Goal: Task Accomplishment & Management: Manage account settings

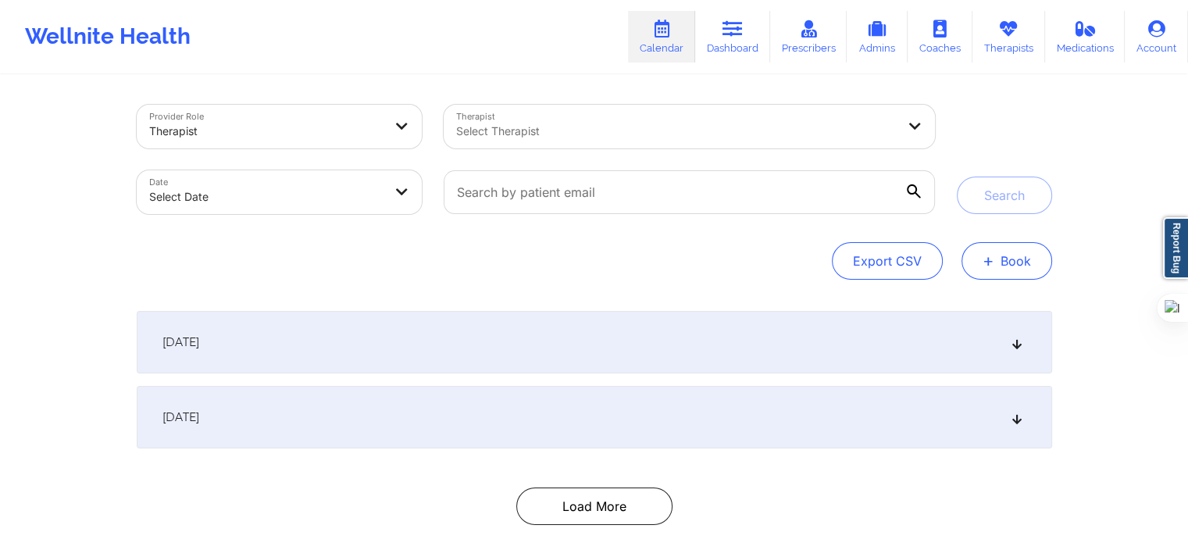
drag, startPoint x: 959, startPoint y: 262, endPoint x: 981, endPoint y: 262, distance: 21.9
click at [959, 262] on div "Export CSV + Book" at bounding box center [595, 260] width 916 height 37
click at [998, 263] on button "+ Book" at bounding box center [1007, 260] width 91 height 37
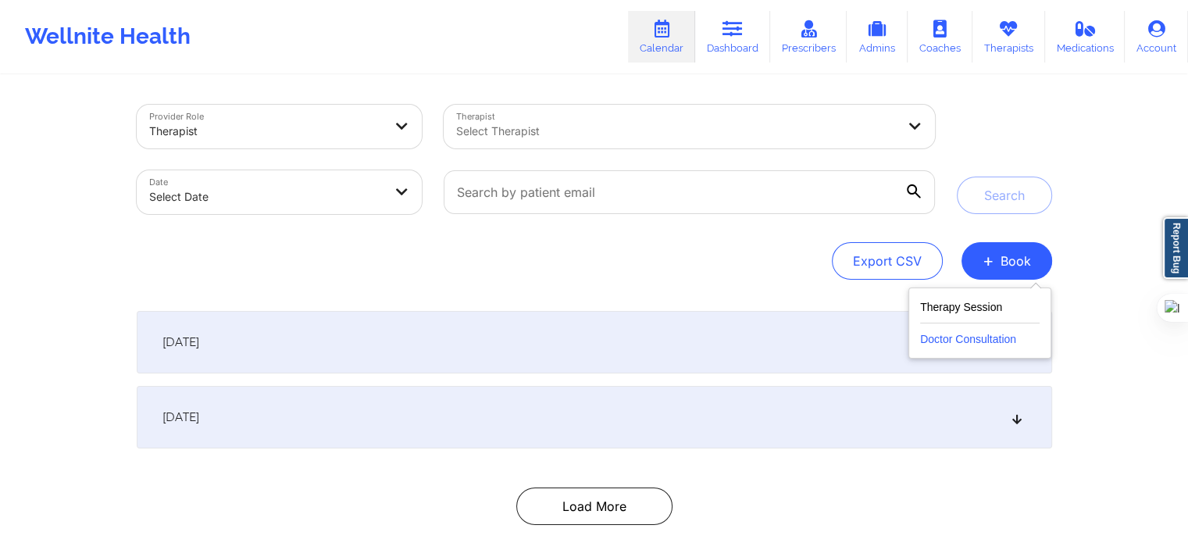
click at [962, 337] on button "Doctor Consultation" at bounding box center [980, 335] width 120 height 25
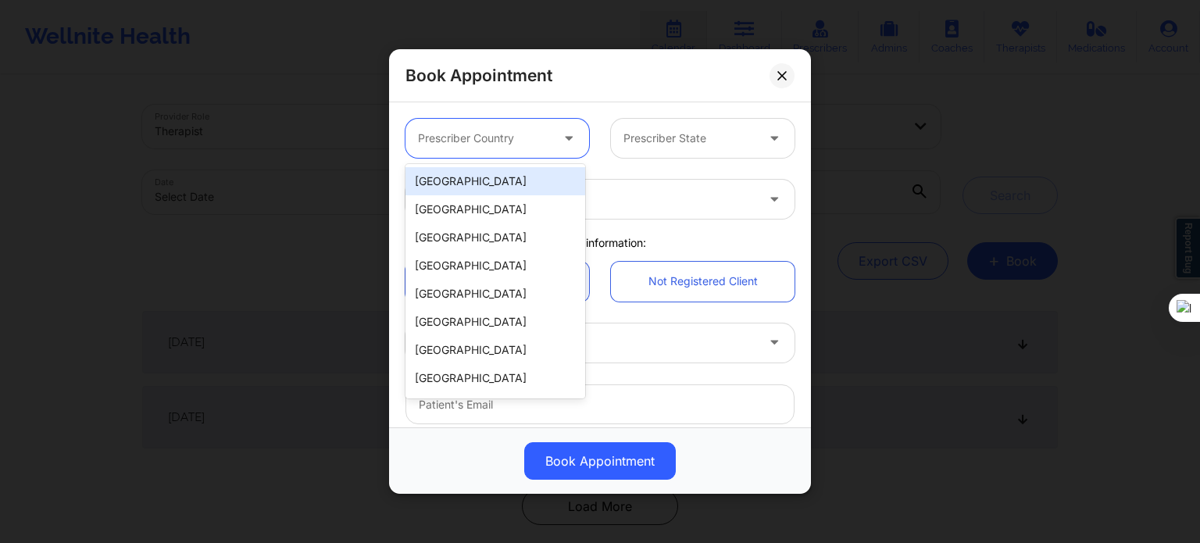
click at [474, 127] on div "Prescriber Country" at bounding box center [478, 138] width 146 height 39
click at [470, 177] on div "[GEOGRAPHIC_DATA]" at bounding box center [495, 181] width 180 height 28
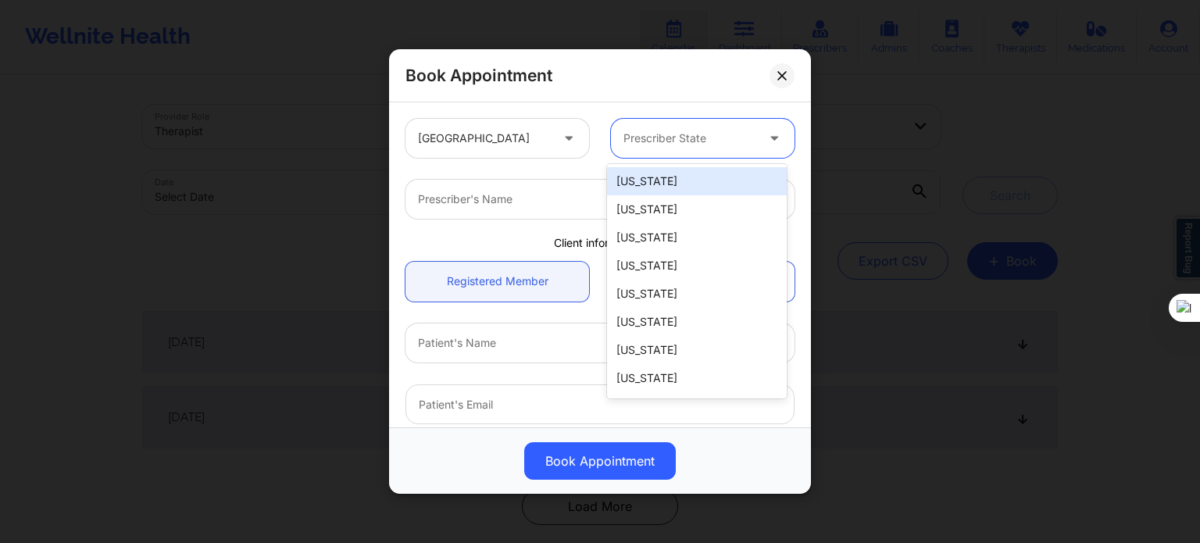
click at [671, 155] on div "Prescriber State" at bounding box center [684, 138] width 146 height 39
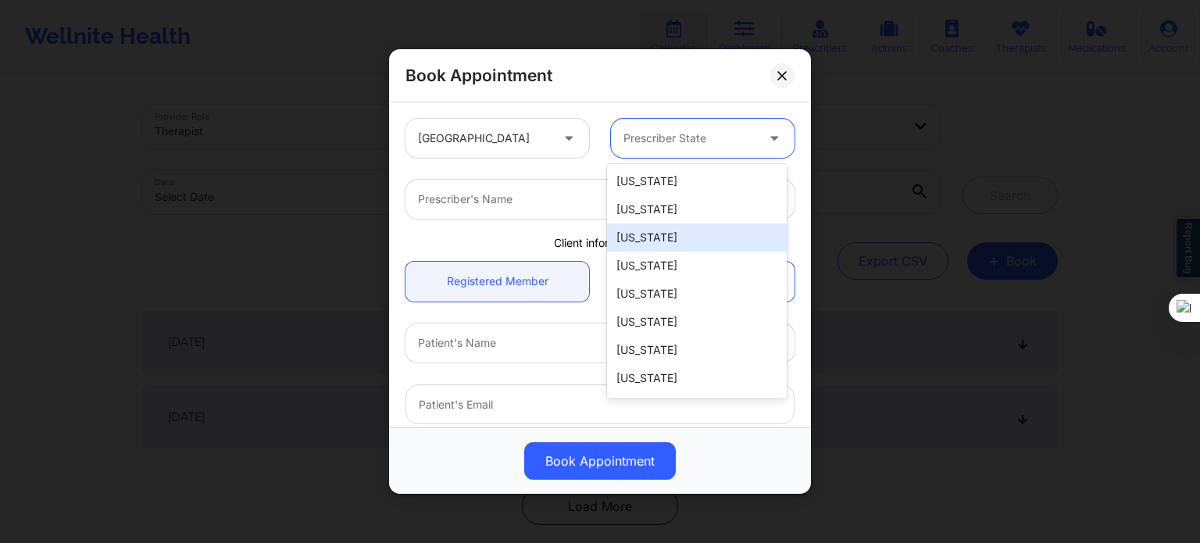
click at [662, 246] on div "[US_STATE]" at bounding box center [697, 237] width 180 height 28
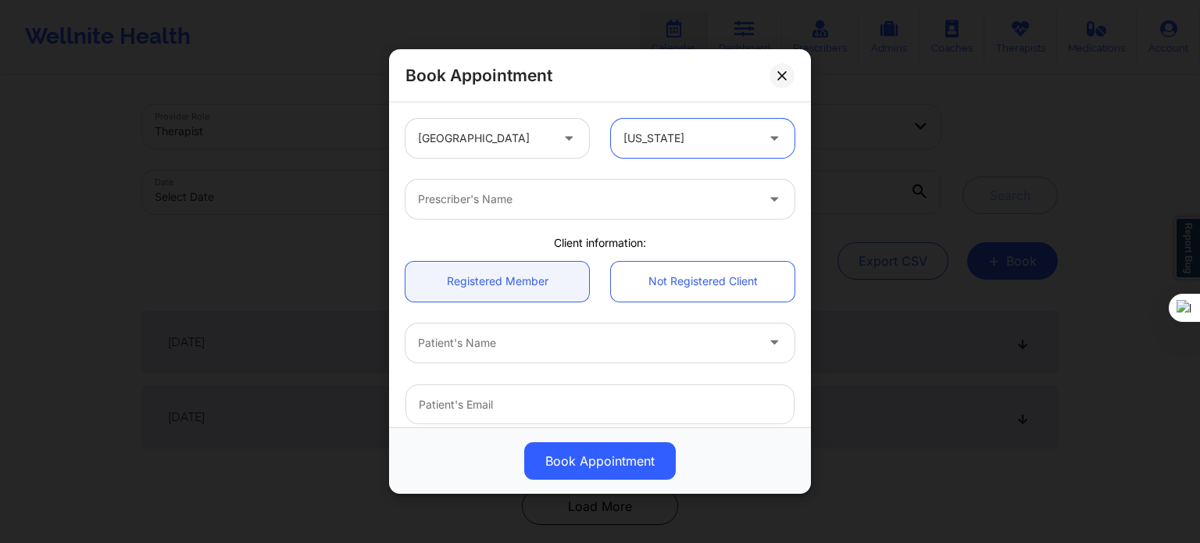
click at [572, 215] on div "Prescriber's Name" at bounding box center [581, 199] width 352 height 39
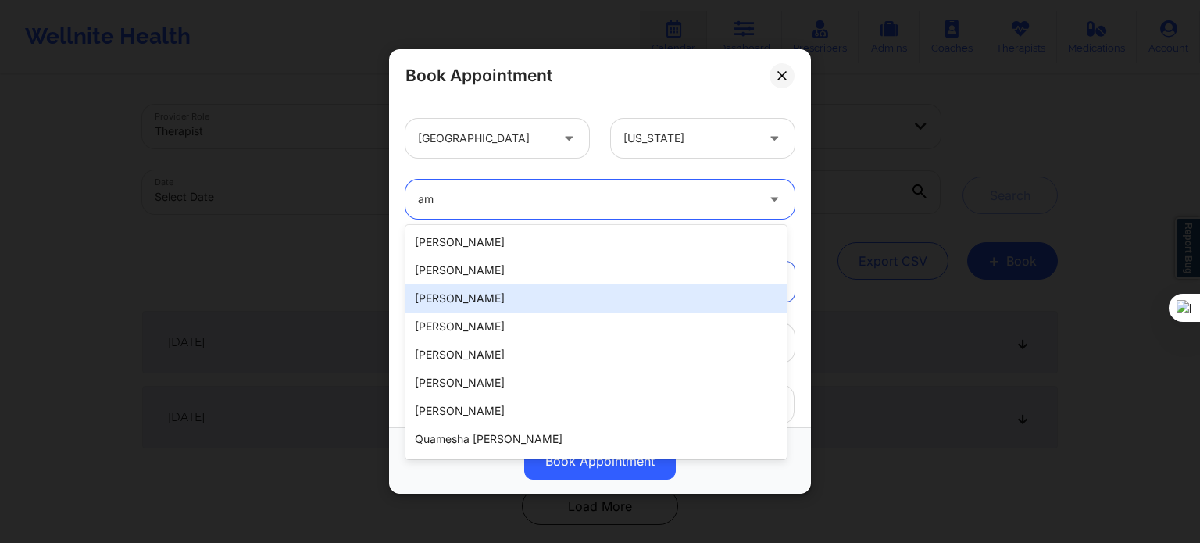
type input "[PERSON_NAME]"
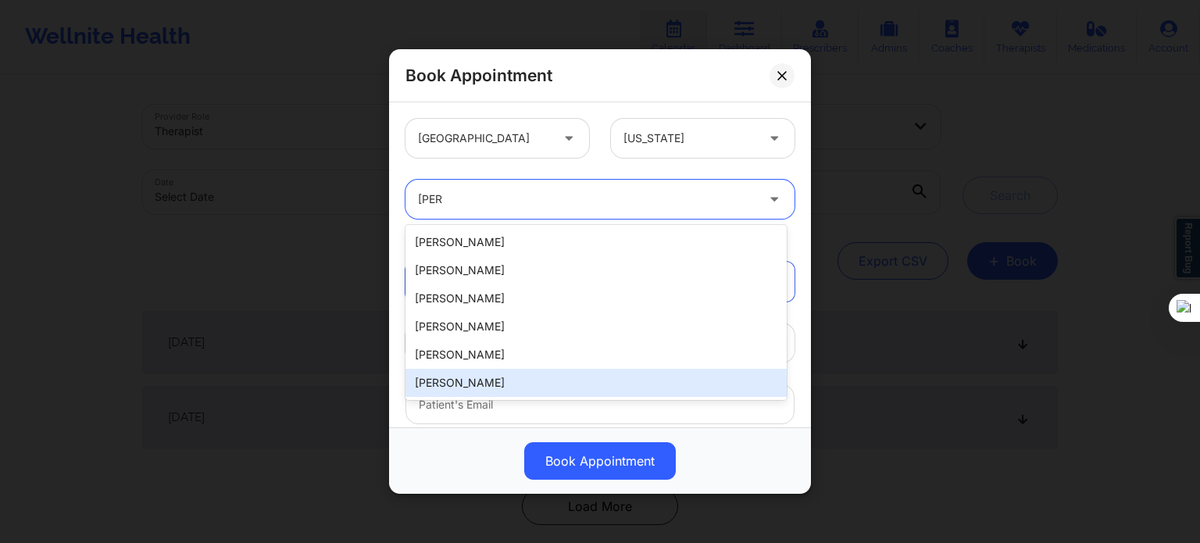
click at [484, 387] on div "[PERSON_NAME]" at bounding box center [595, 383] width 381 height 28
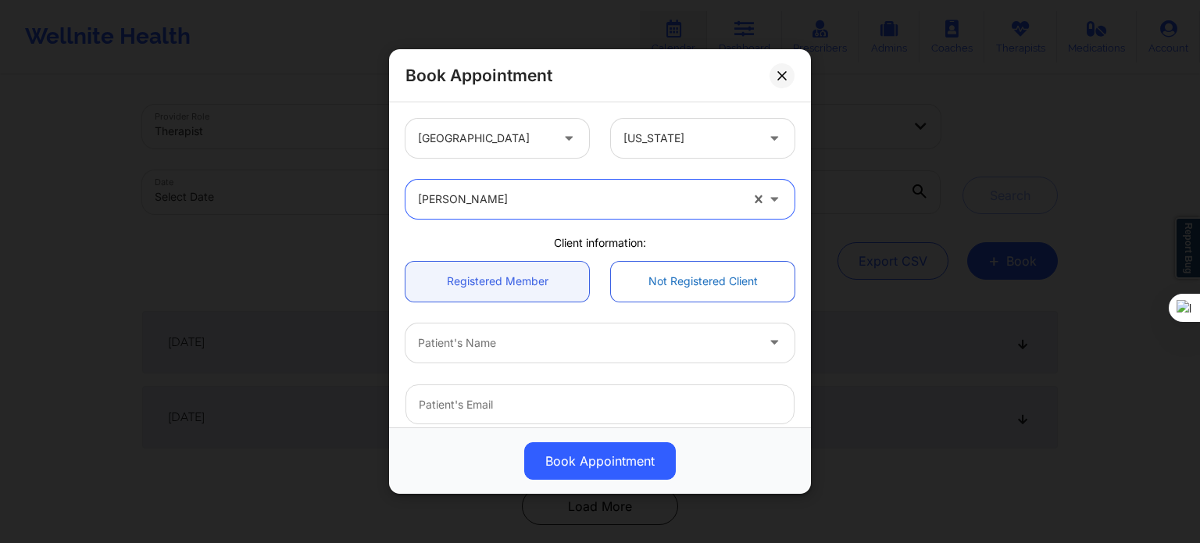
scroll to position [78, 0]
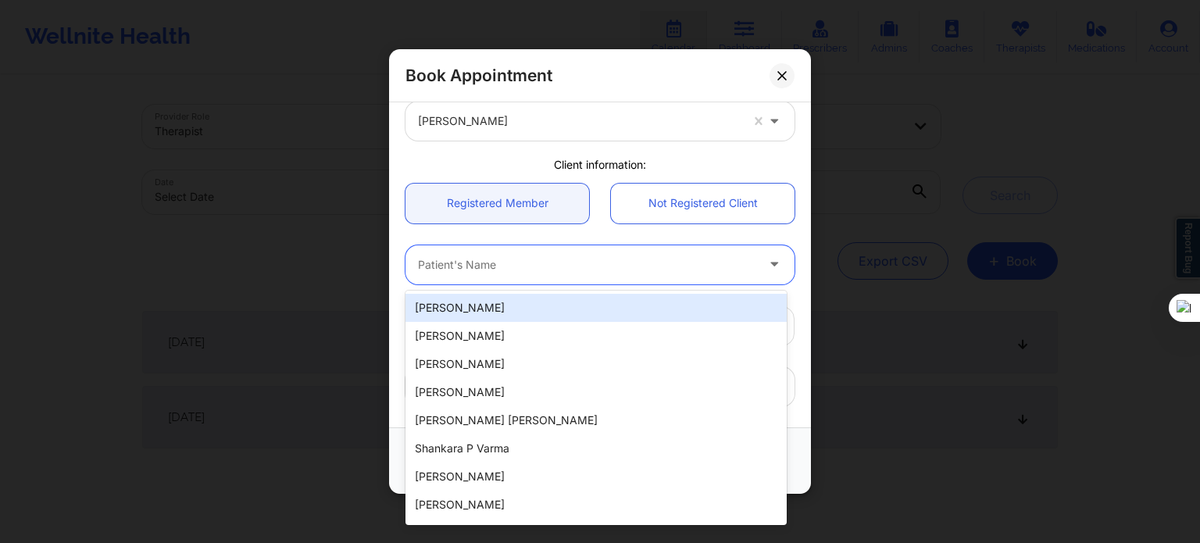
click at [557, 274] on div "Patient's Name" at bounding box center [581, 264] width 352 height 39
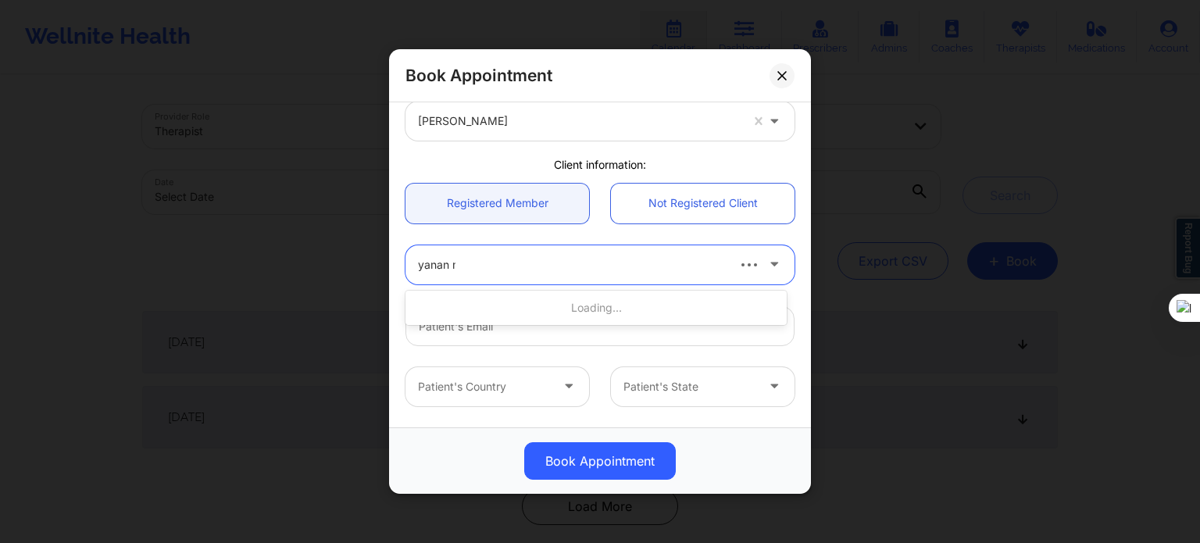
type input "yanan me"
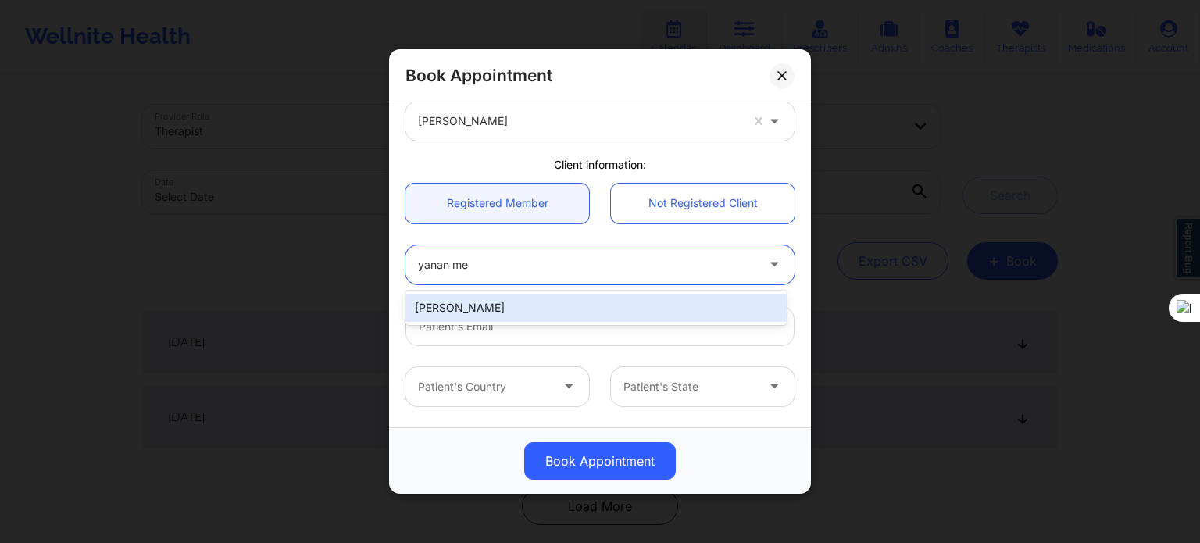
click at [545, 304] on div "[PERSON_NAME]" at bounding box center [595, 308] width 381 height 28
type input "[EMAIL_ADDRESS][DOMAIN_NAME]"
type input "[PHONE_NUMBER]"
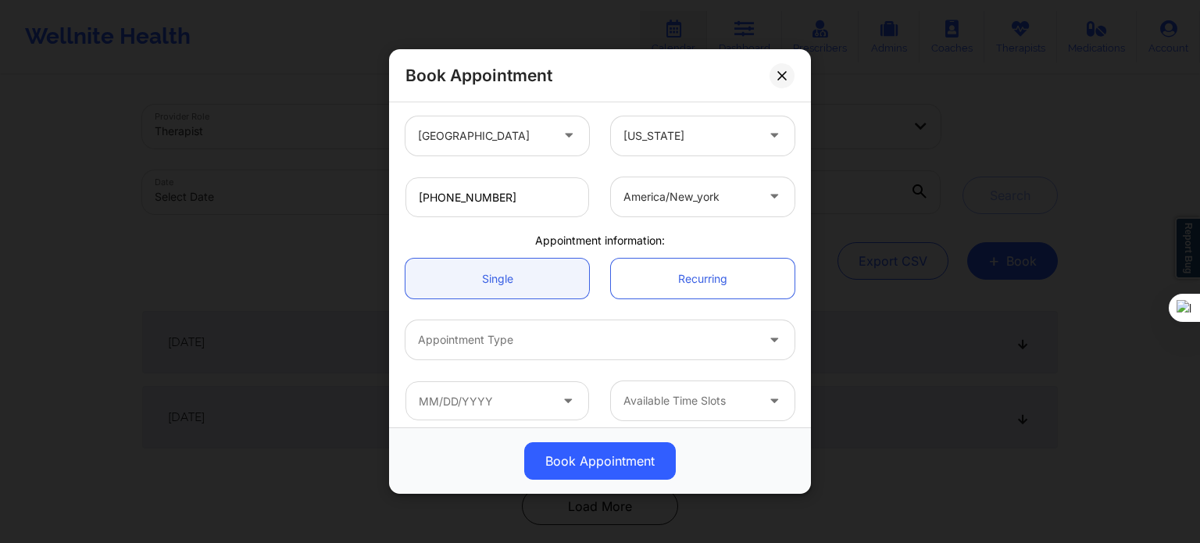
scroll to position [337, 0]
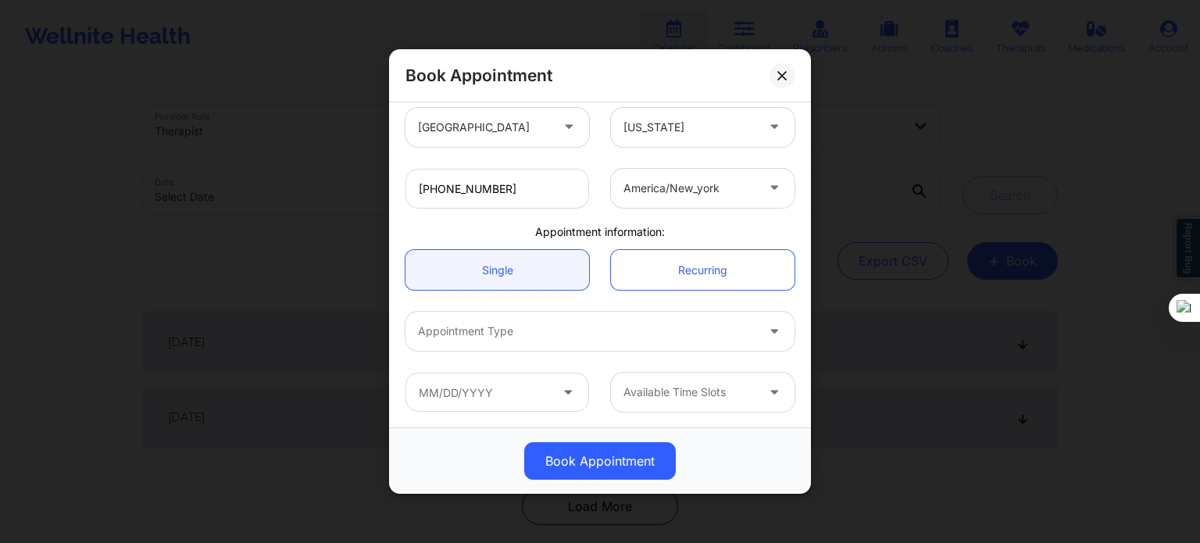
click at [536, 324] on div at bounding box center [586, 331] width 337 height 19
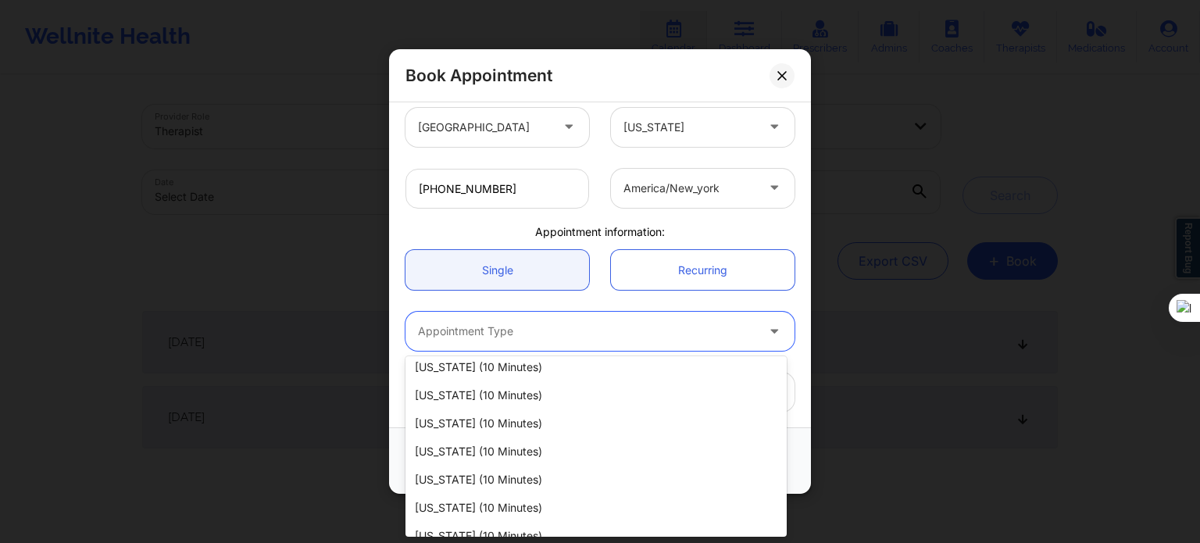
scroll to position [703, 0]
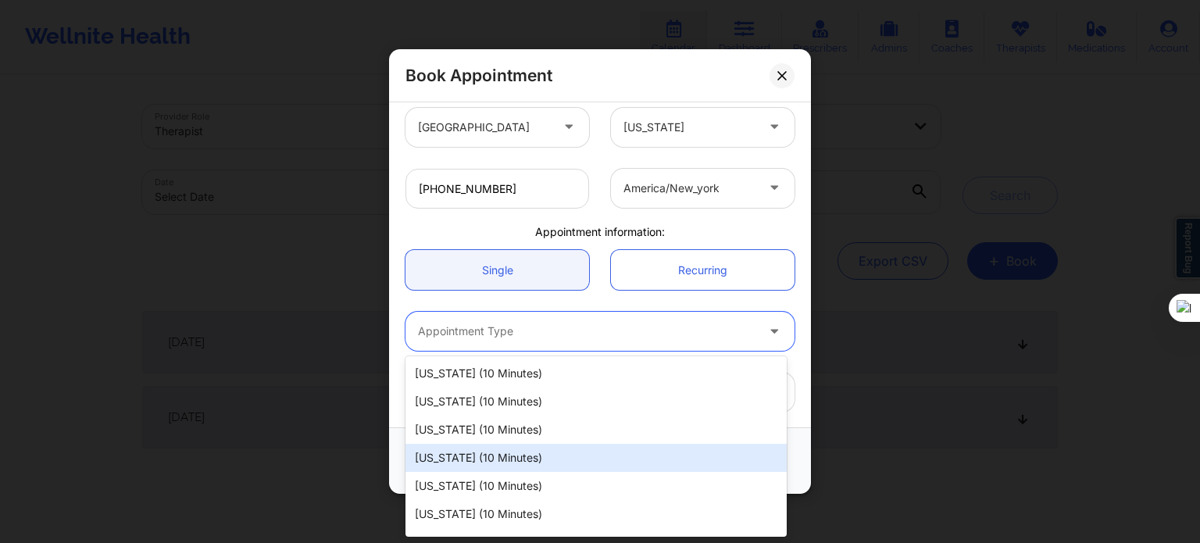
click at [502, 452] on div "[US_STATE] (10 minutes)" at bounding box center [595, 458] width 381 height 28
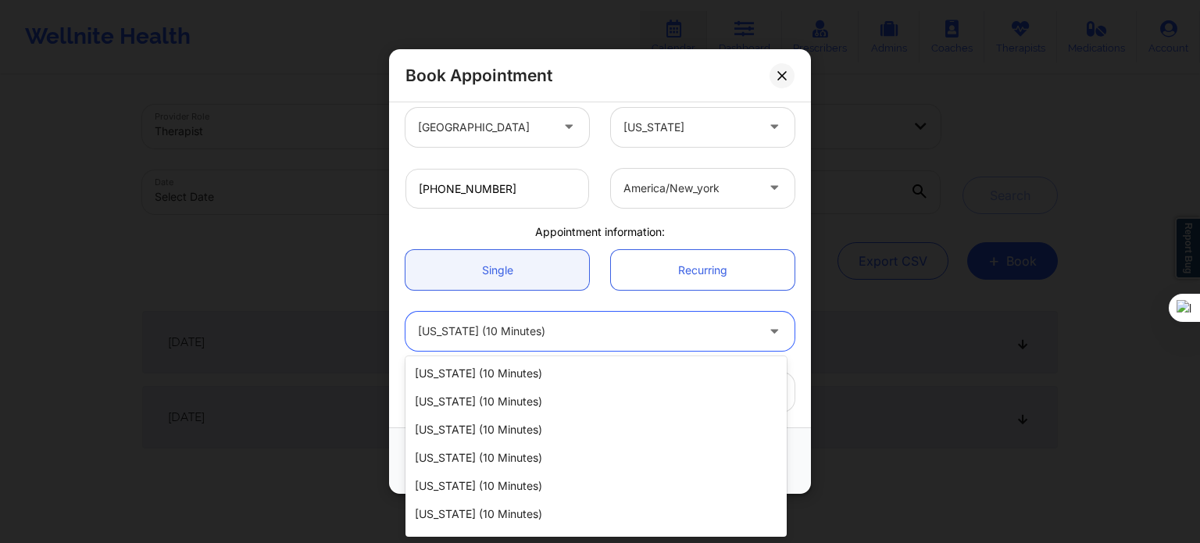
click at [553, 341] on div "[US_STATE] (10 minutes)" at bounding box center [586, 331] width 337 height 39
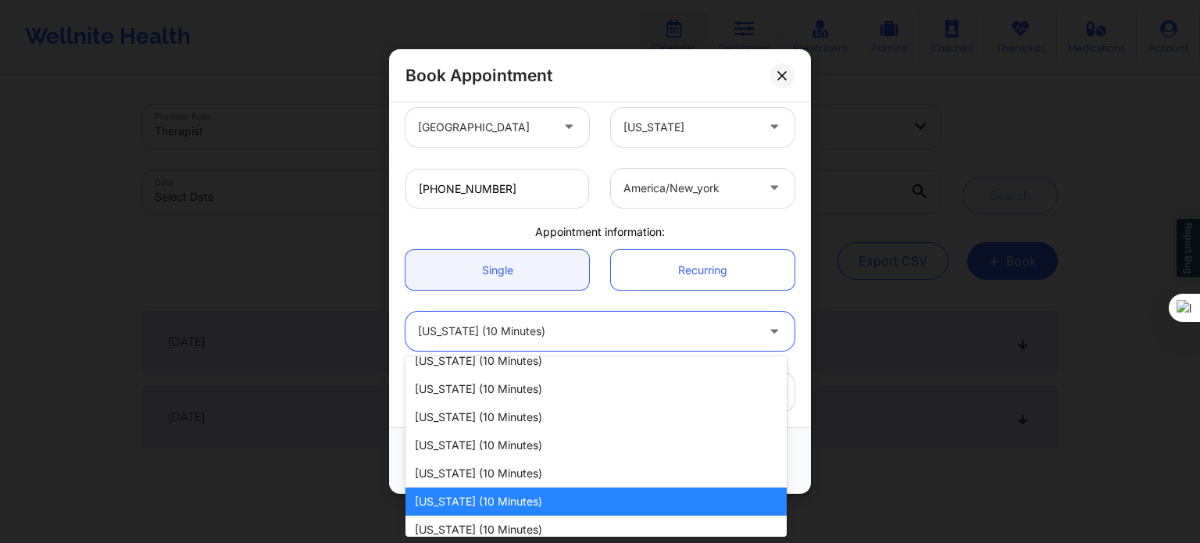
scroll to position [629, 0]
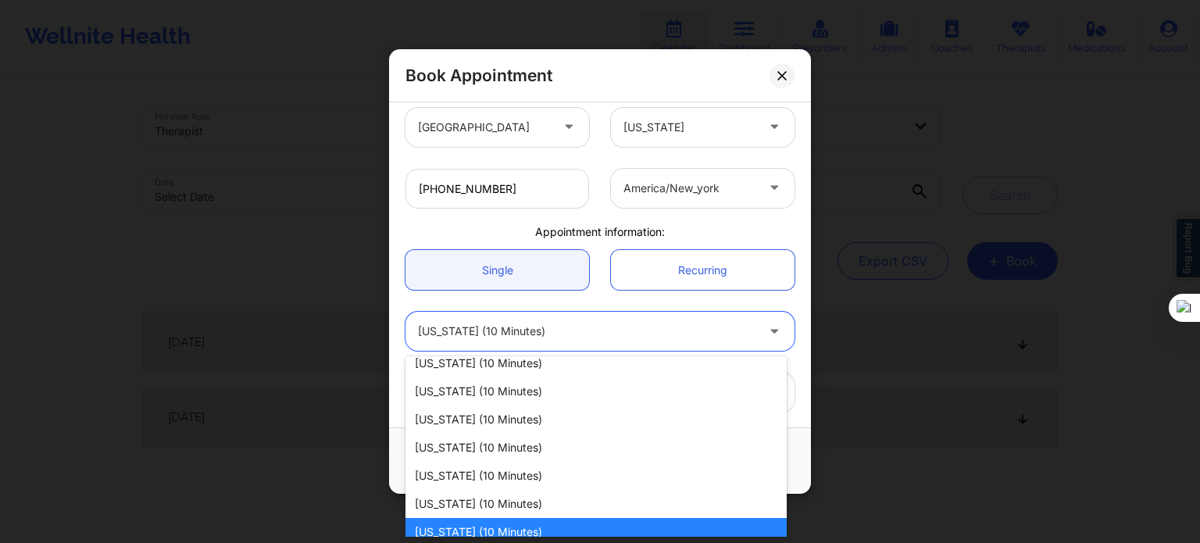
click at [534, 534] on div "[US_STATE] (10 minutes)" at bounding box center [595, 532] width 381 height 28
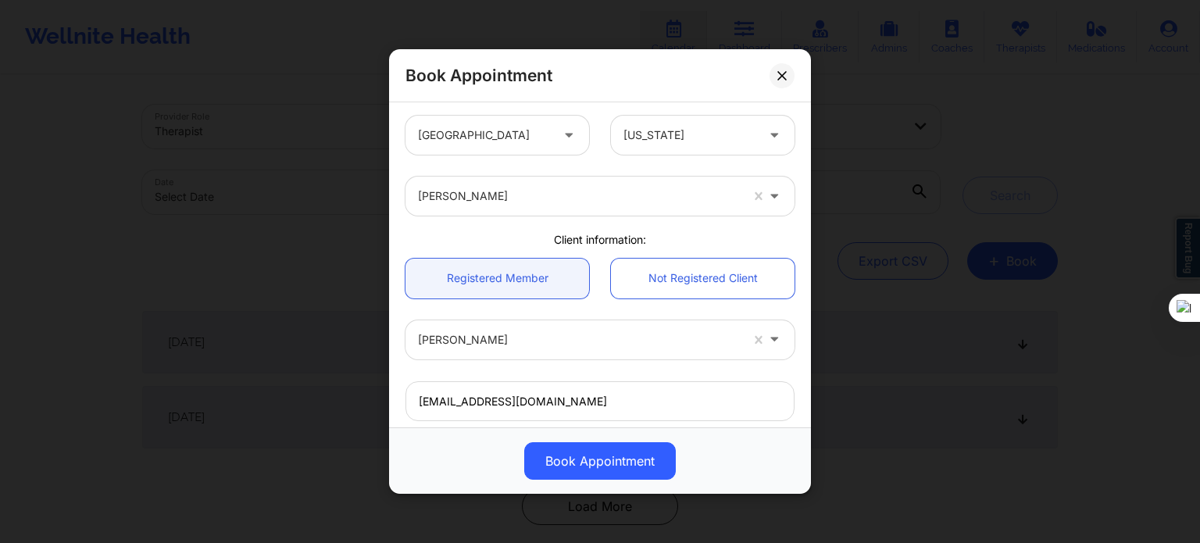
scroll to position [0, 0]
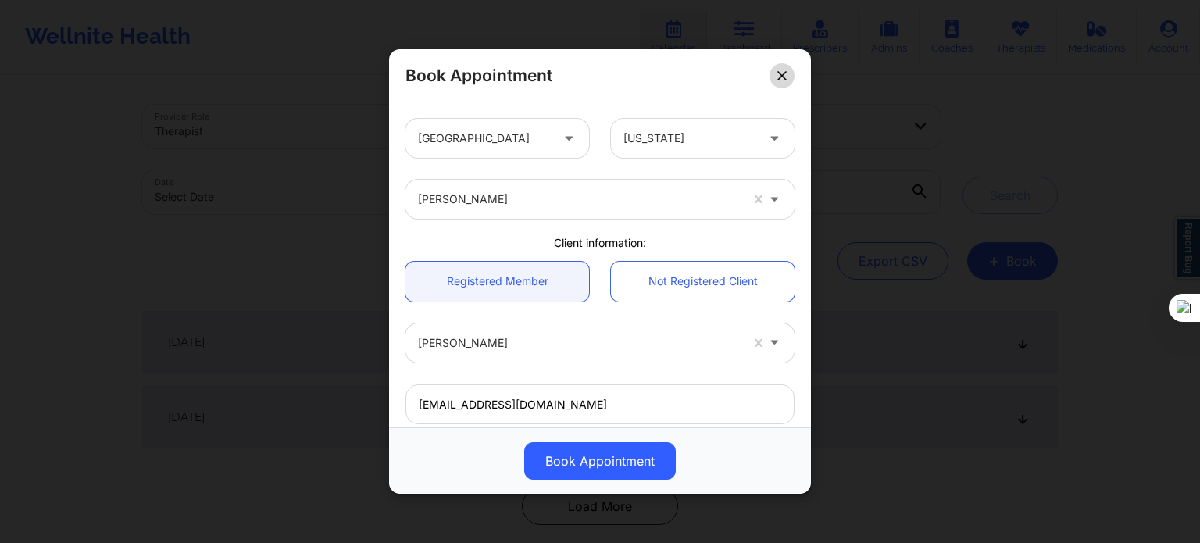
click at [776, 77] on button at bounding box center [781, 75] width 25 height 25
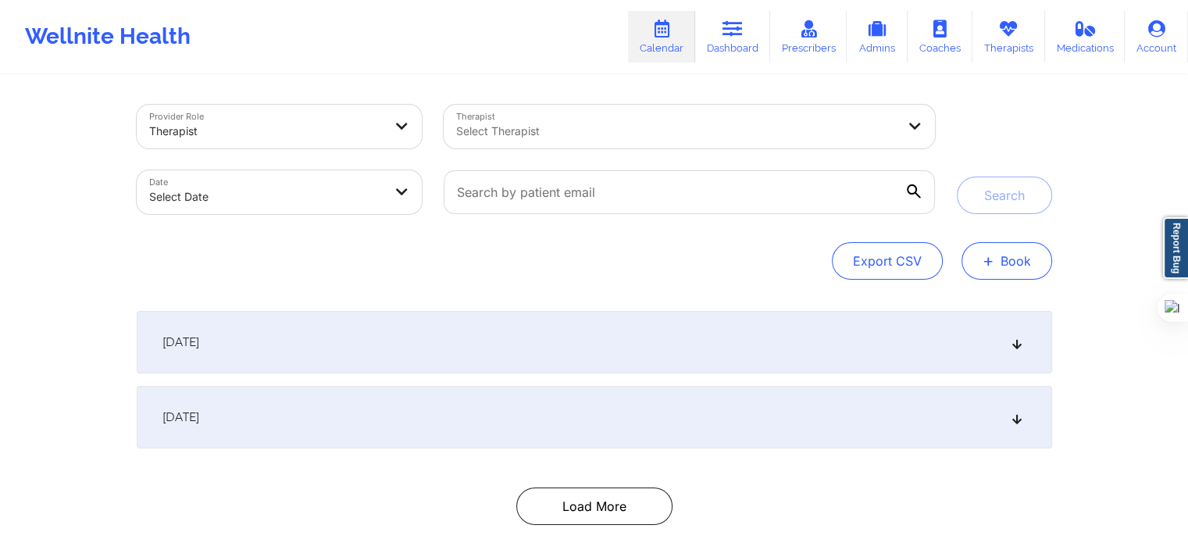
click at [1016, 249] on button "+ Book" at bounding box center [1007, 260] width 91 height 37
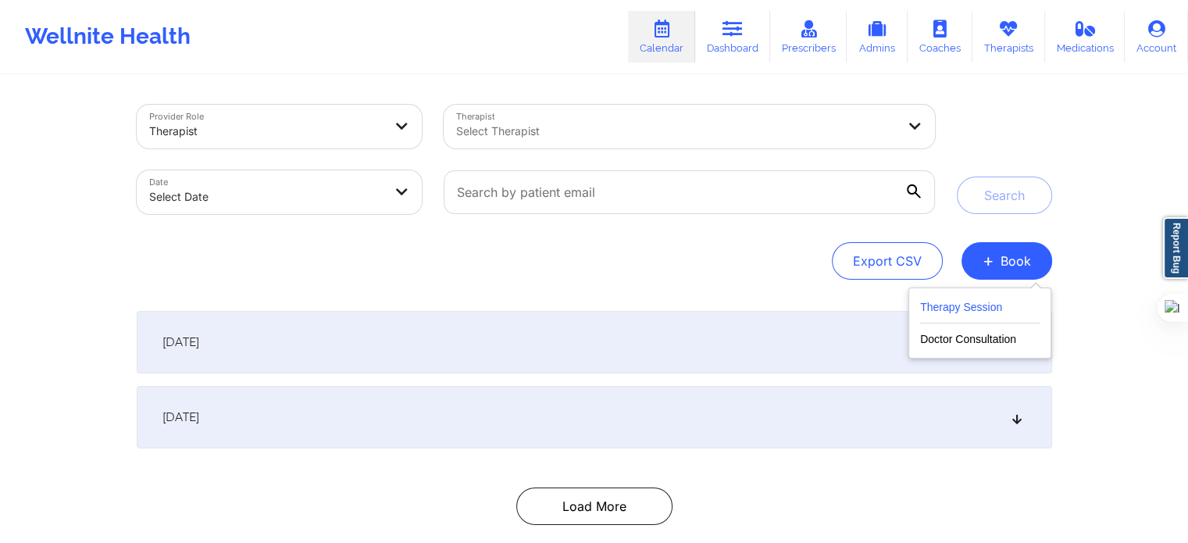
click at [938, 307] on button "Therapy Session" at bounding box center [980, 311] width 120 height 26
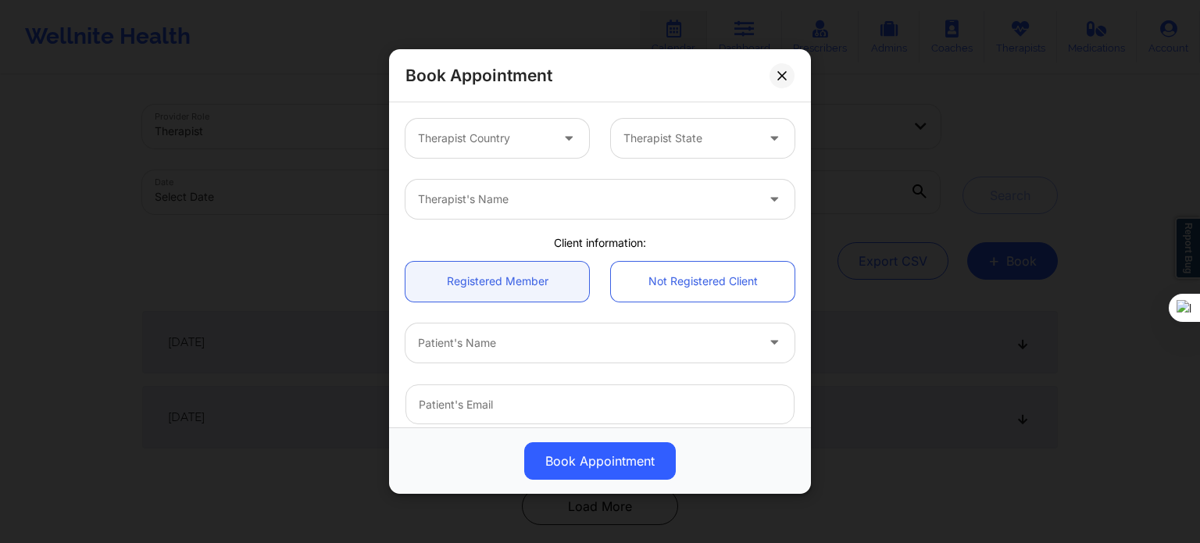
click at [561, 141] on icon at bounding box center [569, 135] width 16 height 13
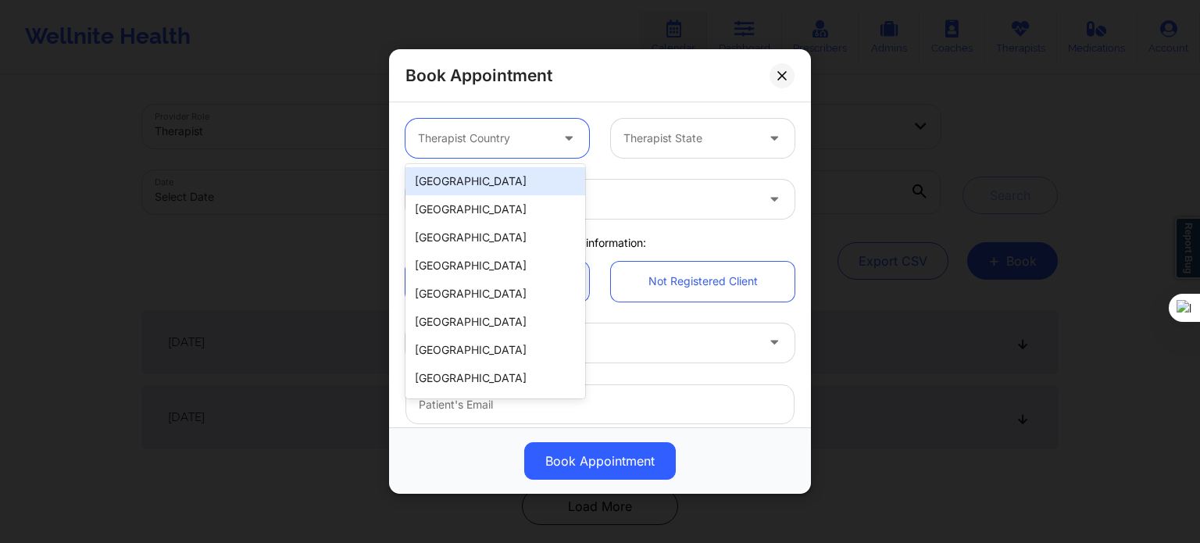
click at [525, 184] on div "[GEOGRAPHIC_DATA]" at bounding box center [495, 181] width 180 height 28
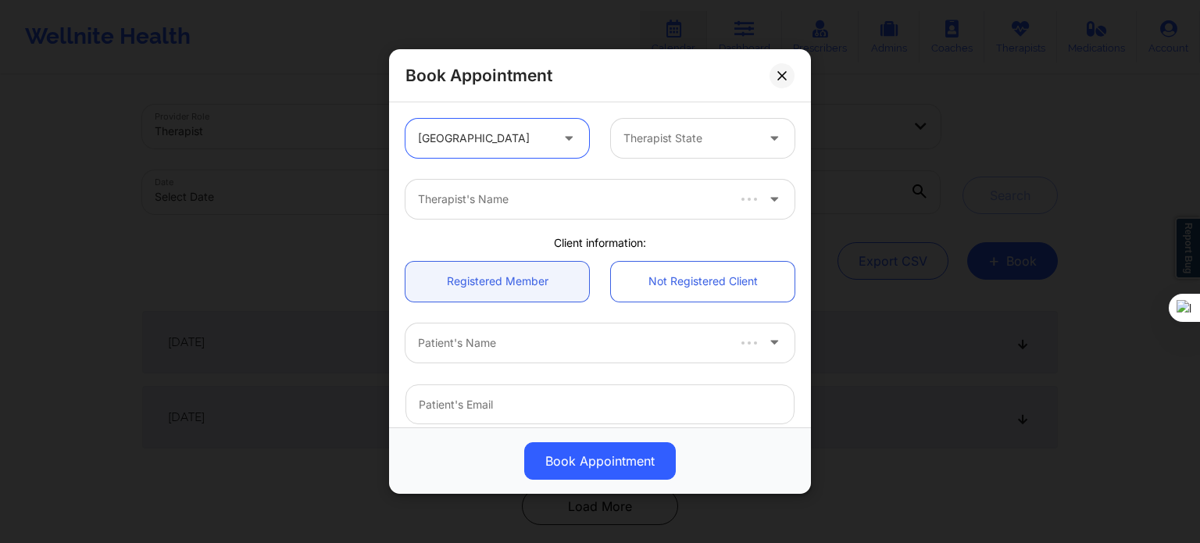
click at [662, 143] on div at bounding box center [689, 138] width 132 height 19
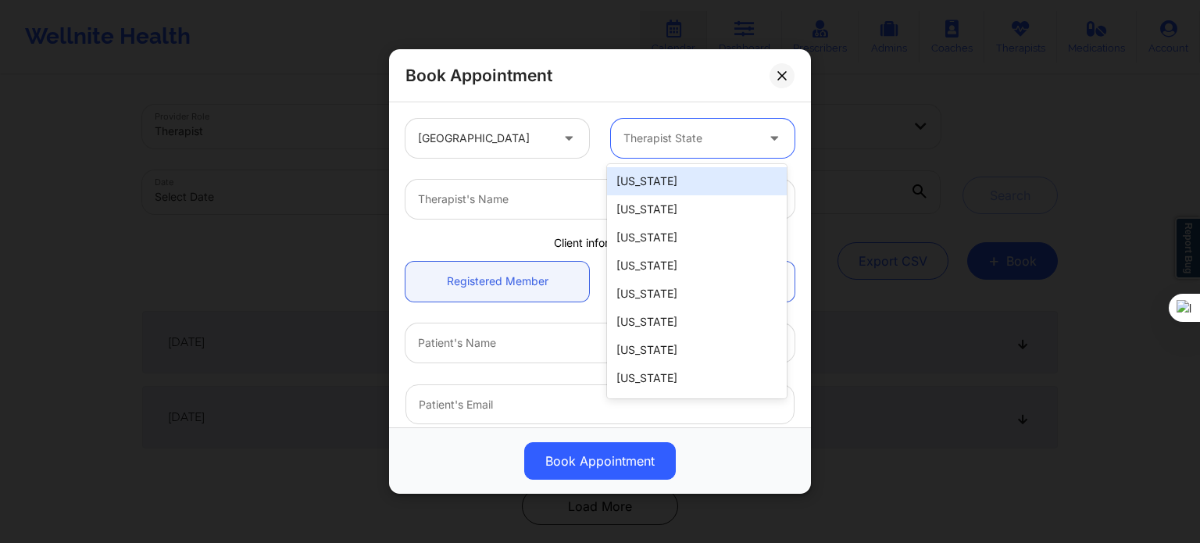
click at [734, 137] on div at bounding box center [689, 138] width 132 height 19
type input "f"
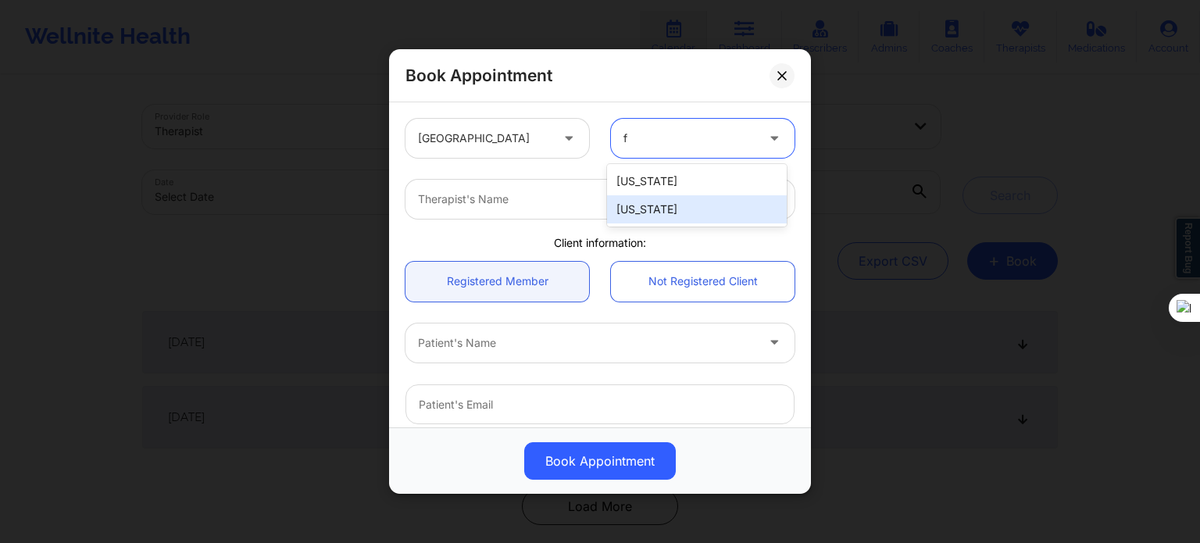
click at [712, 218] on div "[US_STATE]" at bounding box center [697, 209] width 180 height 28
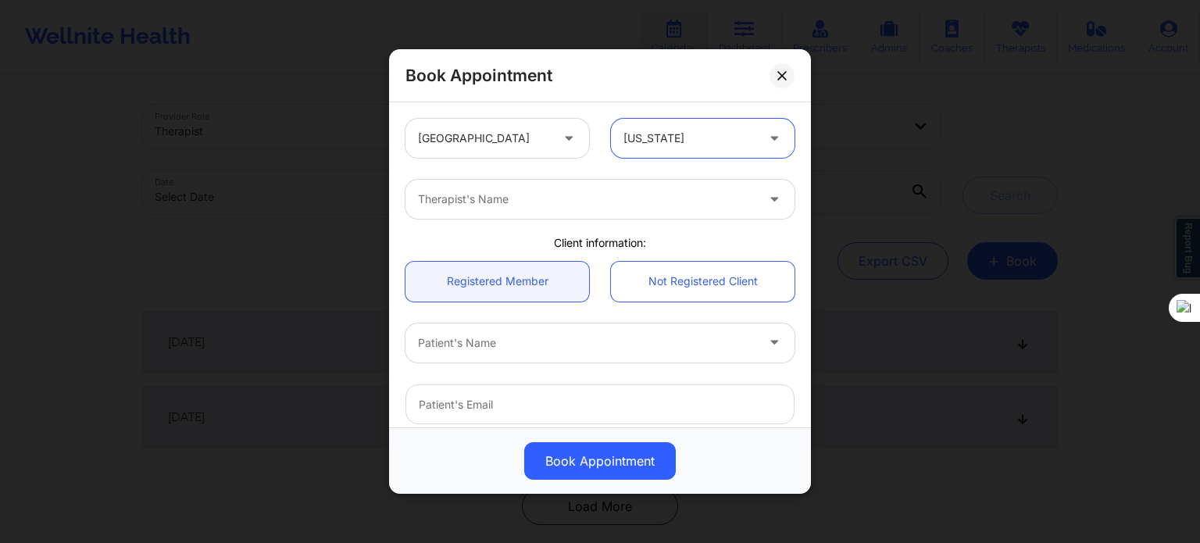
click at [566, 198] on div at bounding box center [586, 199] width 337 height 19
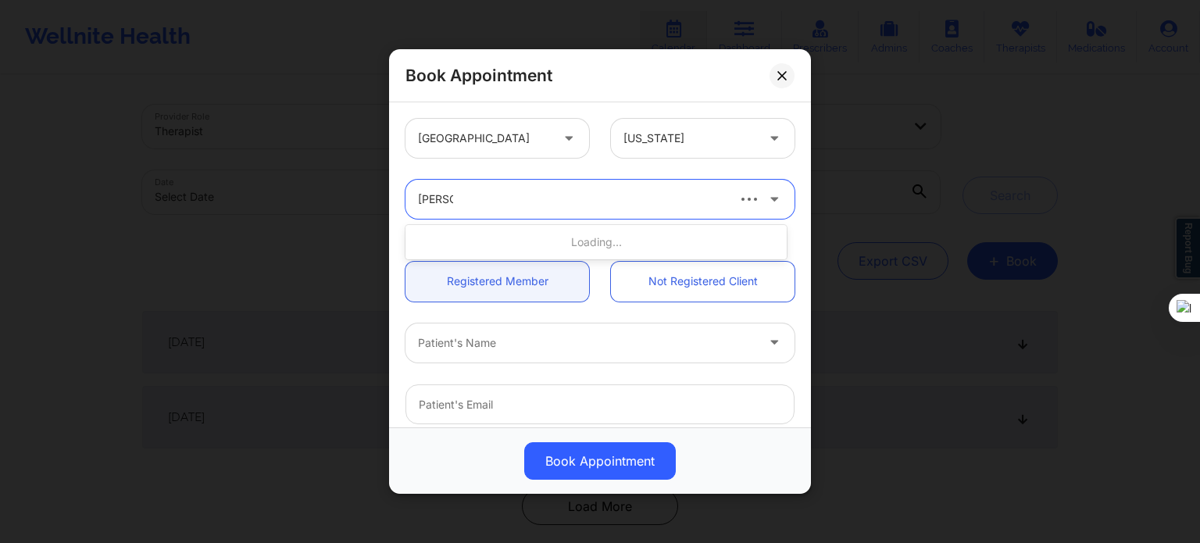
type input "[PERSON_NAME]"
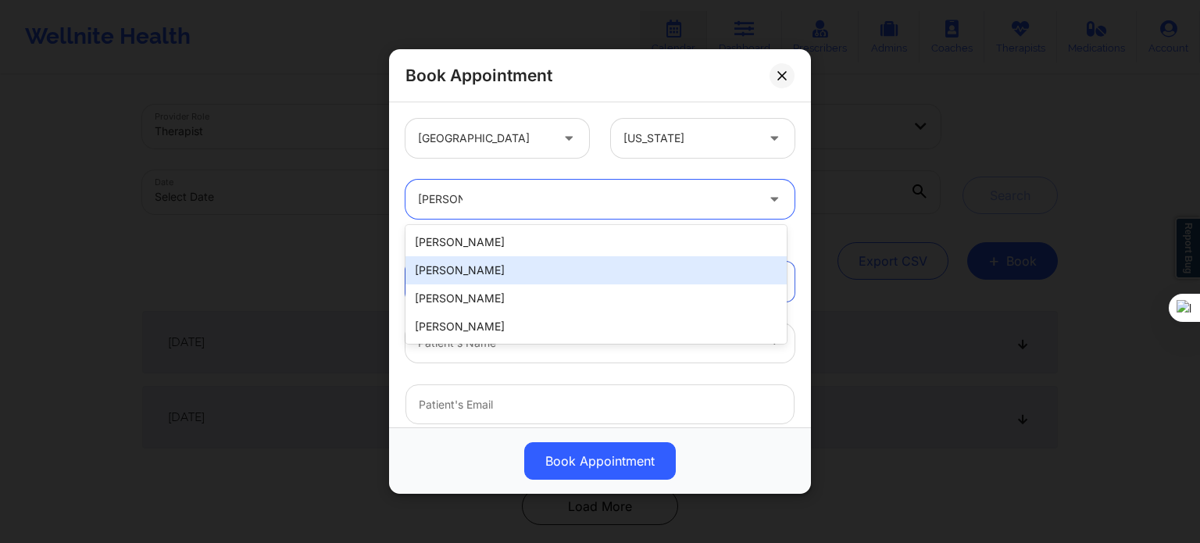
click at [524, 275] on div "[PERSON_NAME]" at bounding box center [595, 270] width 381 height 28
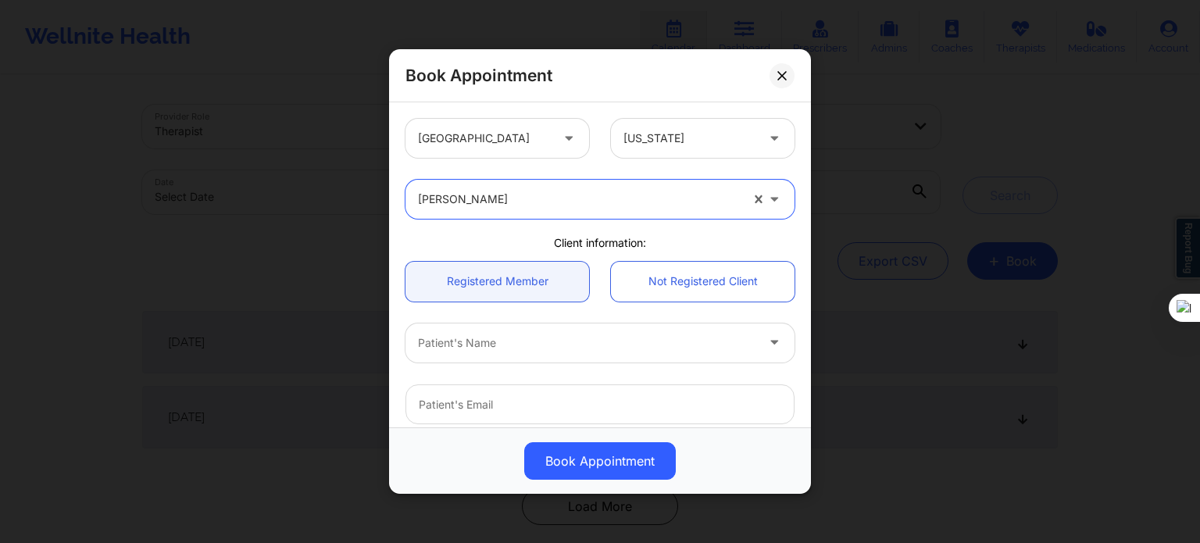
click at [479, 366] on div "Patient's Name" at bounding box center [600, 342] width 411 height 61
click at [472, 355] on div "Patient's Name" at bounding box center [581, 342] width 352 height 39
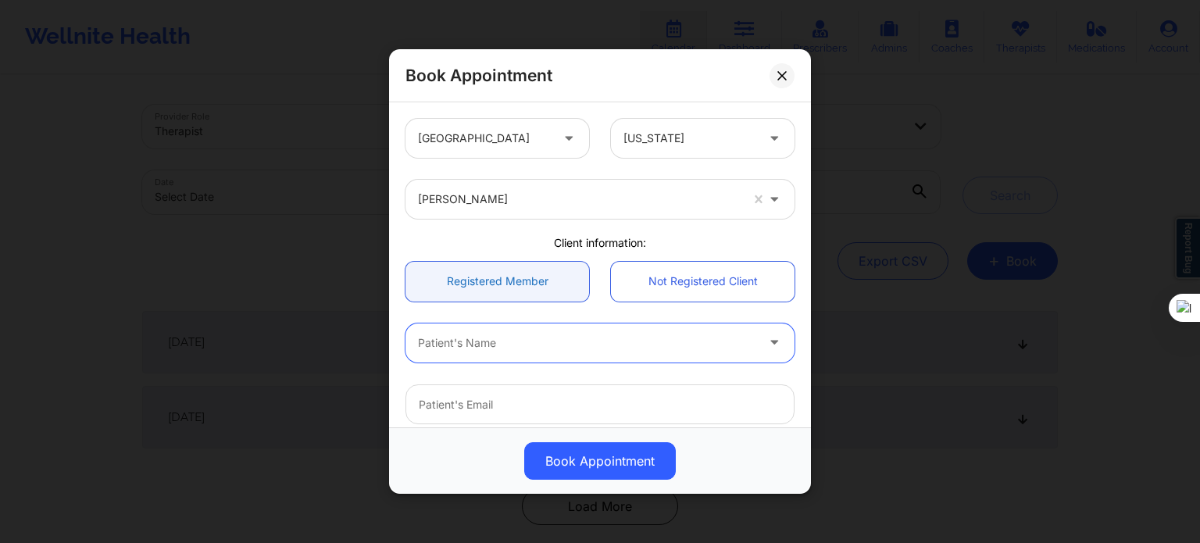
paste input "[PERSON_NAME]"
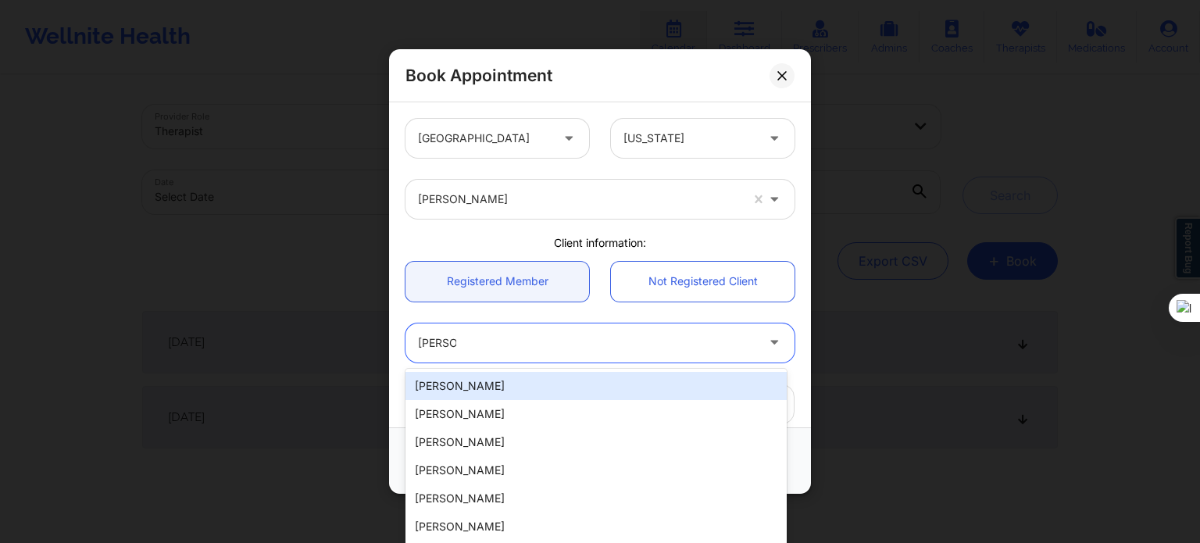
type input "[PERSON_NAME]"
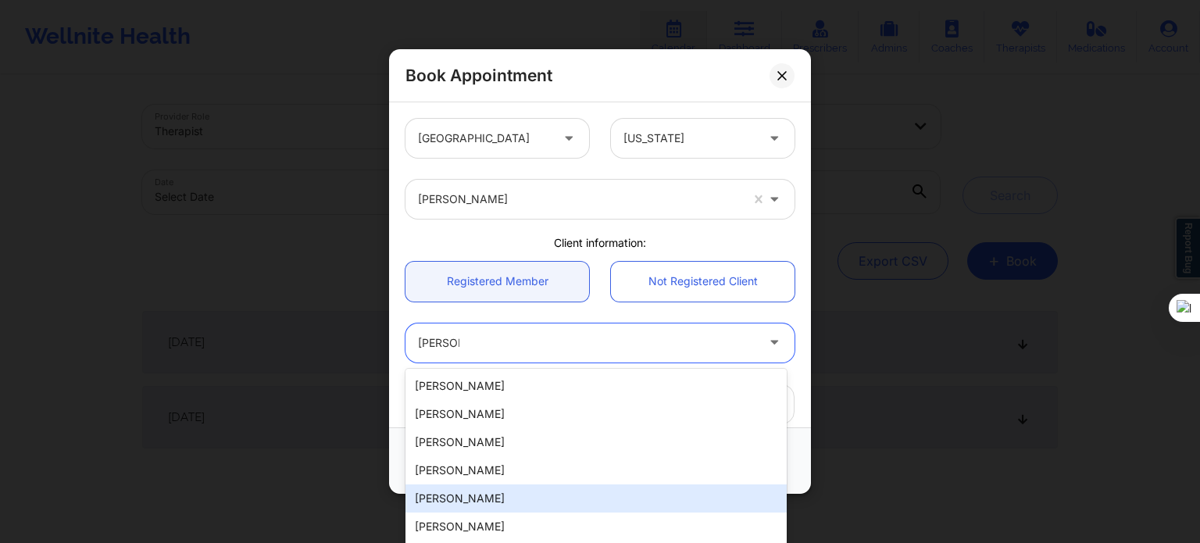
click at [495, 488] on div "[PERSON_NAME]" at bounding box center [595, 498] width 381 height 28
type input "[PERSON_NAME][EMAIL_ADDRESS][DOMAIN_NAME]"
type input "[PHONE_NUMBER]"
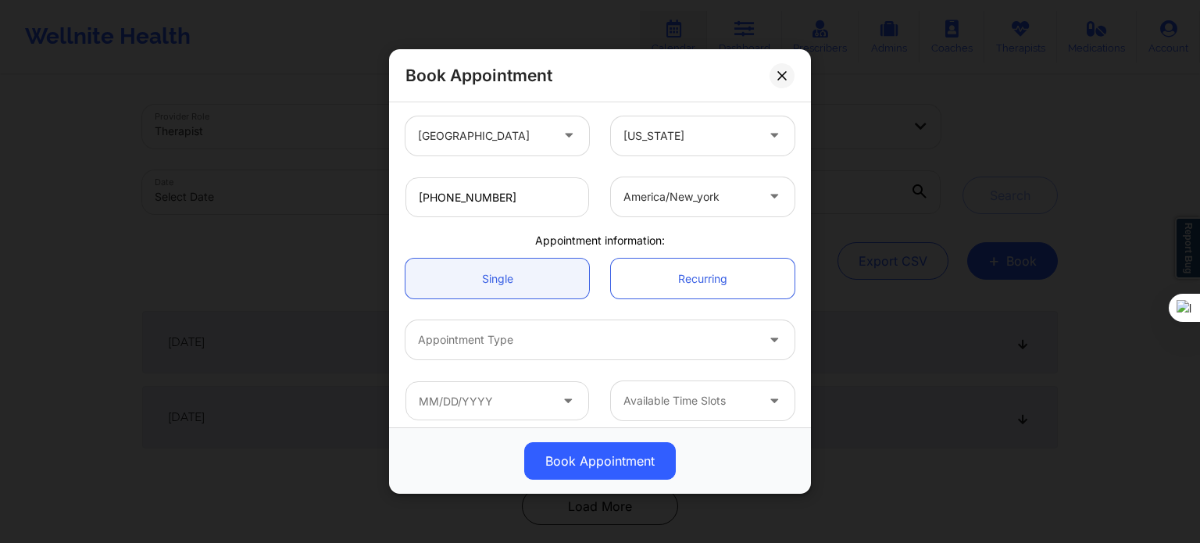
scroll to position [337, 0]
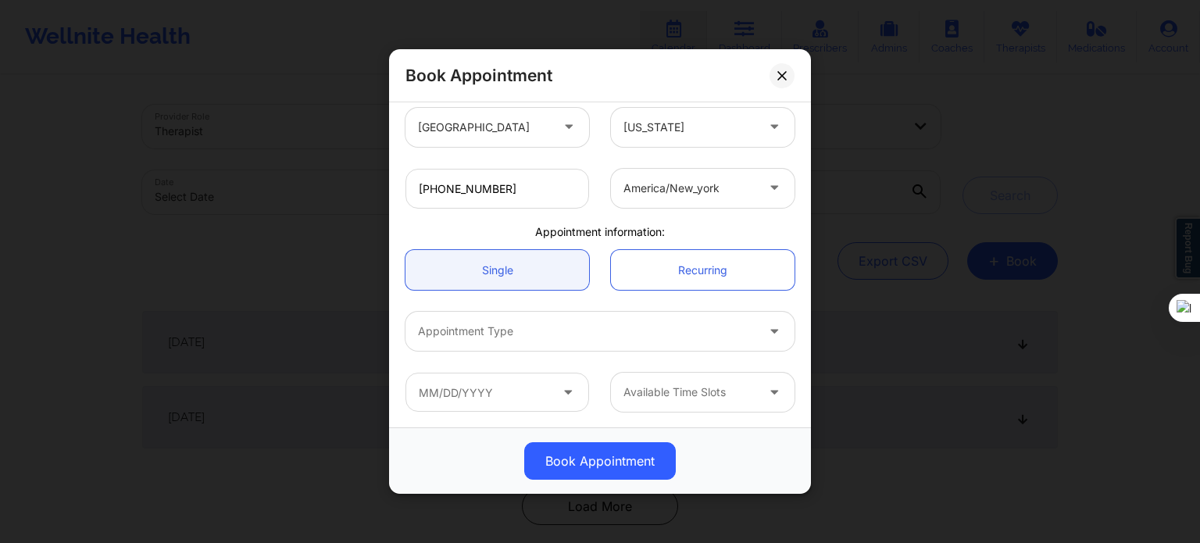
click at [522, 330] on div at bounding box center [586, 331] width 337 height 19
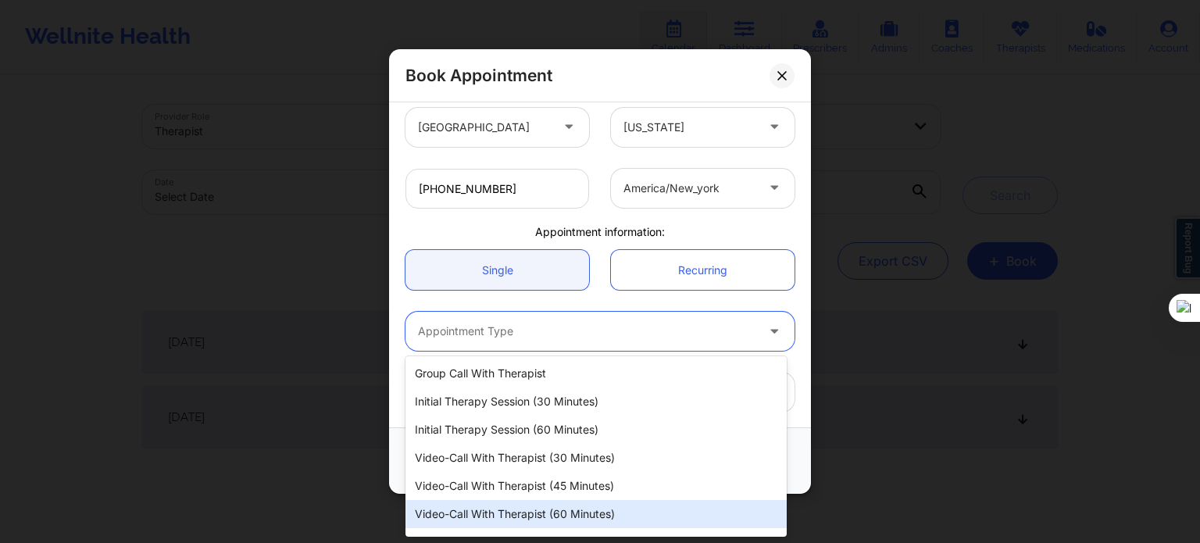
click at [577, 513] on div "Video-Call with Therapist (60 minutes)" at bounding box center [595, 514] width 381 height 28
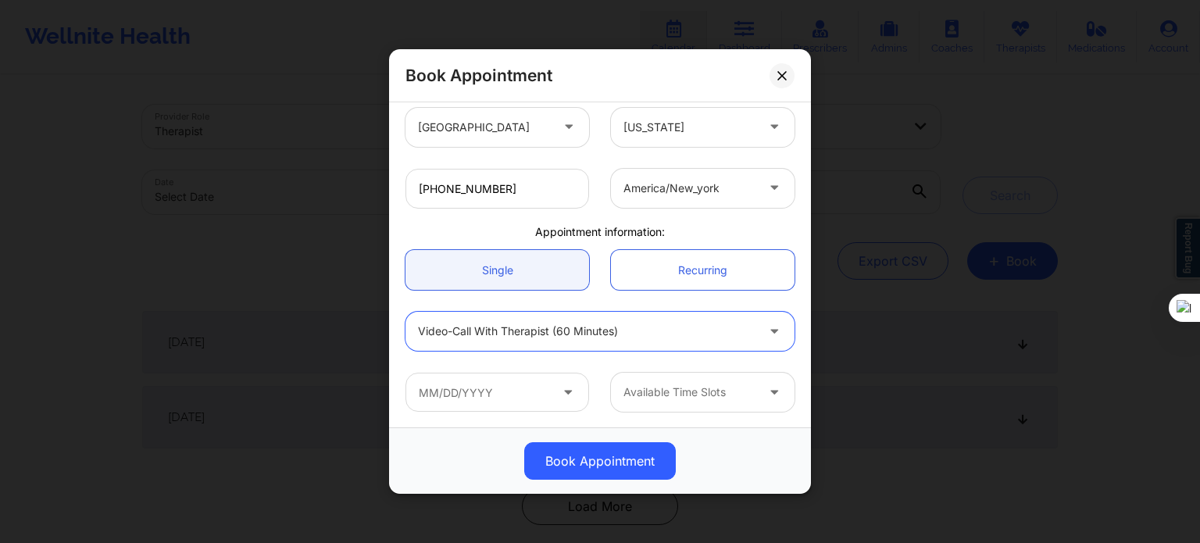
click at [483, 221] on div "[GEOGRAPHIC_DATA] [US_STATE] [PERSON_NAME] Client information: Registered Membe…" at bounding box center [600, 96] width 411 height 652
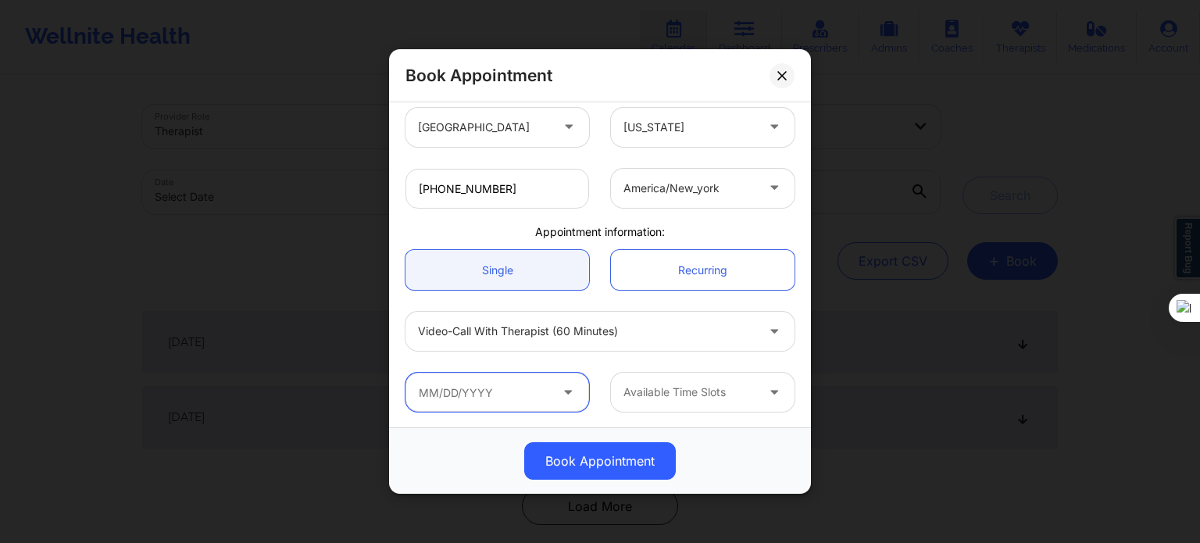
click at [553, 392] on input "text" at bounding box center [497, 392] width 184 height 39
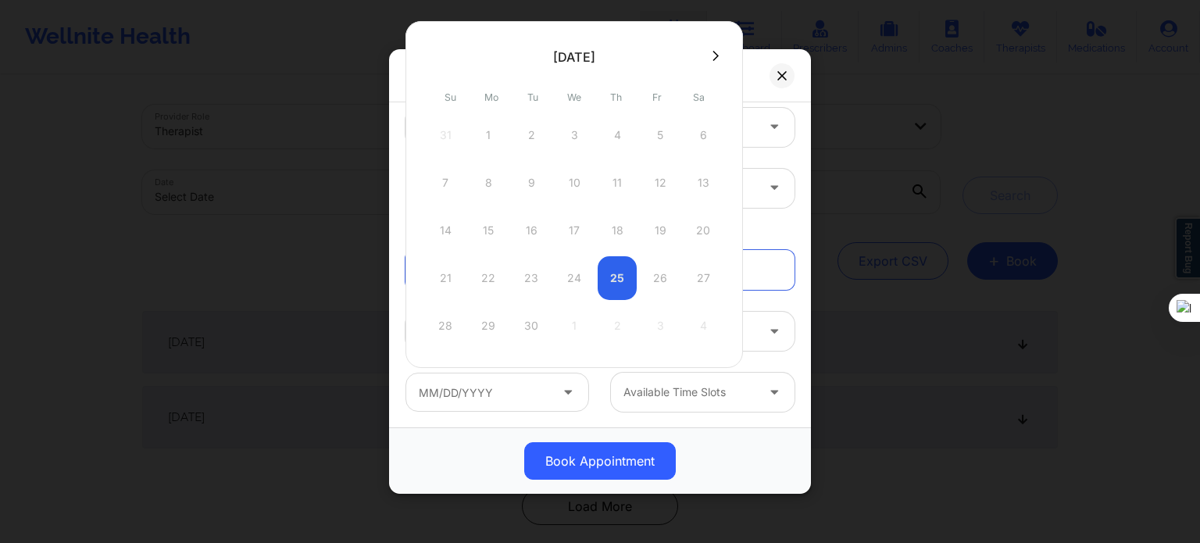
click at [712, 51] on icon at bounding box center [715, 56] width 6 height 12
click at [572, 134] on div "1" at bounding box center [574, 135] width 39 height 44
type input "[DATE]"
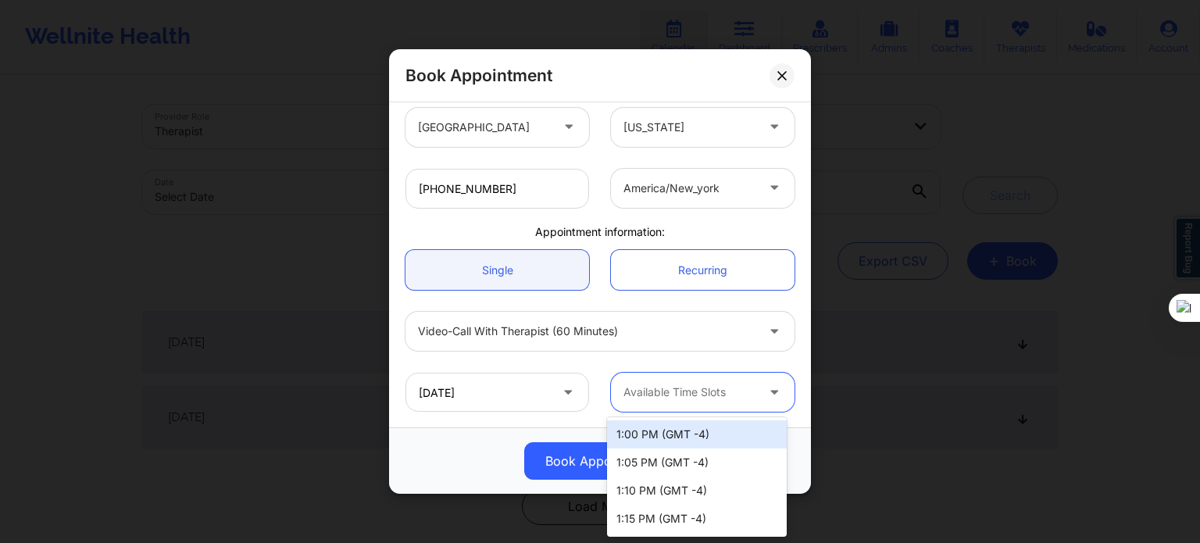
click at [757, 391] on div at bounding box center [775, 392] width 37 height 39
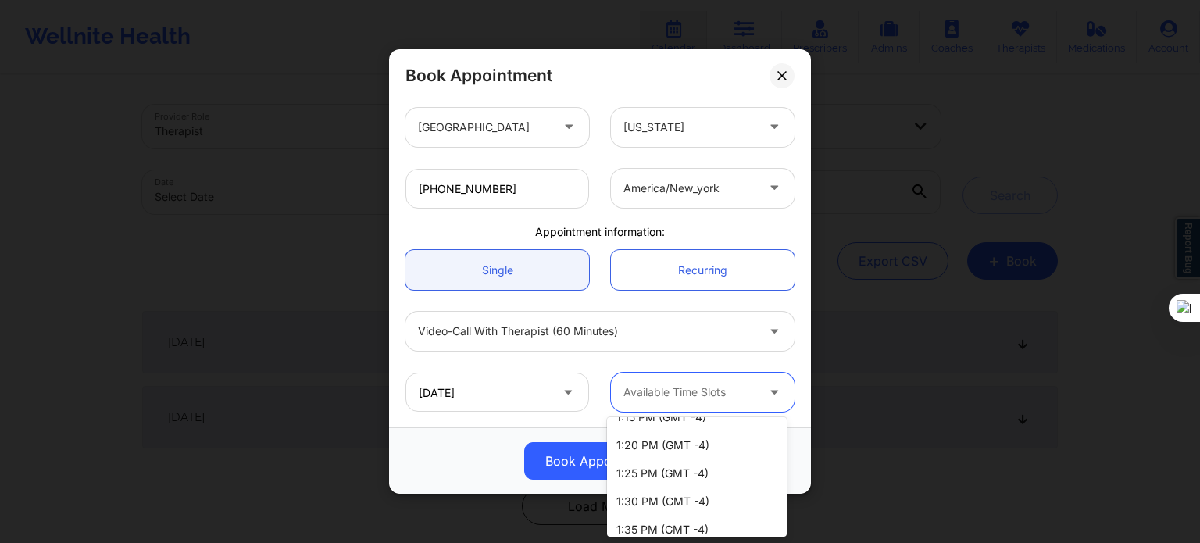
scroll to position [0, 0]
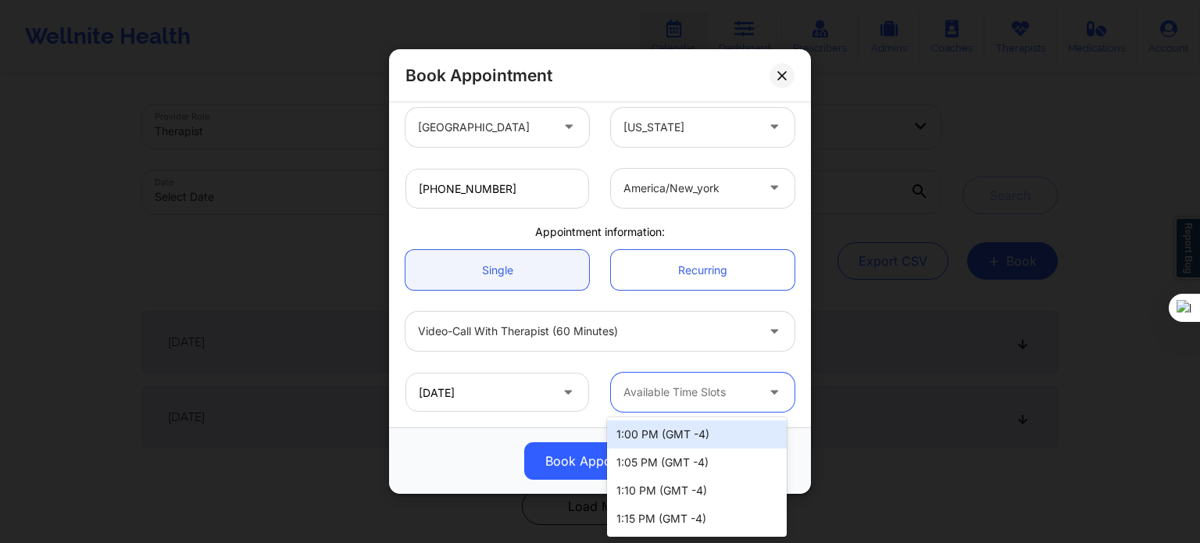
click at [666, 439] on div "1:00 PM (GMT -4)" at bounding box center [697, 434] width 180 height 28
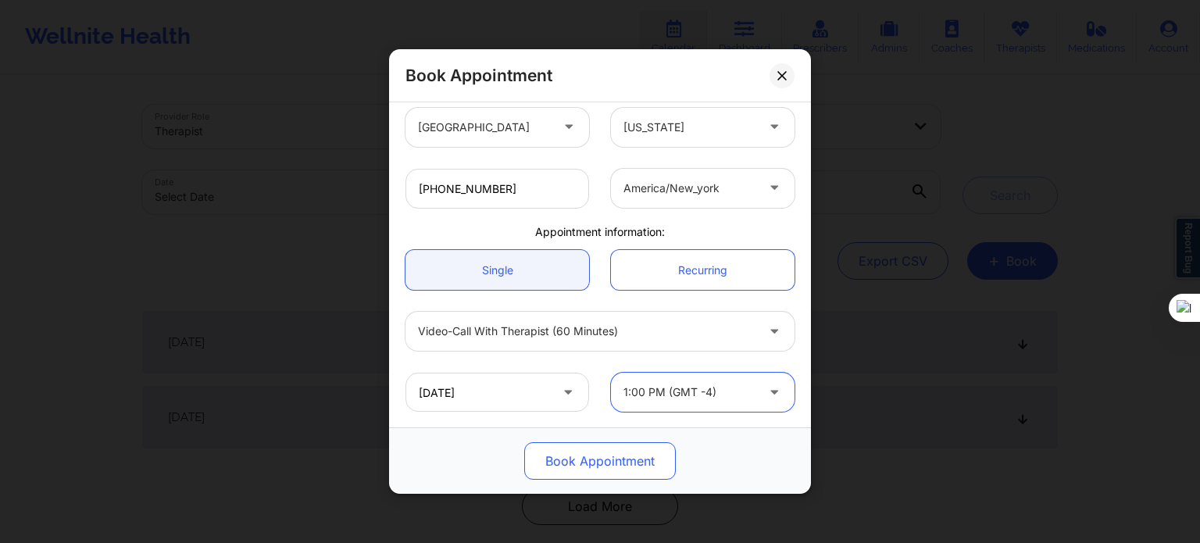
click at [619, 464] on button "Book Appointment" at bounding box center [600, 460] width 152 height 37
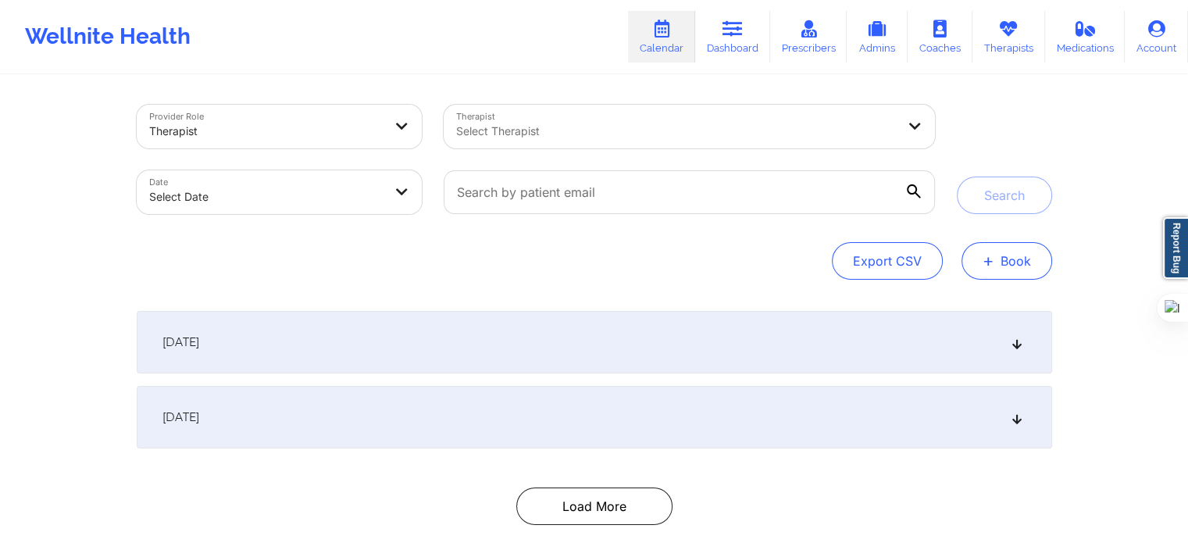
click at [997, 243] on button "+ Book" at bounding box center [1007, 260] width 91 height 37
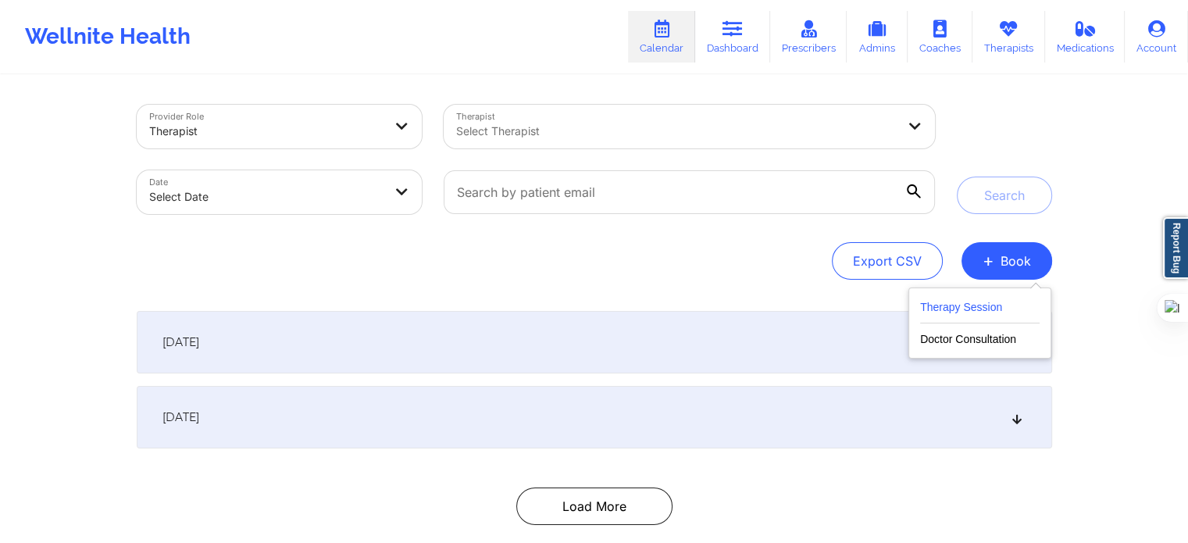
click at [984, 309] on button "Therapy Session" at bounding box center [980, 311] width 120 height 26
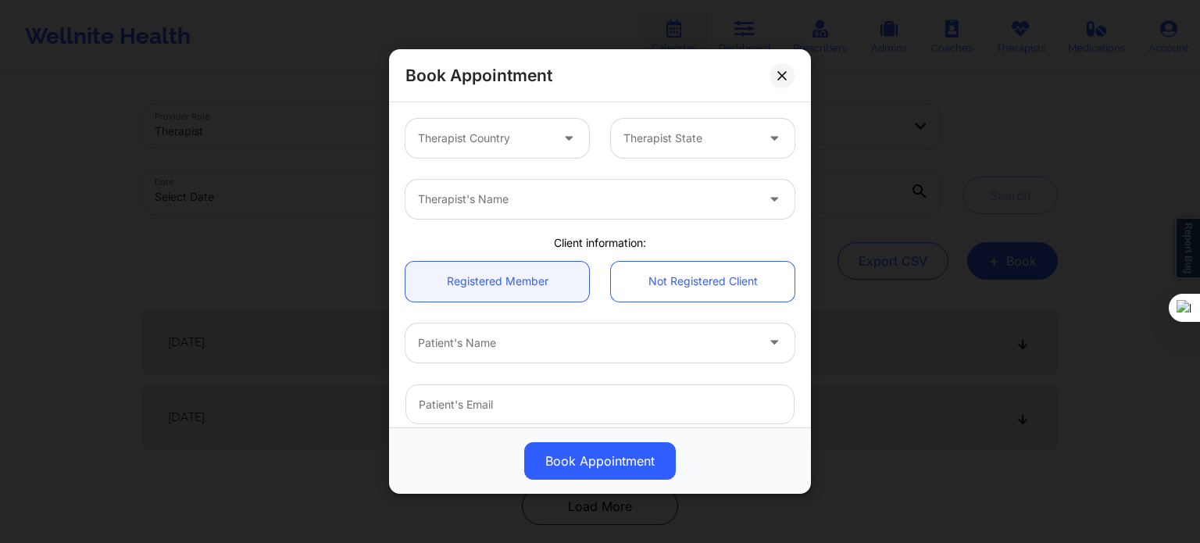
click at [529, 136] on div at bounding box center [484, 138] width 132 height 19
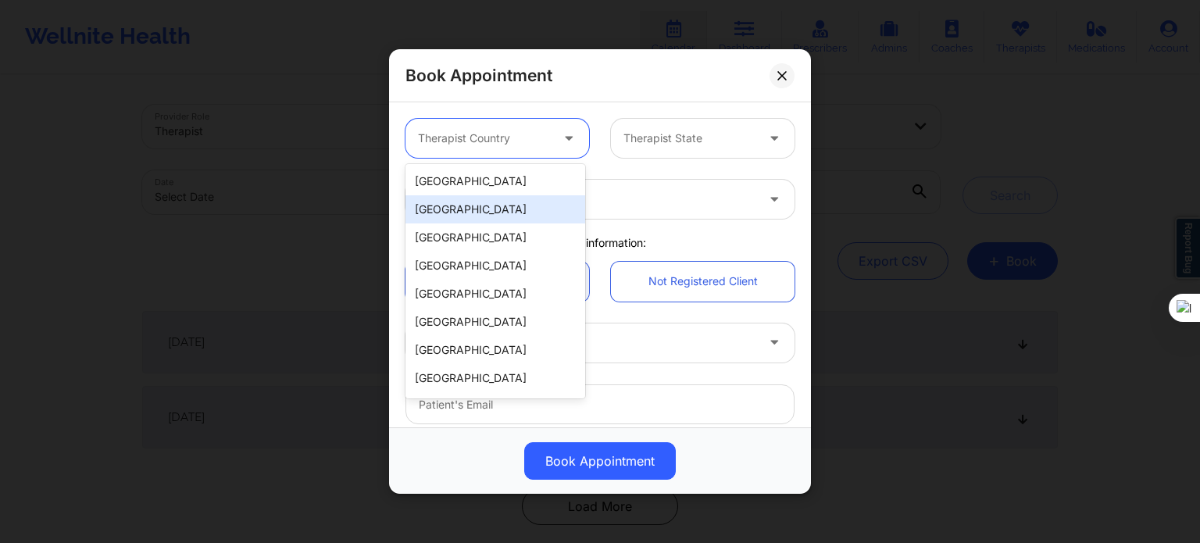
click at [503, 195] on div "[GEOGRAPHIC_DATA]" at bounding box center [495, 209] width 180 height 28
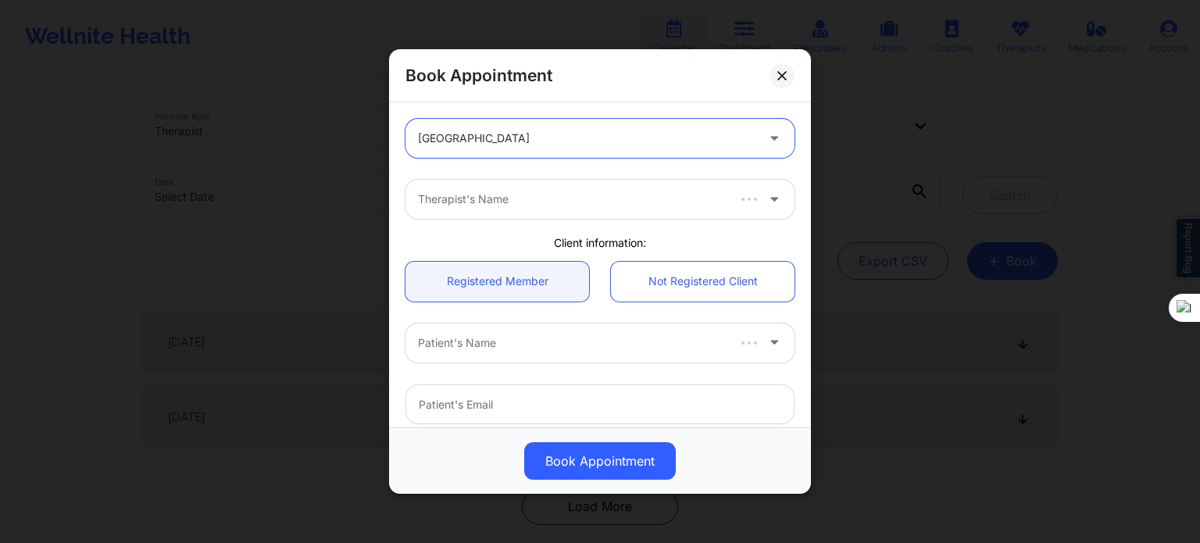
click at [513, 143] on div at bounding box center [586, 138] width 337 height 19
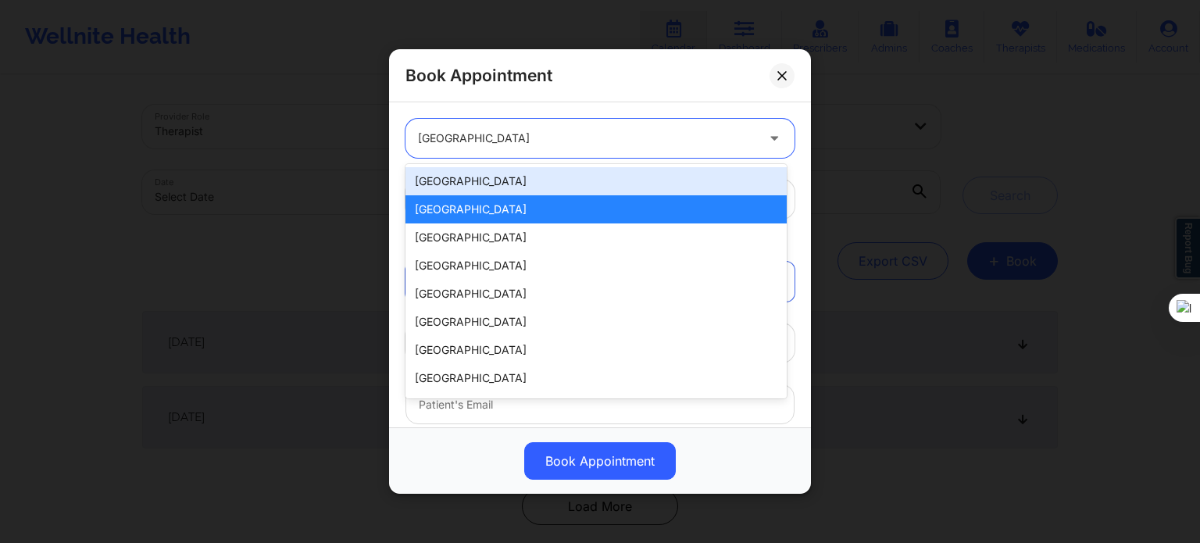
click at [495, 179] on div "[GEOGRAPHIC_DATA]" at bounding box center [595, 181] width 381 height 28
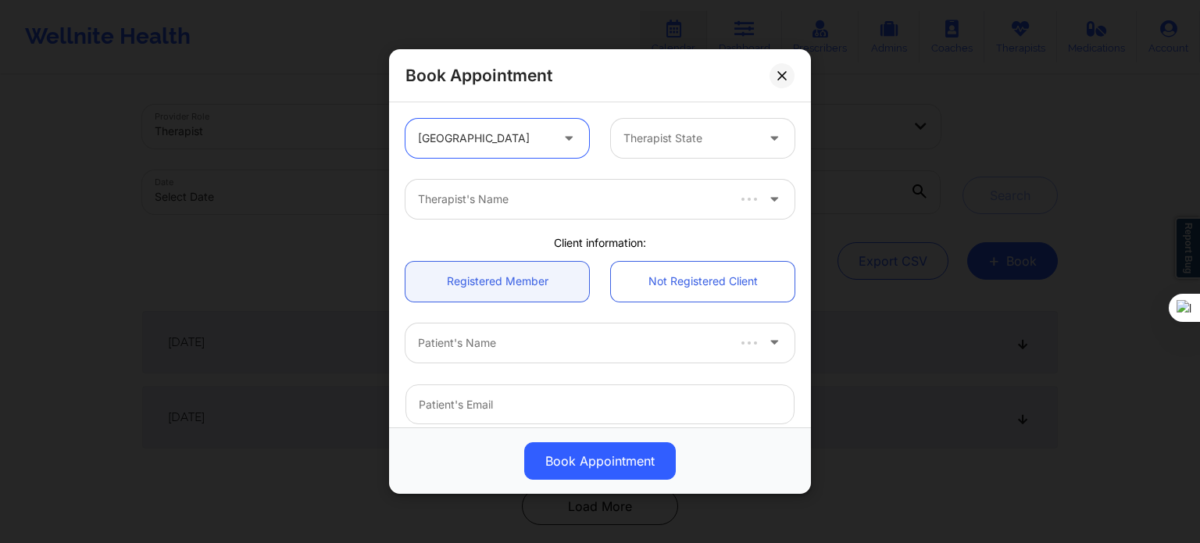
click at [669, 129] on div at bounding box center [689, 138] width 132 height 19
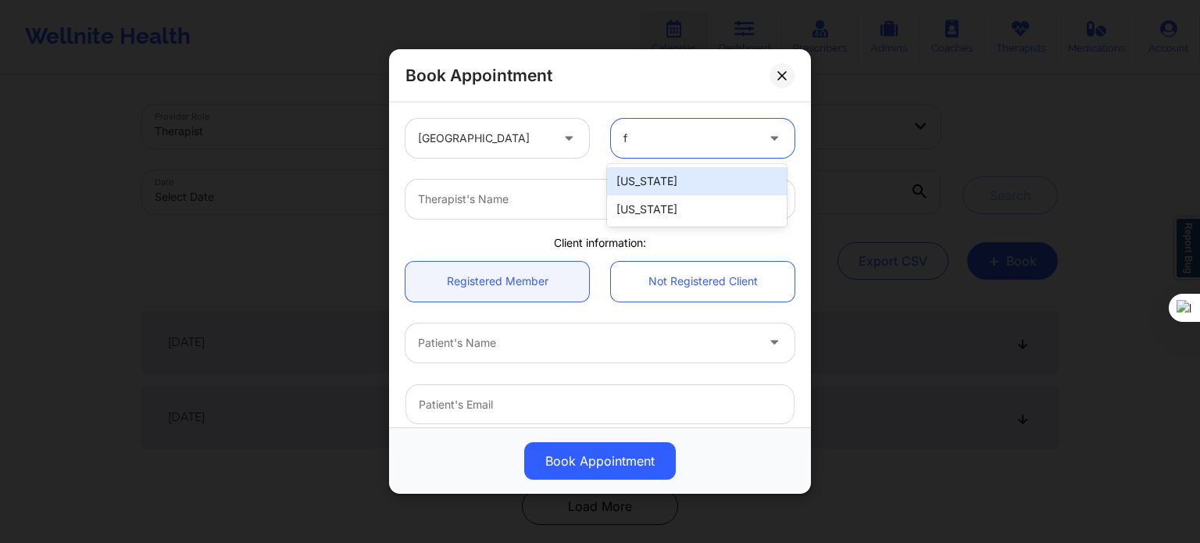
type input "fl"
click at [651, 184] on div "[US_STATE]" at bounding box center [697, 181] width 180 height 28
click at [621, 193] on div at bounding box center [586, 199] width 337 height 19
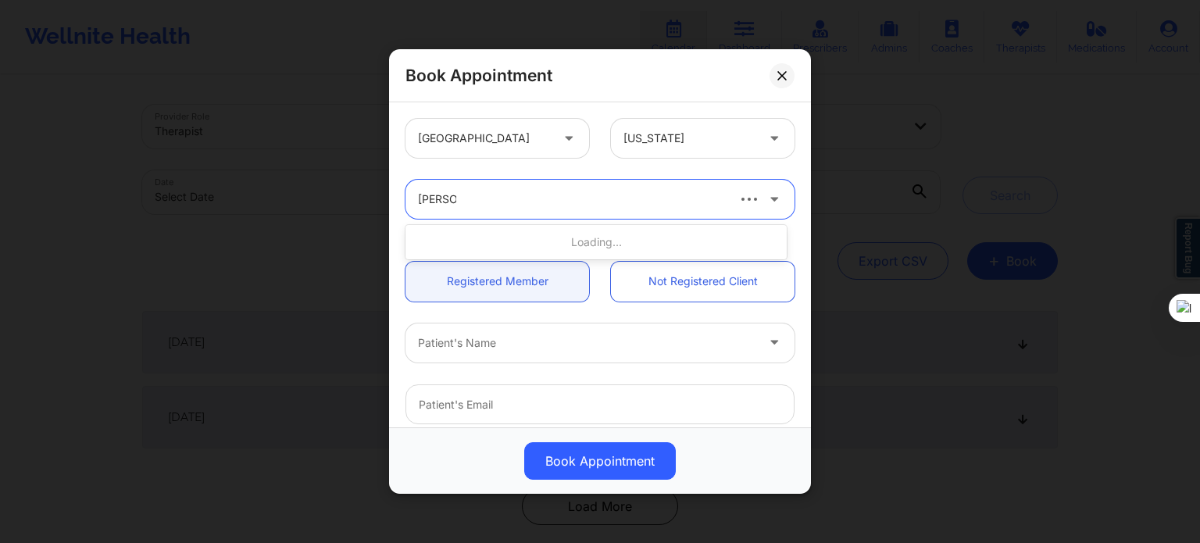
type input "[PERSON_NAME]"
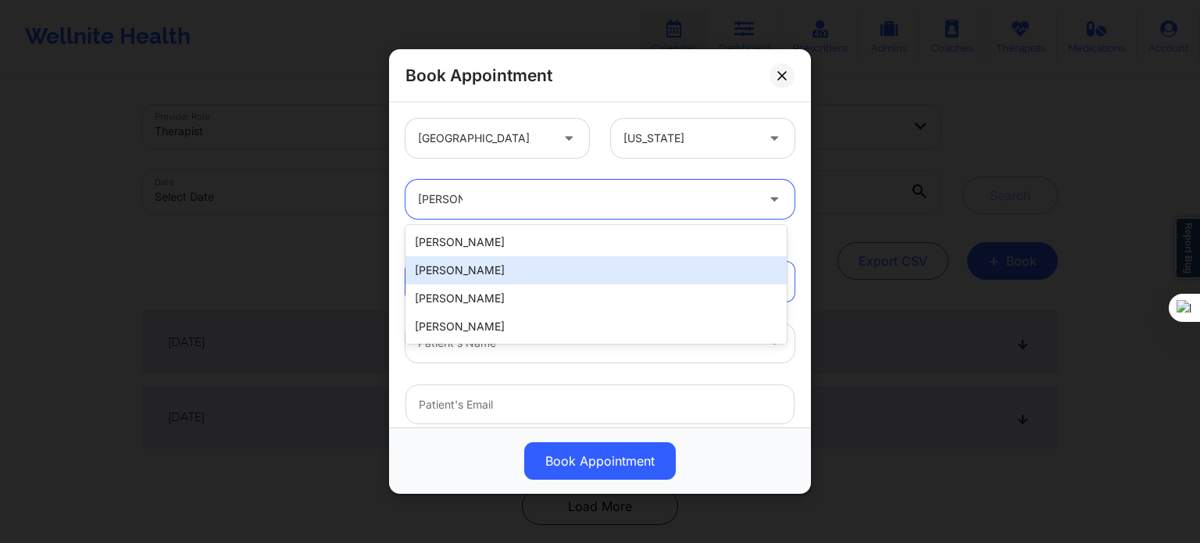
click at [505, 272] on div "[PERSON_NAME]" at bounding box center [595, 270] width 381 height 28
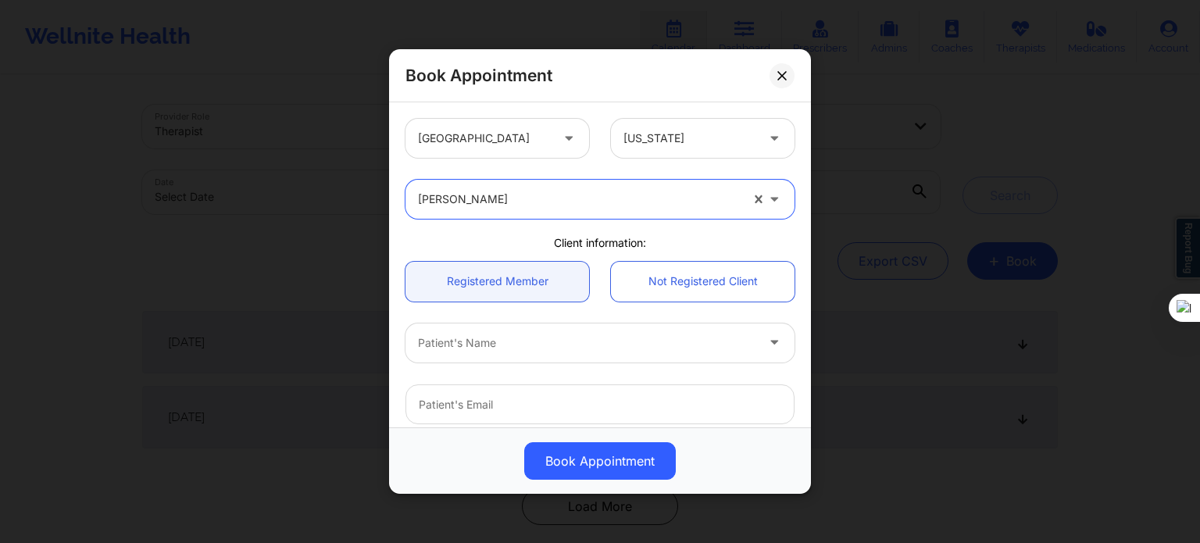
click at [507, 345] on div at bounding box center [586, 343] width 337 height 19
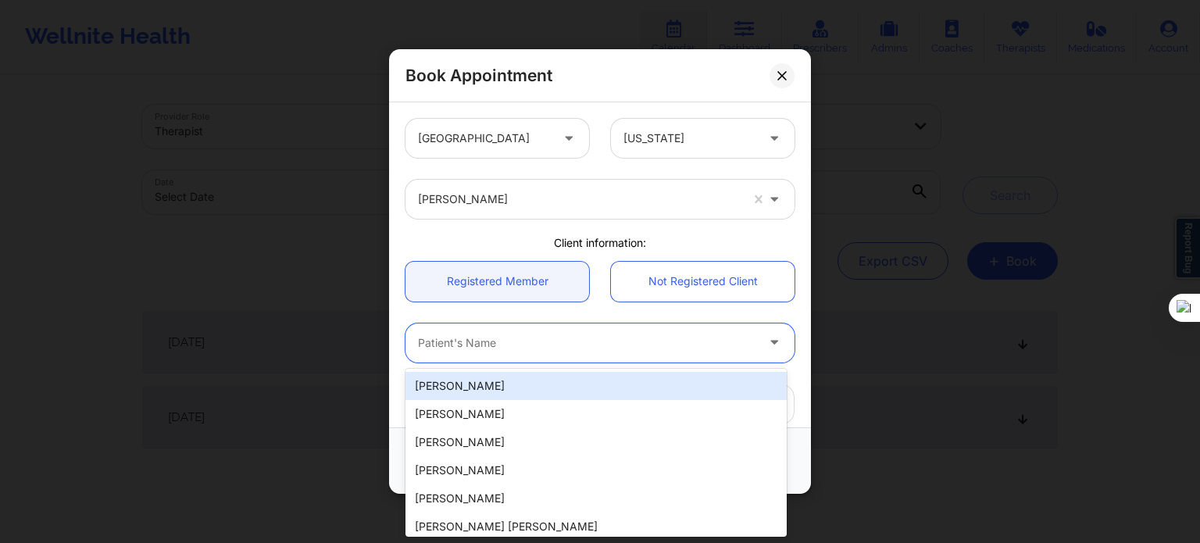
paste input "[PERSON_NAME]"
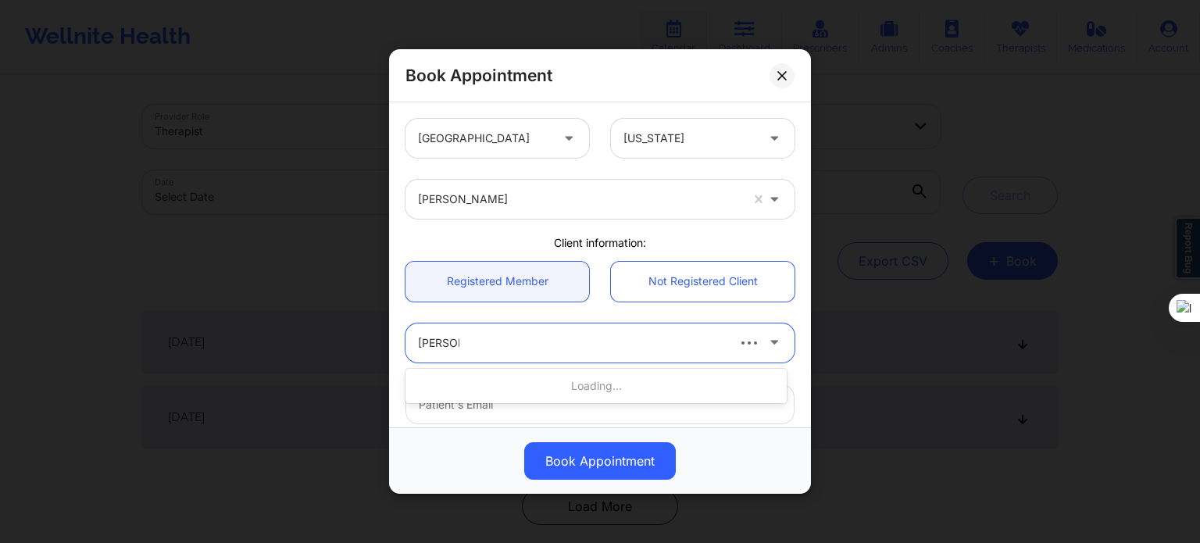
type input "[PERSON_NAME]"
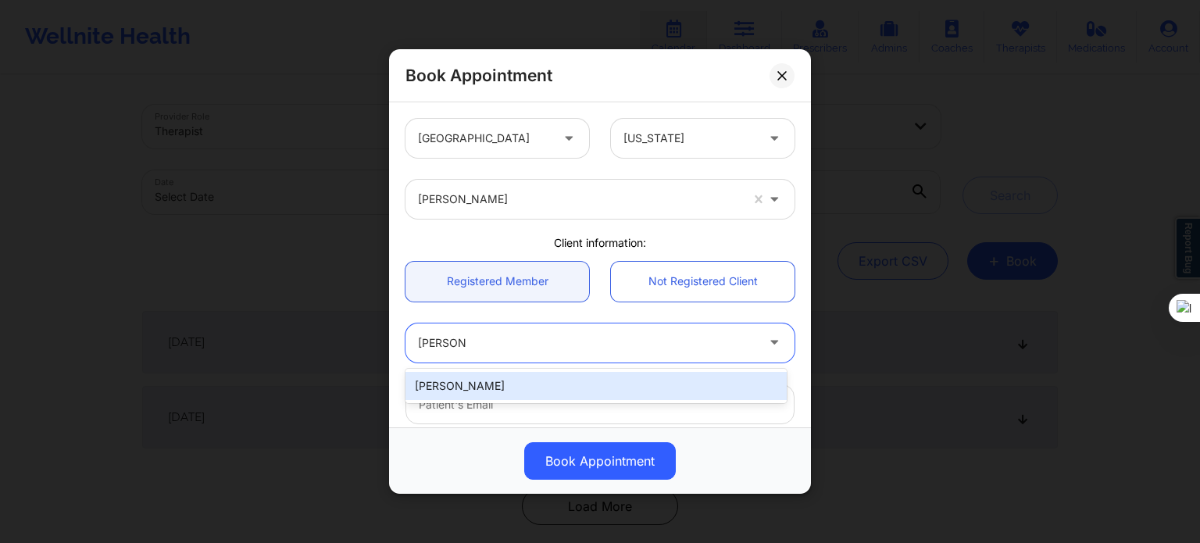
click at [507, 384] on div "[PERSON_NAME]" at bounding box center [595, 386] width 381 height 28
type input "[PERSON_NAME][EMAIL_ADDRESS][DOMAIN_NAME]"
type input "[PHONE_NUMBER]"
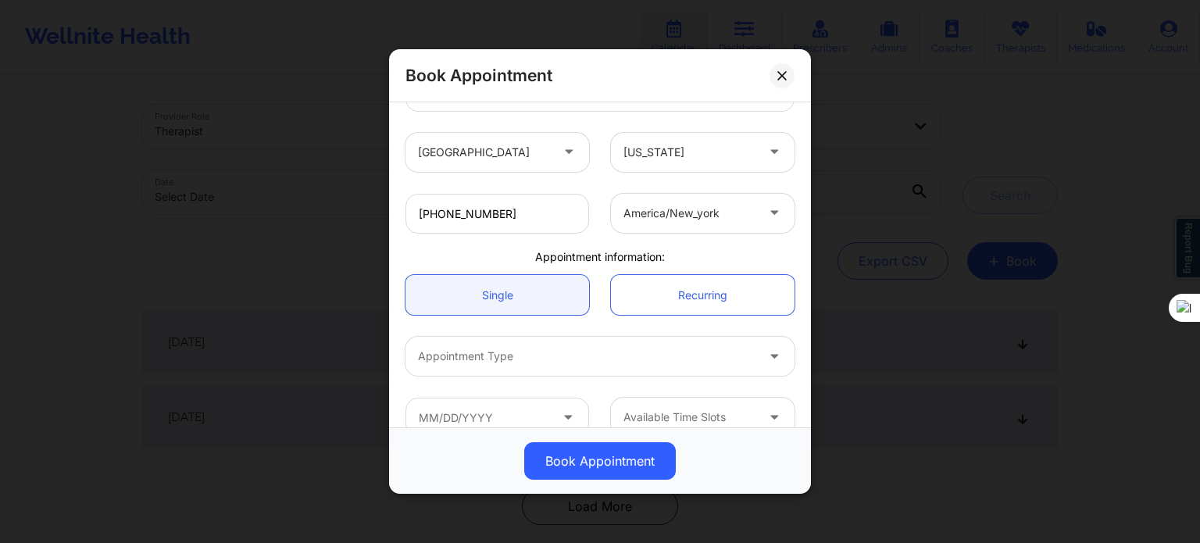
scroll to position [337, 0]
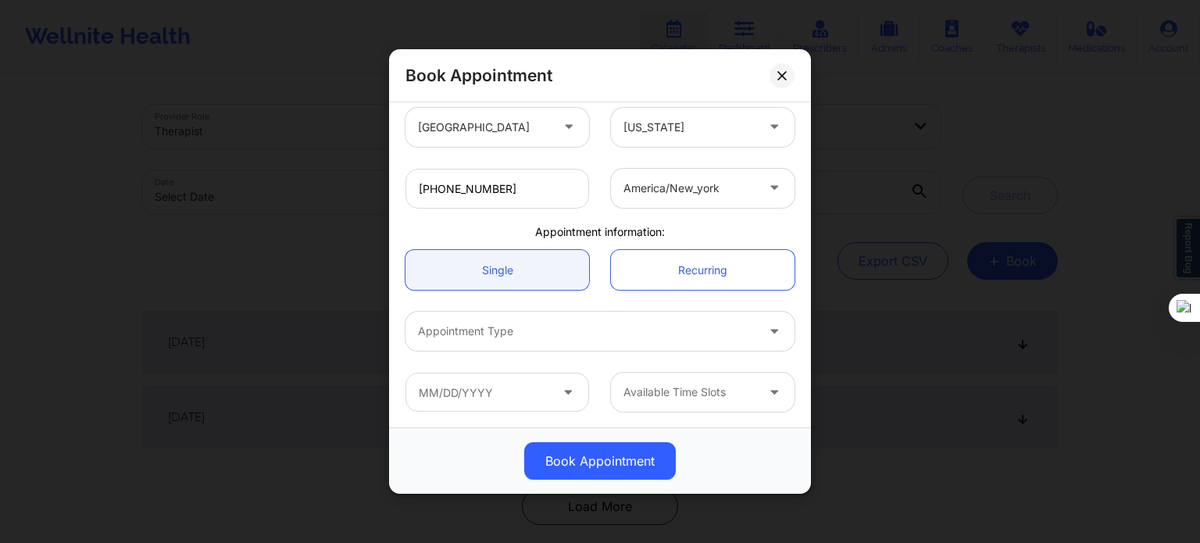
click at [535, 340] on div "Appointment Type" at bounding box center [581, 331] width 352 height 39
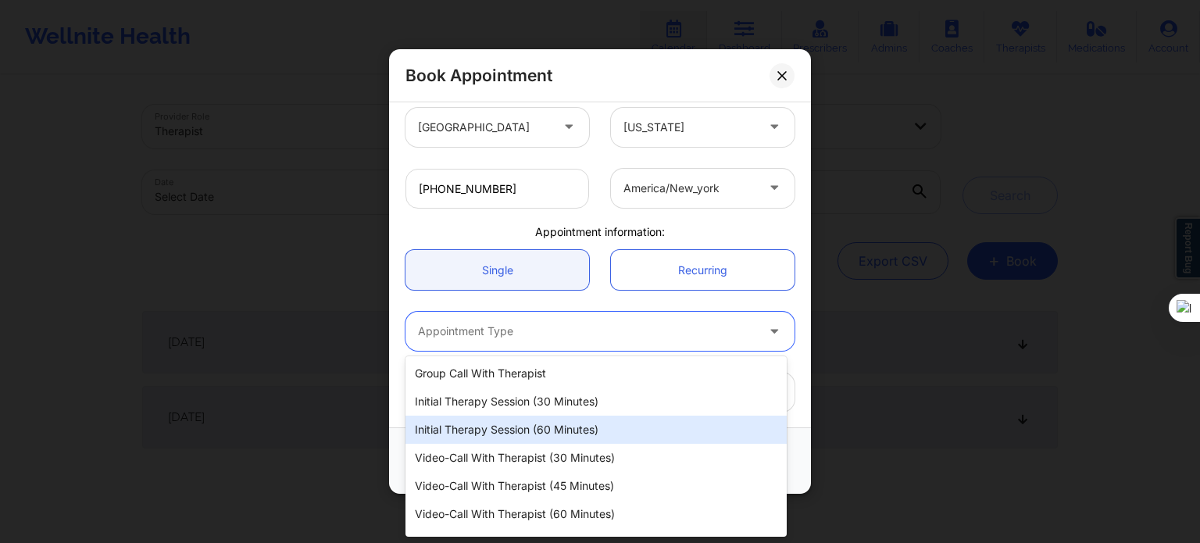
scroll to position [23, 0]
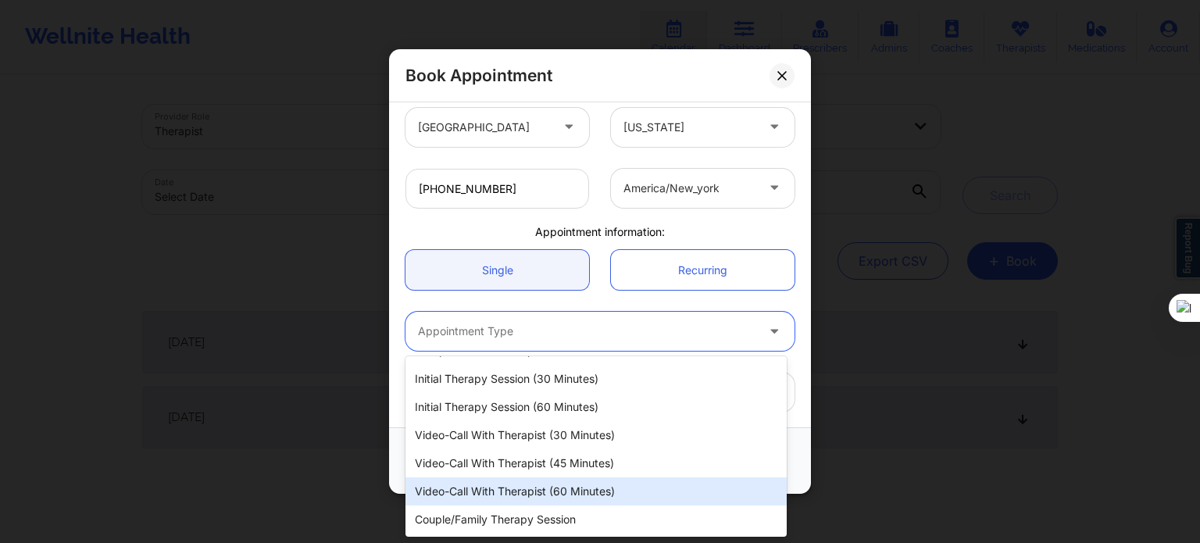
click at [557, 490] on div "Video-Call with Therapist (60 minutes)" at bounding box center [595, 491] width 381 height 28
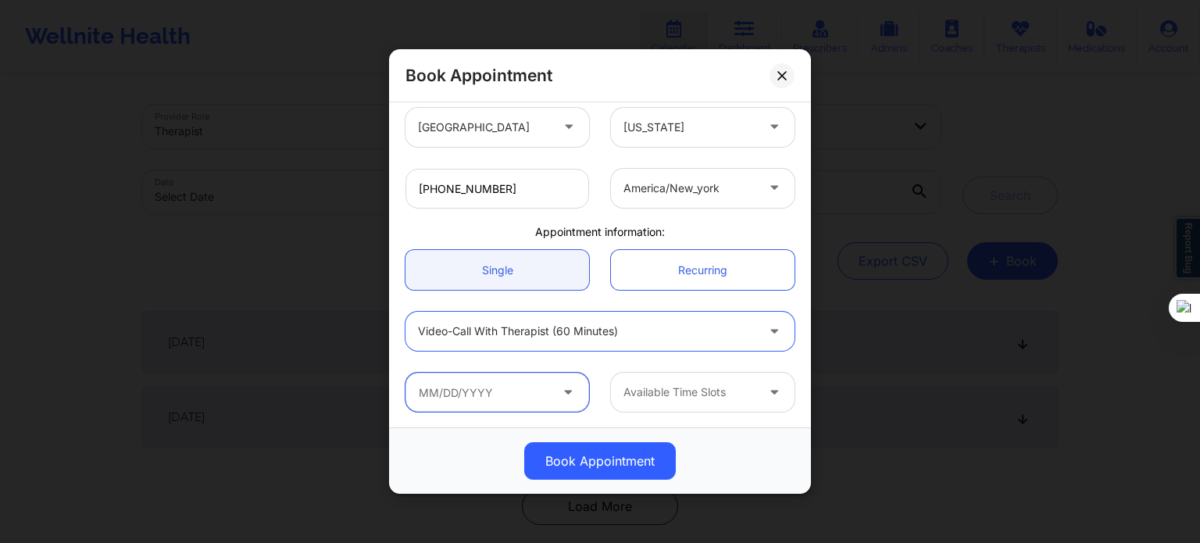
click at [555, 393] on input "text" at bounding box center [497, 392] width 184 height 39
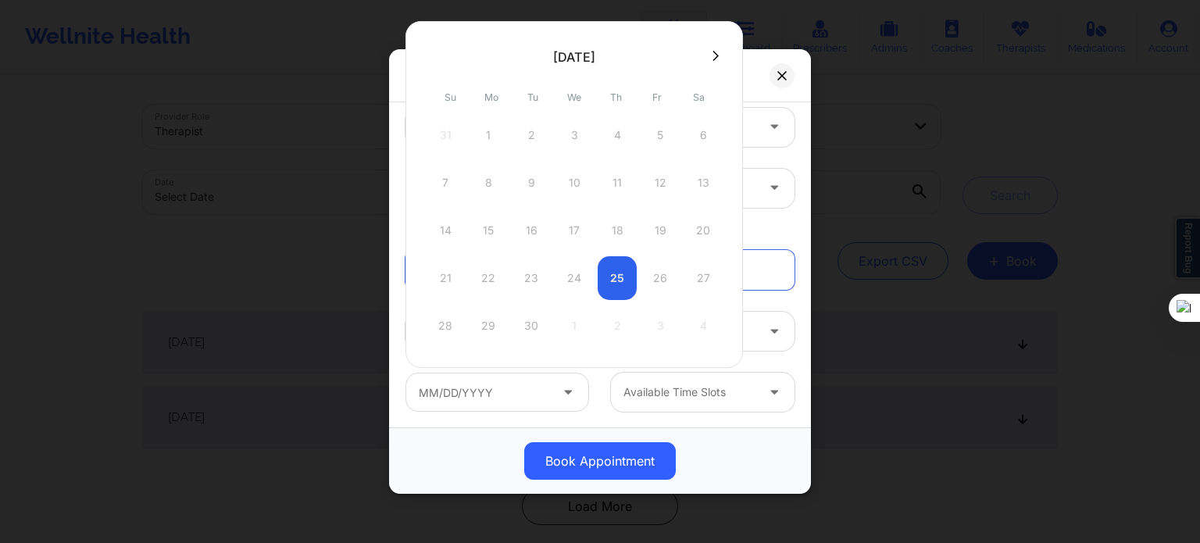
click at [710, 66] on div at bounding box center [573, 56] width 337 height 23
click at [709, 62] on div at bounding box center [573, 56] width 337 height 23
click at [712, 59] on icon at bounding box center [715, 56] width 6 height 10
click at [574, 180] on div "8" at bounding box center [574, 183] width 39 height 44
type input "[DATE]"
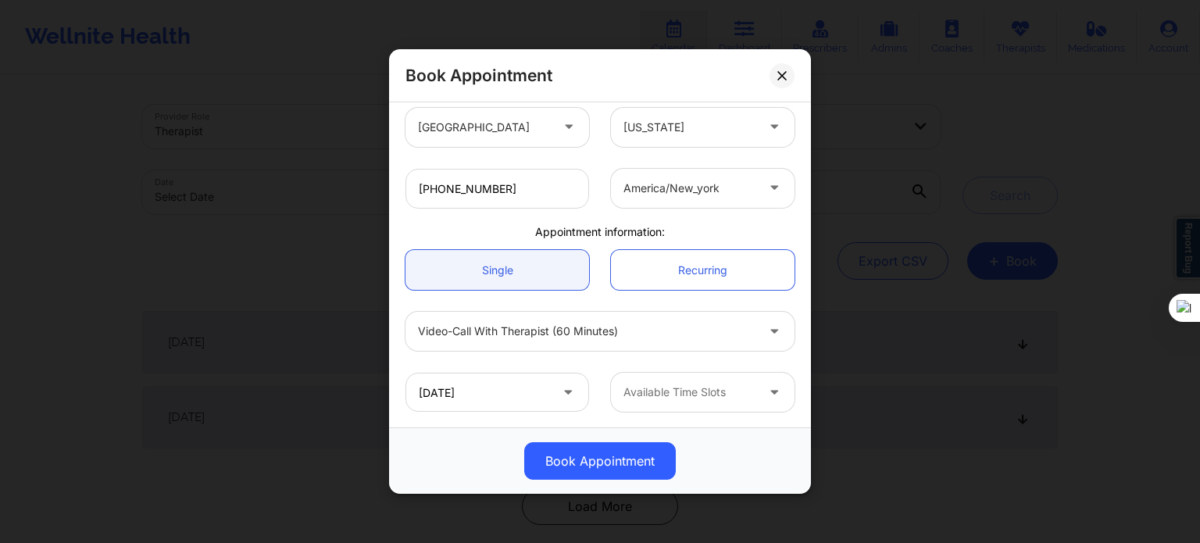
click at [705, 398] on div at bounding box center [689, 392] width 132 height 19
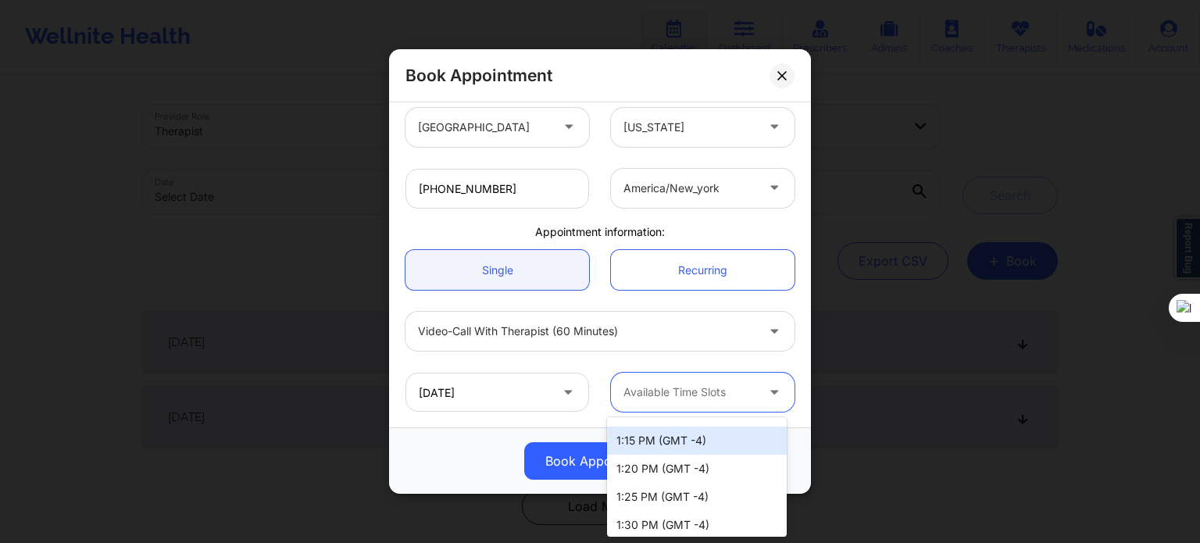
scroll to position [0, 0]
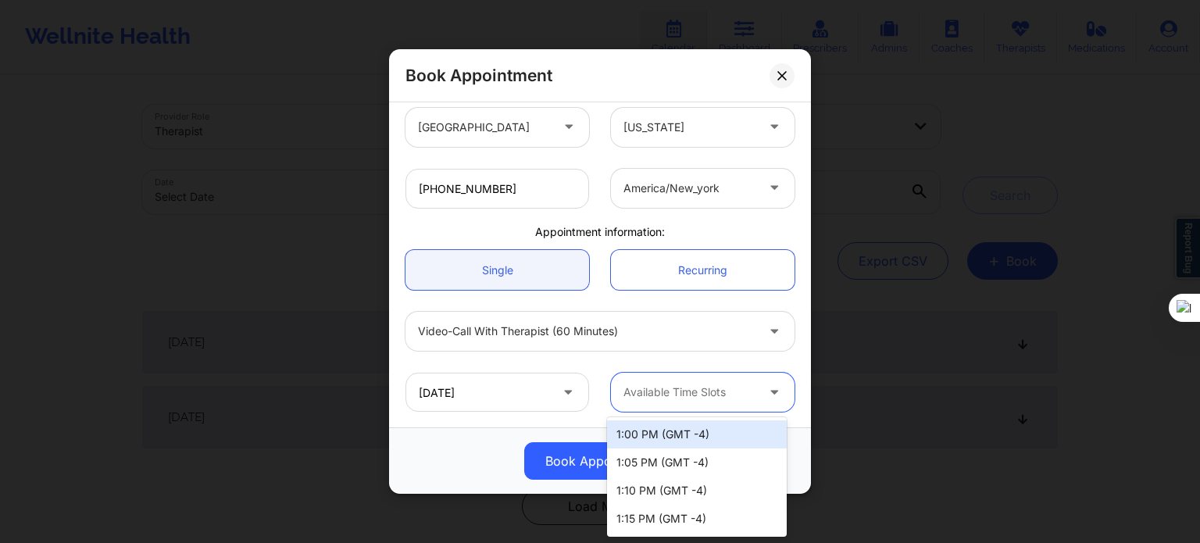
click at [675, 437] on div "1:00 PM (GMT -4)" at bounding box center [697, 434] width 180 height 28
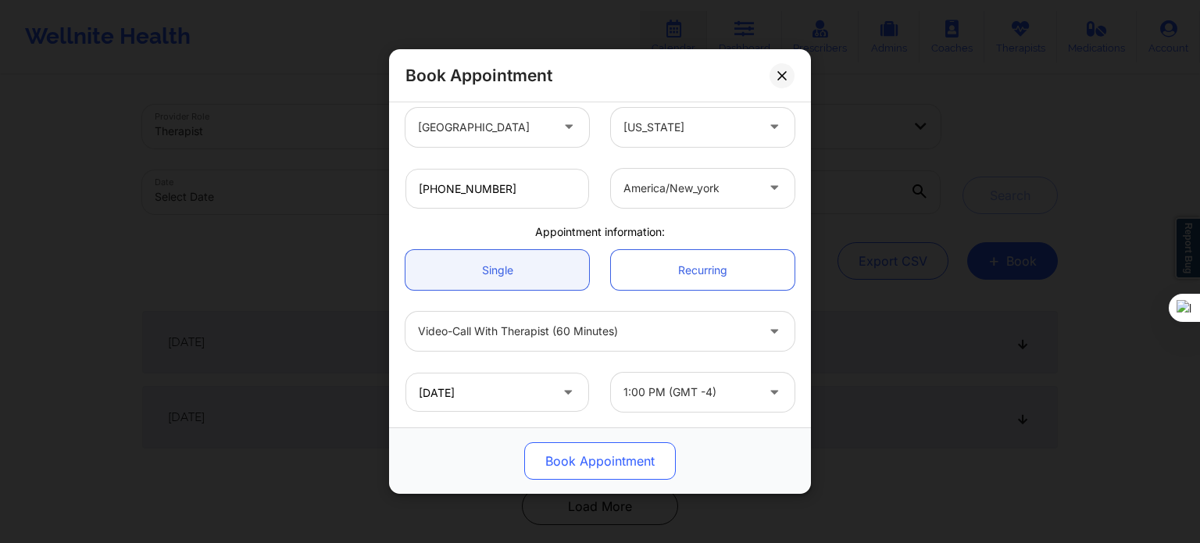
click at [633, 459] on button "Book Appointment" at bounding box center [600, 460] width 152 height 37
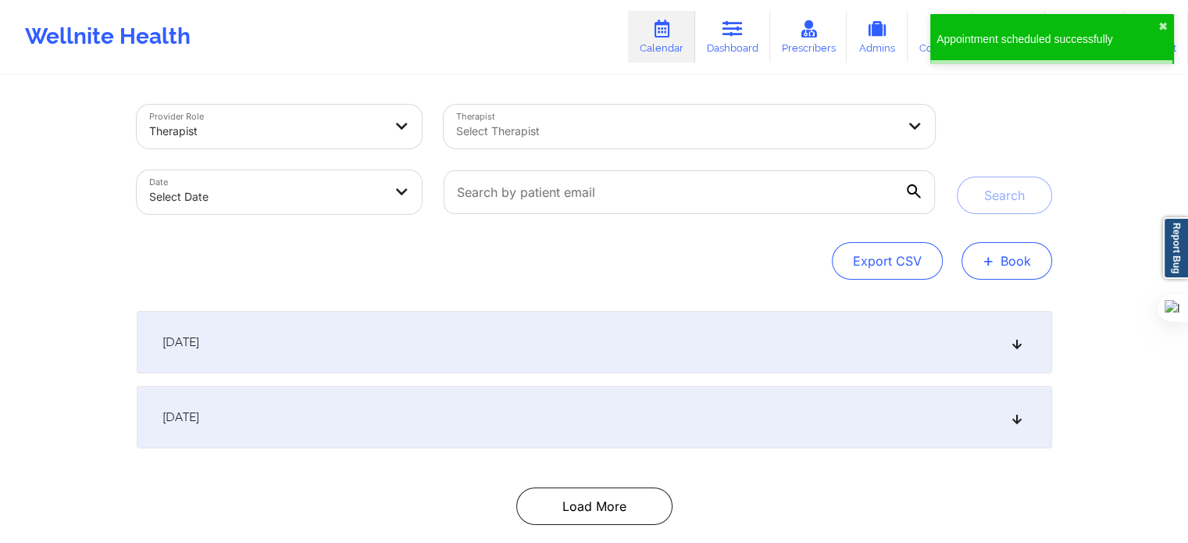
click at [994, 256] on span "+" at bounding box center [989, 260] width 12 height 9
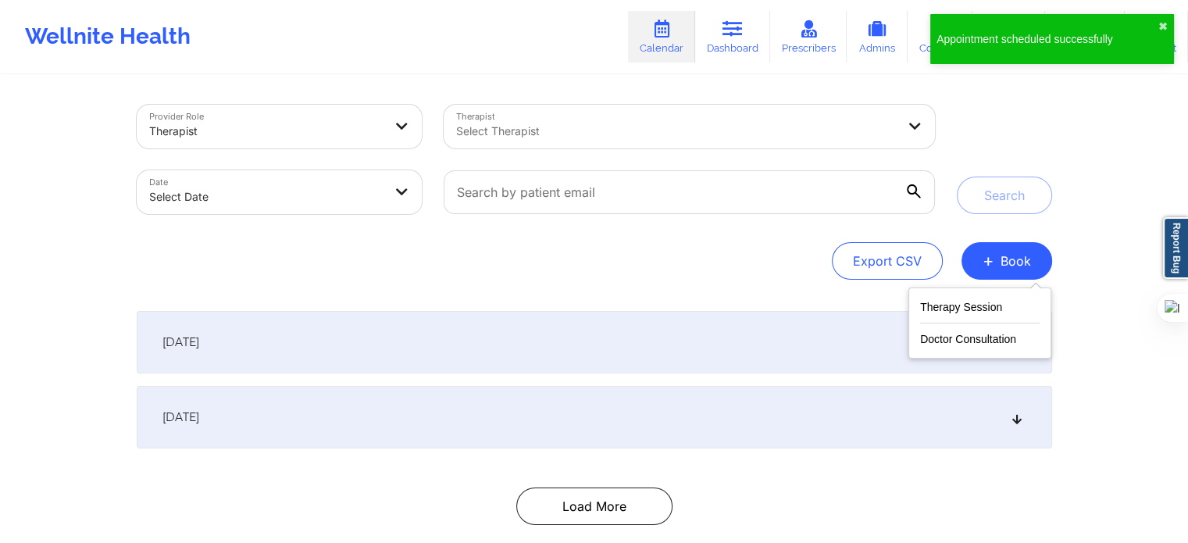
click at [787, 241] on div "Provider Role Therapist Therapist Select Therapist Date Select Date Search Expo…" at bounding box center [595, 192] width 916 height 175
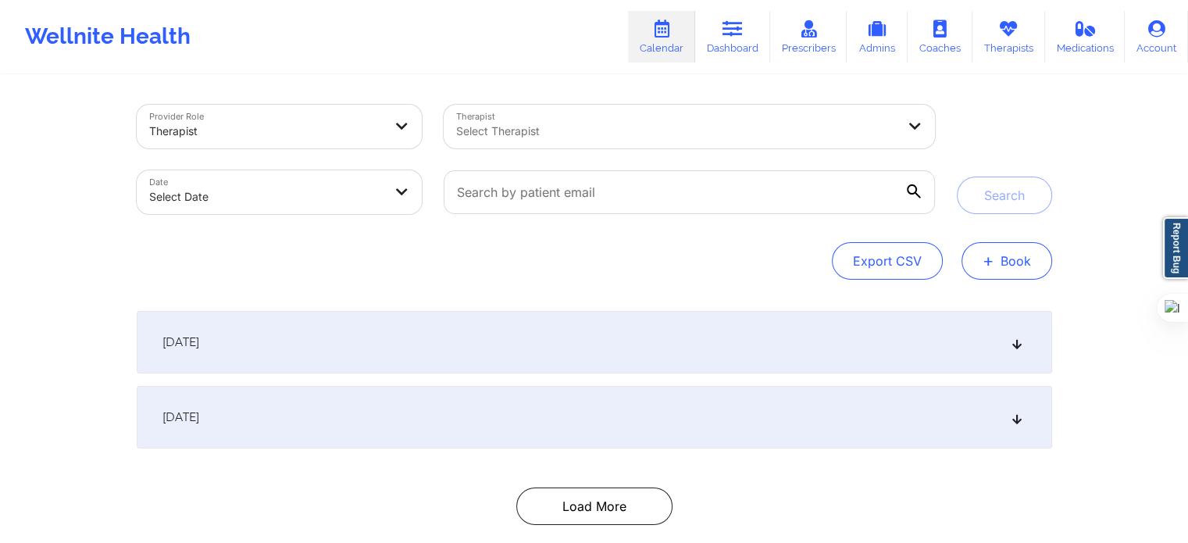
click at [1003, 262] on button "+ Book" at bounding box center [1007, 260] width 91 height 37
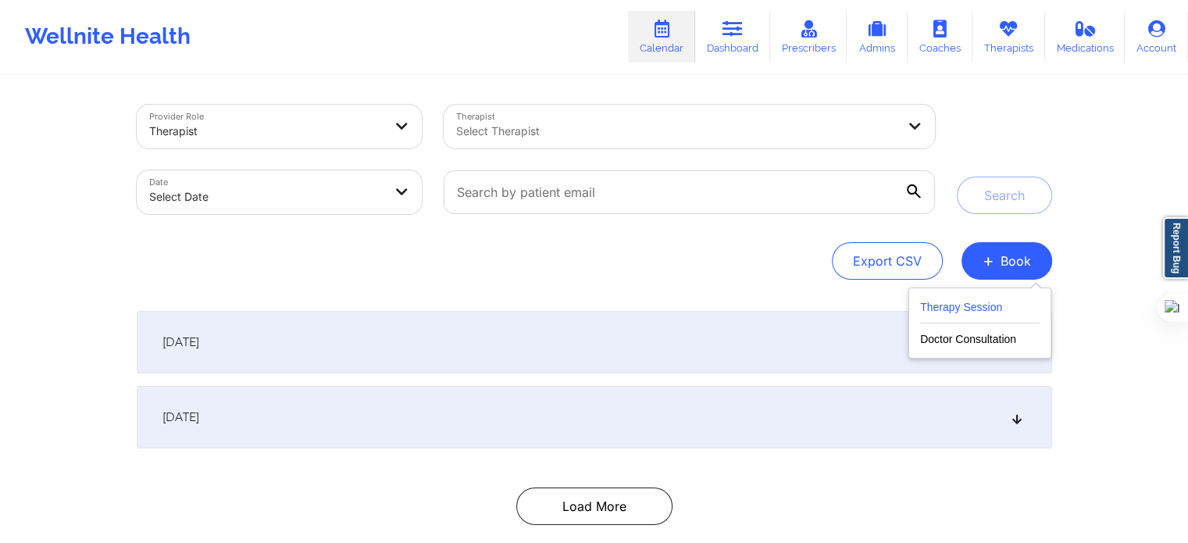
click at [966, 309] on button "Therapy Session" at bounding box center [980, 311] width 120 height 26
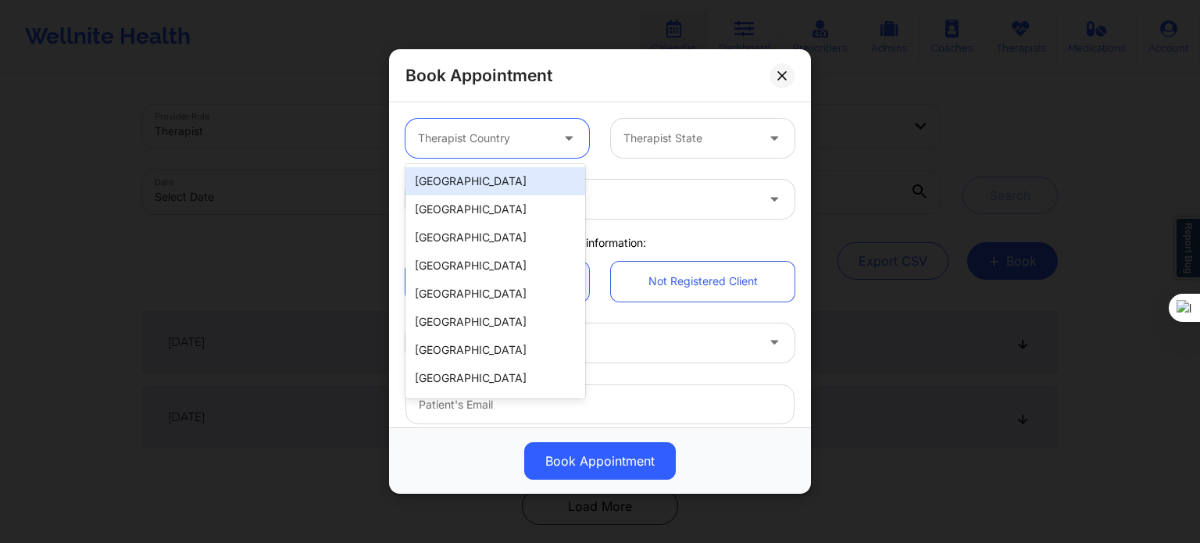
click at [534, 149] on div "Therapist Country" at bounding box center [478, 138] width 146 height 39
click at [519, 184] on div "[GEOGRAPHIC_DATA]" at bounding box center [495, 181] width 180 height 28
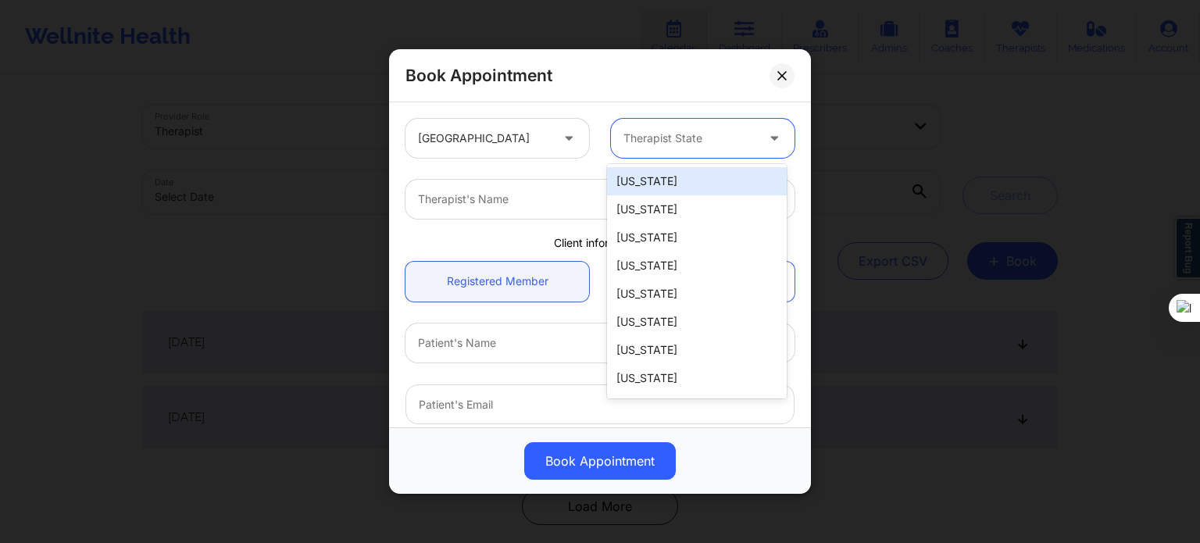
click at [656, 133] on div at bounding box center [689, 138] width 132 height 19
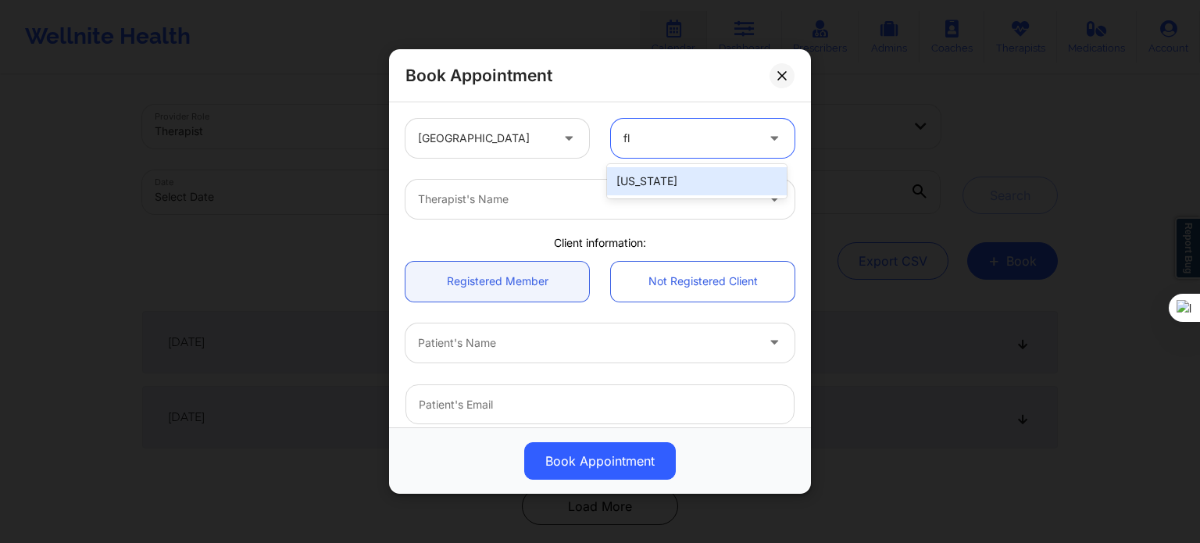
type input "flo"
click at [647, 177] on div "[US_STATE]" at bounding box center [697, 181] width 180 height 28
click at [631, 187] on div "Therapist's Name" at bounding box center [581, 199] width 352 height 39
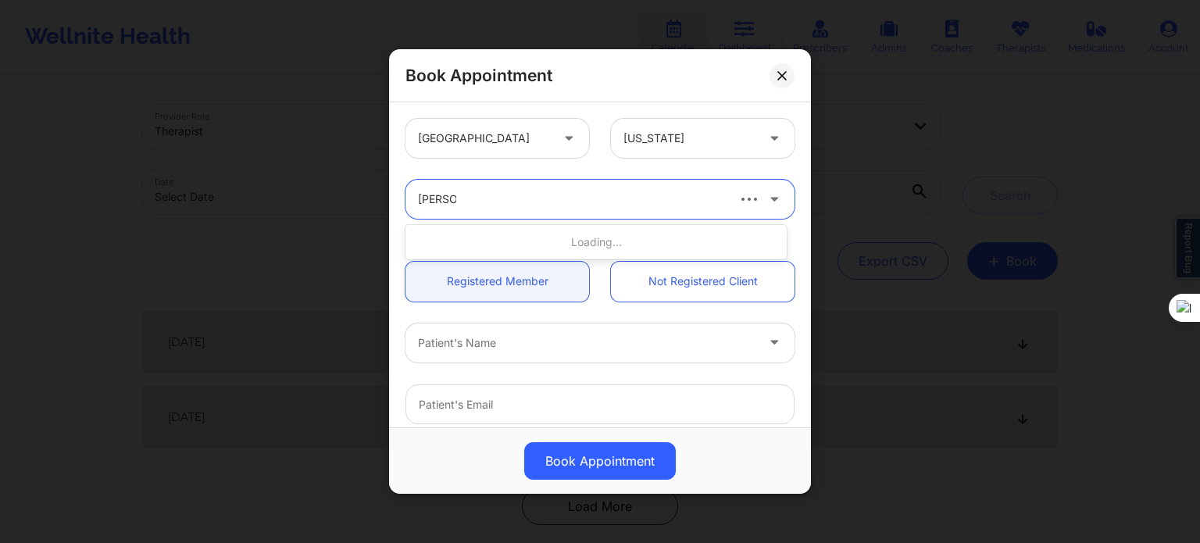
type input "[PERSON_NAME]"
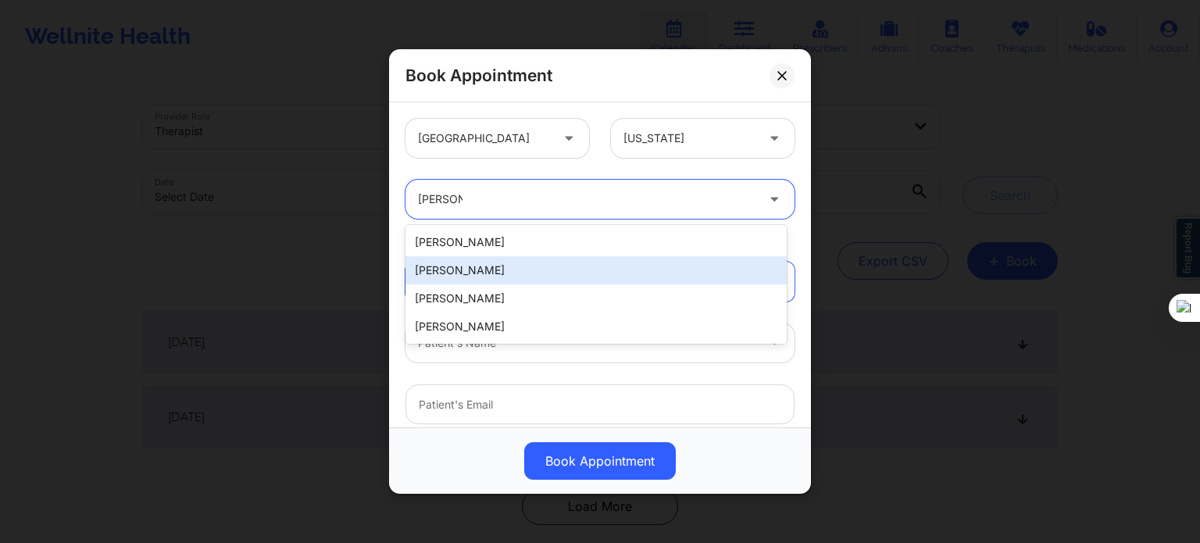
click at [512, 273] on div "[PERSON_NAME]" at bounding box center [595, 270] width 381 height 28
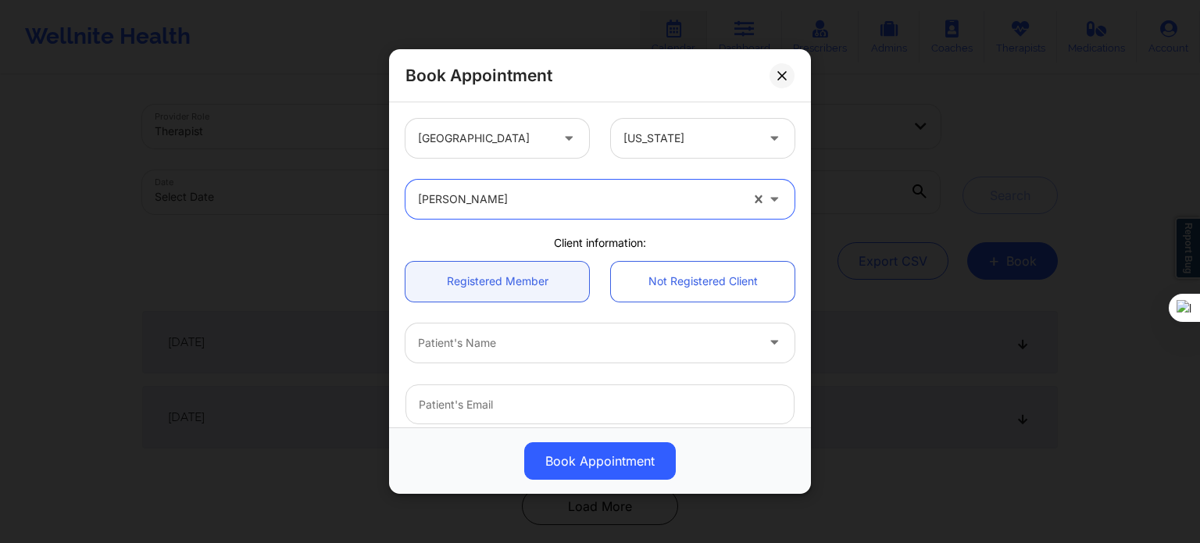
click at [503, 353] on div "Patient's Name" at bounding box center [581, 342] width 352 height 39
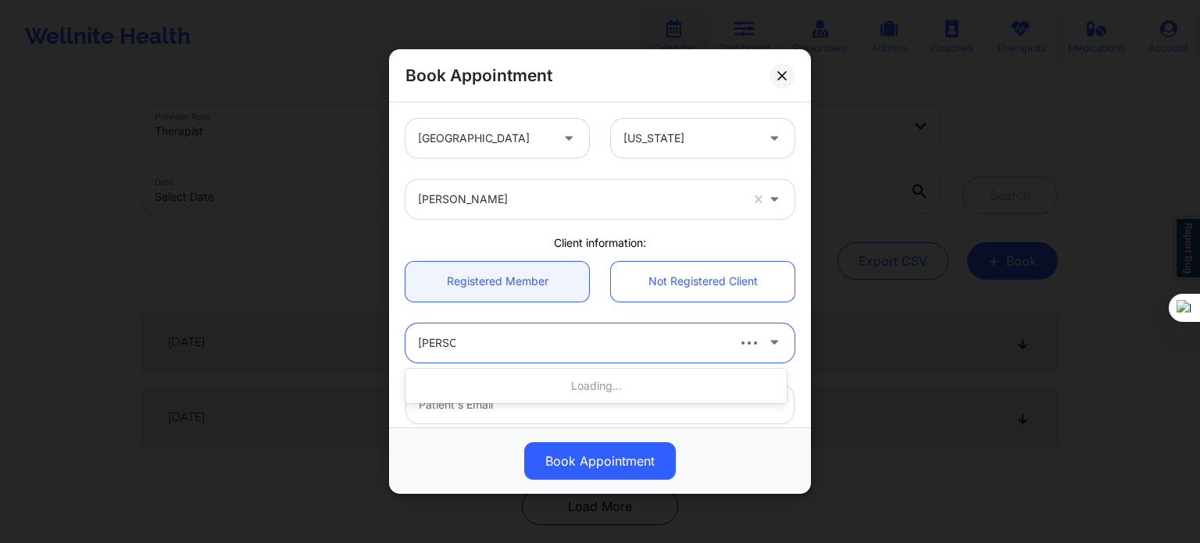
type input "[PERSON_NAME]"
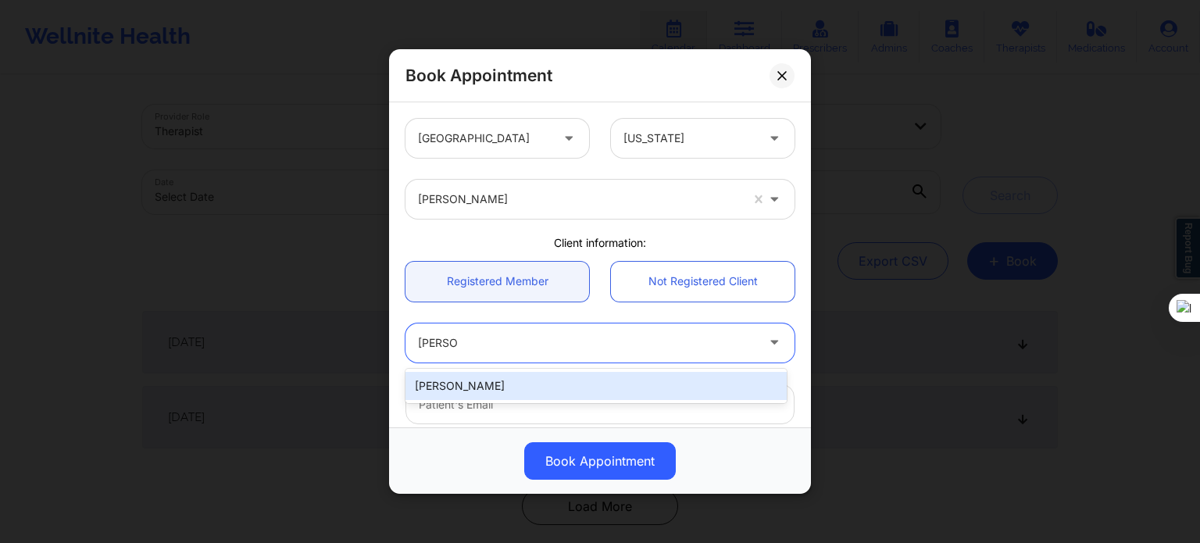
click at [493, 379] on div "[PERSON_NAME]" at bounding box center [595, 386] width 381 height 28
type input "[PERSON_NAME][EMAIL_ADDRESS][DOMAIN_NAME]"
type input "[PHONE_NUMBER]"
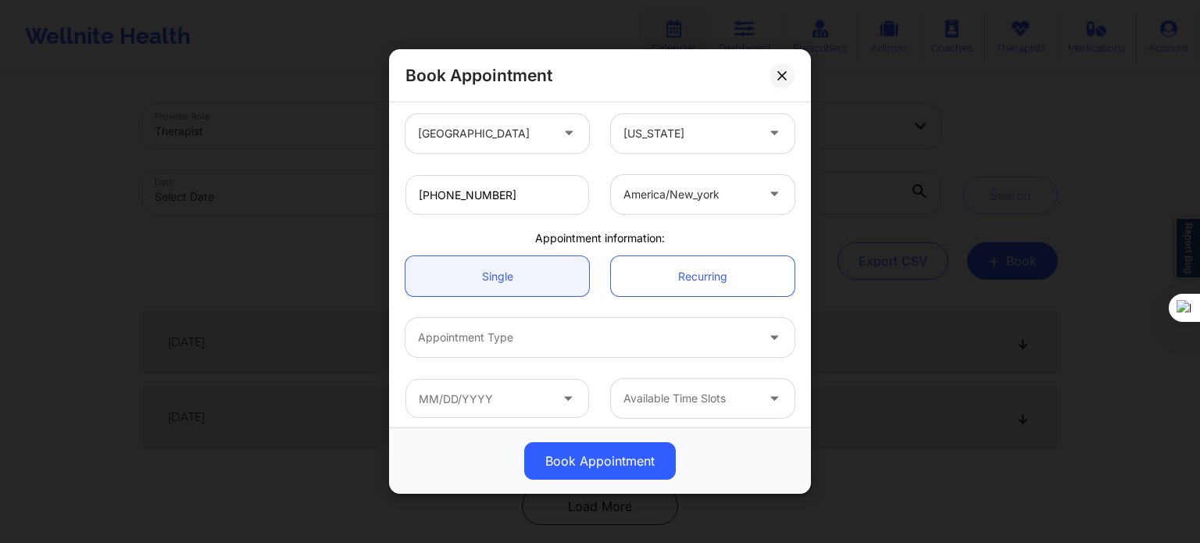
scroll to position [337, 0]
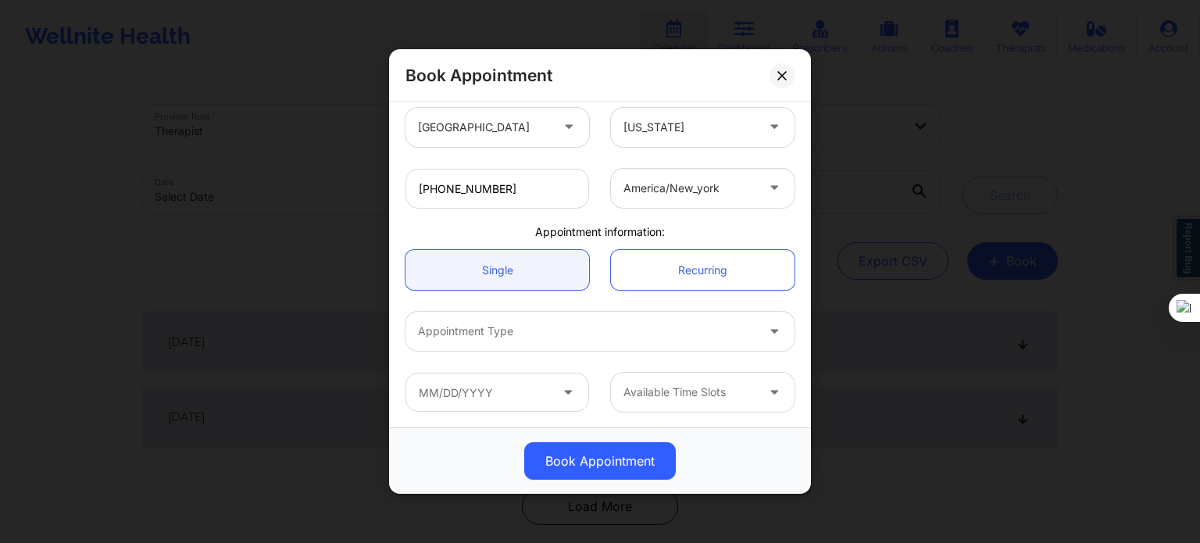
click at [528, 334] on div at bounding box center [586, 331] width 337 height 19
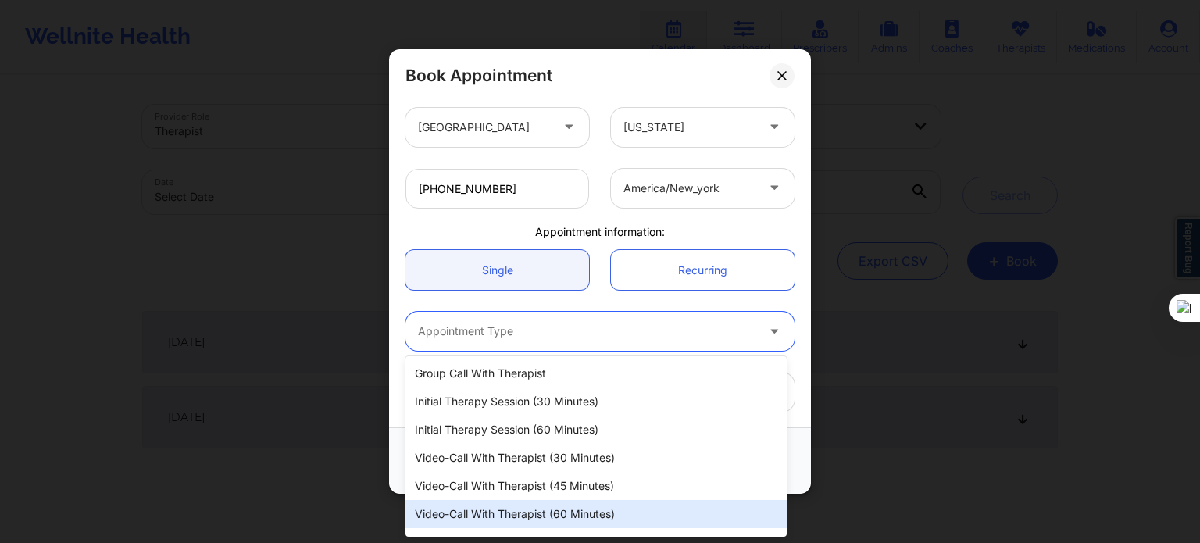
click at [548, 512] on div "Video-Call with Therapist (60 minutes)" at bounding box center [595, 514] width 381 height 28
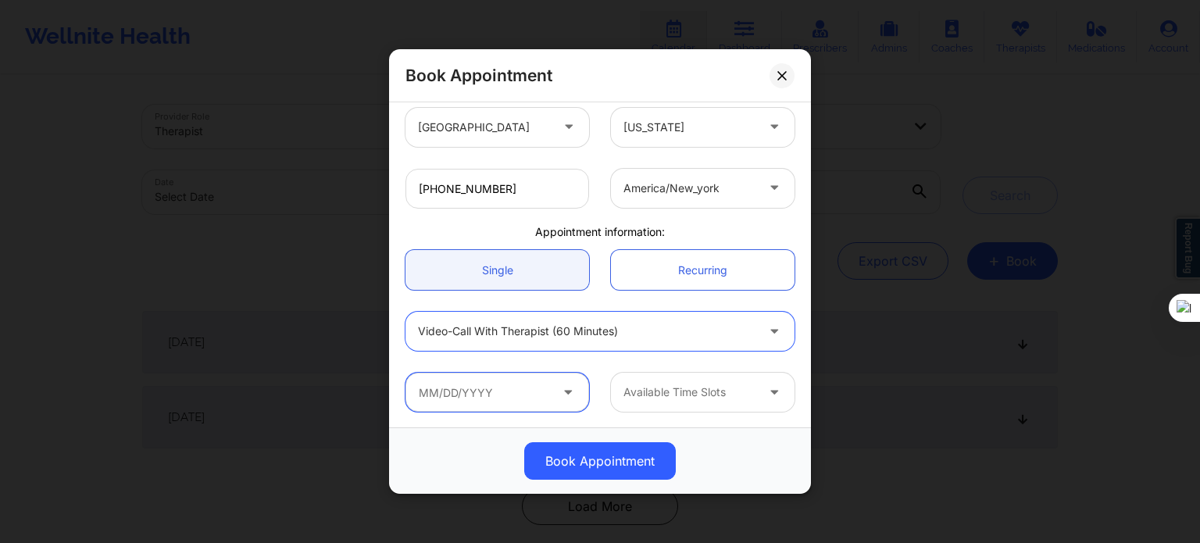
click at [480, 399] on input "text" at bounding box center [497, 392] width 184 height 39
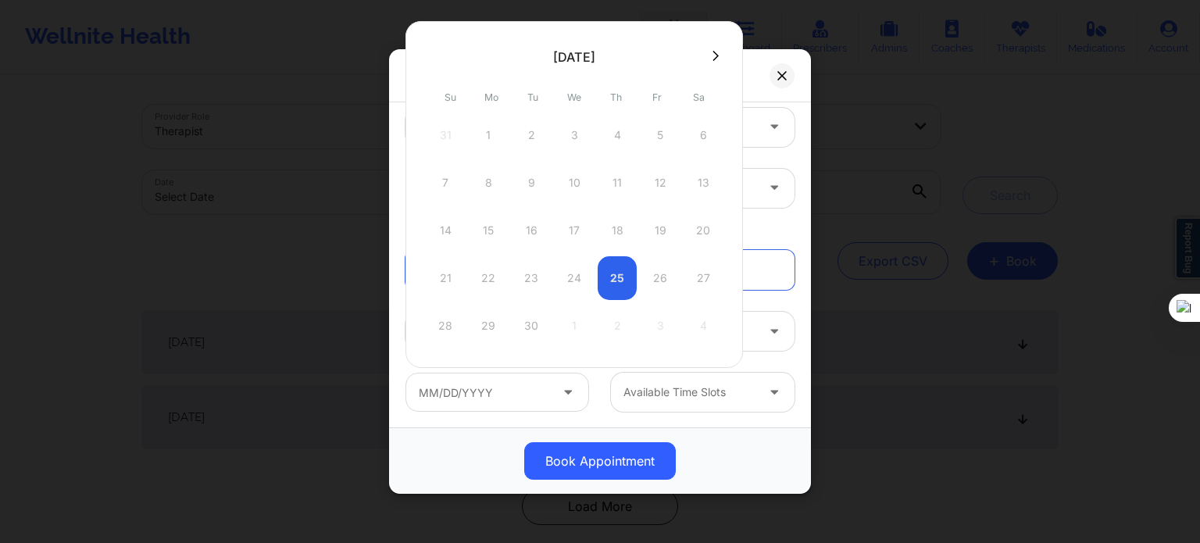
click at [712, 53] on icon at bounding box center [715, 56] width 6 height 12
click at [578, 220] on div "15" at bounding box center [574, 231] width 39 height 44
type input "[DATE]"
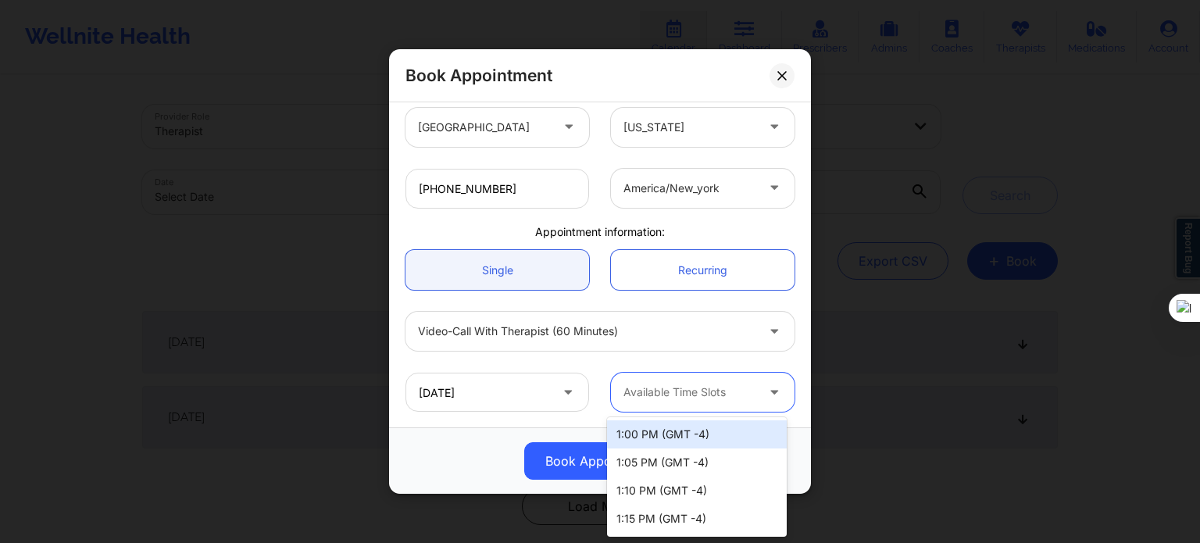
click at [694, 387] on div at bounding box center [689, 392] width 132 height 19
click at [666, 429] on div "1:00 PM (GMT -4)" at bounding box center [697, 434] width 180 height 28
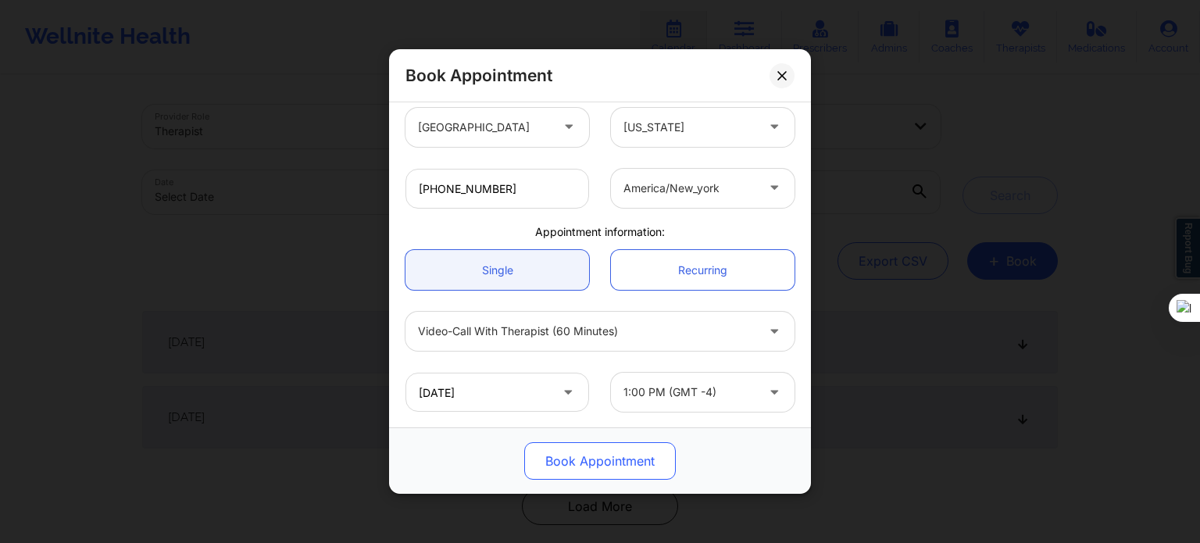
click at [603, 462] on button "Book Appointment" at bounding box center [600, 460] width 152 height 37
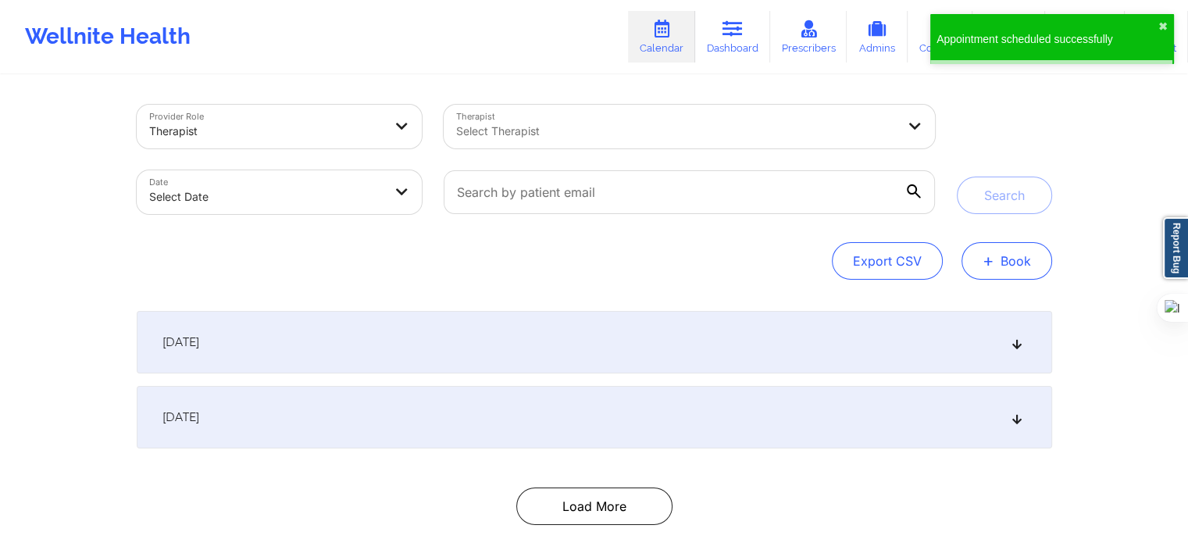
click at [1026, 266] on button "+ Book" at bounding box center [1007, 260] width 91 height 37
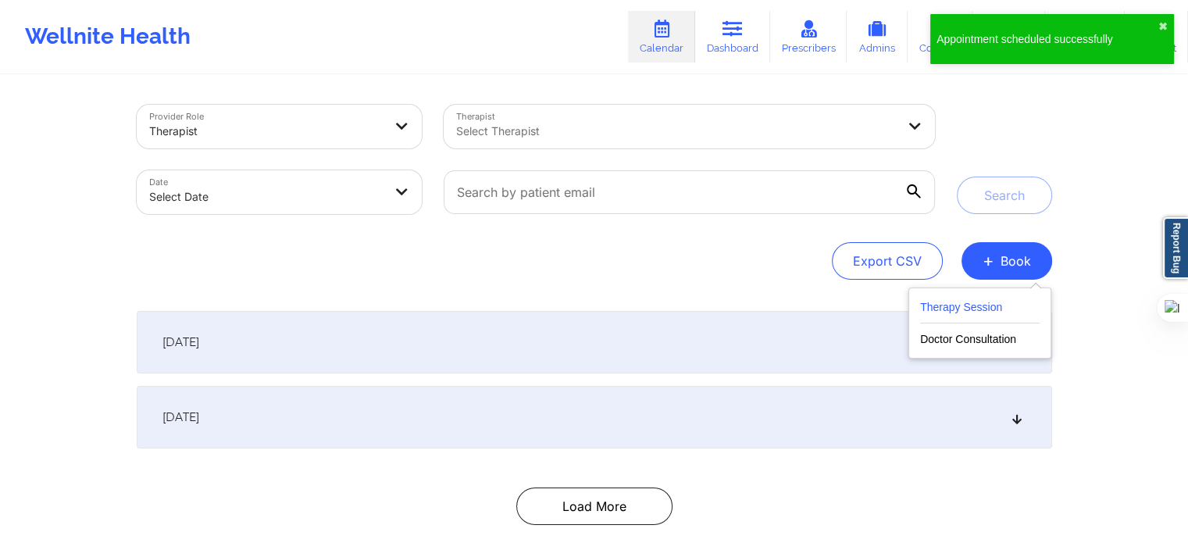
click at [960, 304] on button "Therapy Session" at bounding box center [980, 311] width 120 height 26
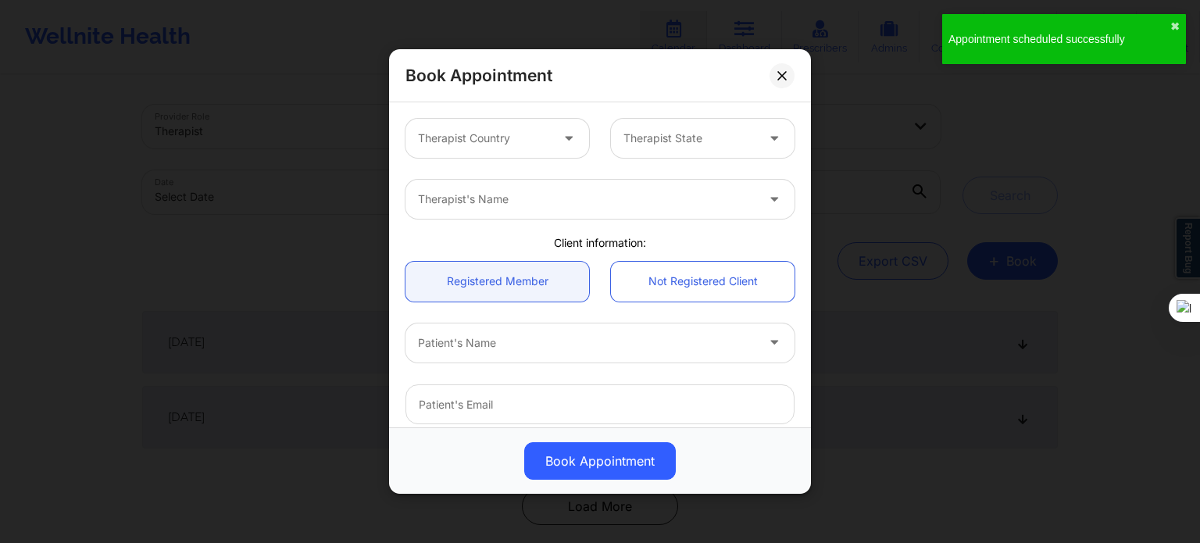
click at [508, 138] on div at bounding box center [484, 138] width 132 height 19
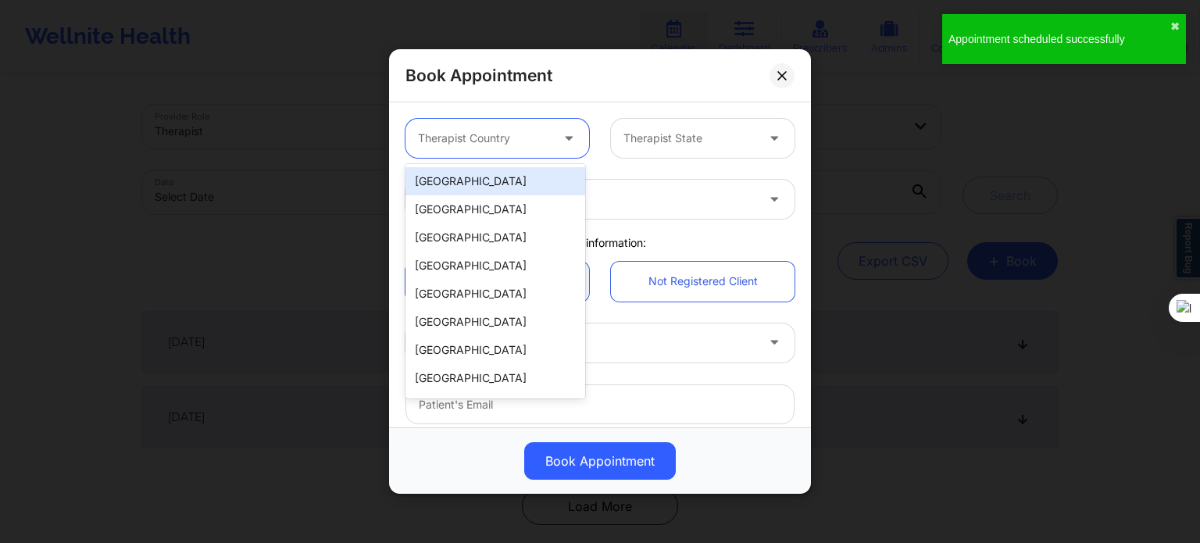
click at [500, 171] on div "[GEOGRAPHIC_DATA]" at bounding box center [495, 181] width 180 height 28
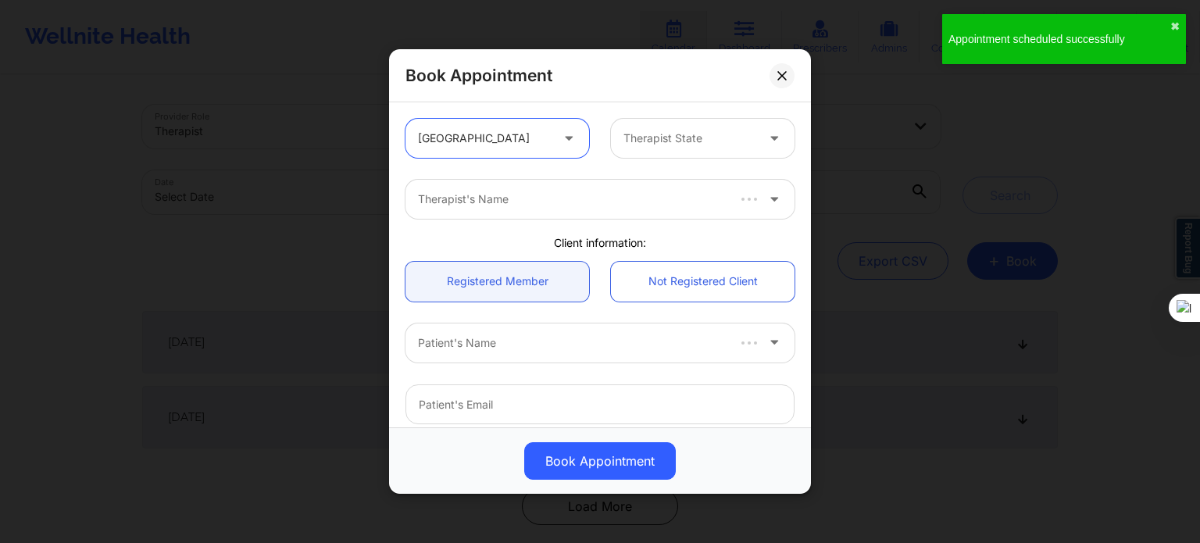
click at [635, 146] on div at bounding box center [689, 138] width 132 height 19
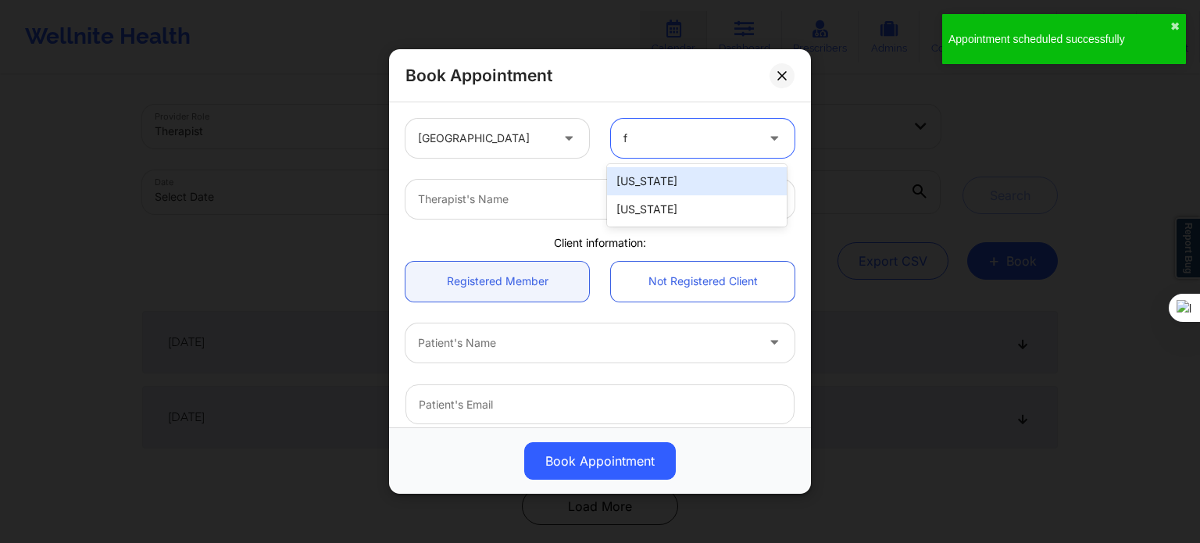
type input "fl"
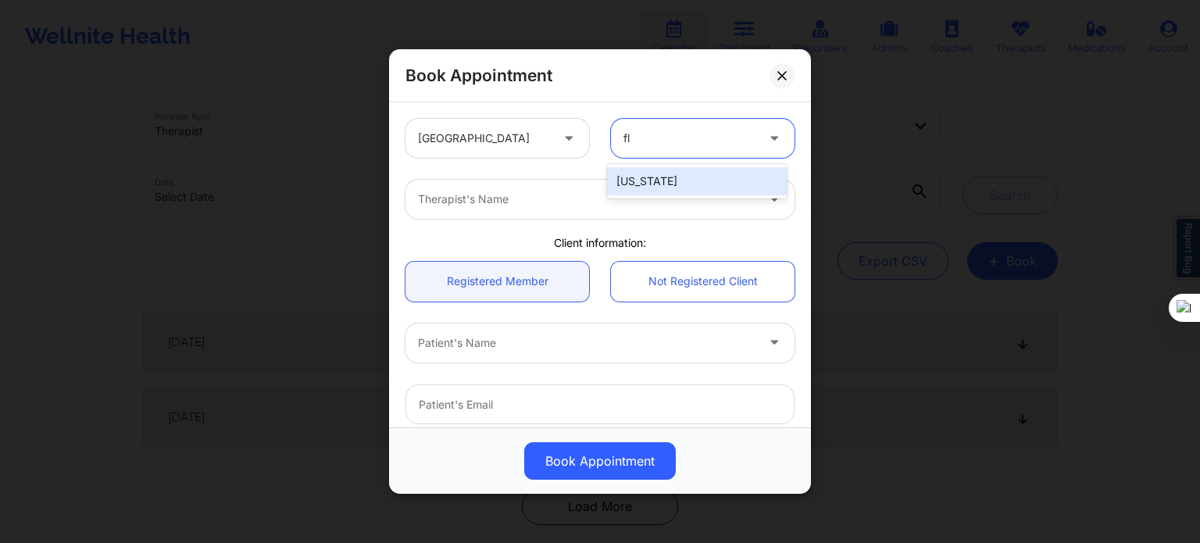
click at [638, 187] on div "[US_STATE]" at bounding box center [697, 181] width 180 height 28
click at [612, 192] on div at bounding box center [586, 199] width 337 height 19
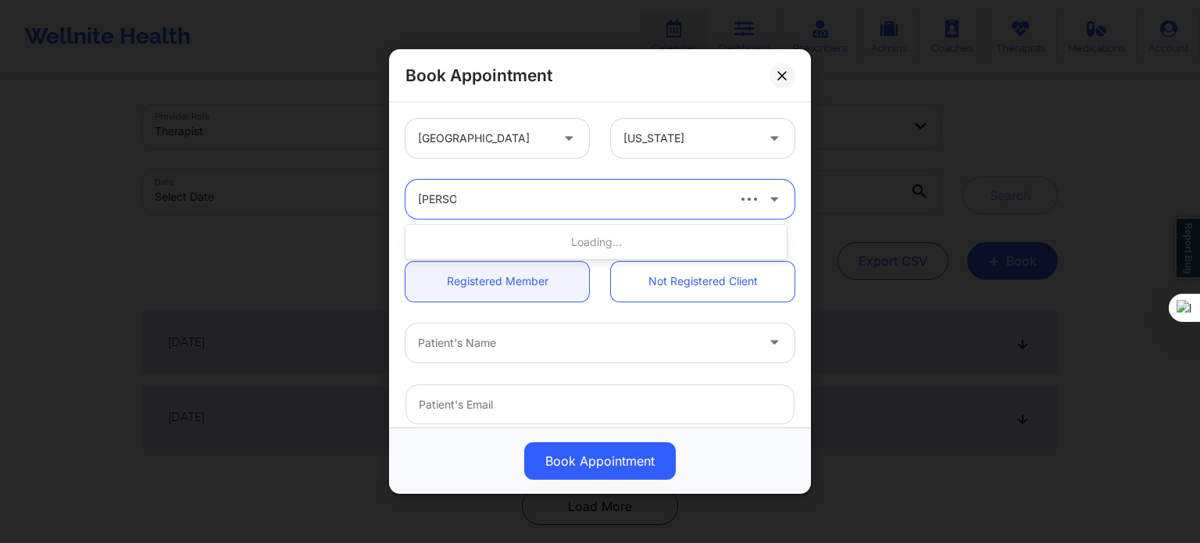
type input "[PERSON_NAME]"
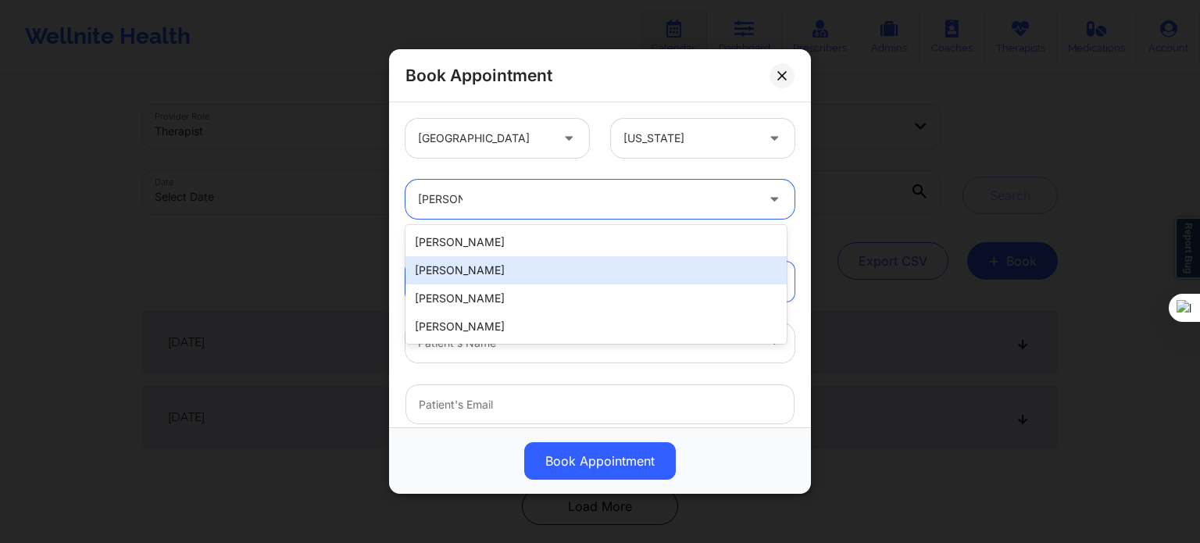
click at [516, 272] on div "[PERSON_NAME]" at bounding box center [595, 270] width 381 height 28
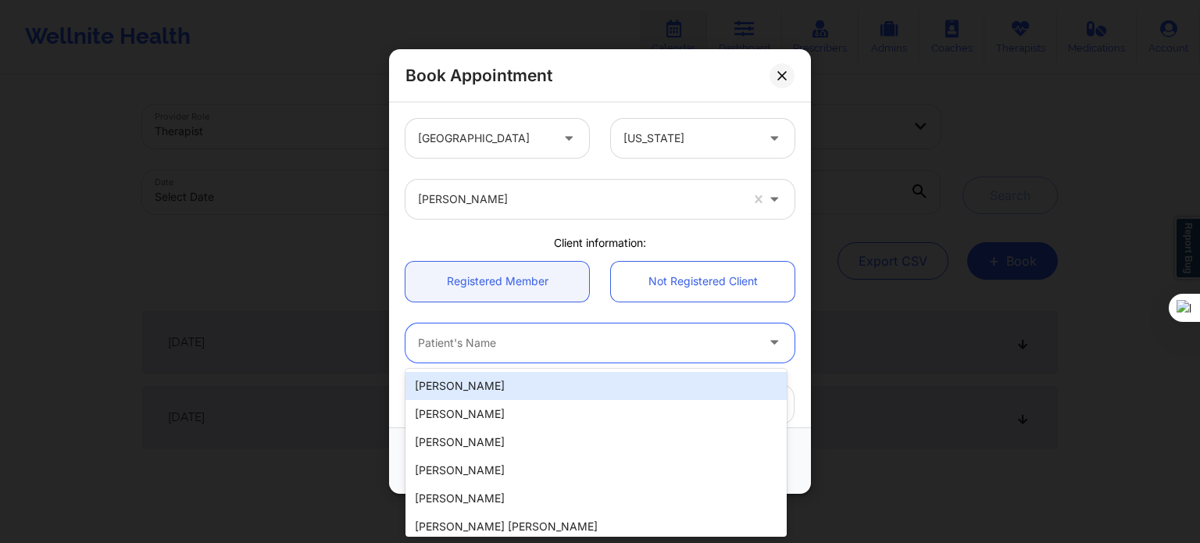
click at [491, 354] on div "Patient's Name" at bounding box center [581, 342] width 352 height 39
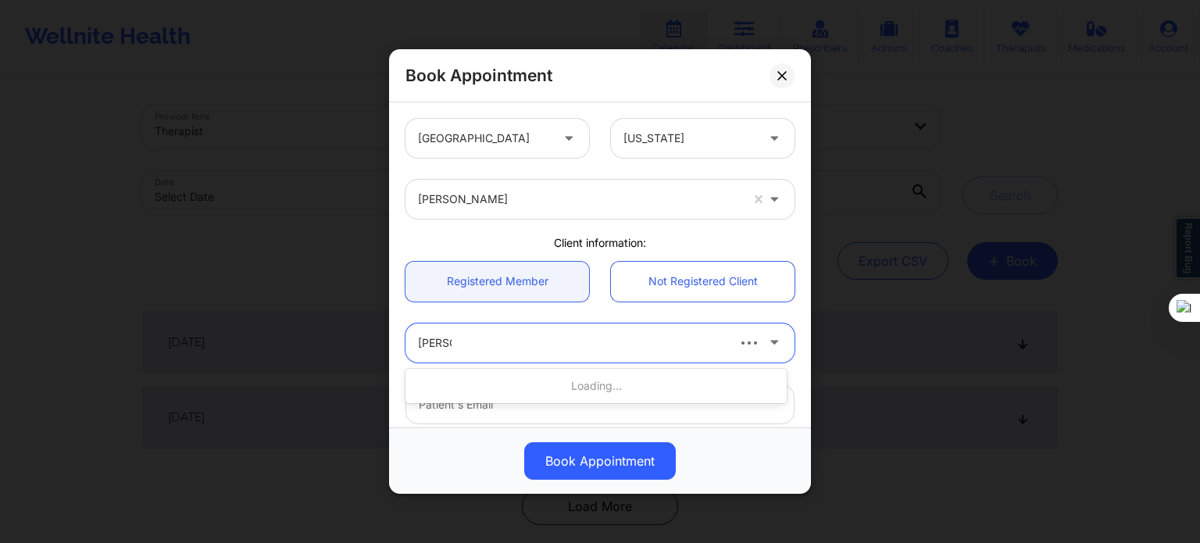
type input "[PERSON_NAME]"
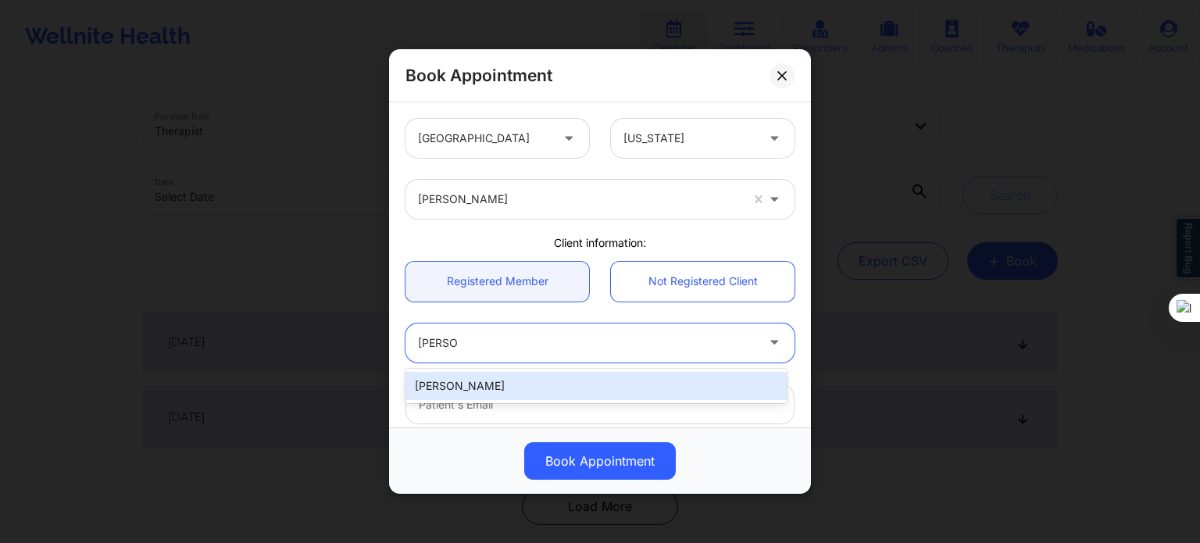
click at [483, 384] on div "[PERSON_NAME]" at bounding box center [595, 386] width 381 height 28
type input "[PERSON_NAME][EMAIL_ADDRESS][DOMAIN_NAME]"
type input "[PHONE_NUMBER]"
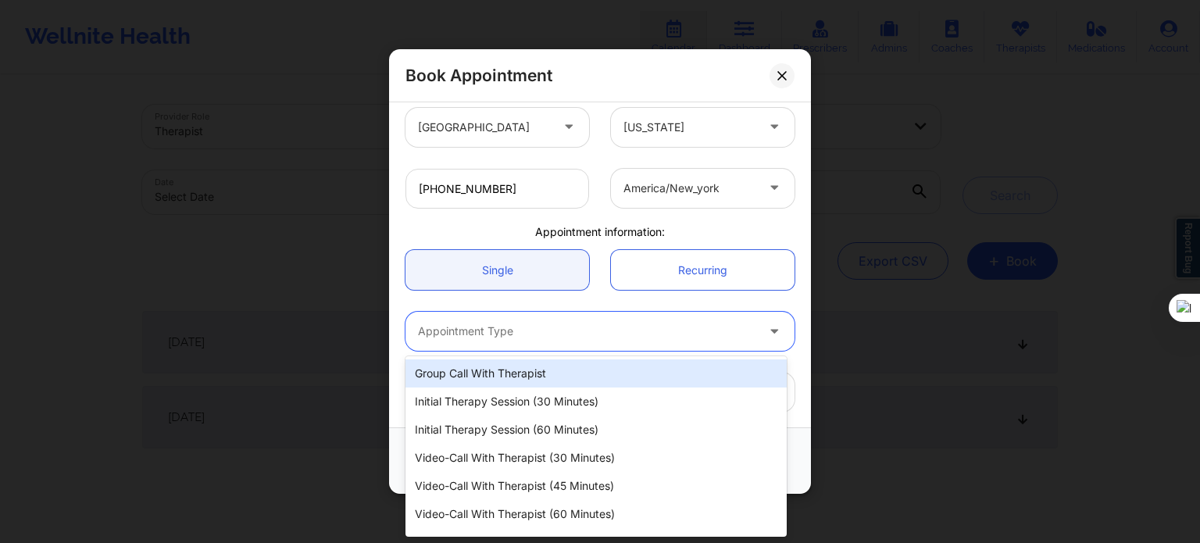
click at [497, 324] on div at bounding box center [586, 331] width 337 height 19
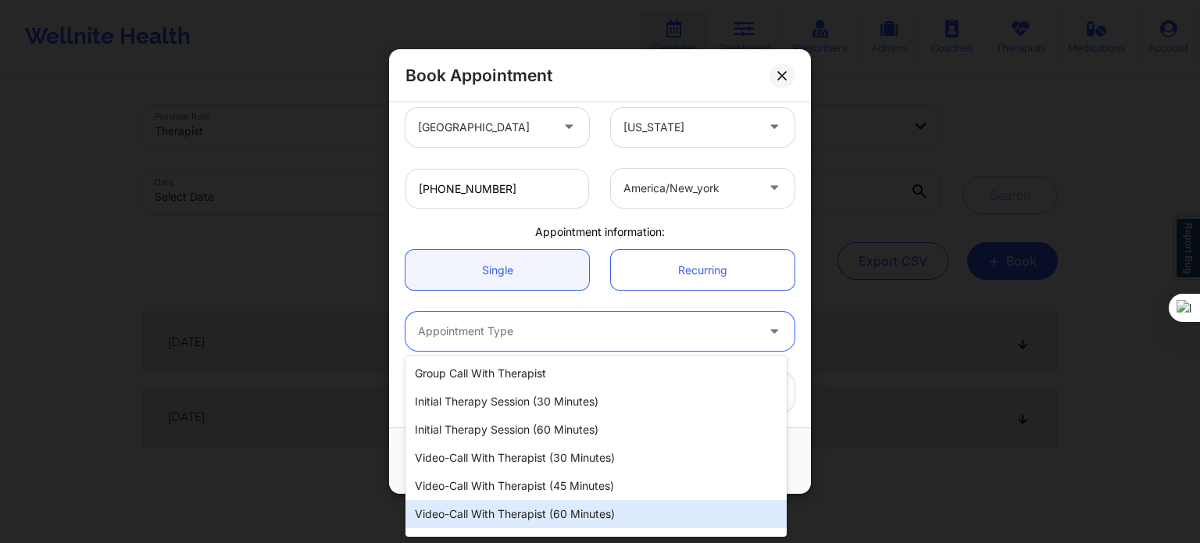
click at [516, 510] on div "Video-Call with Therapist (60 minutes)" at bounding box center [595, 514] width 381 height 28
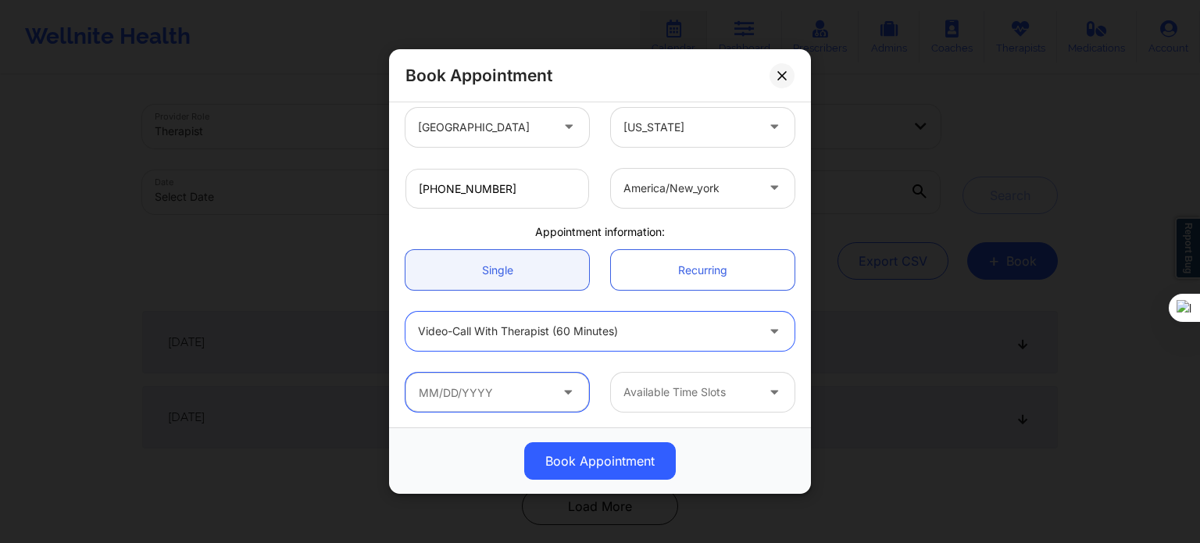
click at [482, 394] on input "text" at bounding box center [497, 392] width 184 height 39
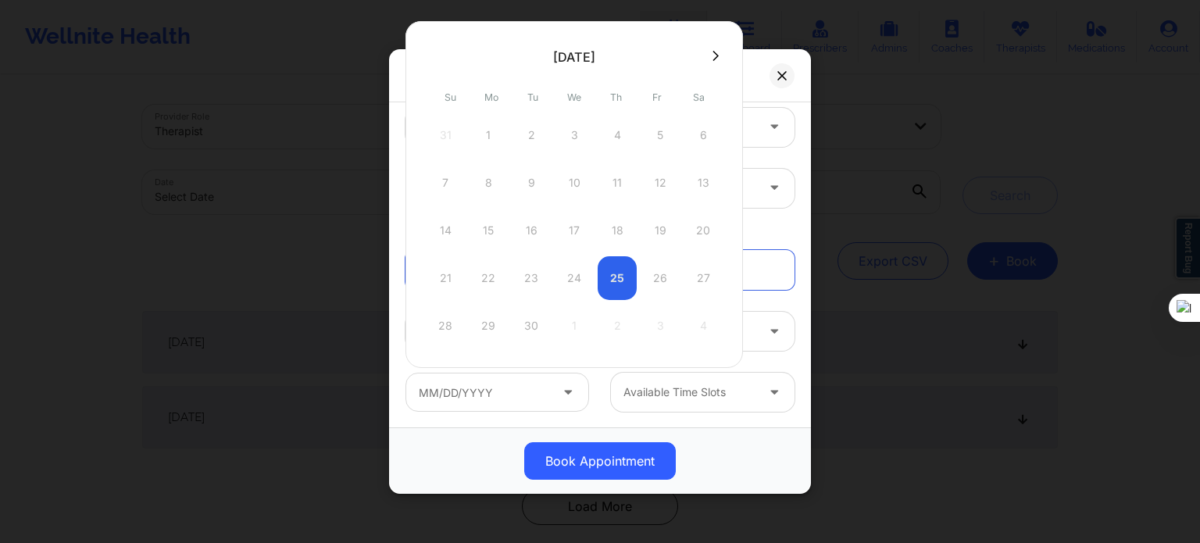
click at [712, 50] on icon at bounding box center [715, 56] width 6 height 12
click at [572, 232] on div "15" at bounding box center [574, 231] width 39 height 44
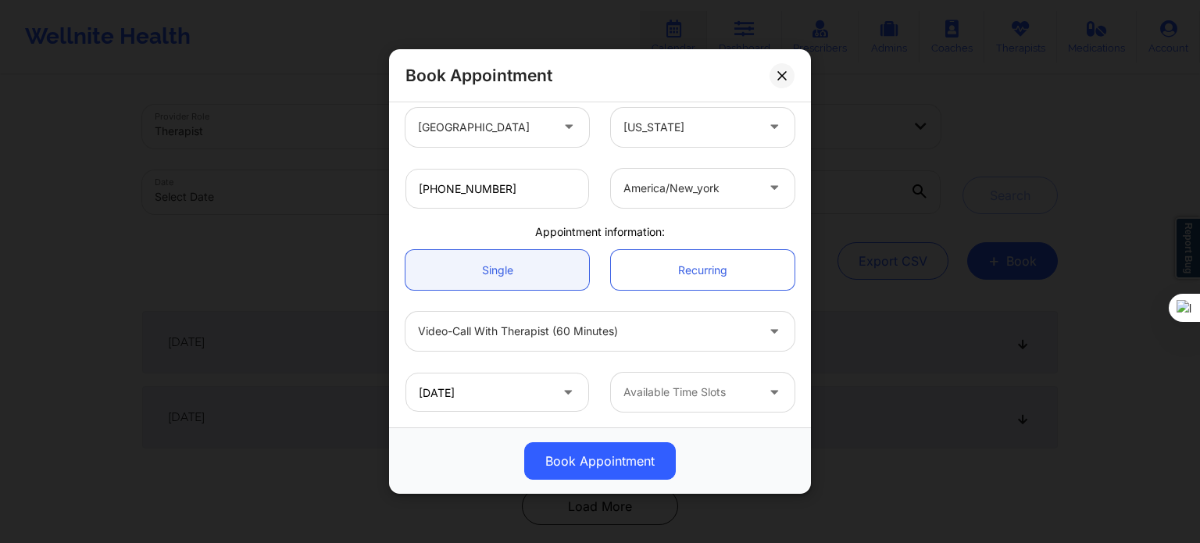
click at [741, 396] on div at bounding box center [689, 392] width 132 height 19
click at [549, 398] on input "[DATE]" at bounding box center [497, 392] width 184 height 39
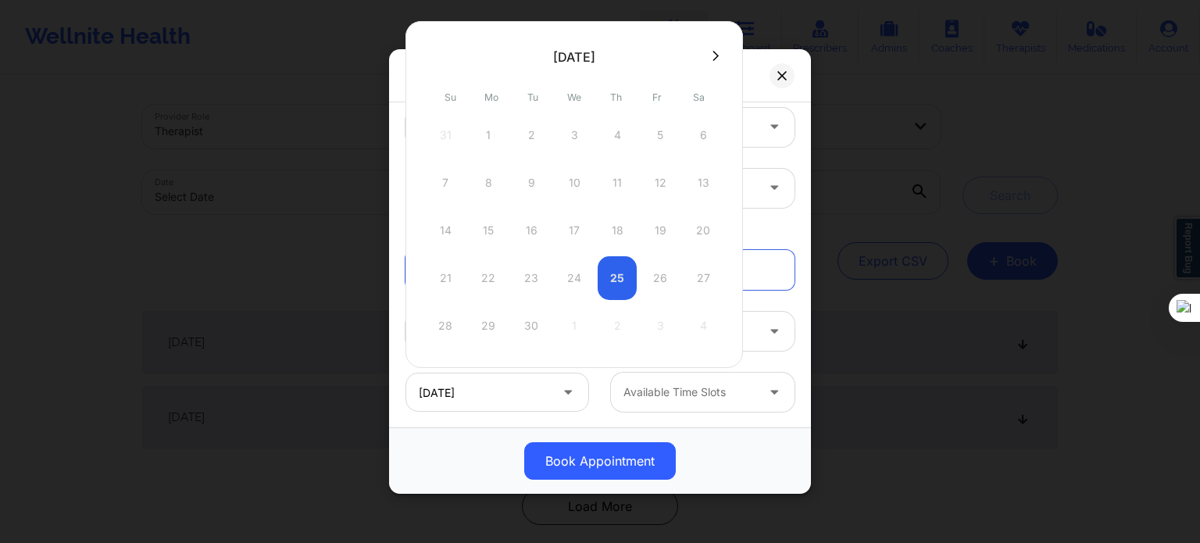
click at [712, 52] on icon at bounding box center [715, 56] width 6 height 12
click at [569, 275] on div "22" at bounding box center [574, 278] width 39 height 44
type input "[DATE]"
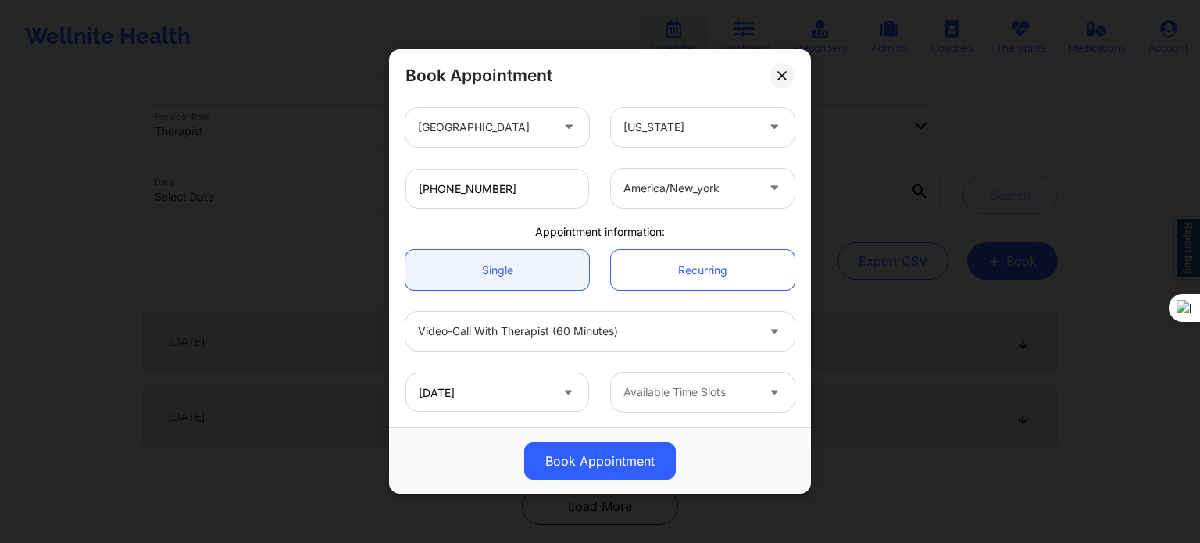
click at [673, 395] on div at bounding box center [689, 392] width 132 height 19
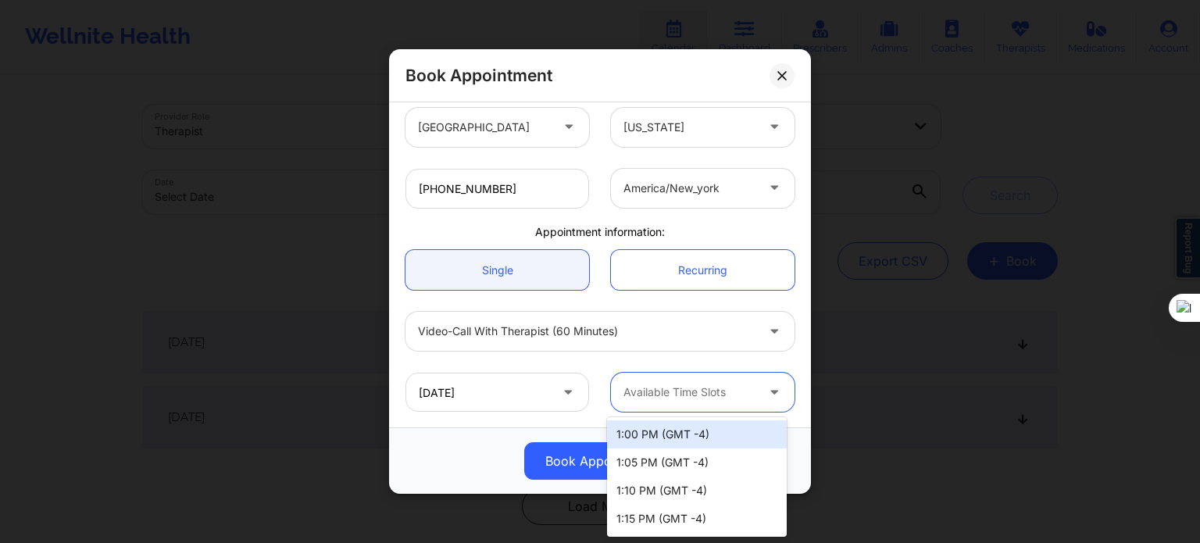
click at [669, 434] on div "1:00 PM (GMT -4)" at bounding box center [697, 434] width 180 height 28
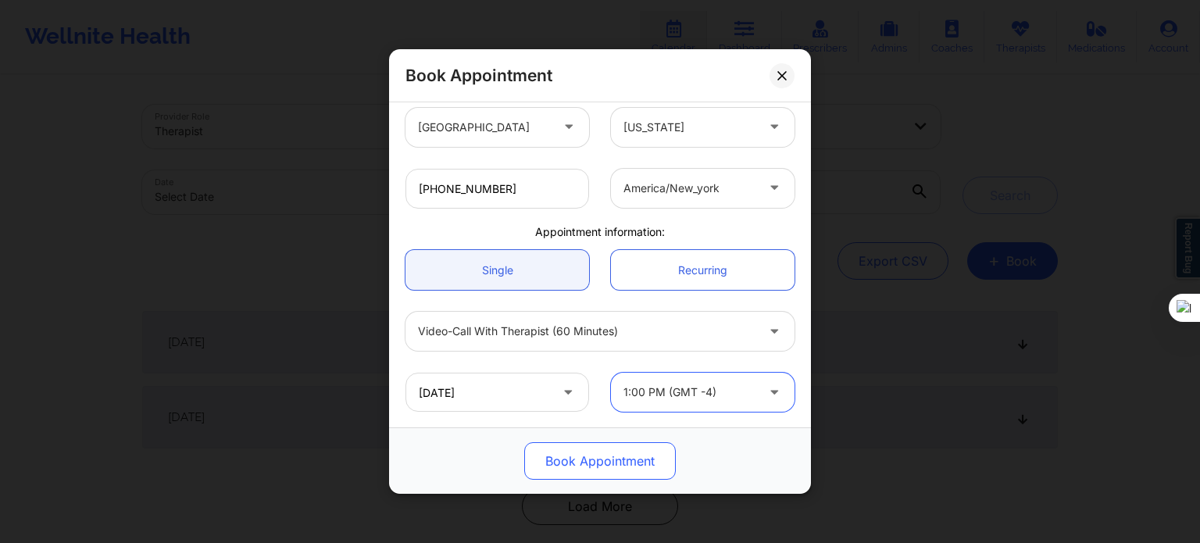
click at [634, 454] on button "Book Appointment" at bounding box center [600, 460] width 152 height 37
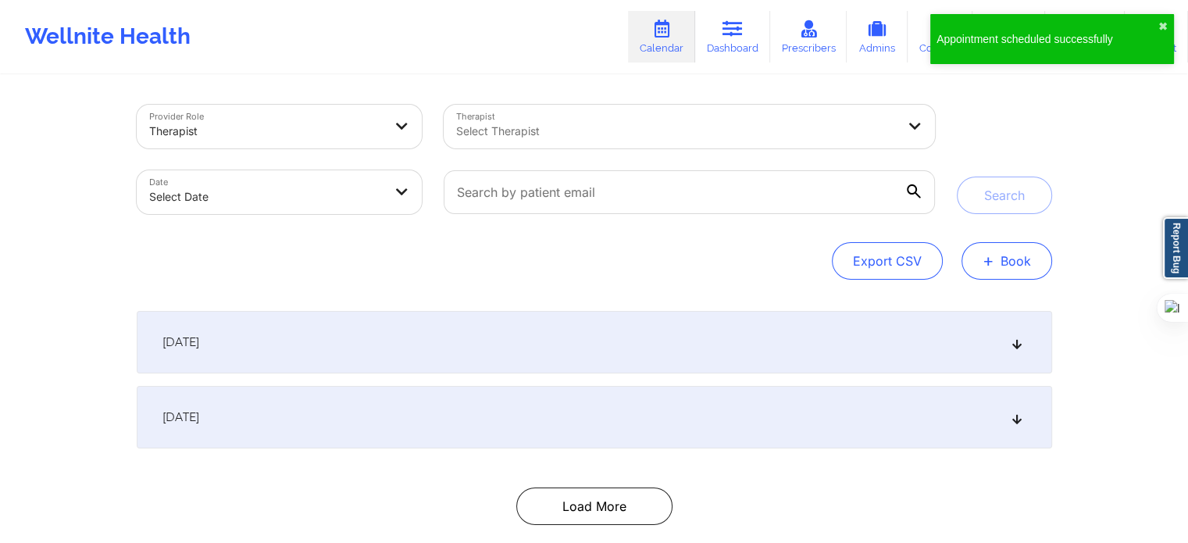
click at [991, 261] on span "+" at bounding box center [989, 260] width 12 height 9
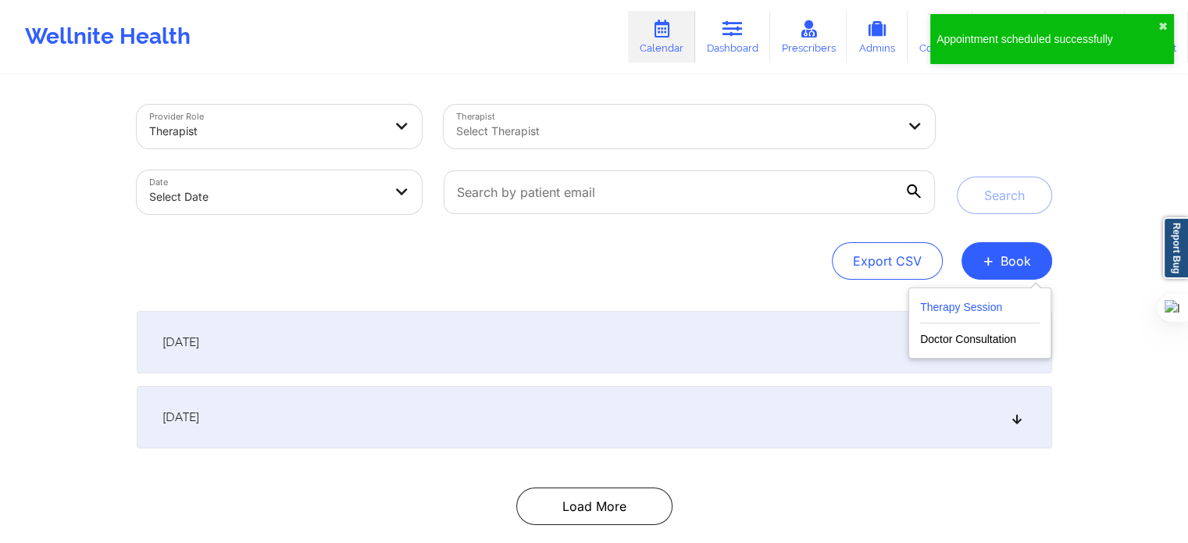
click at [923, 308] on button "Therapy Session" at bounding box center [980, 311] width 120 height 26
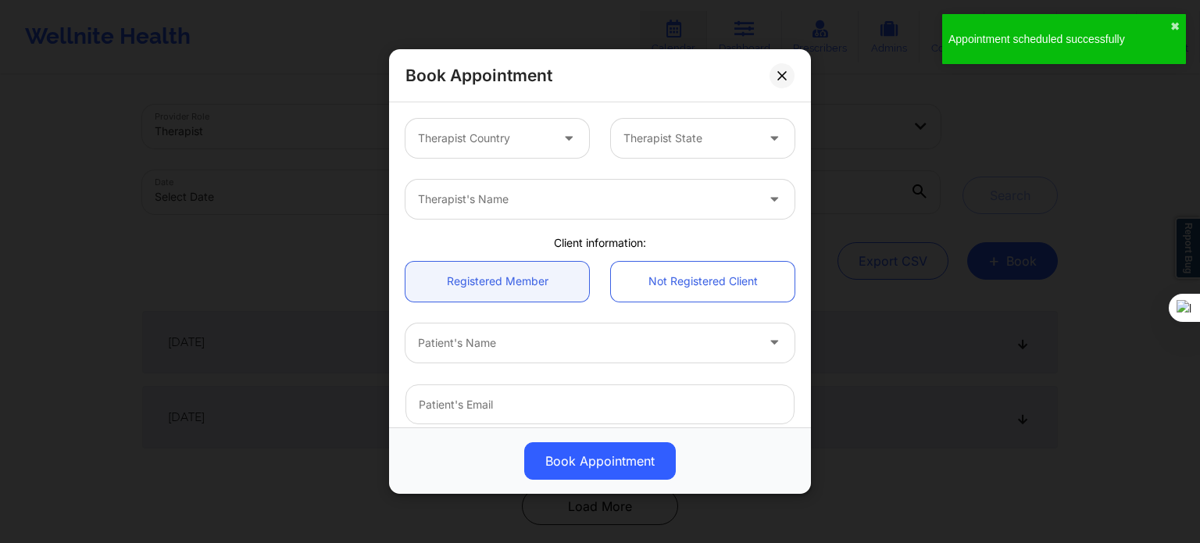
click at [508, 141] on div at bounding box center [484, 138] width 132 height 19
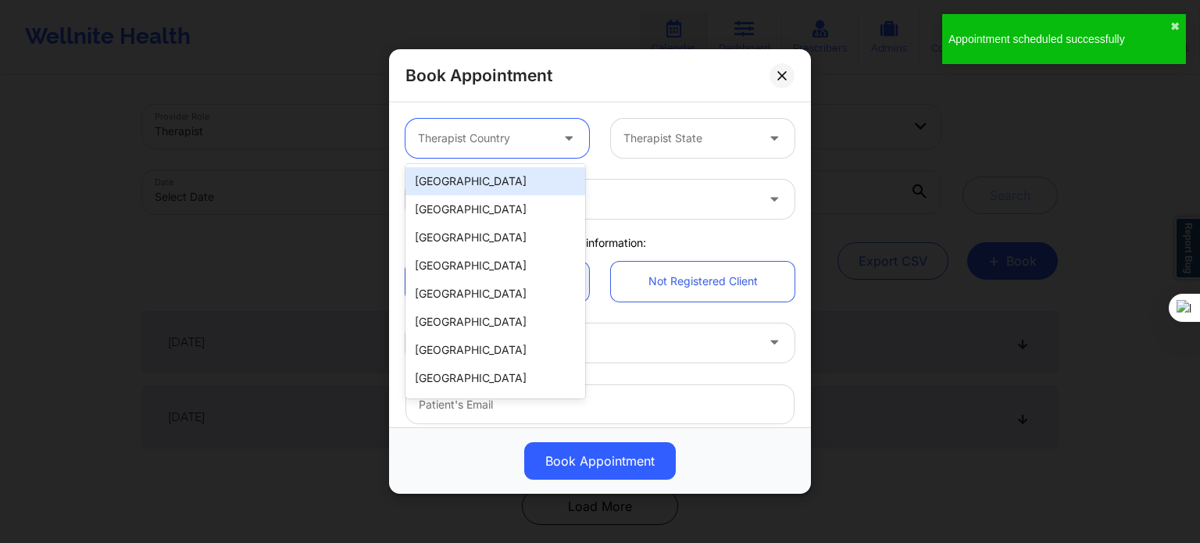
click at [498, 183] on div "[GEOGRAPHIC_DATA]" at bounding box center [495, 181] width 180 height 28
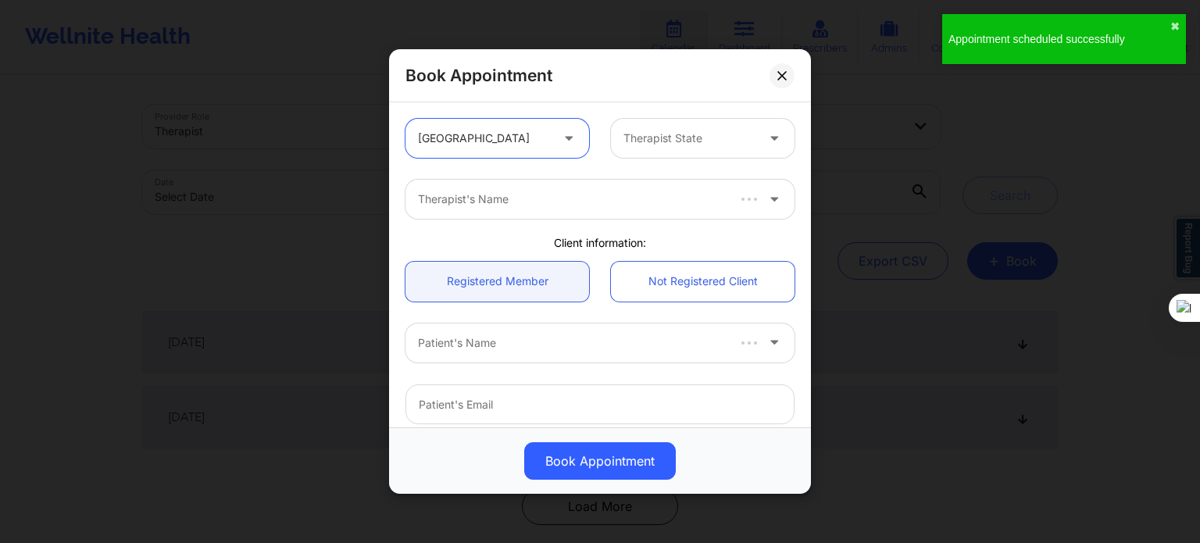
click at [619, 134] on div "Therapist State" at bounding box center [684, 138] width 146 height 39
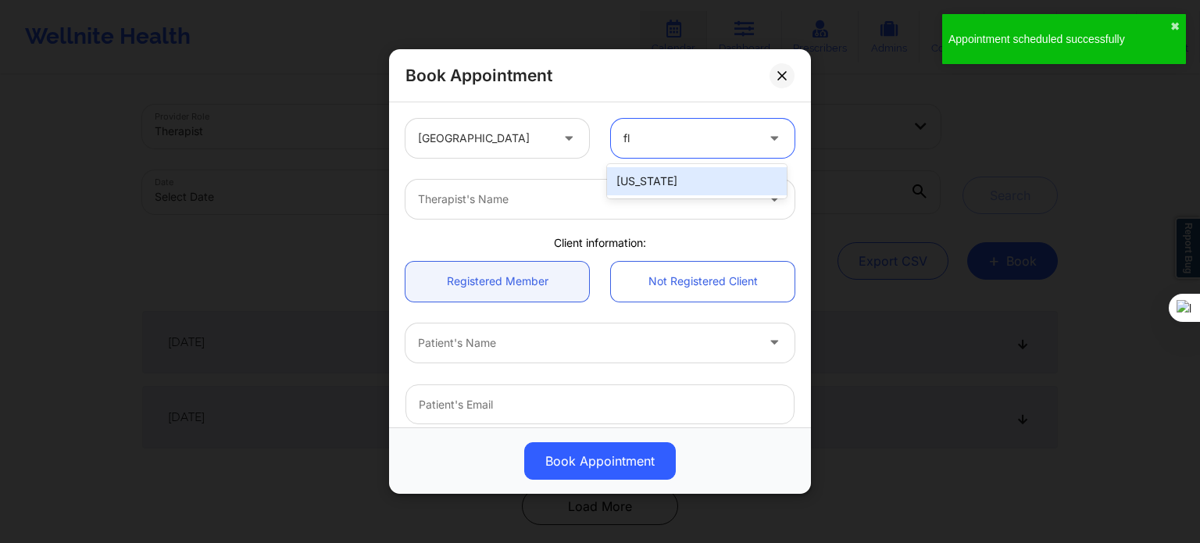
type input "flo"
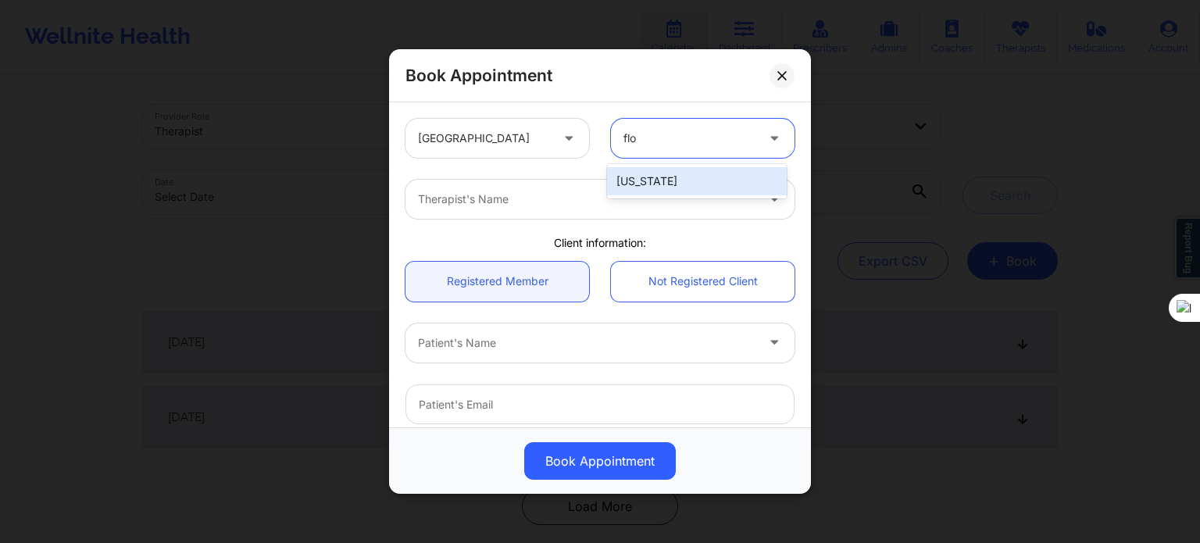
click at [622, 191] on div "[US_STATE]" at bounding box center [697, 181] width 180 height 28
click at [566, 202] on div at bounding box center [586, 199] width 337 height 19
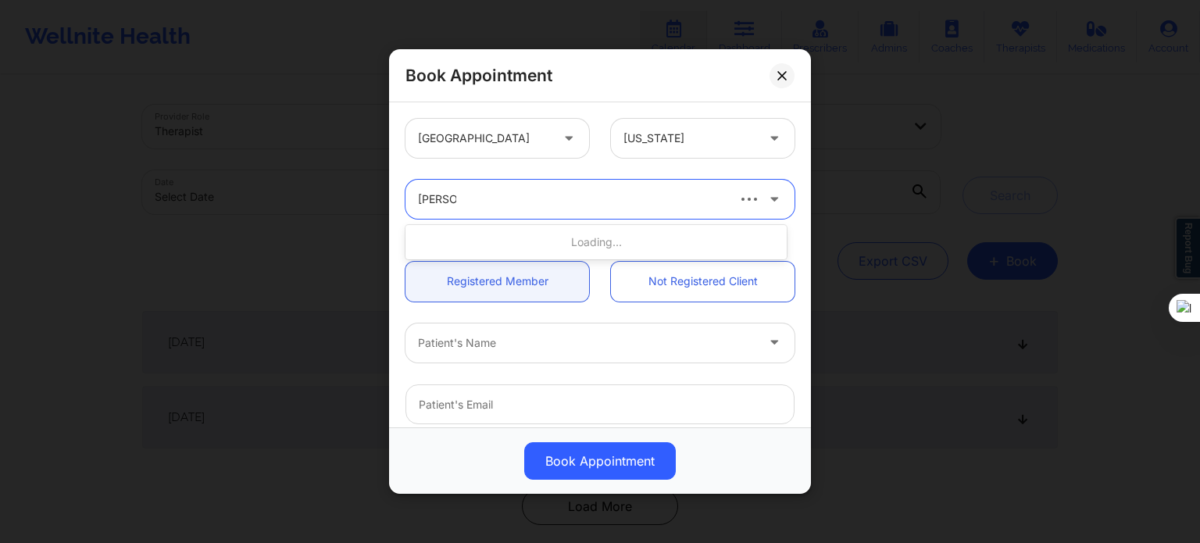
type input "[PERSON_NAME]"
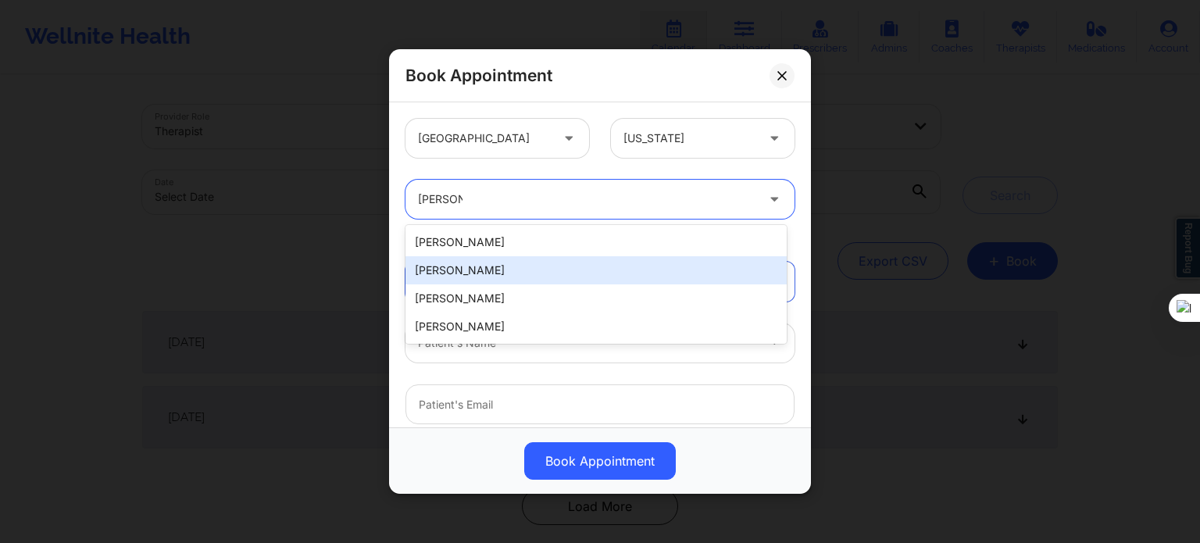
click at [472, 266] on div "[PERSON_NAME]" at bounding box center [595, 270] width 381 height 28
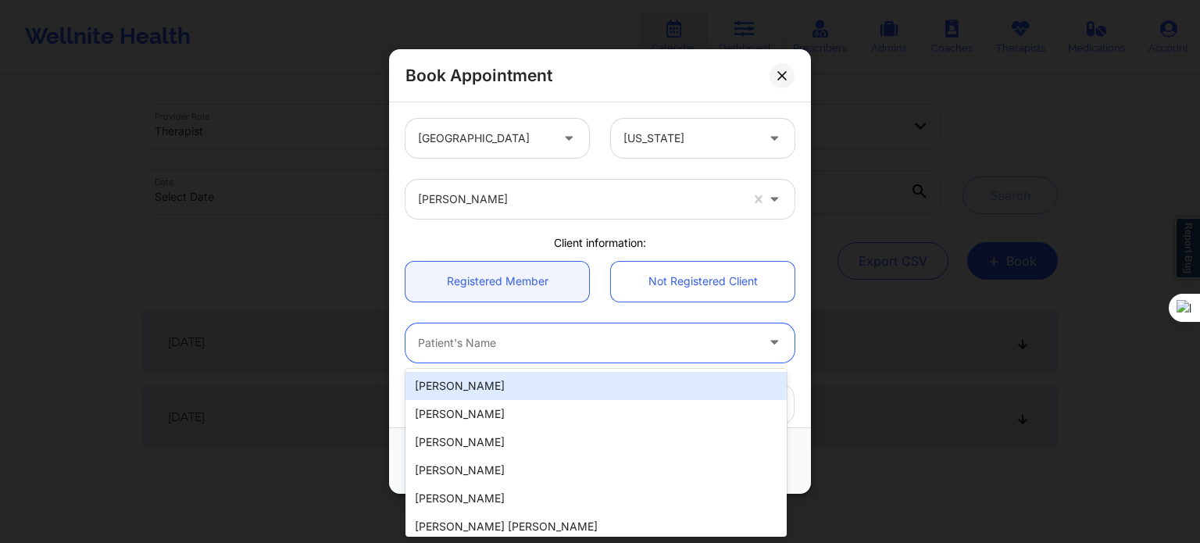
click at [474, 357] on div "Patient's Name" at bounding box center [581, 342] width 352 height 39
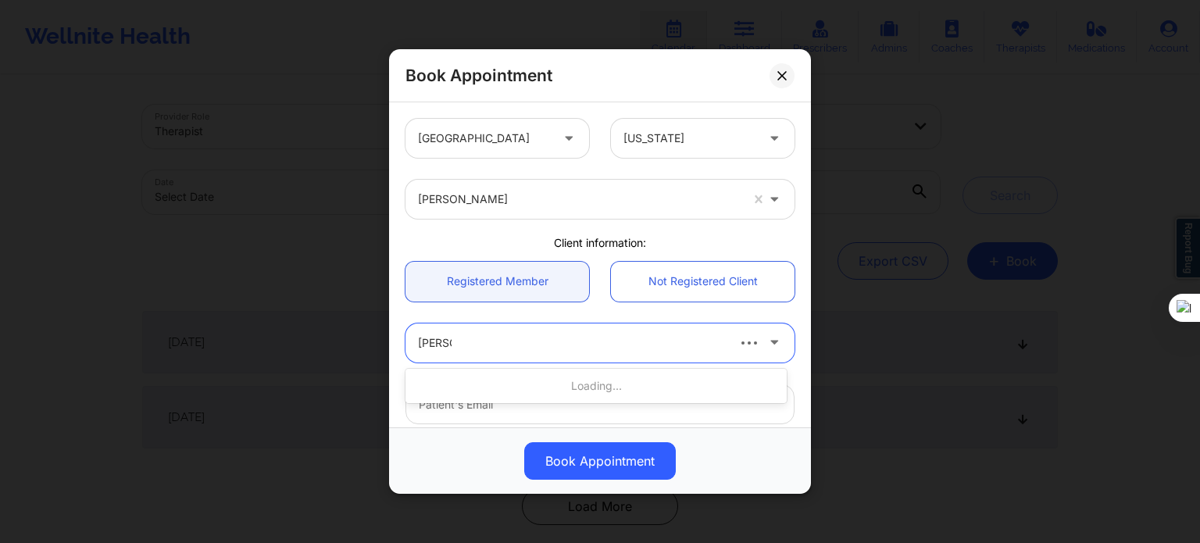
type input "[PERSON_NAME]"
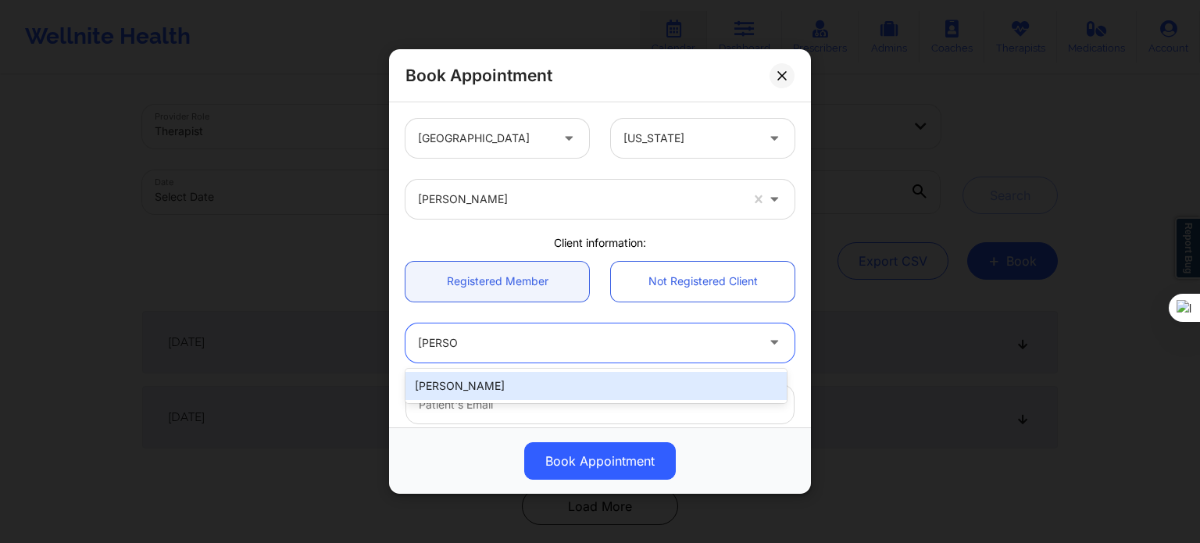
click at [496, 384] on div "[PERSON_NAME]" at bounding box center [595, 386] width 381 height 28
type input "[PERSON_NAME][EMAIL_ADDRESS][DOMAIN_NAME]"
type input "[PHONE_NUMBER]"
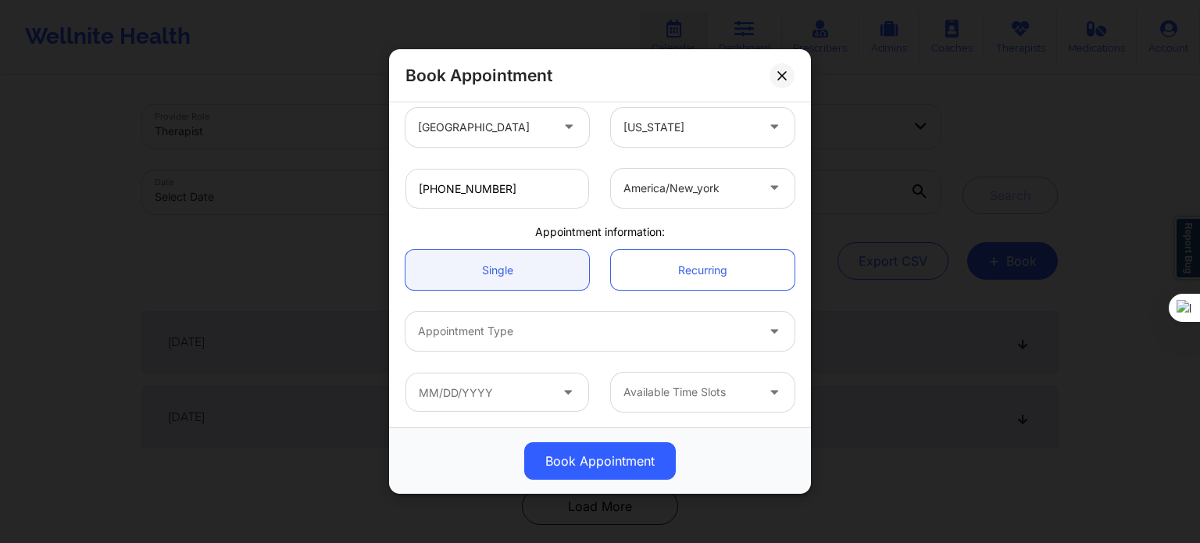
click at [491, 345] on div "Appointment Type" at bounding box center [581, 331] width 352 height 39
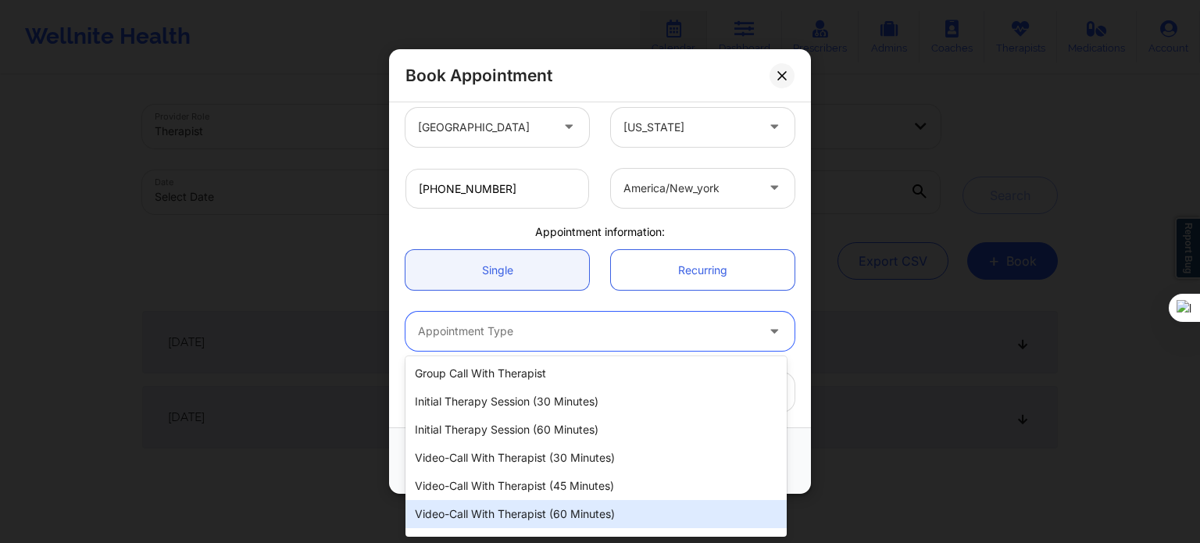
click at [512, 510] on div "Video-Call with Therapist (60 minutes)" at bounding box center [595, 514] width 381 height 28
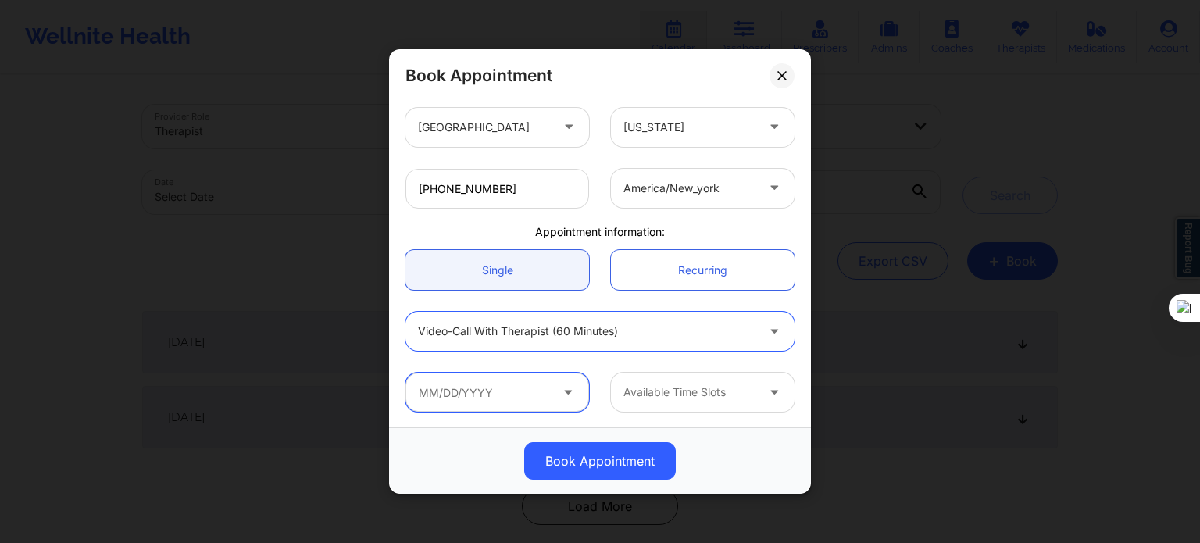
click at [486, 405] on input "text" at bounding box center [497, 392] width 184 height 39
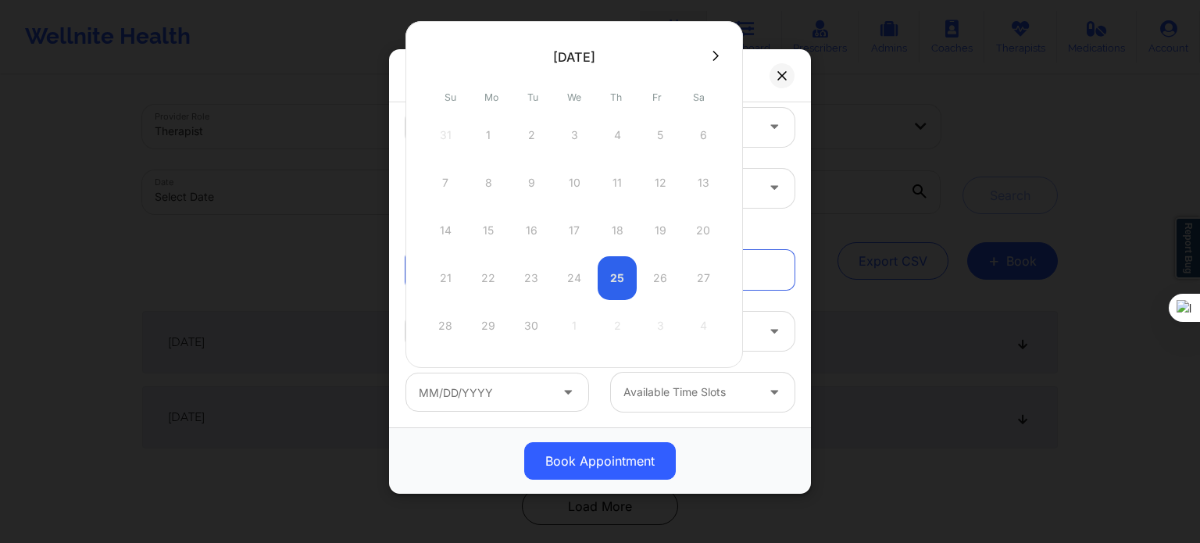
click at [712, 56] on icon at bounding box center [715, 56] width 6 height 12
click at [562, 324] on div "29" at bounding box center [574, 326] width 39 height 44
type input "[DATE]"
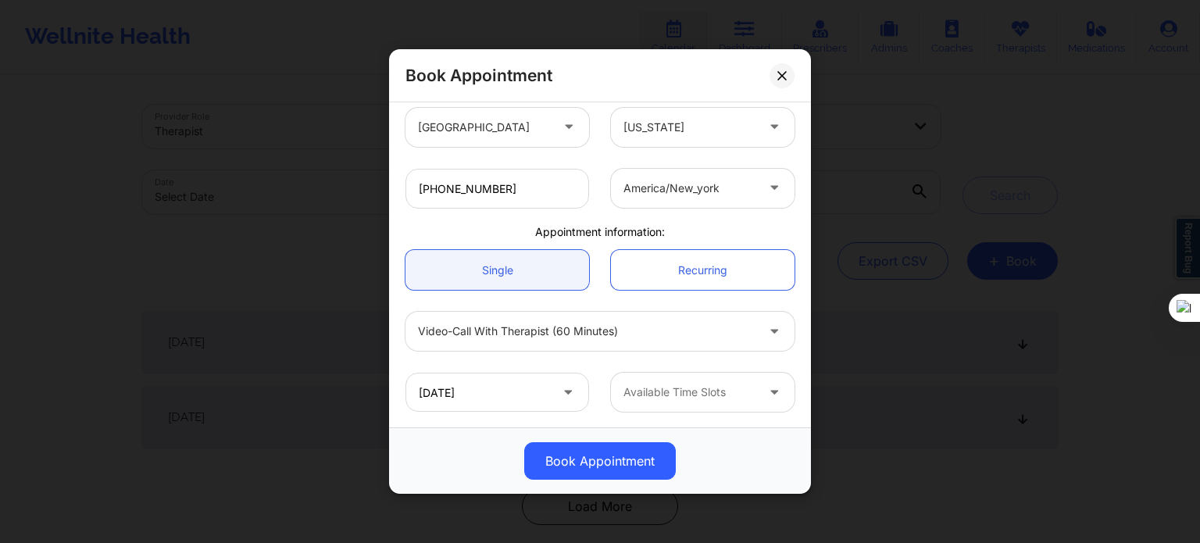
click at [674, 404] on div "Available Time Slots" at bounding box center [684, 392] width 146 height 39
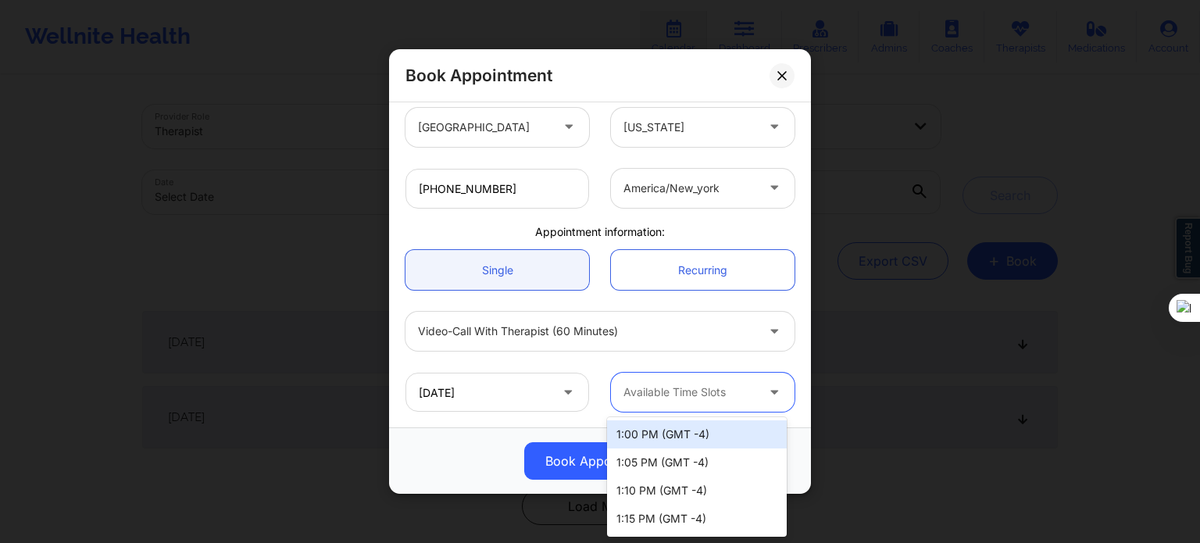
click at [659, 429] on div "1:00 PM (GMT -4)" at bounding box center [697, 434] width 180 height 28
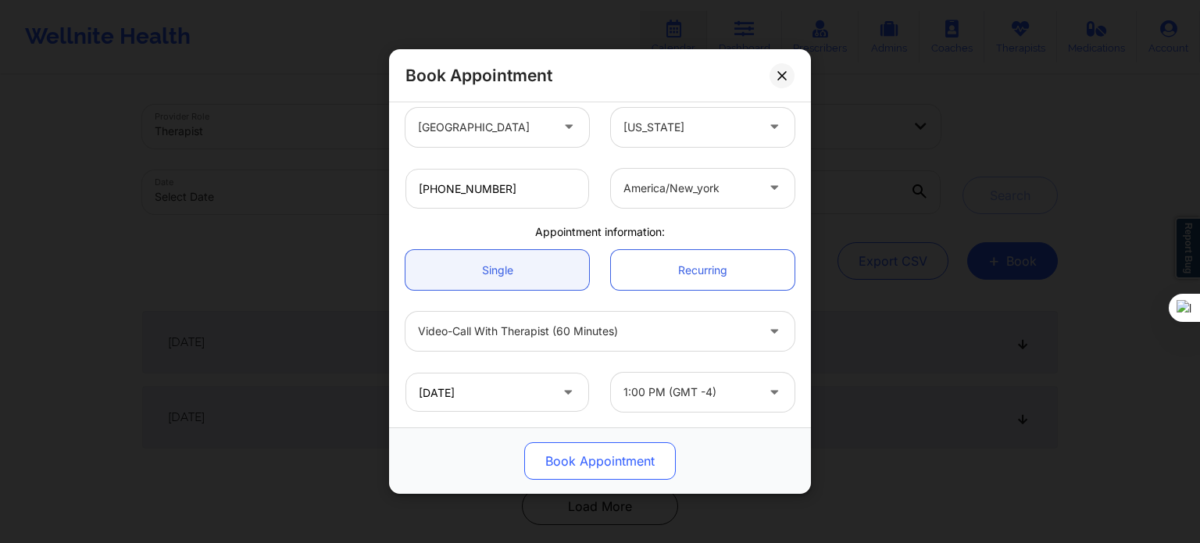
click at [613, 461] on button "Book Appointment" at bounding box center [600, 460] width 152 height 37
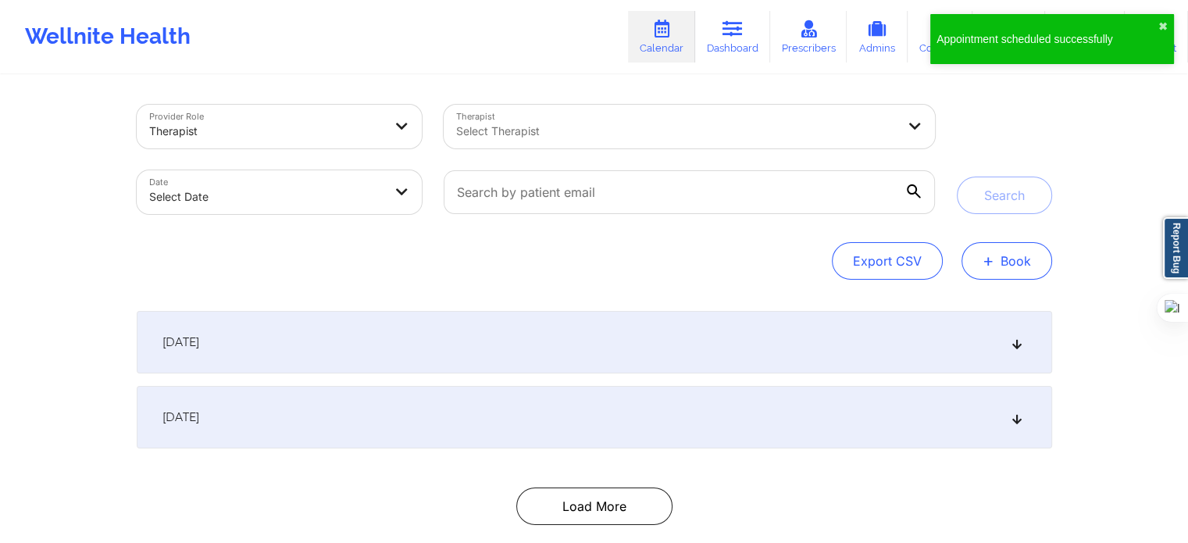
click at [1037, 252] on button "+ Book" at bounding box center [1007, 260] width 91 height 37
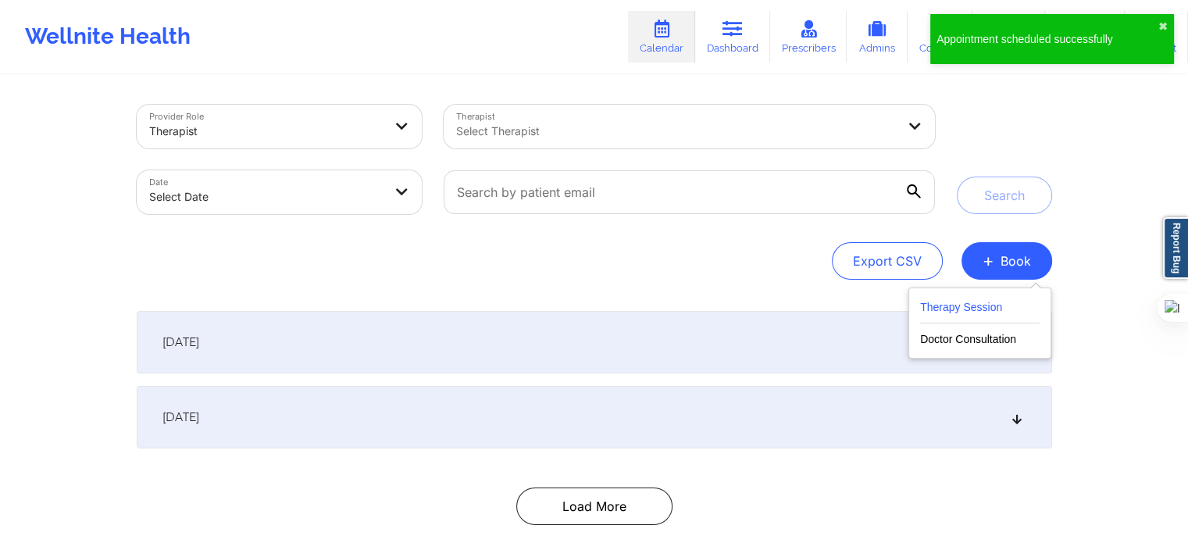
click at [952, 303] on button "Therapy Session" at bounding box center [980, 311] width 120 height 26
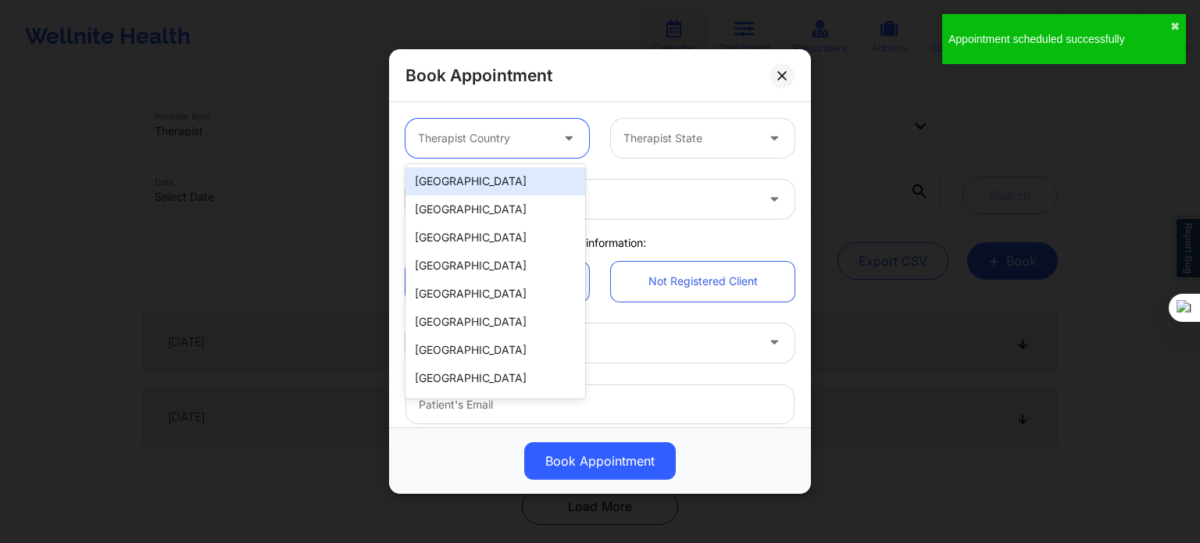
click at [548, 139] on div "Therapist Country" at bounding box center [478, 138] width 146 height 39
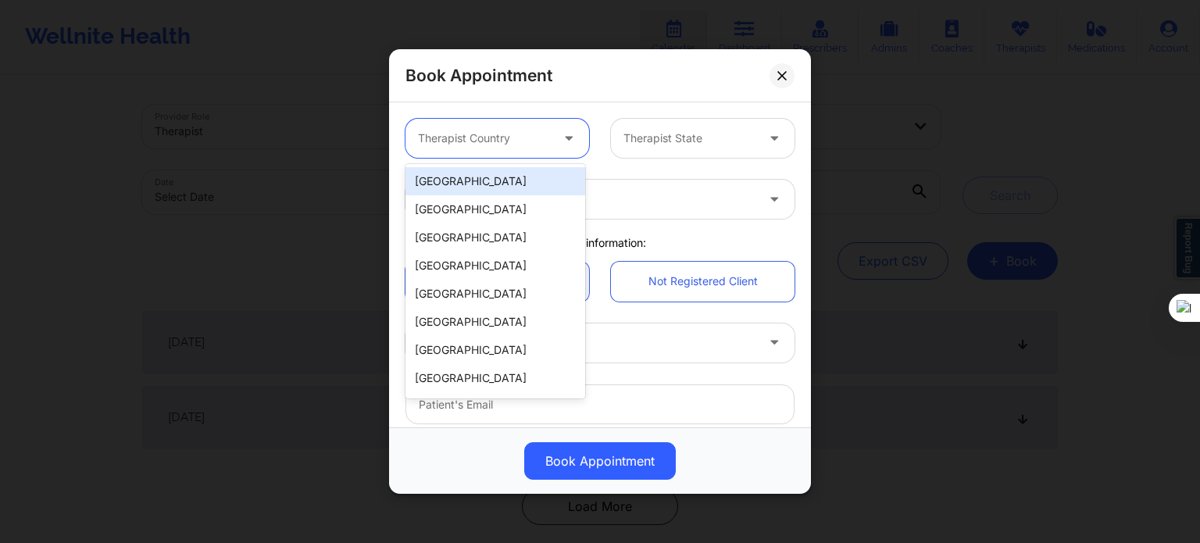
click at [520, 176] on div "[GEOGRAPHIC_DATA]" at bounding box center [495, 181] width 180 height 28
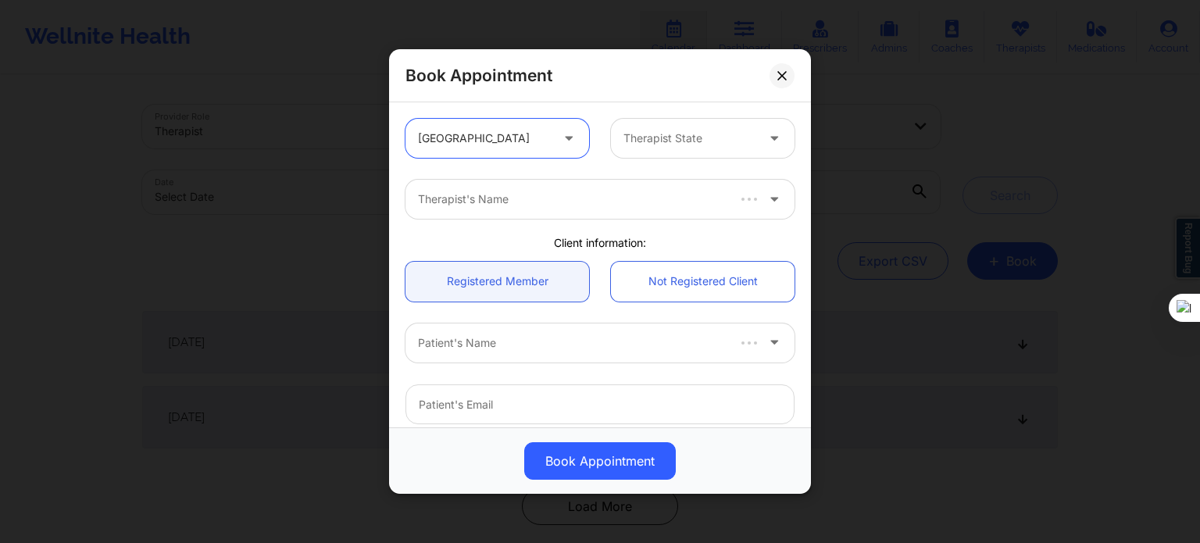
click at [687, 152] on div "Therapist State" at bounding box center [684, 138] width 146 height 39
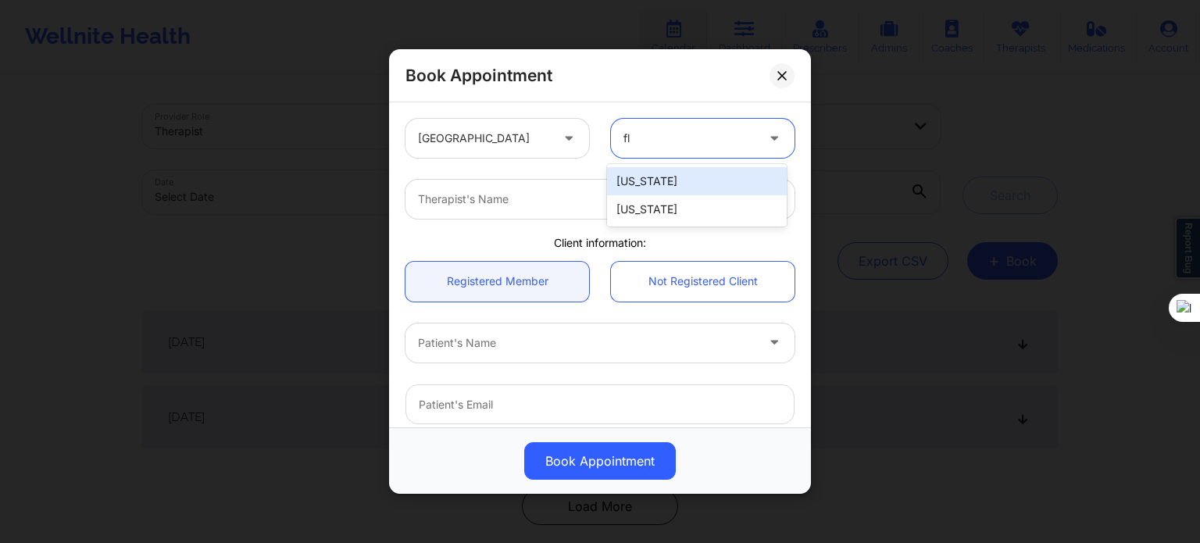
type input "flo"
click at [662, 177] on div "[US_STATE]" at bounding box center [697, 181] width 180 height 28
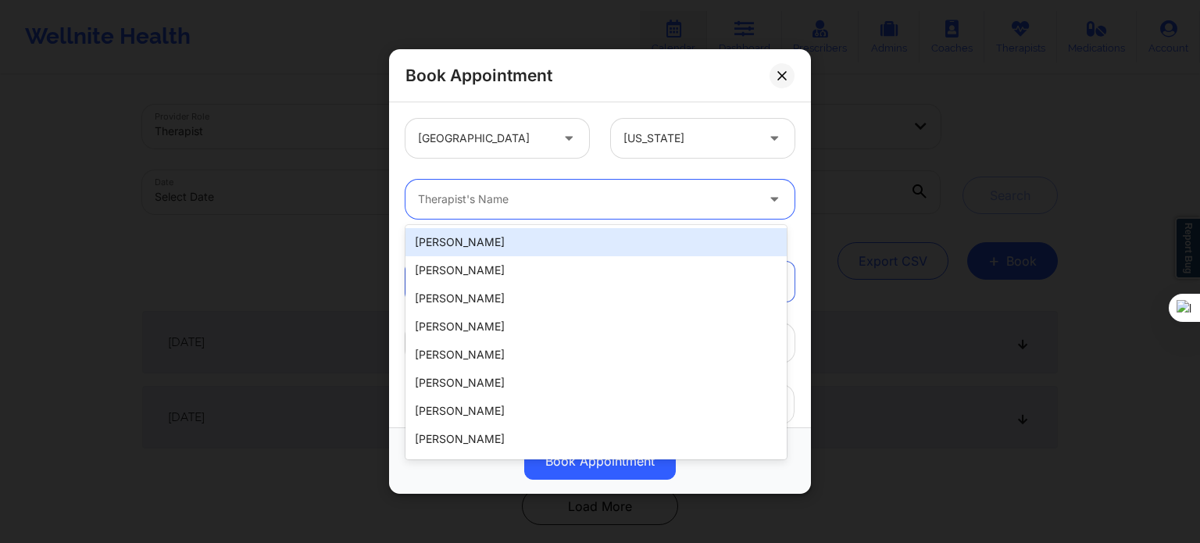
click at [547, 202] on div at bounding box center [586, 199] width 337 height 19
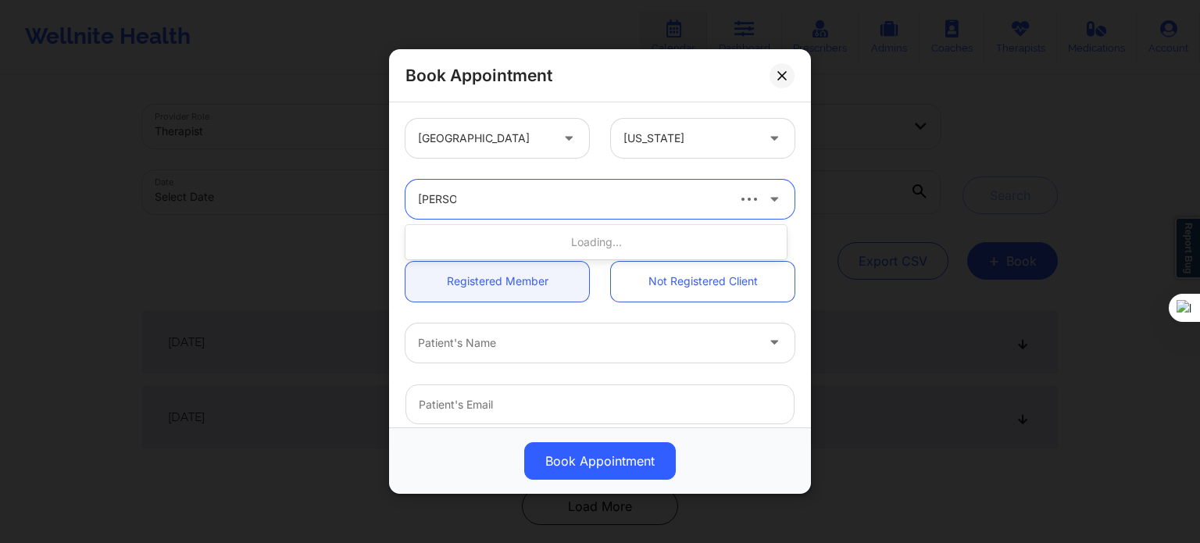
type input "[PERSON_NAME]"
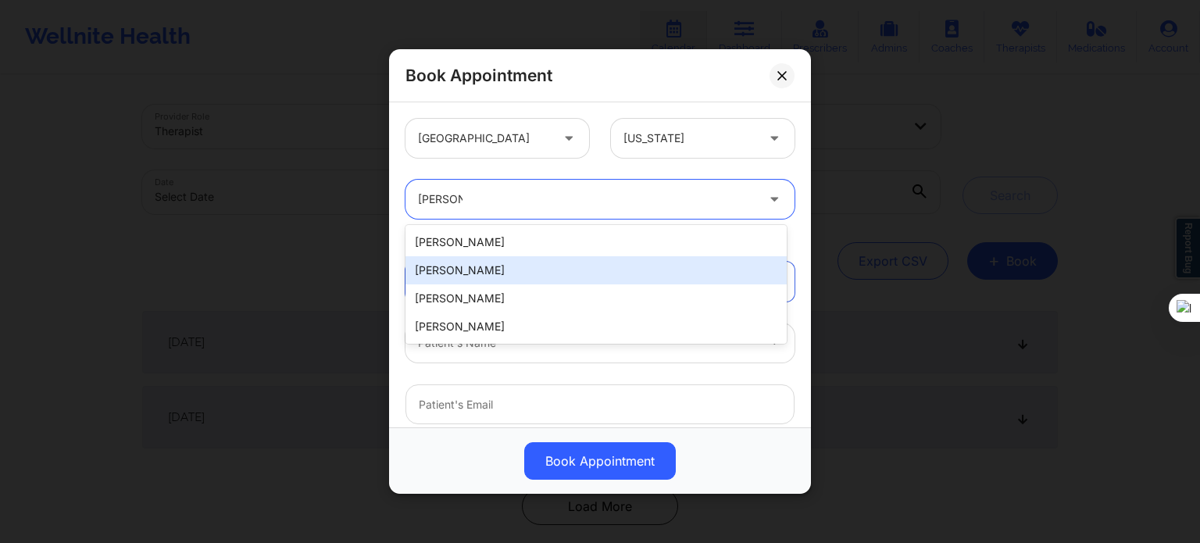
click at [478, 265] on div "[PERSON_NAME]" at bounding box center [595, 270] width 381 height 28
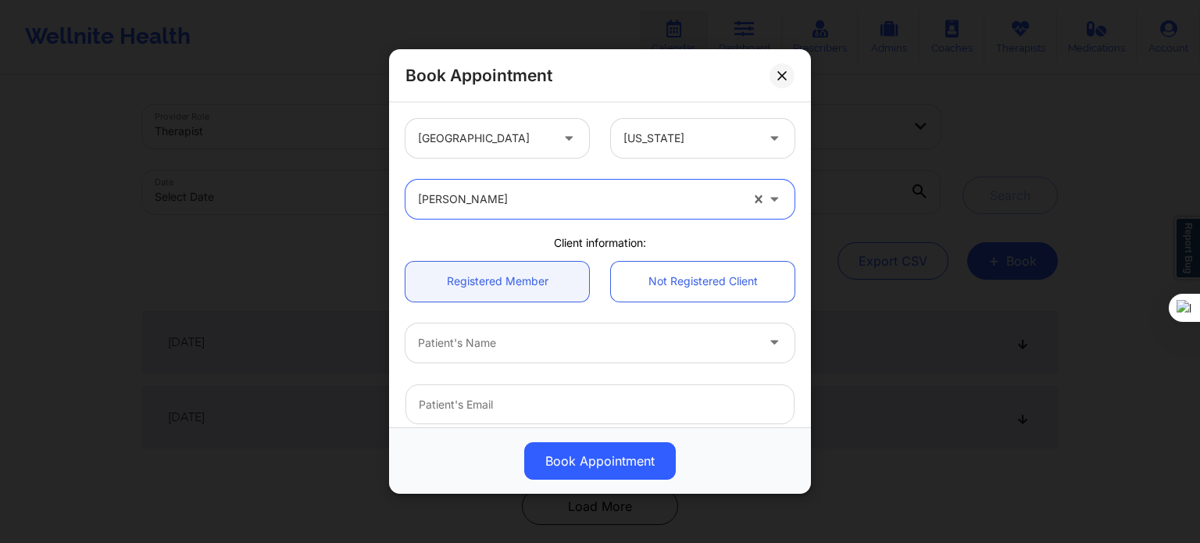
click at [481, 347] on div at bounding box center [586, 343] width 337 height 19
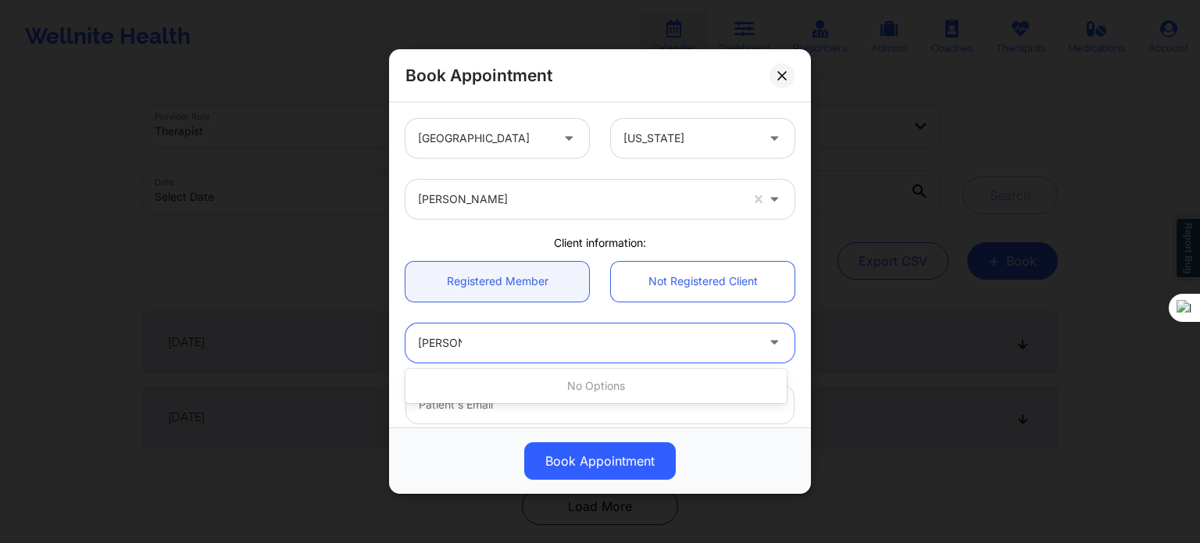
scroll to position [156, 0]
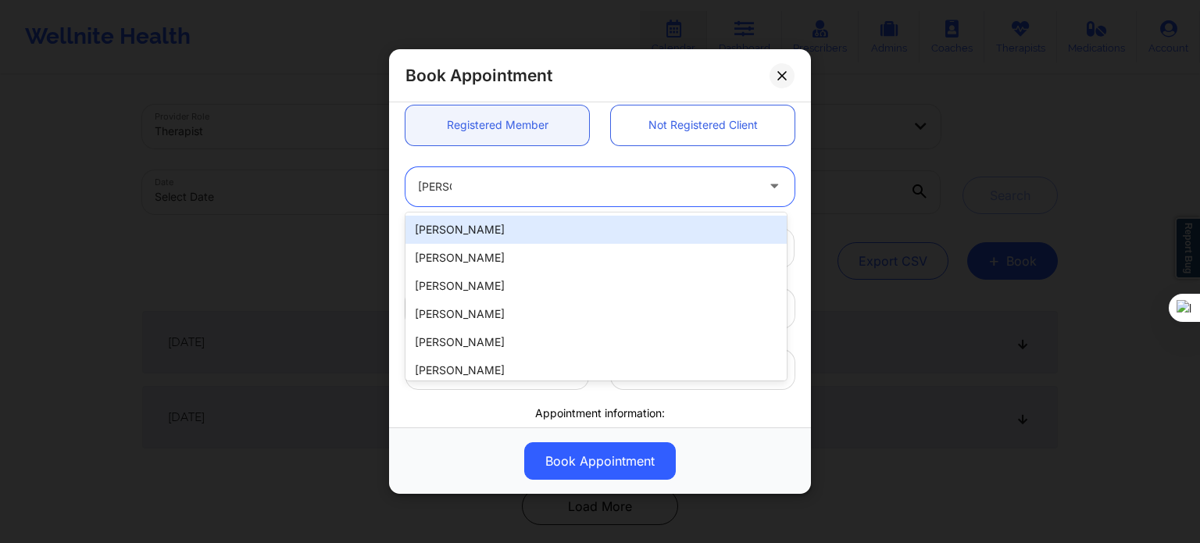
type input "[PERSON_NAME]"
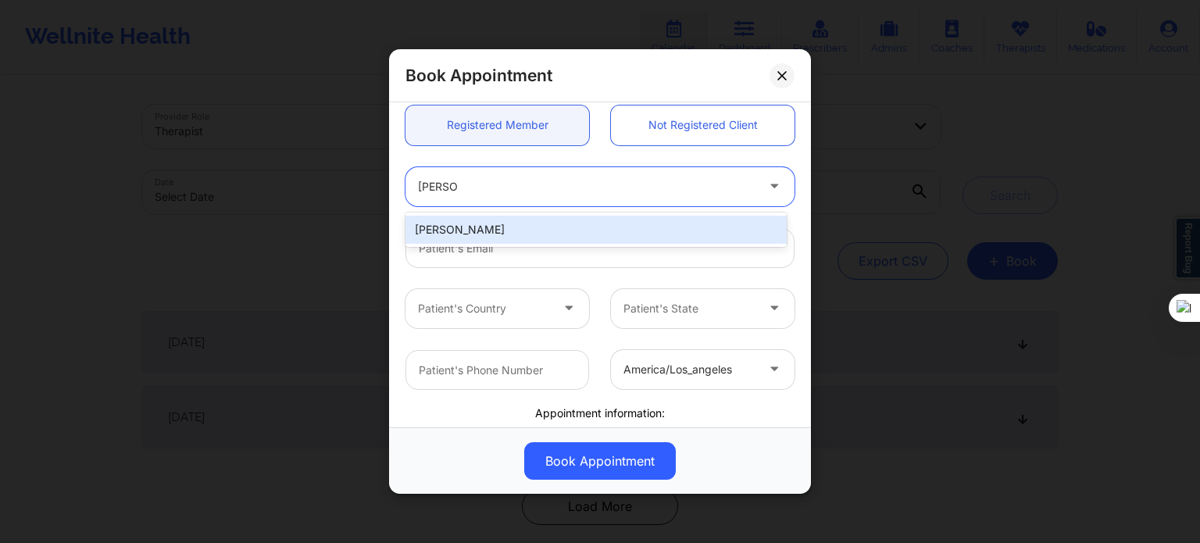
click at [517, 229] on div "[PERSON_NAME]" at bounding box center [595, 230] width 381 height 28
type input "[PERSON_NAME][EMAIL_ADDRESS][DOMAIN_NAME]"
type input "[PHONE_NUMBER]"
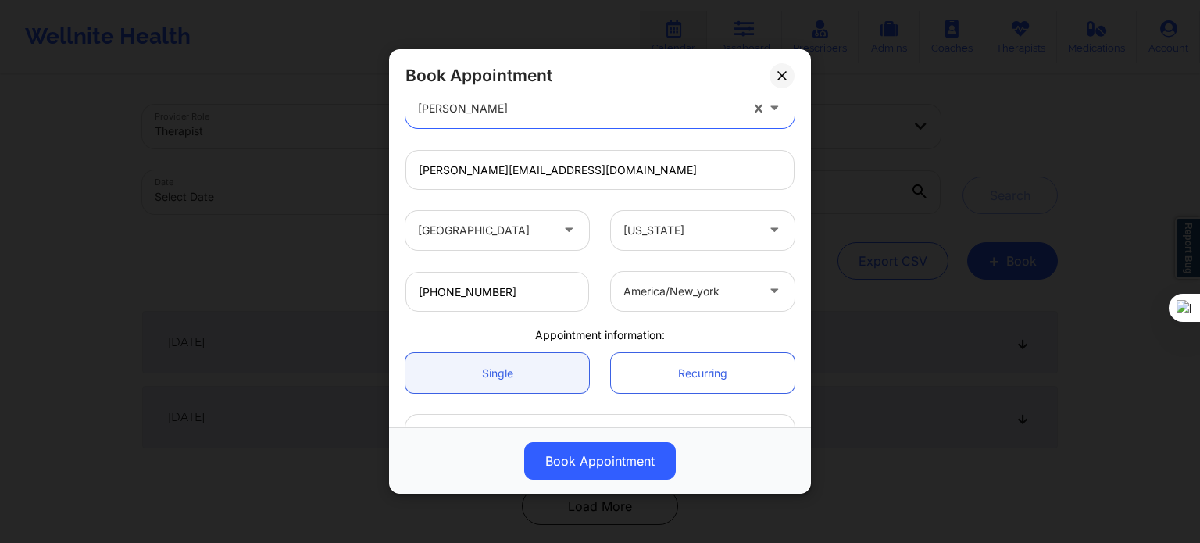
scroll to position [337, 0]
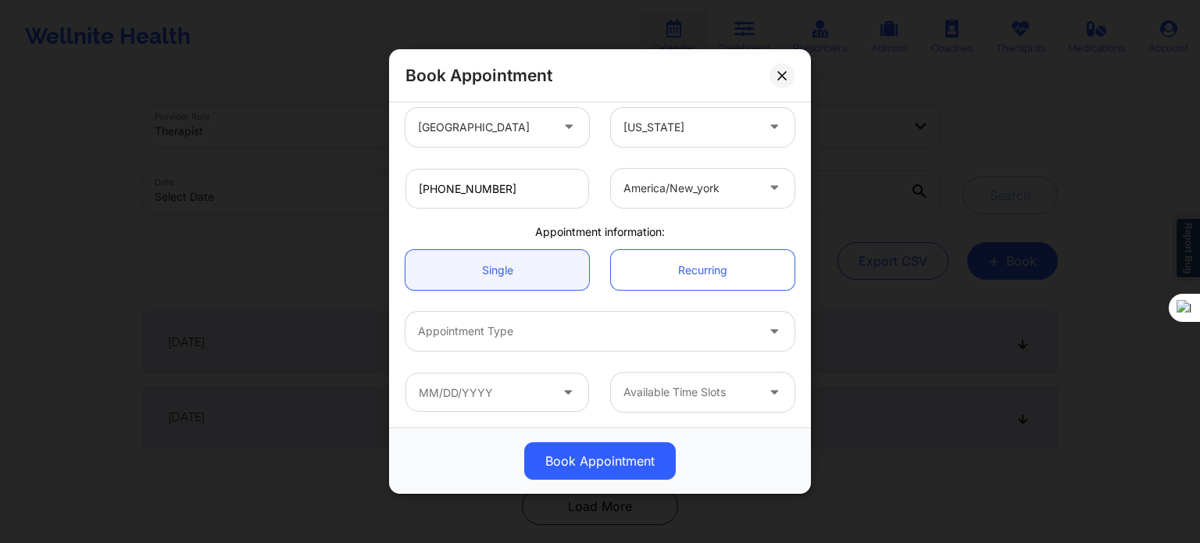
click at [525, 327] on div at bounding box center [586, 331] width 337 height 19
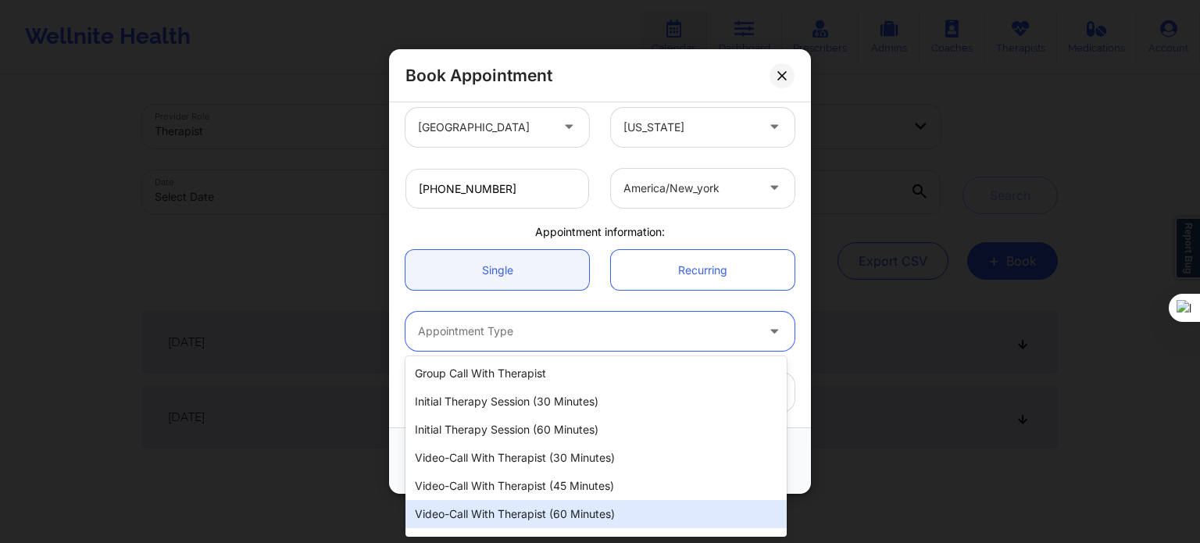
click at [553, 516] on div "Video-Call with Therapist (60 minutes)" at bounding box center [595, 514] width 381 height 28
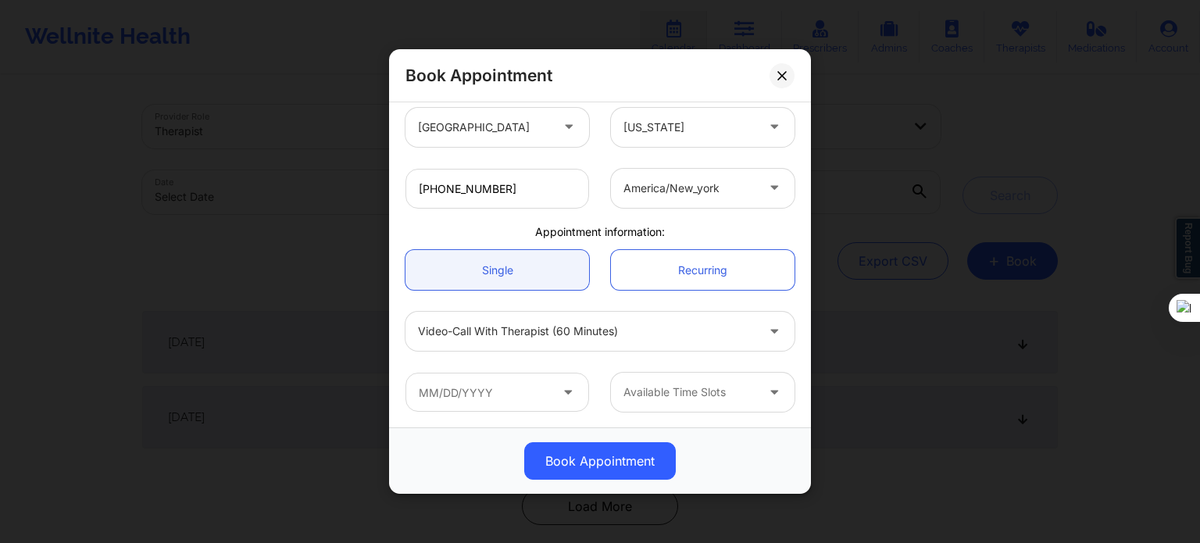
click at [567, 399] on span at bounding box center [569, 393] width 19 height 20
click at [568, 390] on icon at bounding box center [568, 389] width 16 height 13
click at [544, 395] on input "text" at bounding box center [497, 392] width 184 height 39
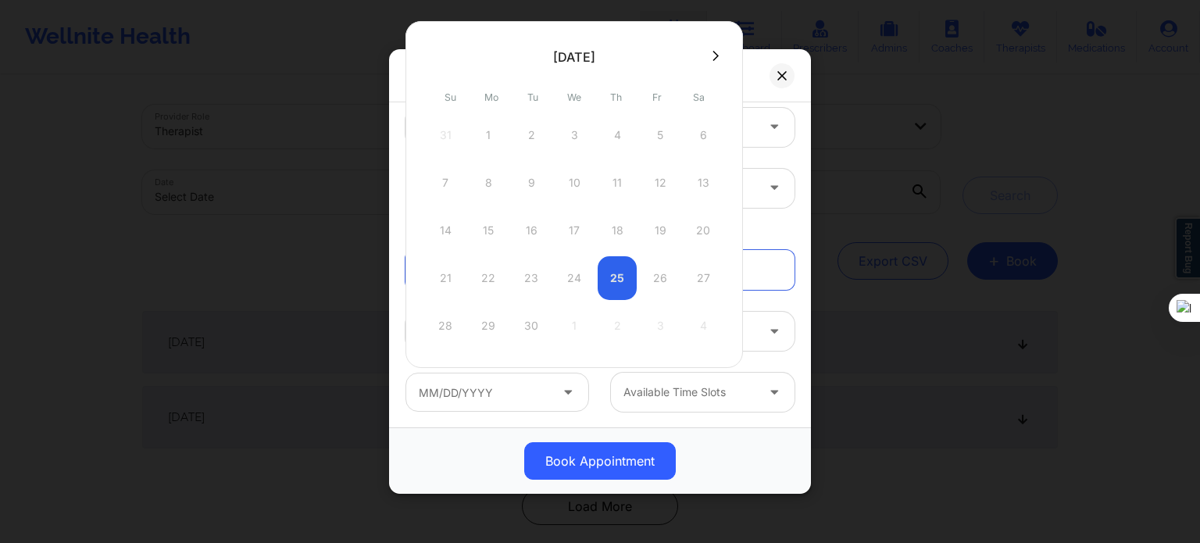
click at [712, 50] on icon at bounding box center [715, 56] width 6 height 12
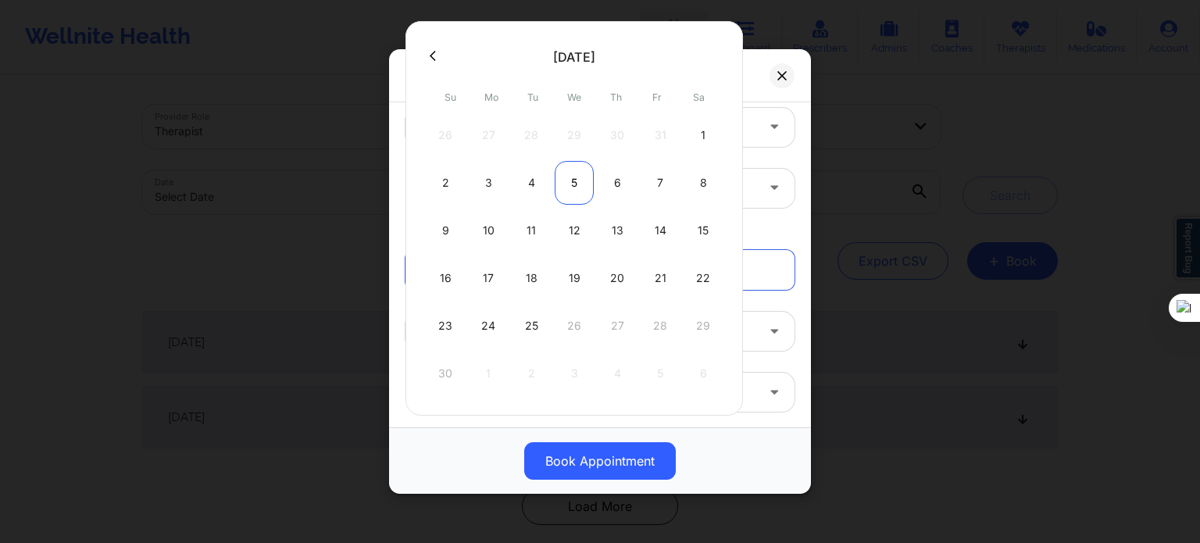
click at [572, 184] on div "5" at bounding box center [574, 183] width 39 height 44
type input "[DATE]"
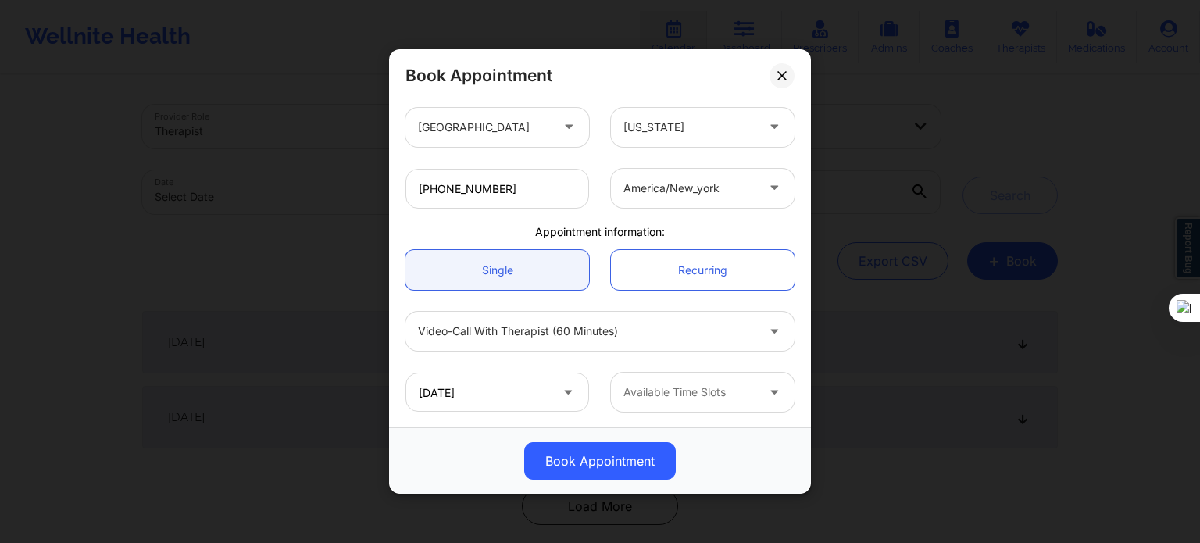
click at [676, 398] on div at bounding box center [689, 392] width 132 height 19
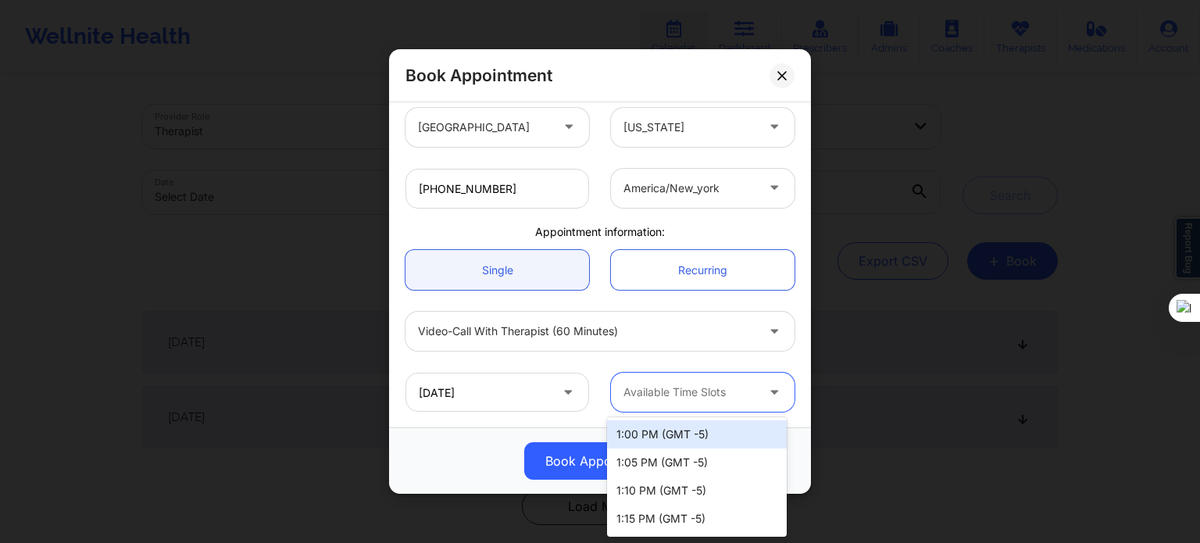
click at [672, 434] on div "1:00 PM (GMT -5)" at bounding box center [697, 434] width 180 height 28
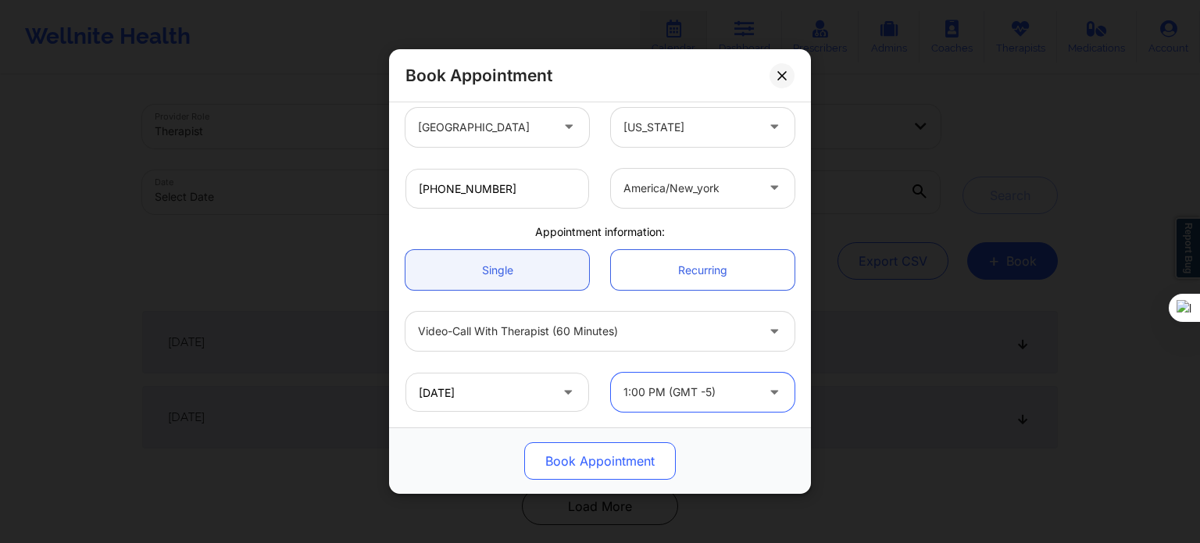
click at [634, 457] on button "Book Appointment" at bounding box center [600, 460] width 152 height 37
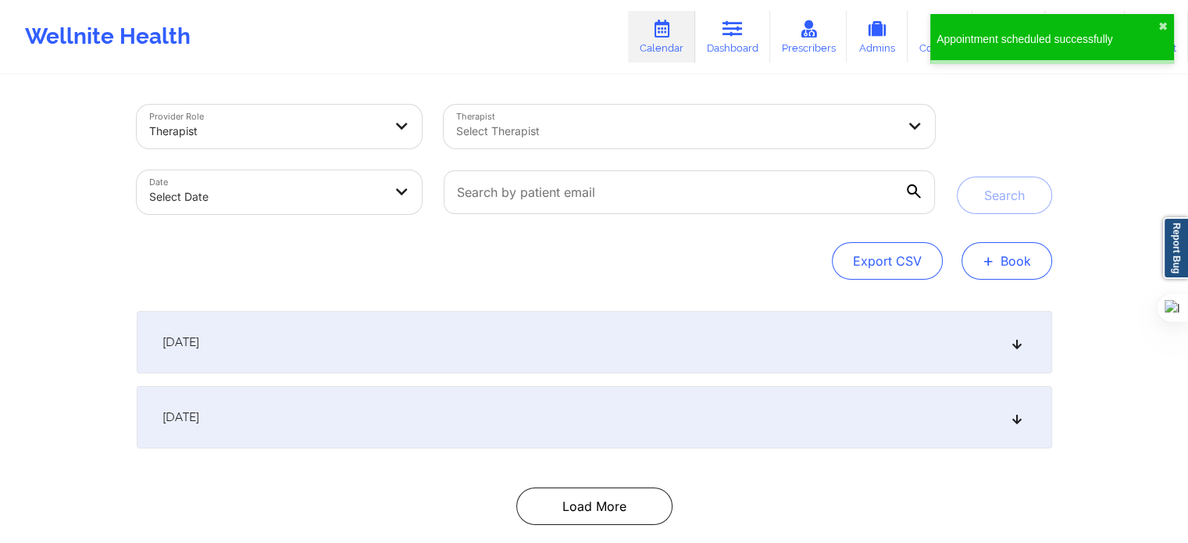
click at [996, 255] on button "+ Book" at bounding box center [1007, 260] width 91 height 37
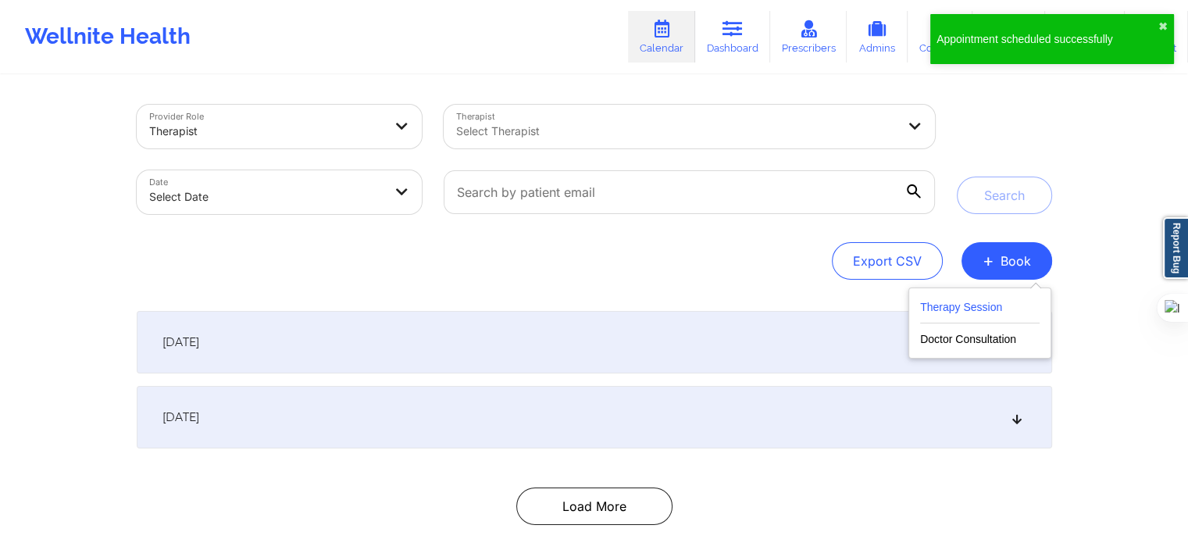
click at [940, 311] on button "Therapy Session" at bounding box center [980, 311] width 120 height 26
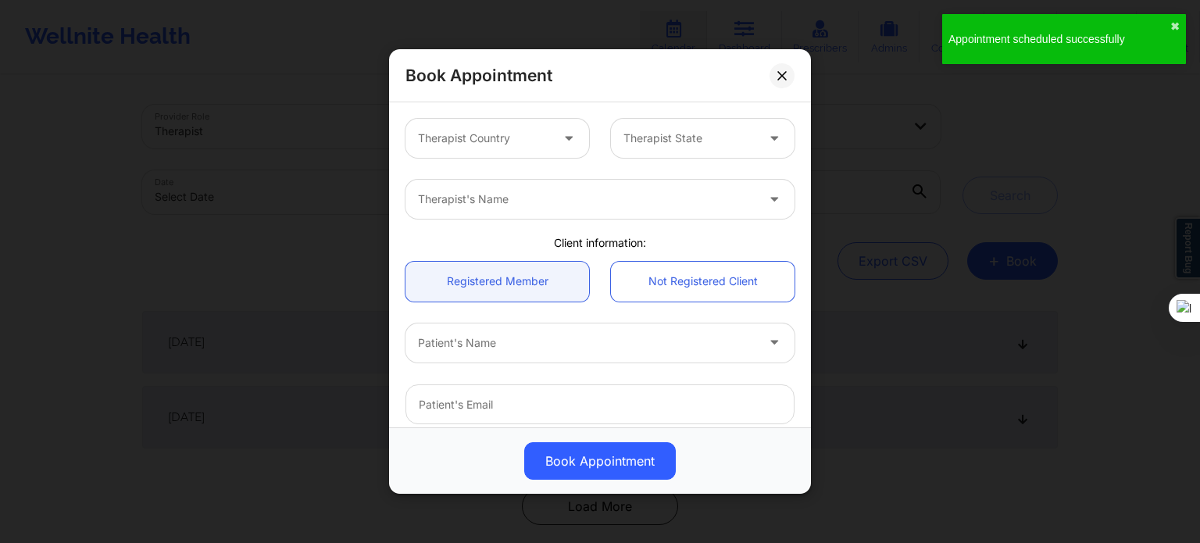
click at [497, 129] on div "Therapist Country" at bounding box center [478, 138] width 146 height 39
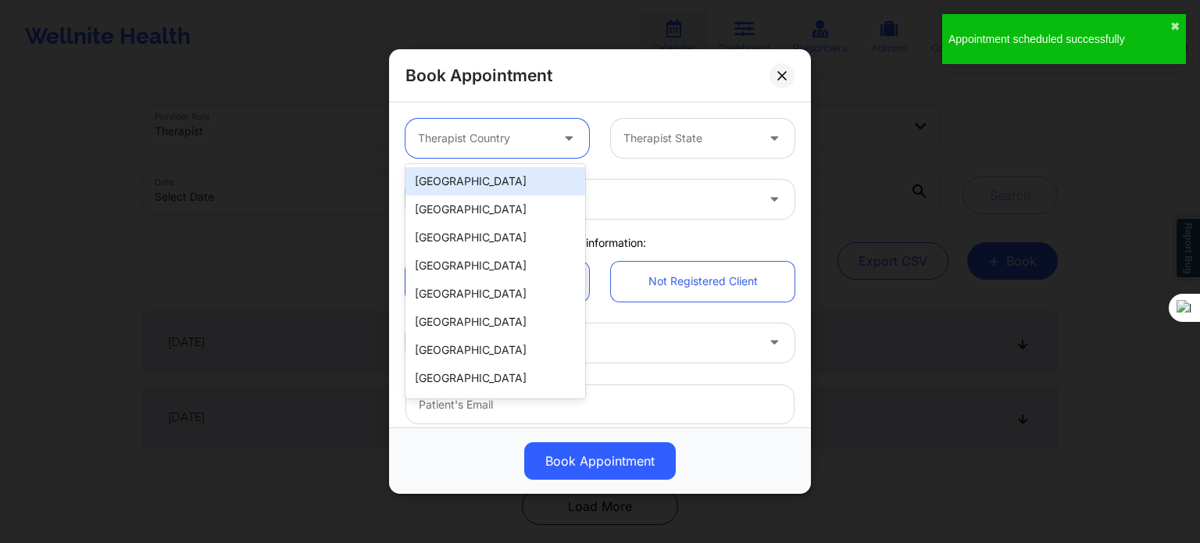
click at [483, 177] on div "[GEOGRAPHIC_DATA]" at bounding box center [495, 181] width 180 height 28
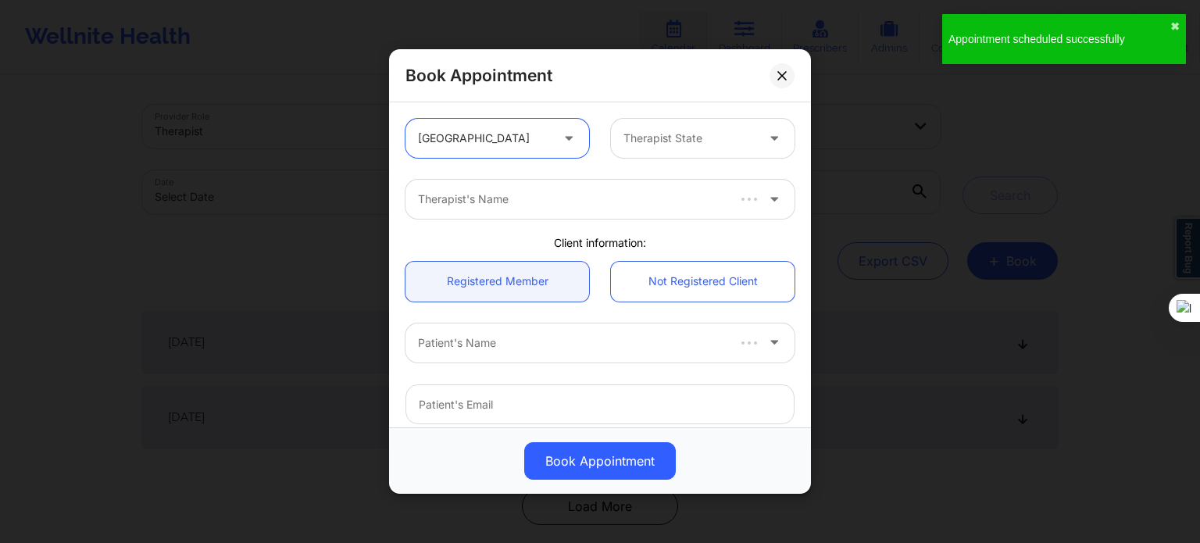
click at [652, 150] on div "Therapist State" at bounding box center [684, 138] width 146 height 39
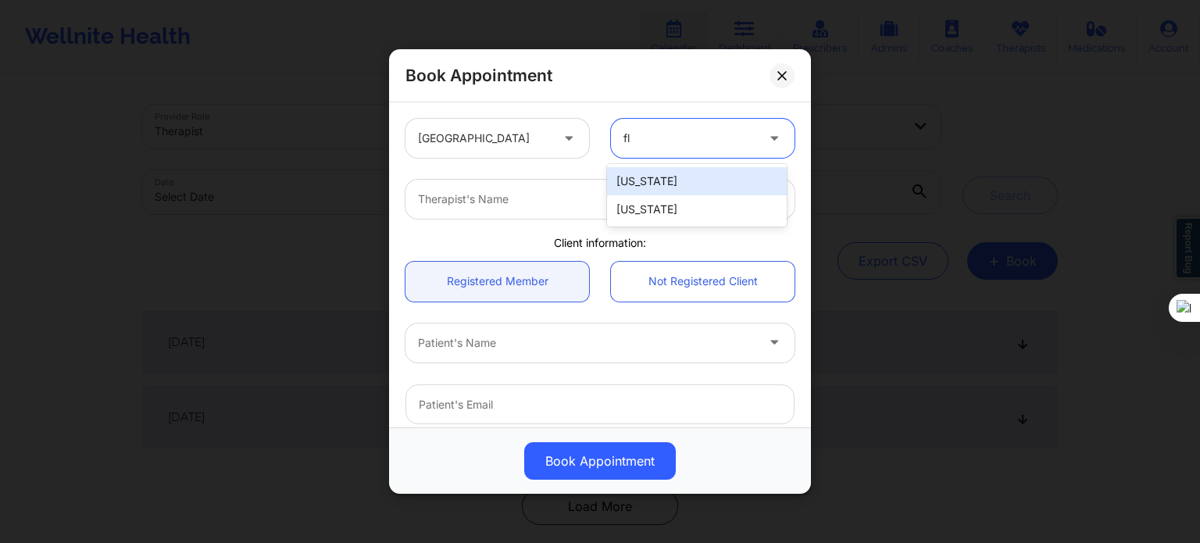
type input "flo"
click at [644, 187] on div "[US_STATE]" at bounding box center [697, 181] width 180 height 28
click at [587, 206] on div at bounding box center [586, 199] width 337 height 19
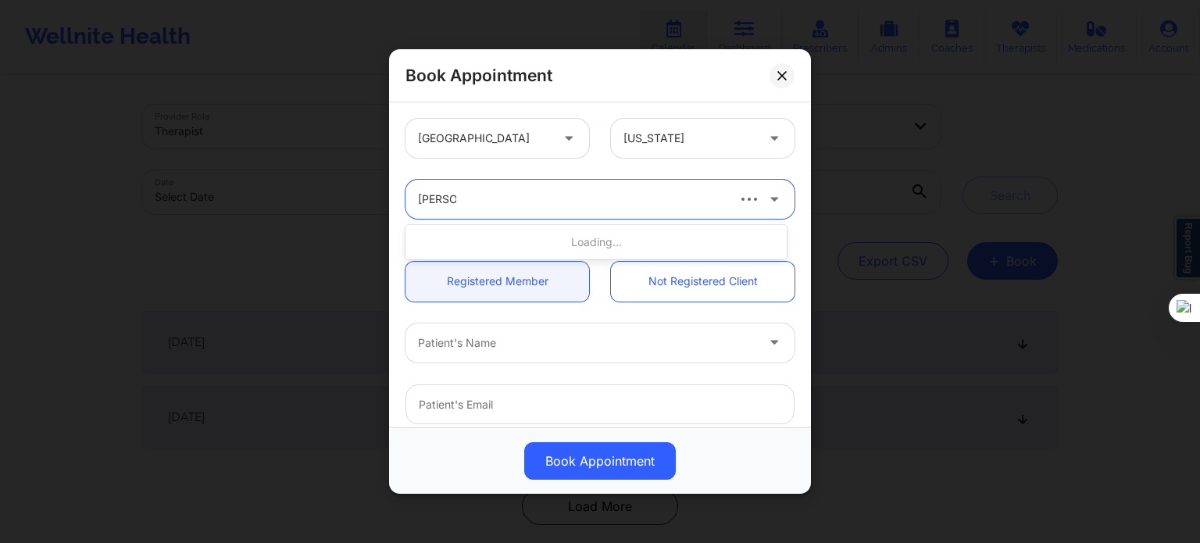
type input "[PERSON_NAME] ci"
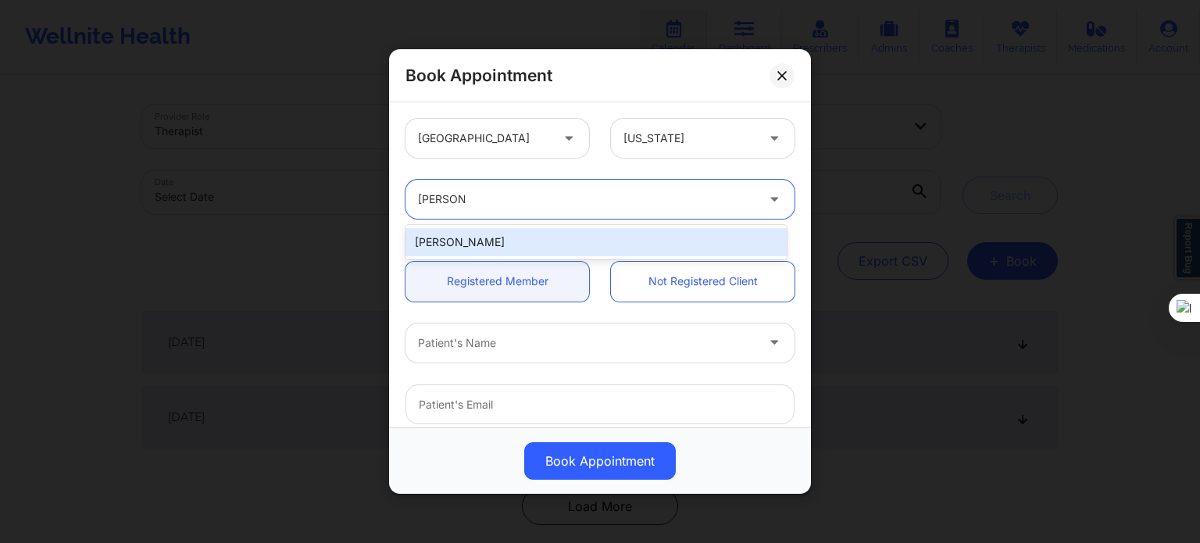
click at [516, 237] on div "[PERSON_NAME]" at bounding box center [595, 242] width 381 height 28
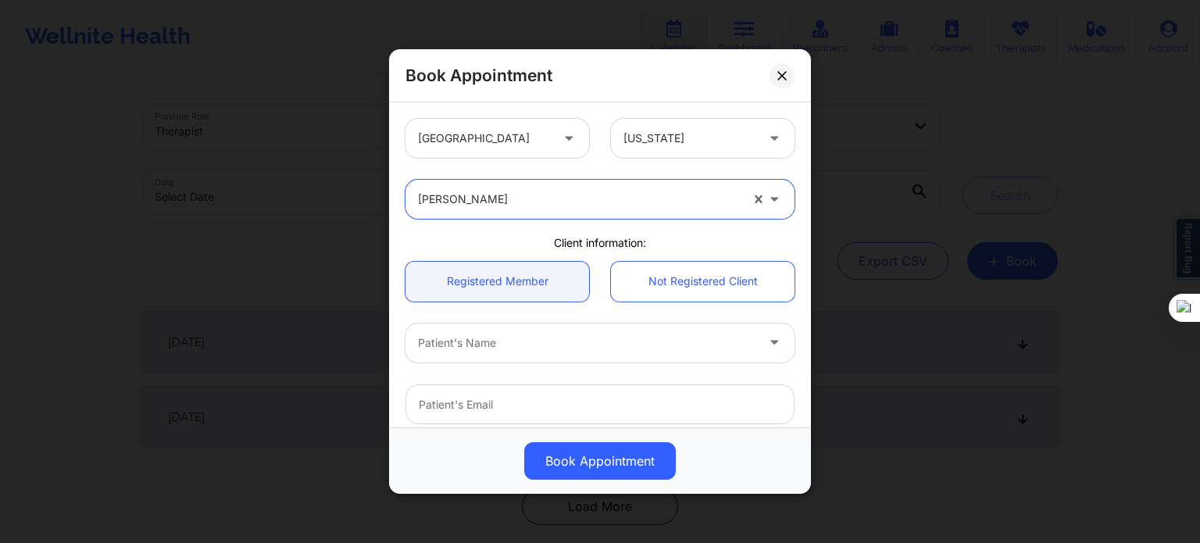
click at [501, 343] on div at bounding box center [586, 343] width 337 height 19
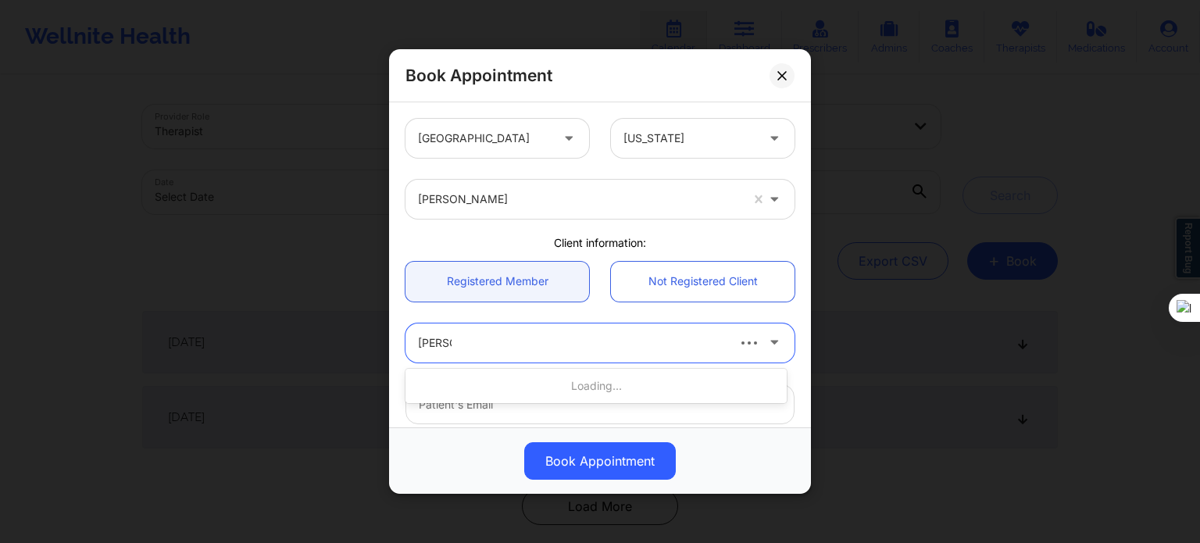
type input "[PERSON_NAME]"
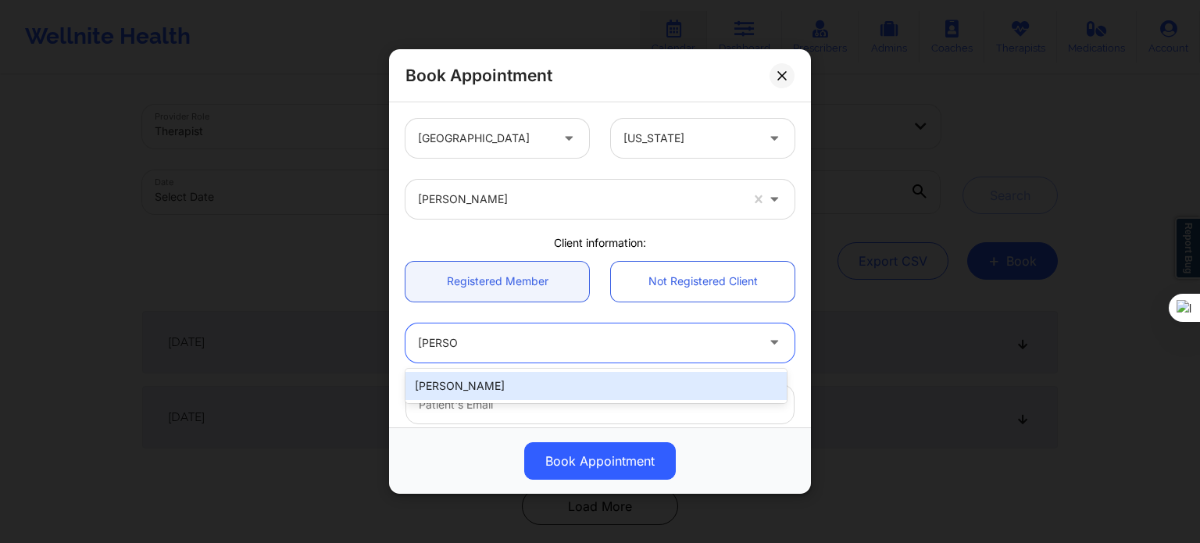
click at [553, 383] on div "[PERSON_NAME]" at bounding box center [595, 386] width 381 height 28
type input "[PERSON_NAME][EMAIL_ADDRESS][DOMAIN_NAME]"
type input "[PHONE_NUMBER]"
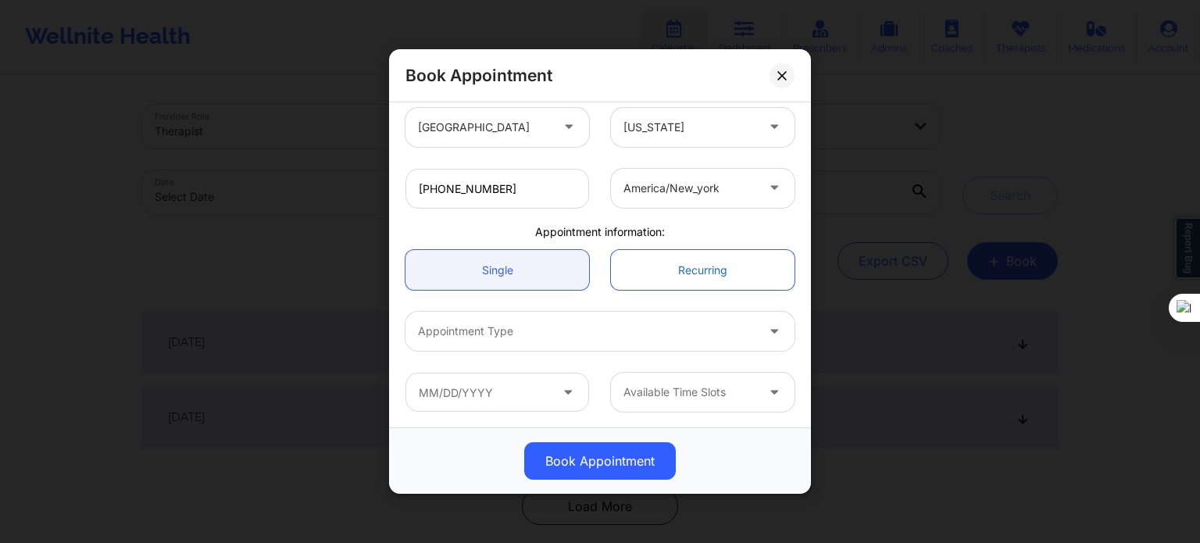
click at [681, 262] on link "Recurring" at bounding box center [703, 270] width 184 height 40
click at [537, 260] on link "Single" at bounding box center [497, 270] width 184 height 40
click at [677, 261] on link "Recurring" at bounding box center [703, 270] width 184 height 40
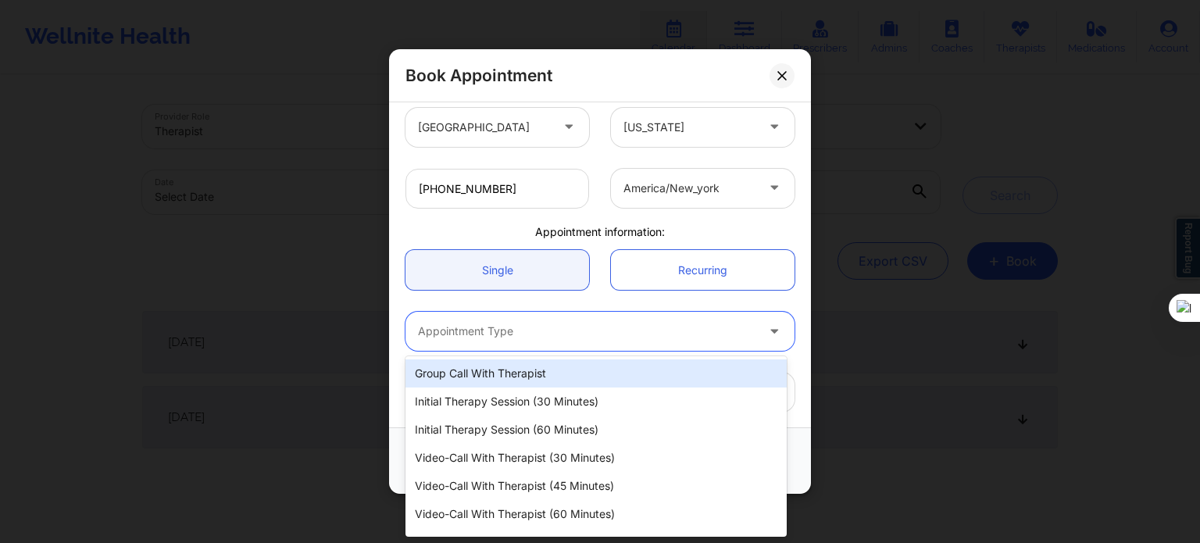
click at [643, 330] on div at bounding box center [586, 331] width 337 height 19
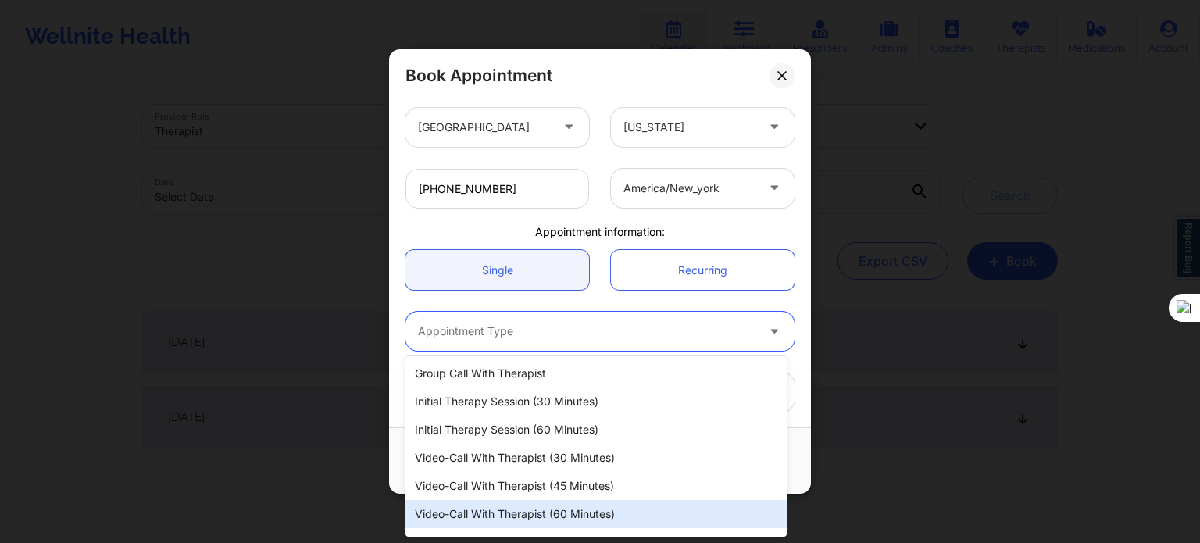
click at [562, 504] on div "Video-Call with Therapist (60 minutes)" at bounding box center [595, 514] width 381 height 28
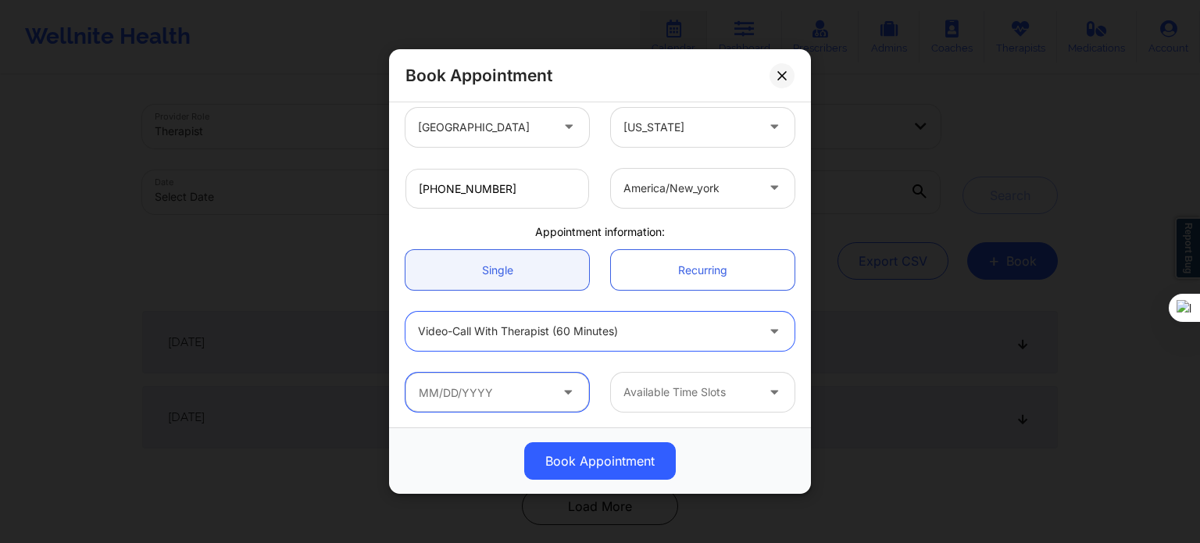
click at [542, 401] on input "text" at bounding box center [497, 392] width 184 height 39
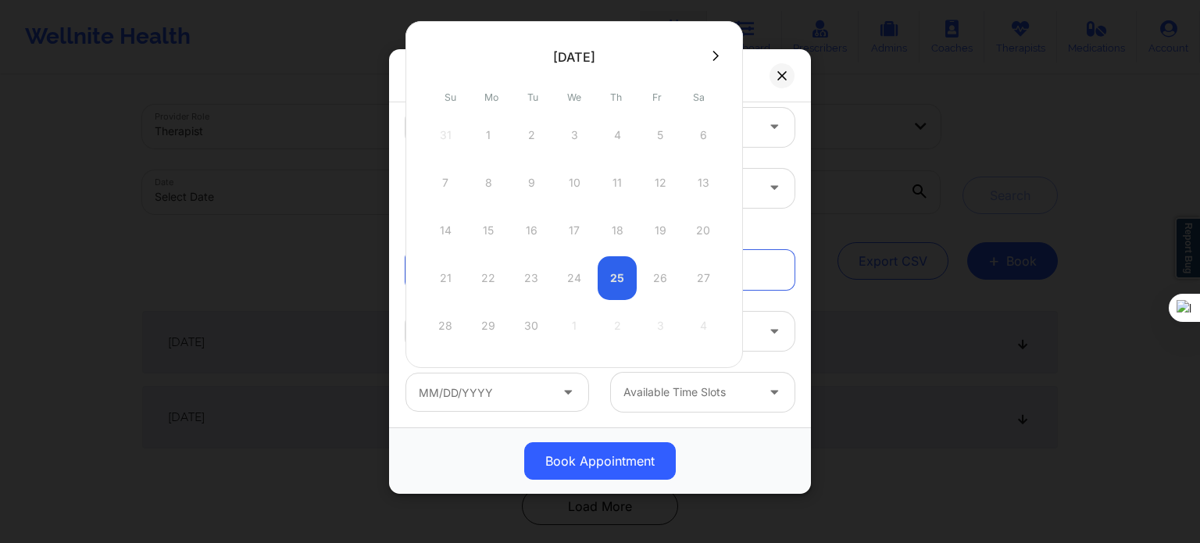
click at [708, 59] on button at bounding box center [716, 55] width 16 height 13
click at [712, 54] on icon at bounding box center [715, 56] width 6 height 12
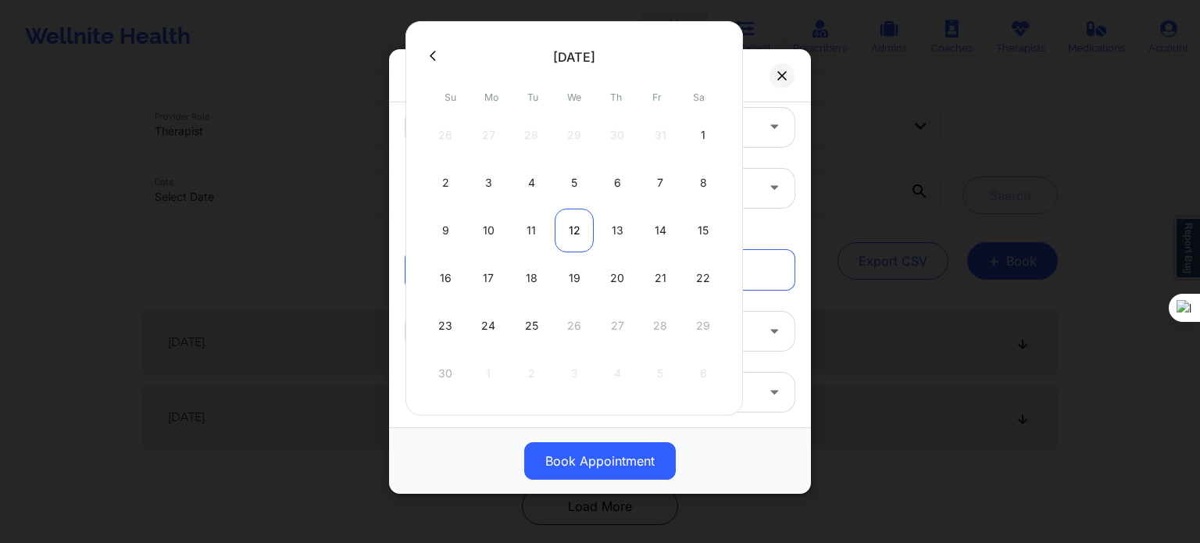
click at [578, 227] on div "12" at bounding box center [574, 231] width 39 height 44
type input "[DATE]"
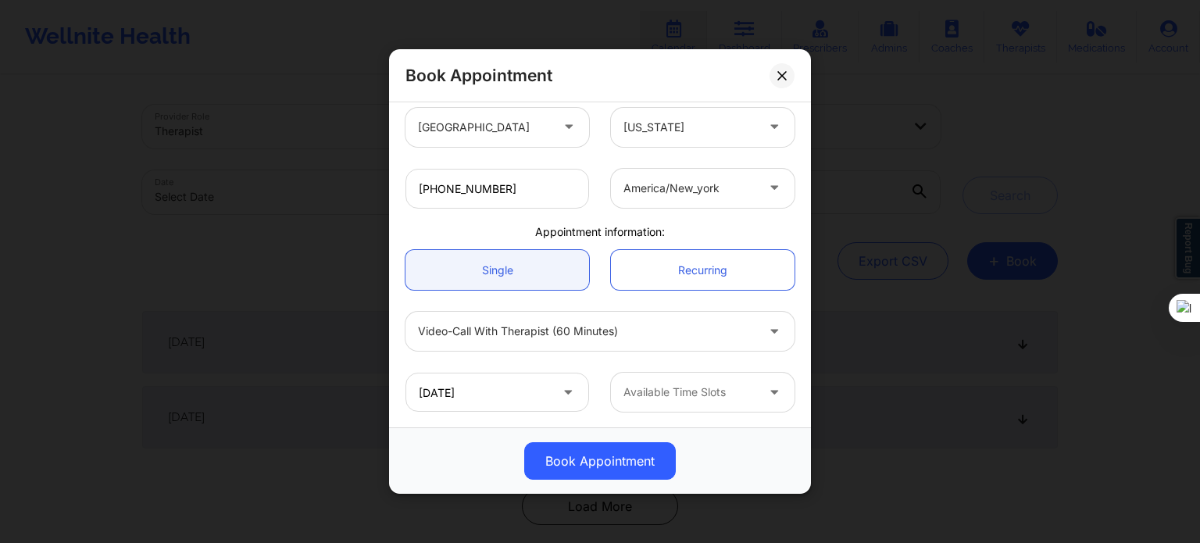
click at [697, 403] on div "Available Time Slots" at bounding box center [684, 392] width 146 height 39
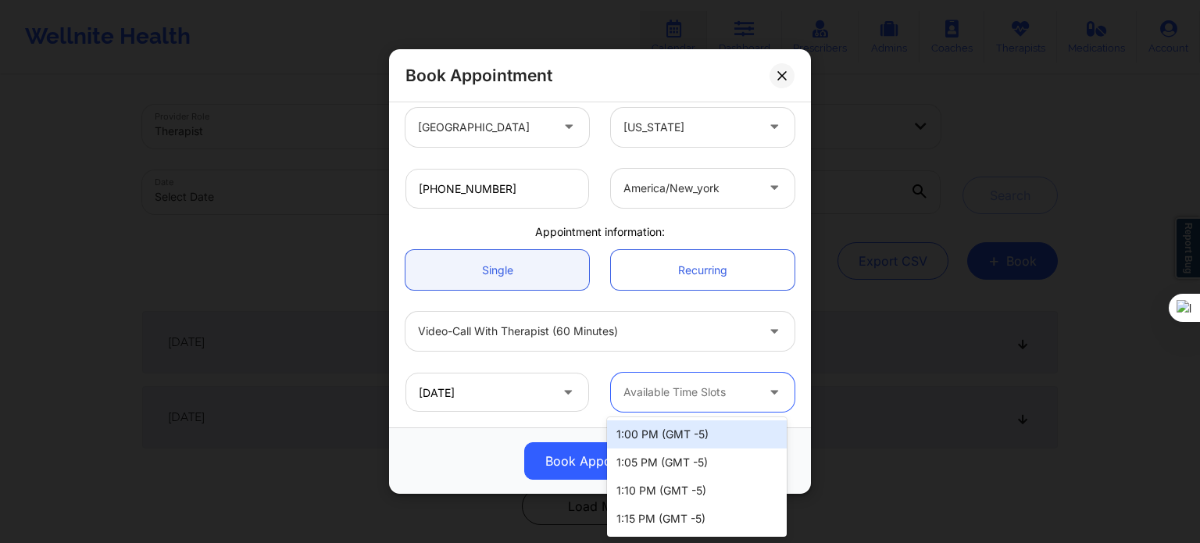
click at [650, 445] on div "1:00 PM (GMT -5)" at bounding box center [697, 434] width 180 height 28
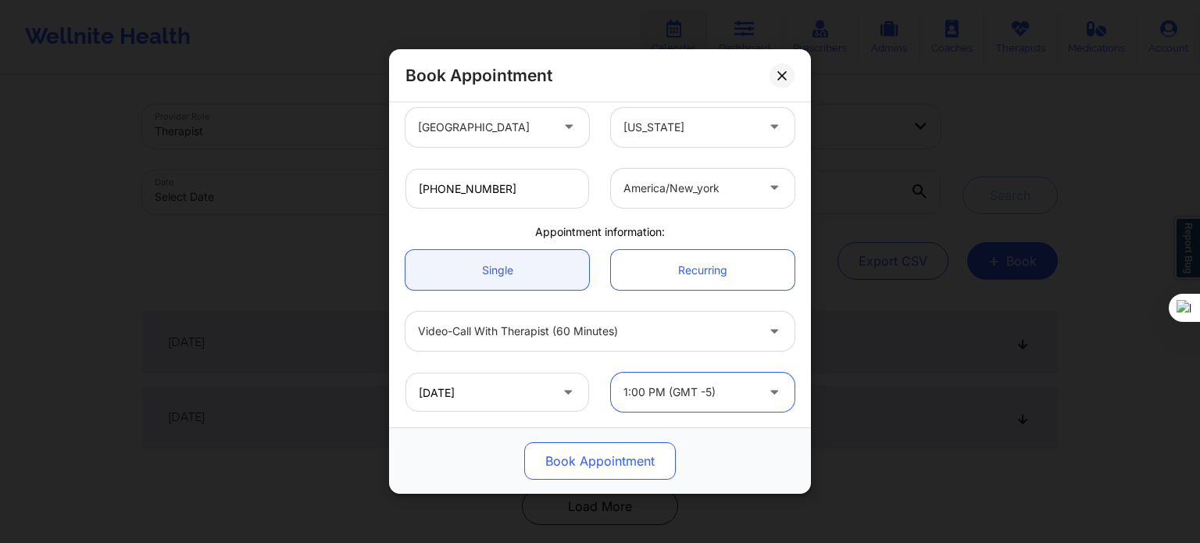
click at [614, 470] on button "Book Appointment" at bounding box center [600, 460] width 152 height 37
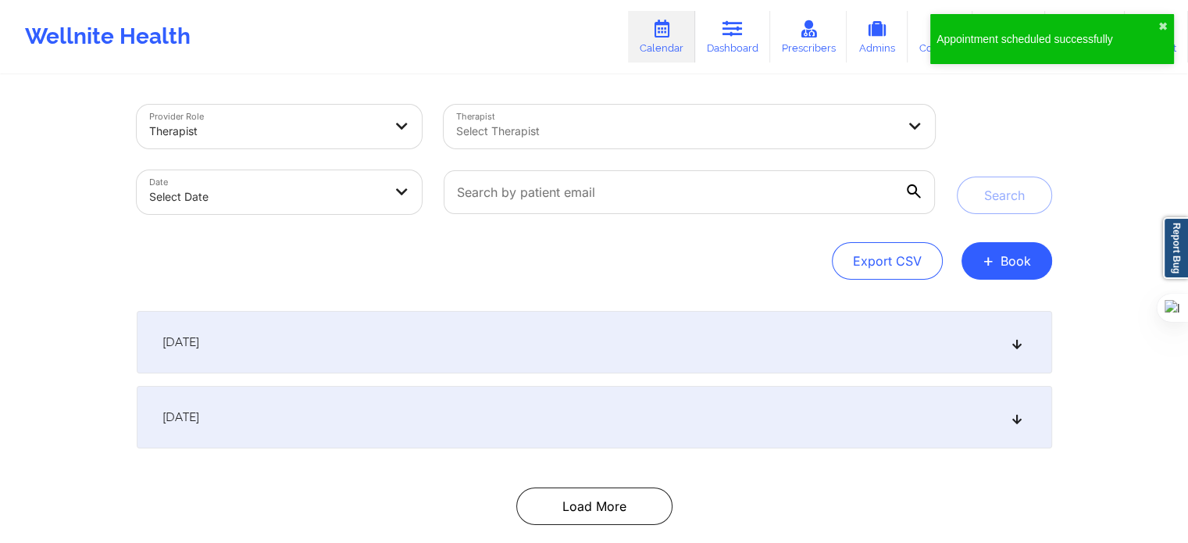
click at [744, 284] on div "Provider Role Therapist Therapist Select Therapist Date Select Date Search Expo…" at bounding box center [594, 320] width 937 height 487
click at [995, 252] on button "+ Book" at bounding box center [1007, 260] width 91 height 37
click at [972, 300] on button "Therapy Session" at bounding box center [980, 311] width 120 height 26
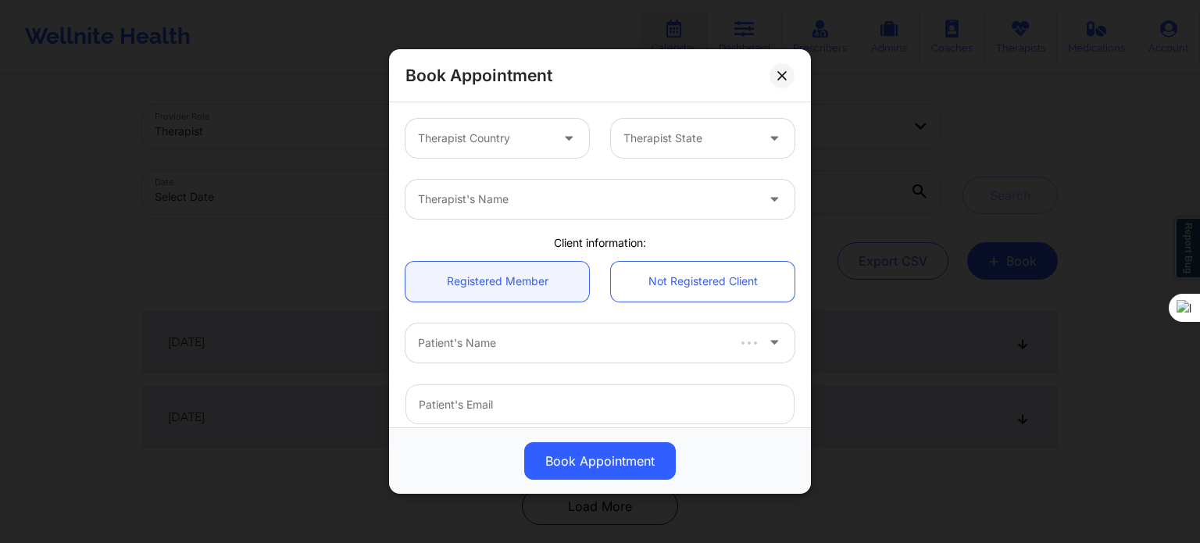
click at [553, 149] on div at bounding box center [570, 138] width 37 height 39
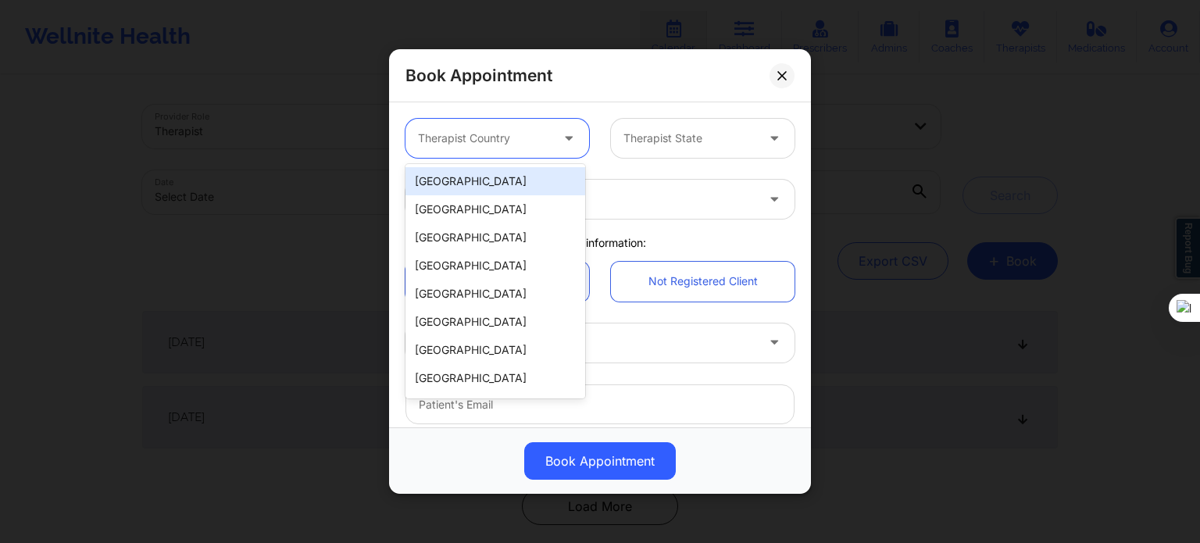
click at [545, 180] on div "[GEOGRAPHIC_DATA]" at bounding box center [495, 181] width 180 height 28
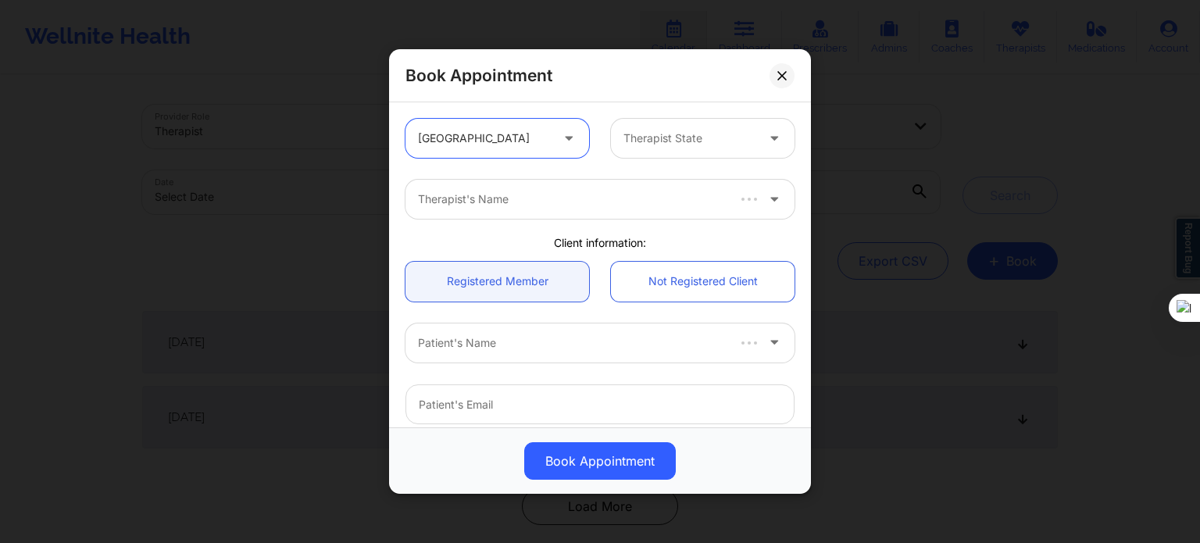
click at [691, 141] on div at bounding box center [689, 138] width 132 height 19
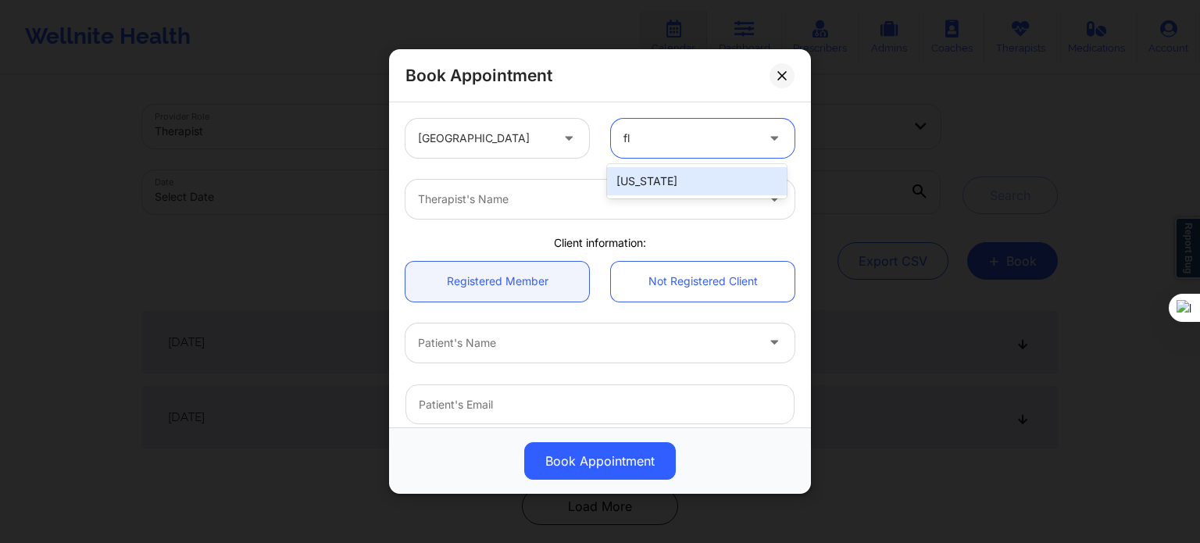
type input "flo"
click at [666, 184] on div "[US_STATE]" at bounding box center [697, 181] width 180 height 28
click at [613, 201] on div at bounding box center [586, 199] width 337 height 19
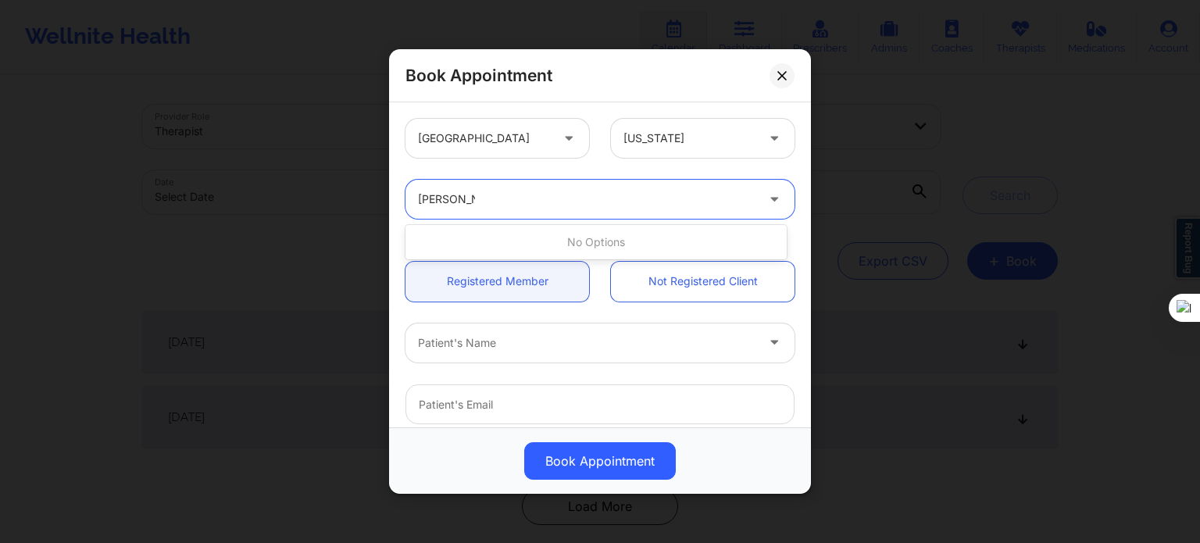
click at [457, 197] on input "[PERSON_NAME] cip" at bounding box center [446, 199] width 57 height 16
type input "[PERSON_NAME] cip"
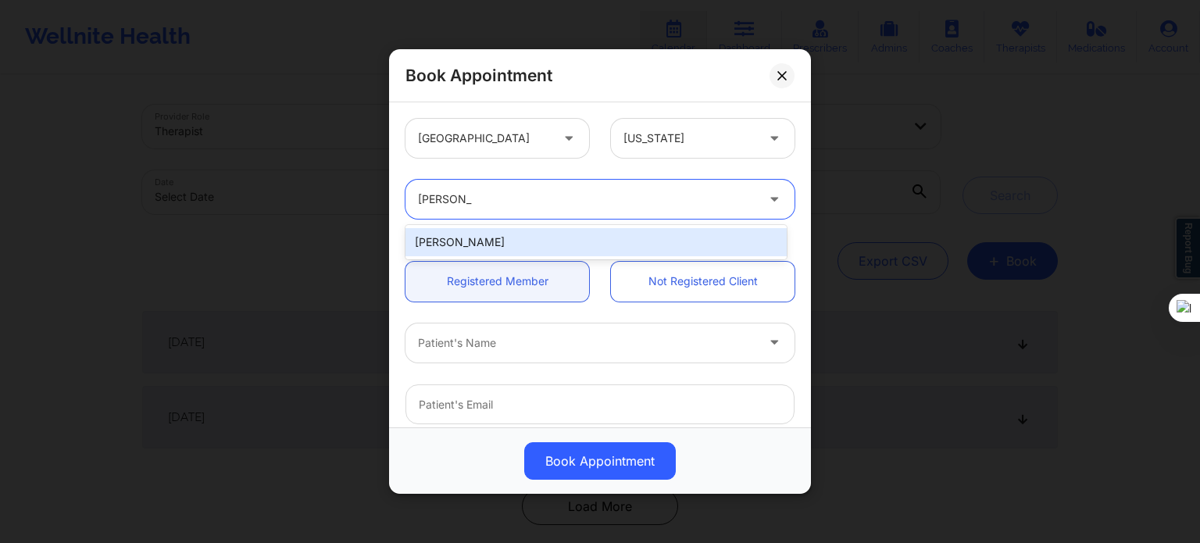
click at [556, 234] on div "[PERSON_NAME]" at bounding box center [595, 242] width 381 height 28
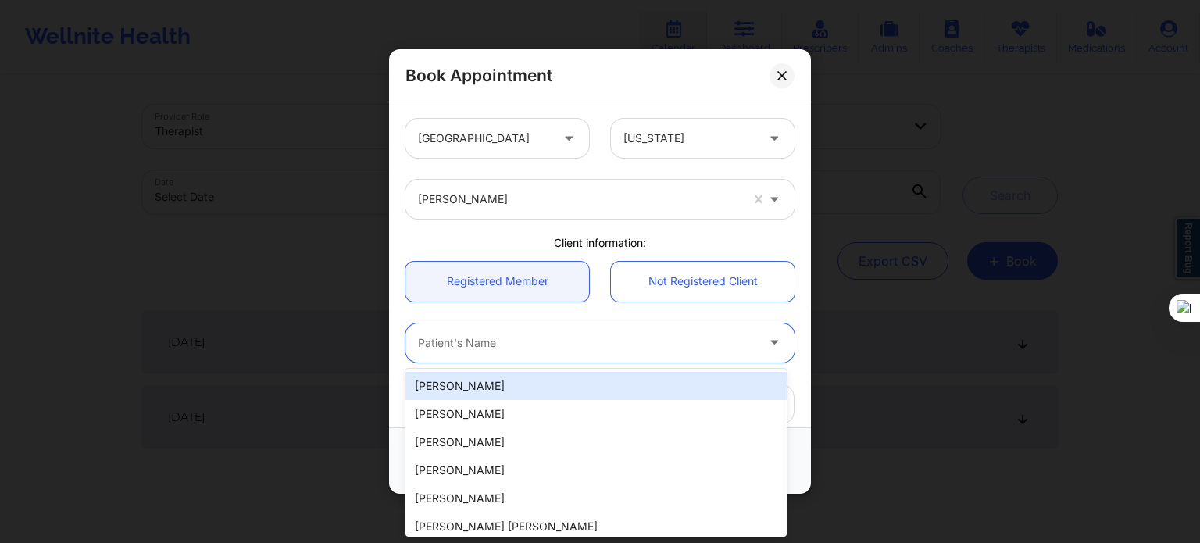
click at [515, 340] on div at bounding box center [586, 343] width 337 height 19
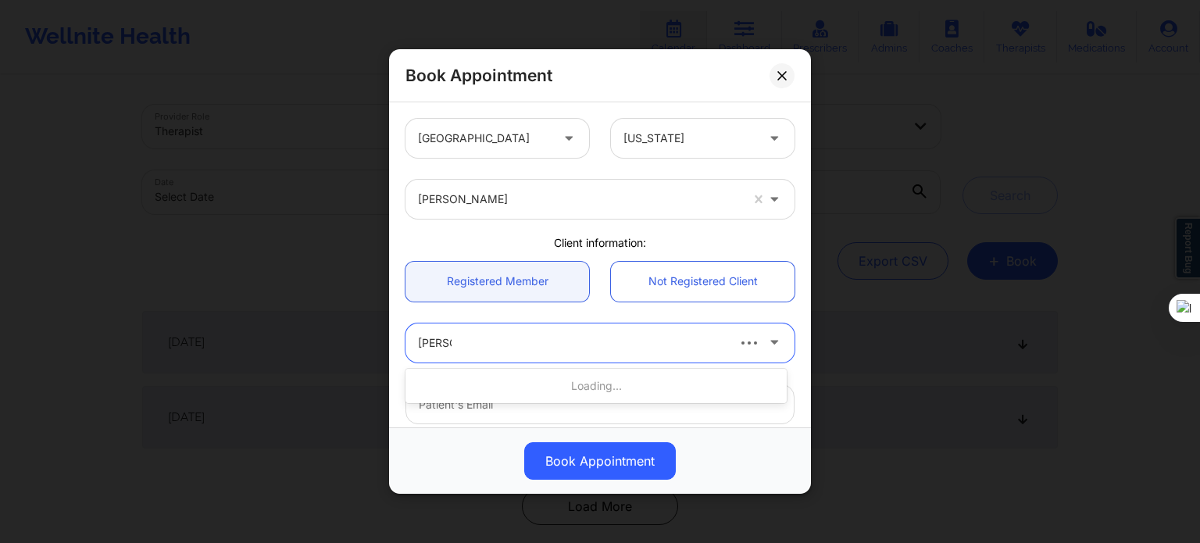
type input "[PERSON_NAME]"
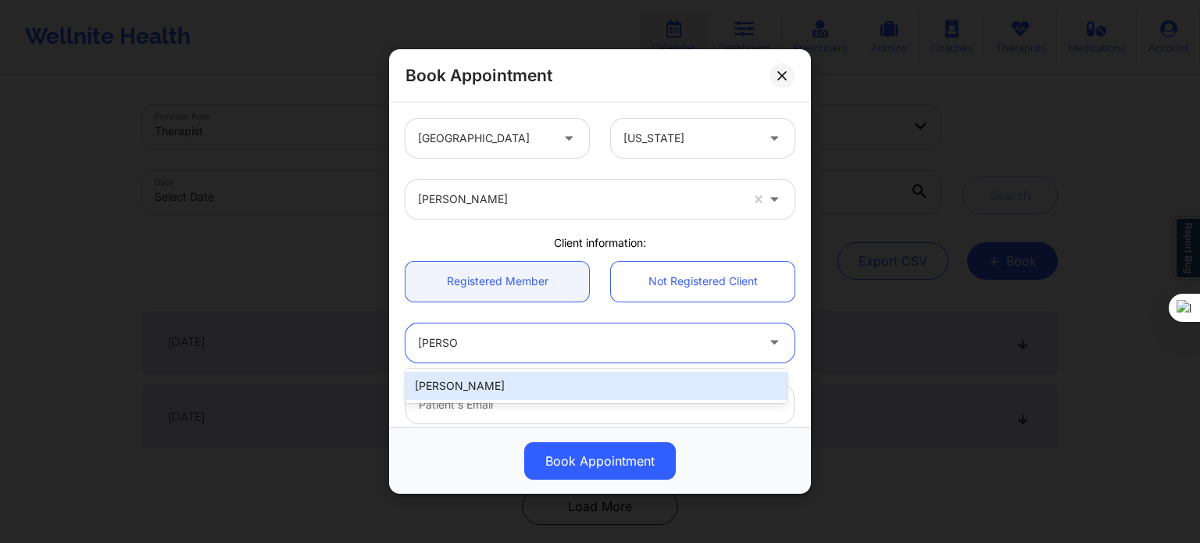
click at [509, 384] on div "[PERSON_NAME]" at bounding box center [595, 386] width 381 height 28
type input "[PERSON_NAME][EMAIL_ADDRESS][DOMAIN_NAME]"
type input "[PHONE_NUMBER]"
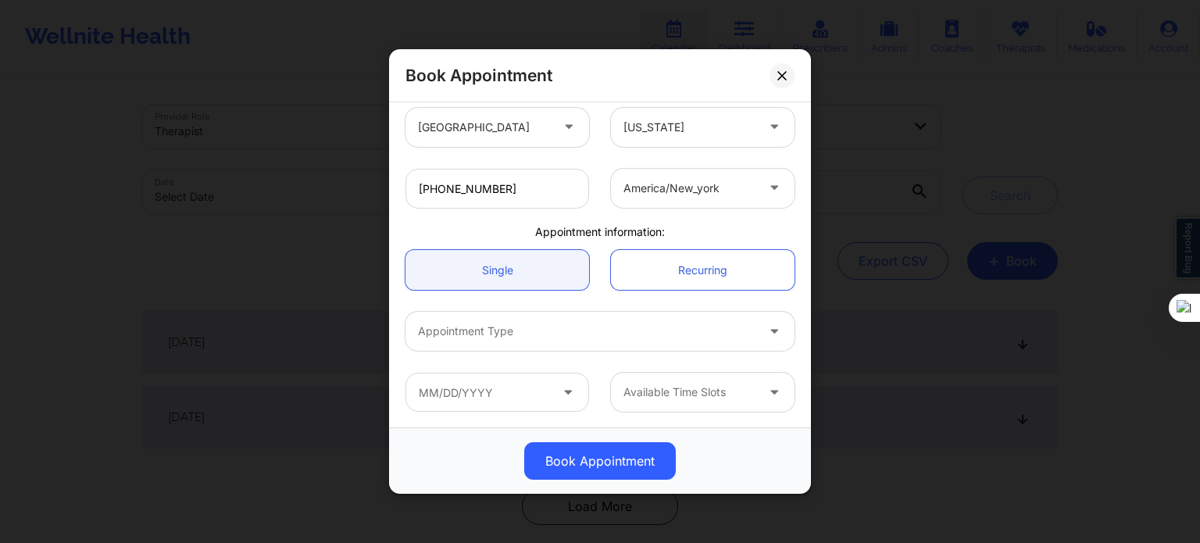
click at [505, 320] on div "Appointment Type" at bounding box center [581, 331] width 352 height 39
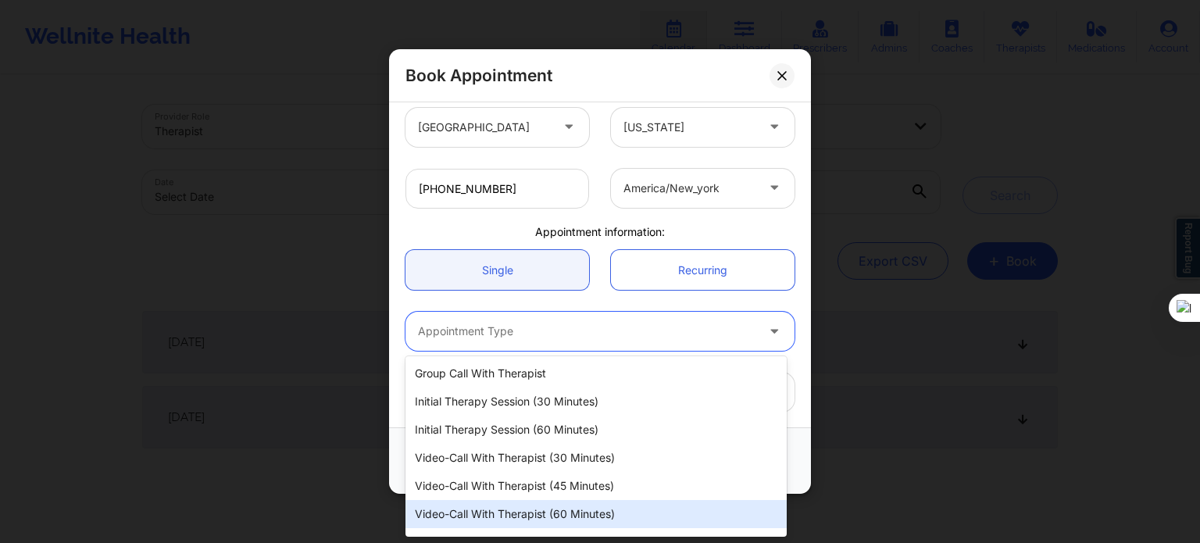
click at [570, 503] on div "Video-Call with Therapist (60 minutes)" at bounding box center [595, 514] width 381 height 28
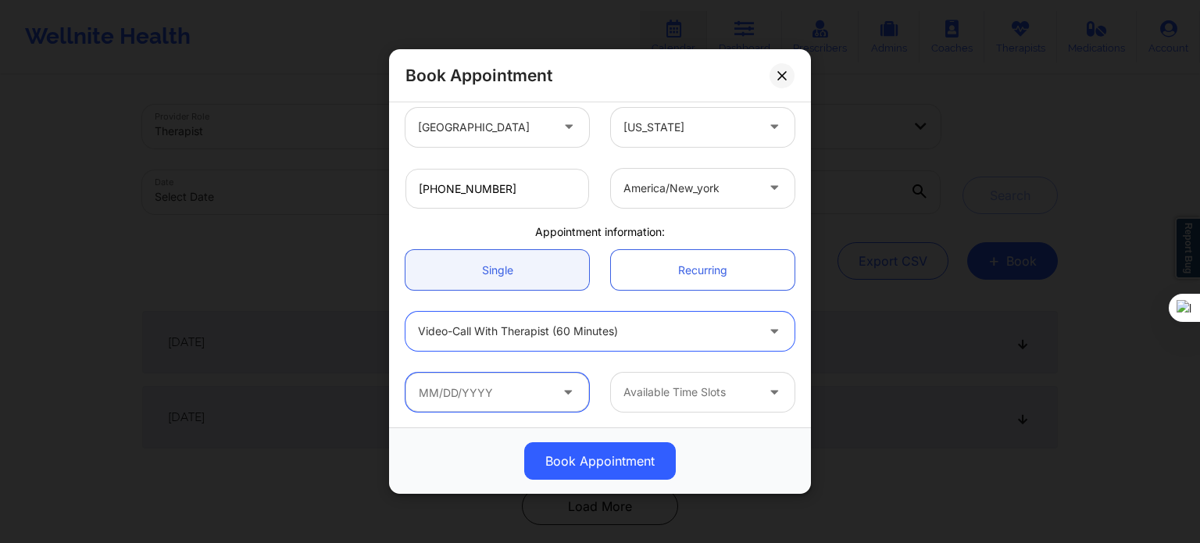
click at [509, 377] on input "text" at bounding box center [497, 392] width 184 height 39
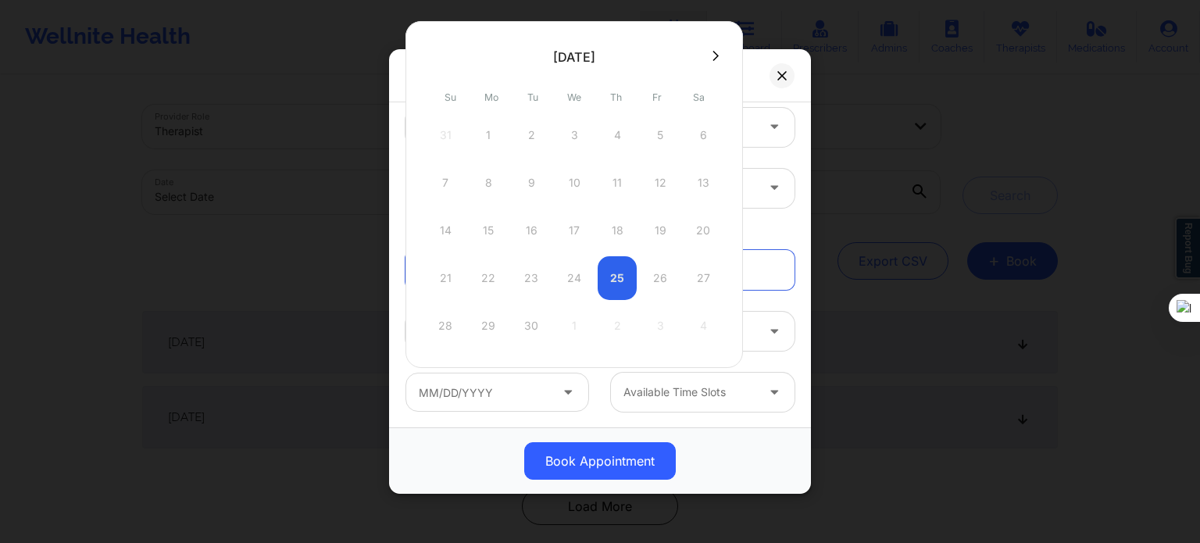
click at [708, 53] on button at bounding box center [716, 55] width 16 height 13
click at [712, 52] on icon at bounding box center [715, 56] width 6 height 12
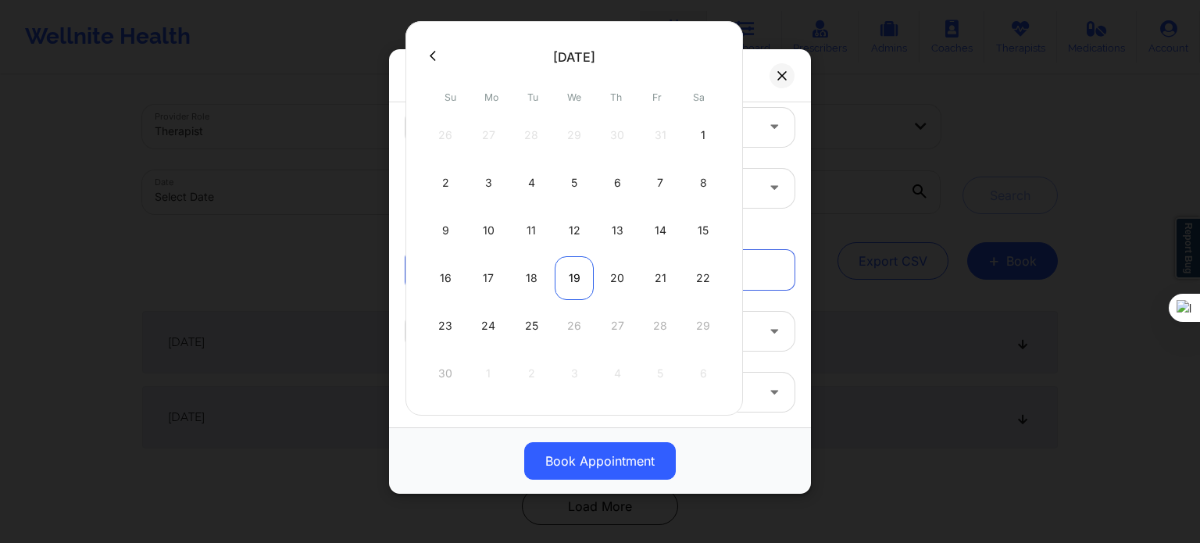
click at [574, 278] on div "19" at bounding box center [574, 278] width 39 height 44
type input "[DATE]"
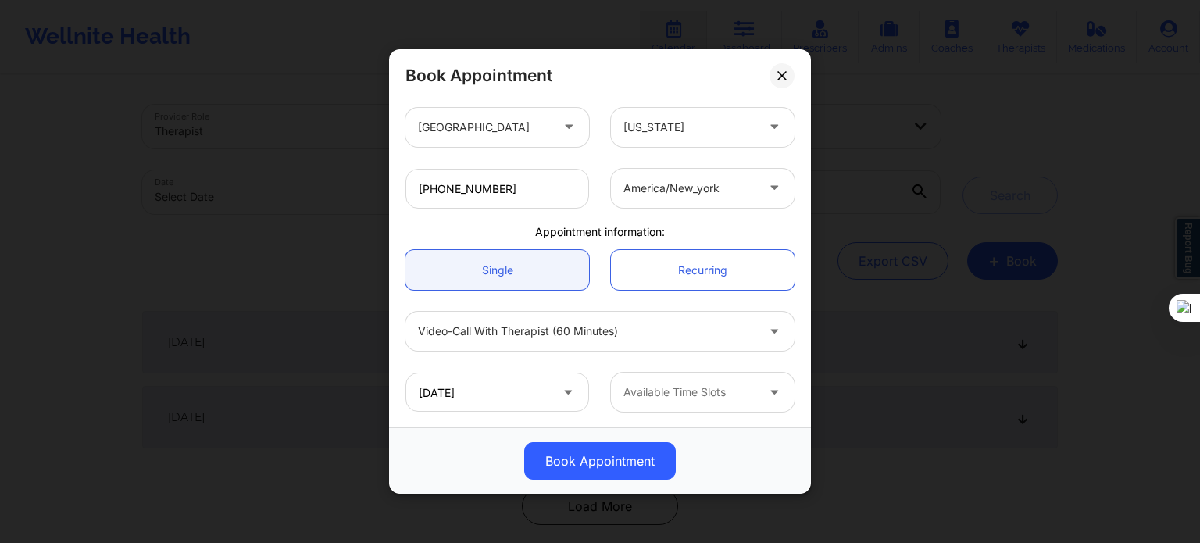
click at [666, 396] on div at bounding box center [689, 392] width 132 height 19
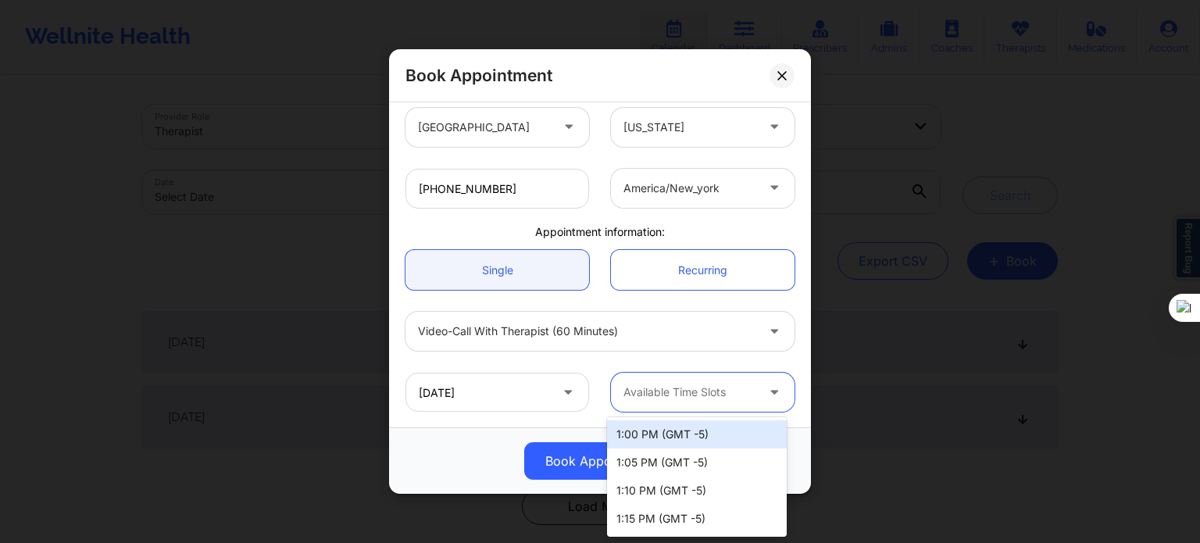
click at [642, 430] on div "1:00 PM (GMT -5)" at bounding box center [697, 434] width 180 height 28
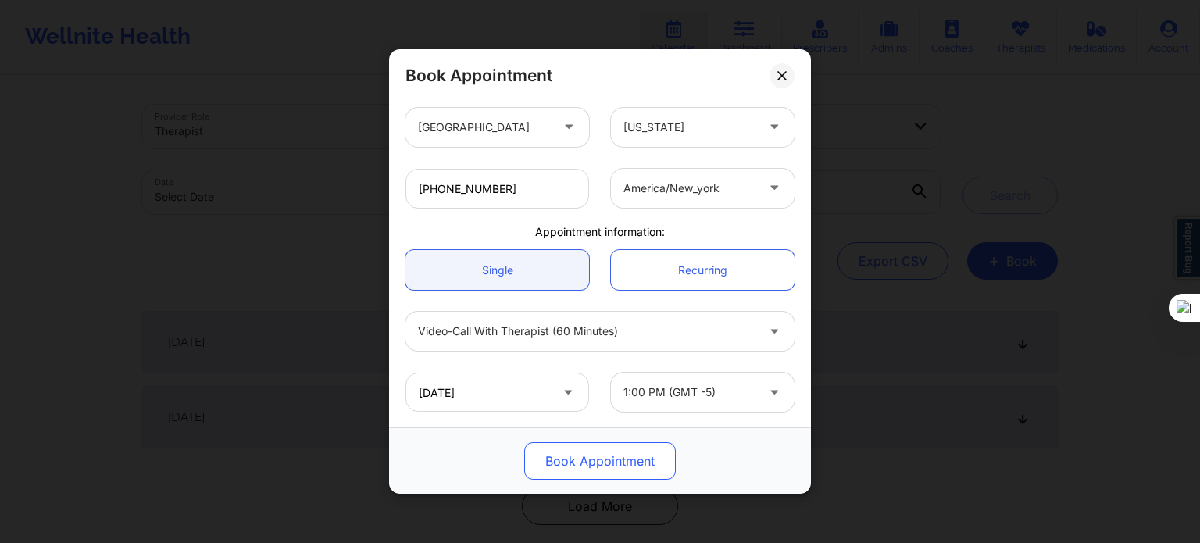
click at [604, 463] on button "Book Appointment" at bounding box center [600, 460] width 152 height 37
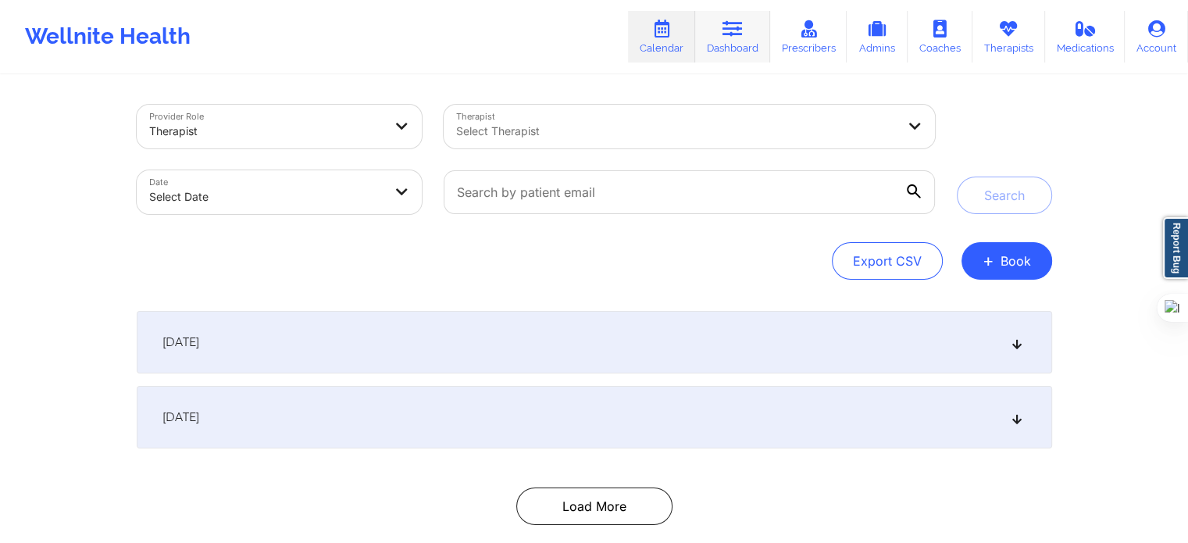
click at [742, 30] on icon at bounding box center [733, 28] width 20 height 17
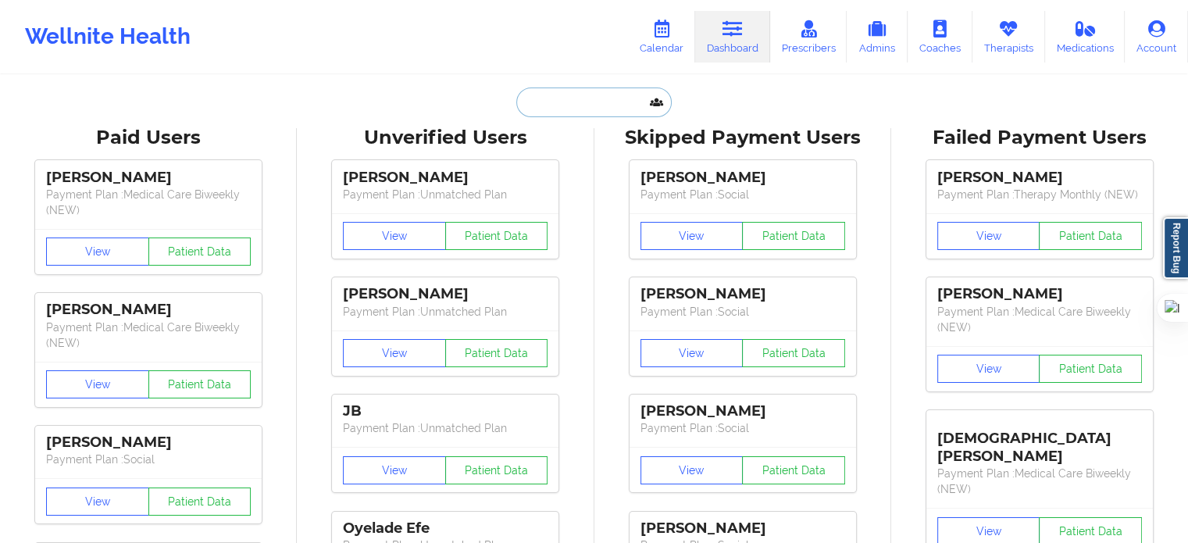
click at [623, 97] on input "text" at bounding box center [593, 102] width 155 height 30
paste input "[PERSON_NAME]"
type input "[PERSON_NAME]"
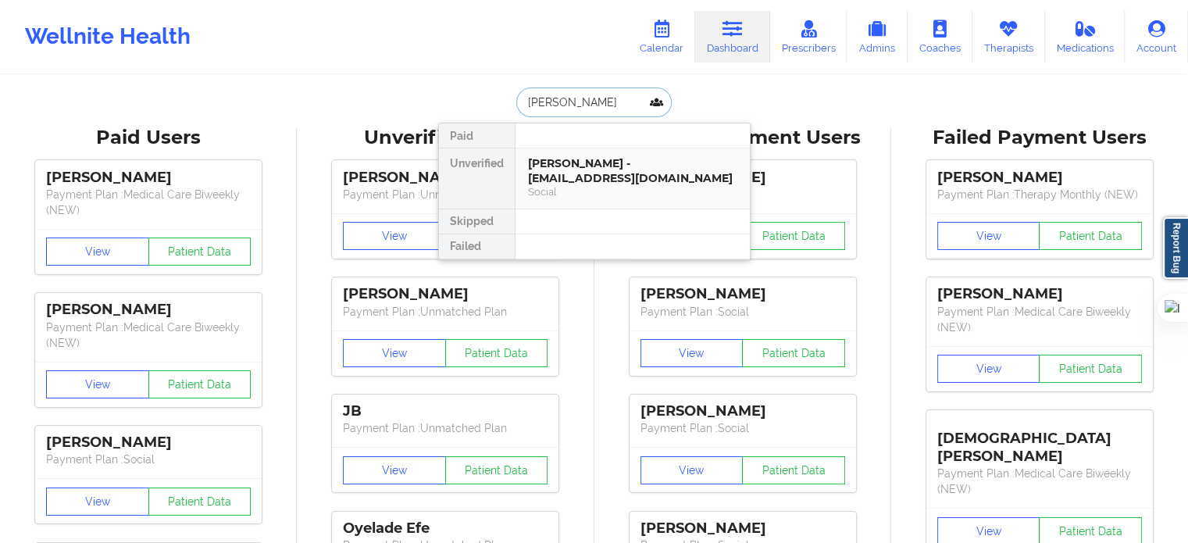
click at [616, 185] on div "Social" at bounding box center [632, 191] width 209 height 13
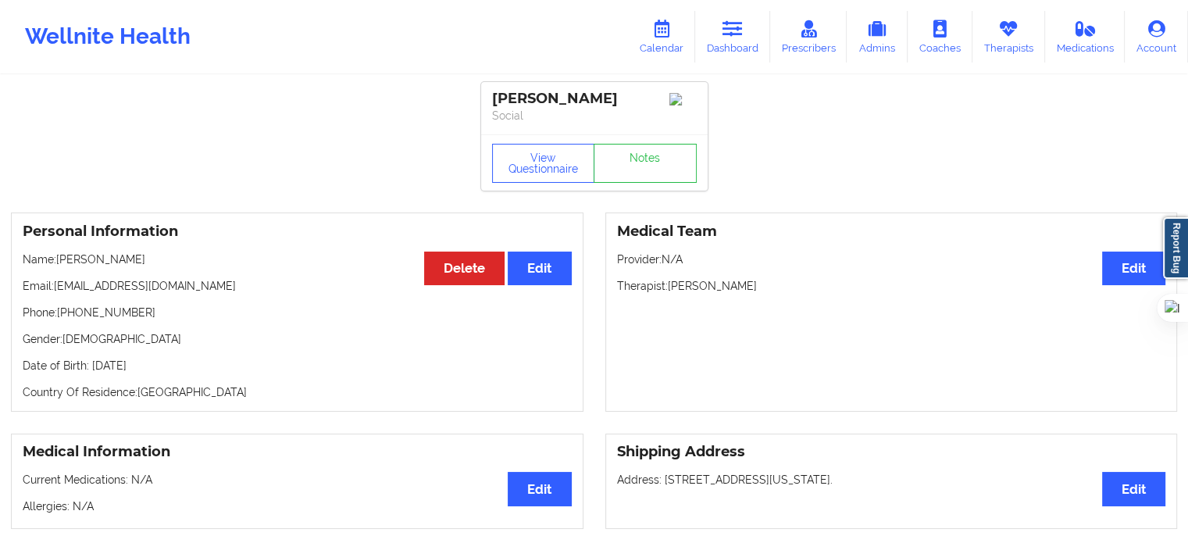
scroll to position [156, 0]
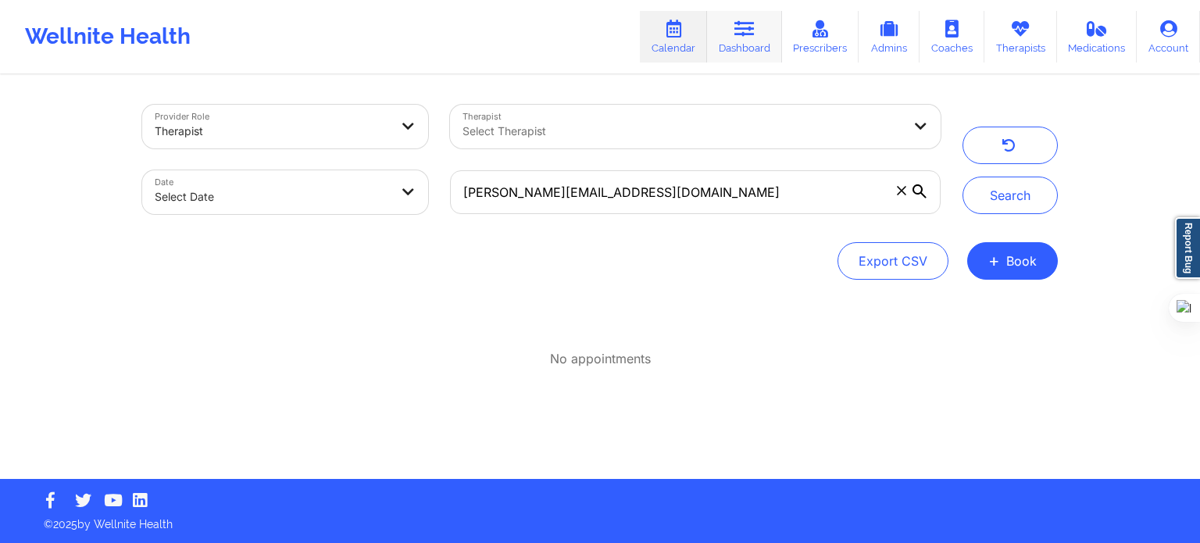
click at [728, 42] on link "Dashboard" at bounding box center [744, 37] width 75 height 52
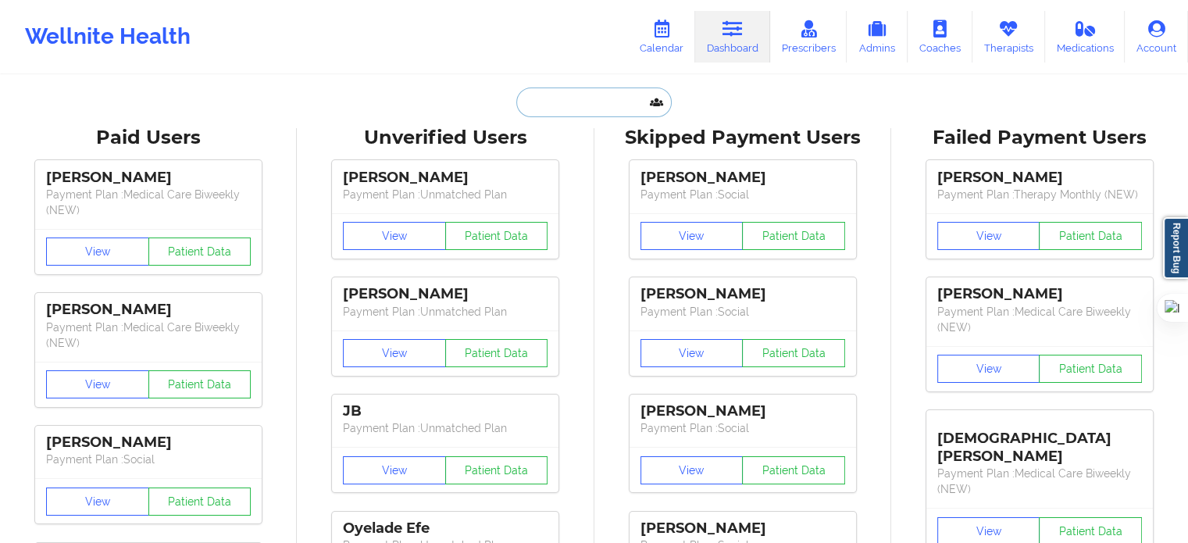
click at [625, 94] on input "text" at bounding box center [593, 102] width 155 height 30
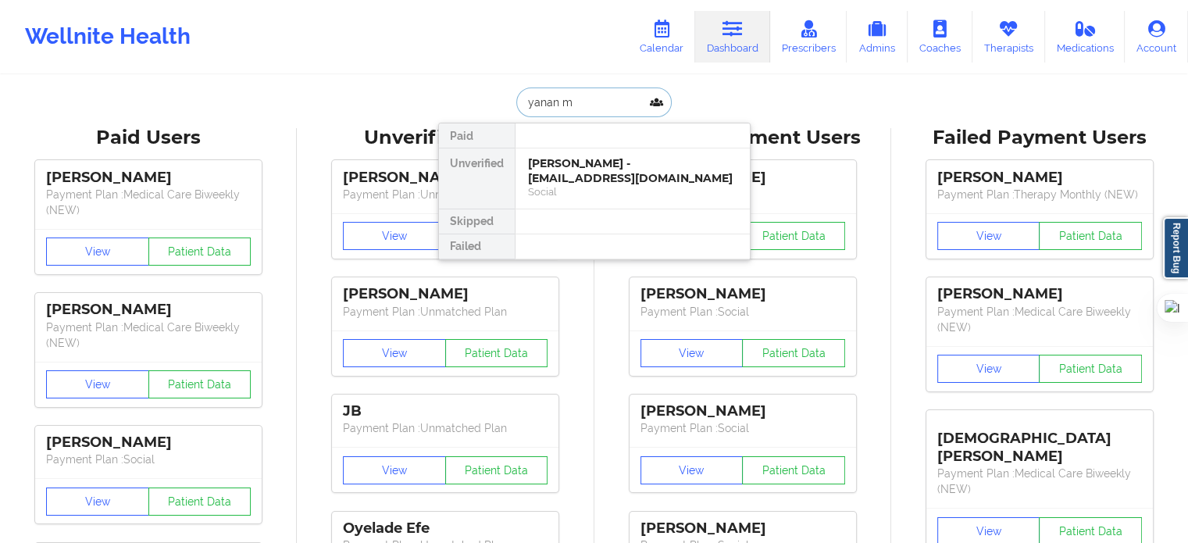
type input "yanan me"
click at [609, 185] on div "Social" at bounding box center [632, 191] width 209 height 13
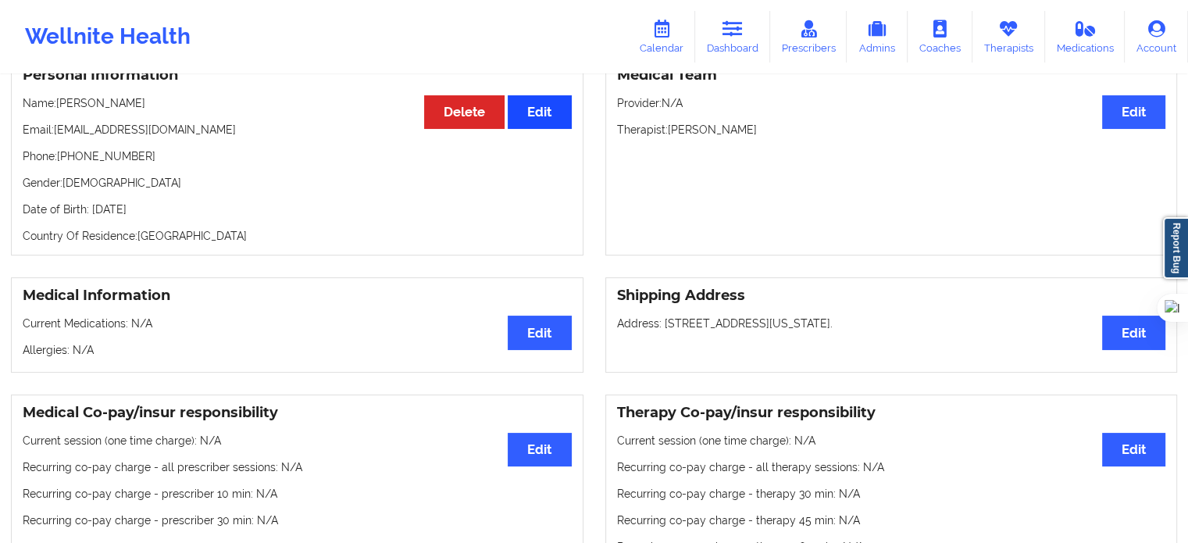
scroll to position [234, 0]
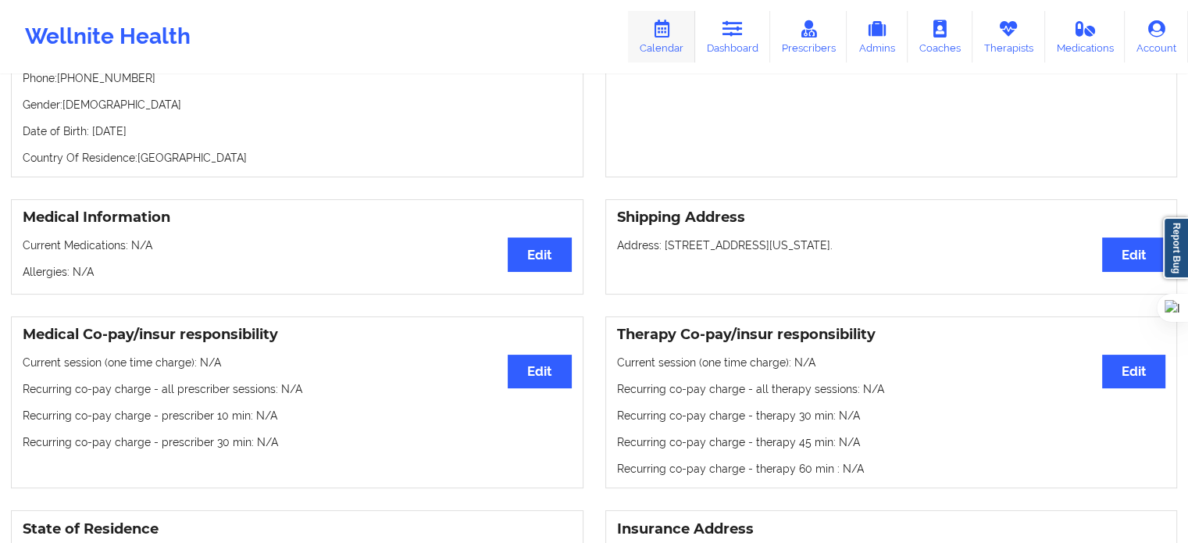
click at [641, 34] on link "Calendar" at bounding box center [661, 37] width 67 height 52
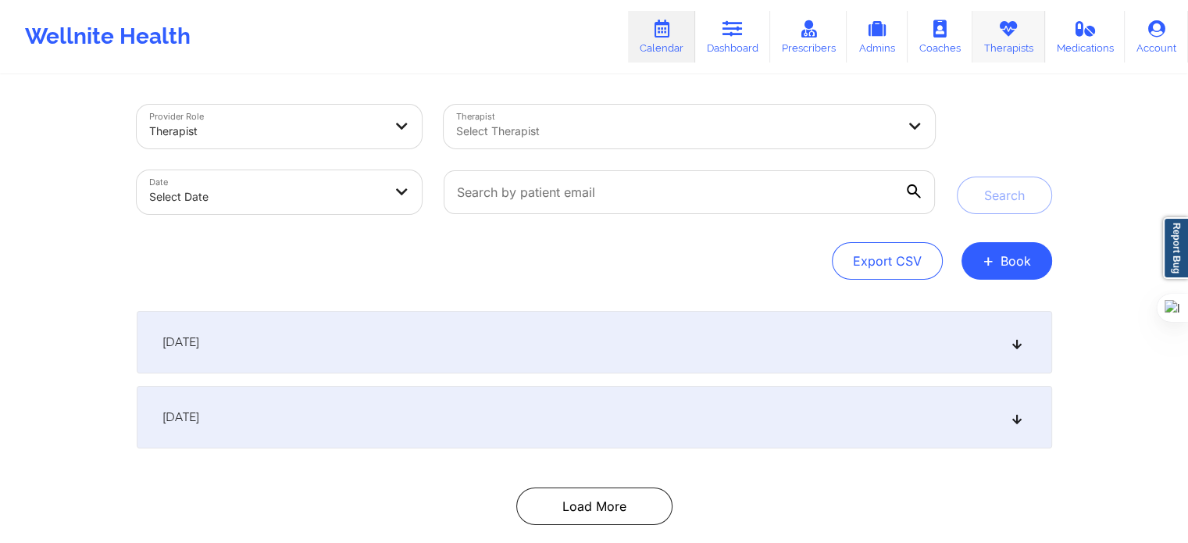
click at [1009, 31] on icon at bounding box center [1008, 28] width 20 height 17
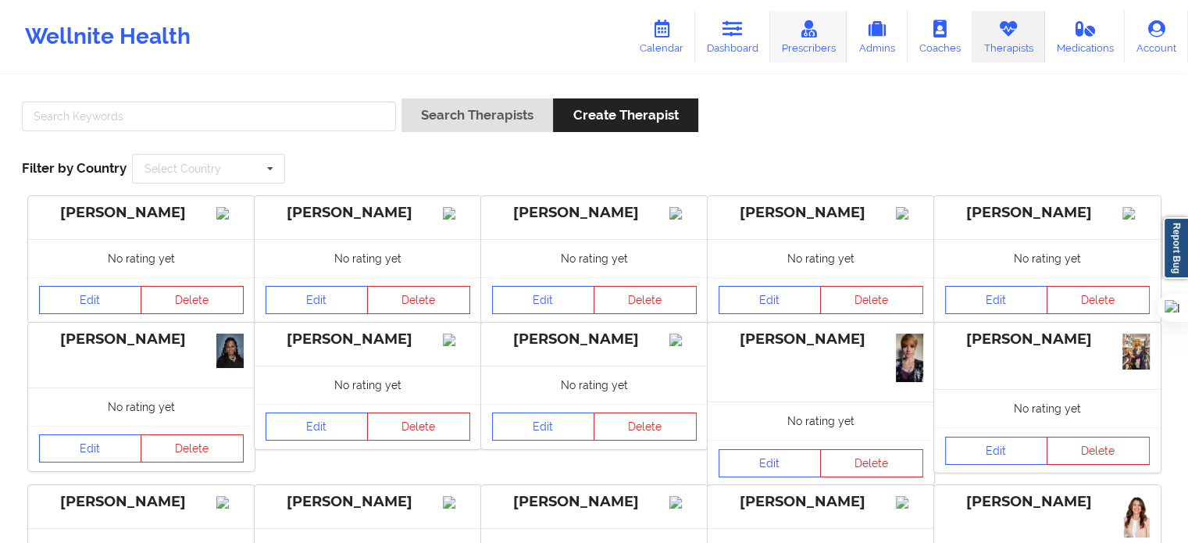
click at [814, 35] on icon at bounding box center [808, 28] width 20 height 17
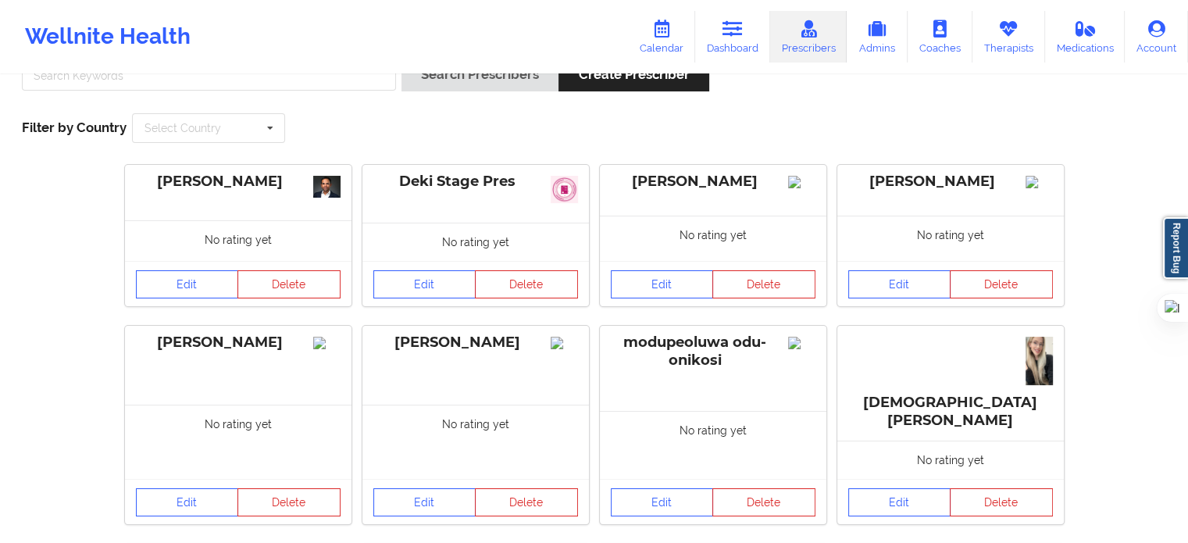
scroll to position [156, 0]
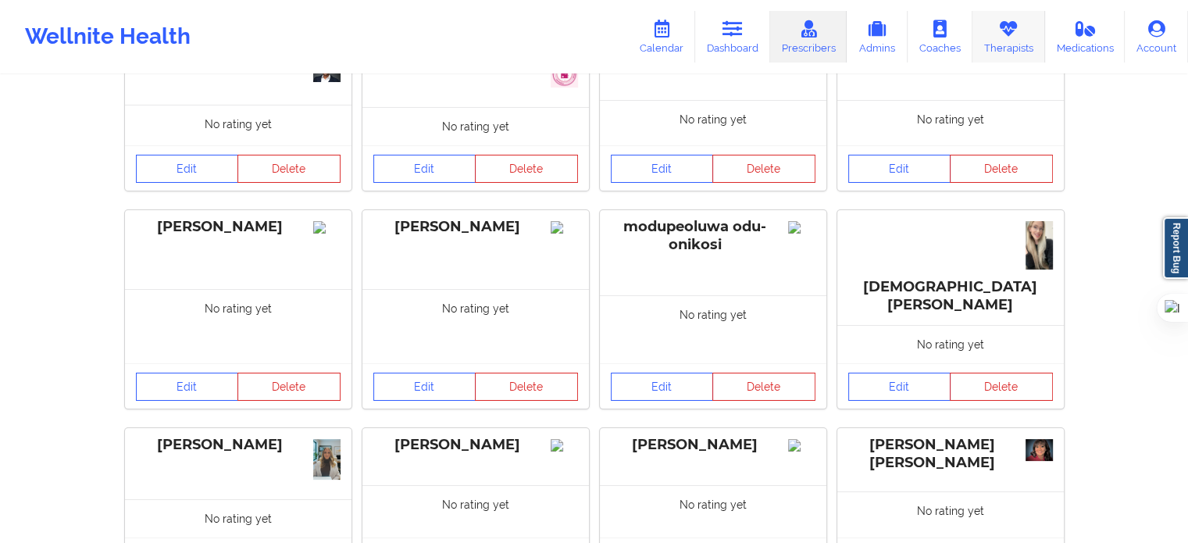
click at [1031, 34] on link "Therapists" at bounding box center [1009, 37] width 73 height 52
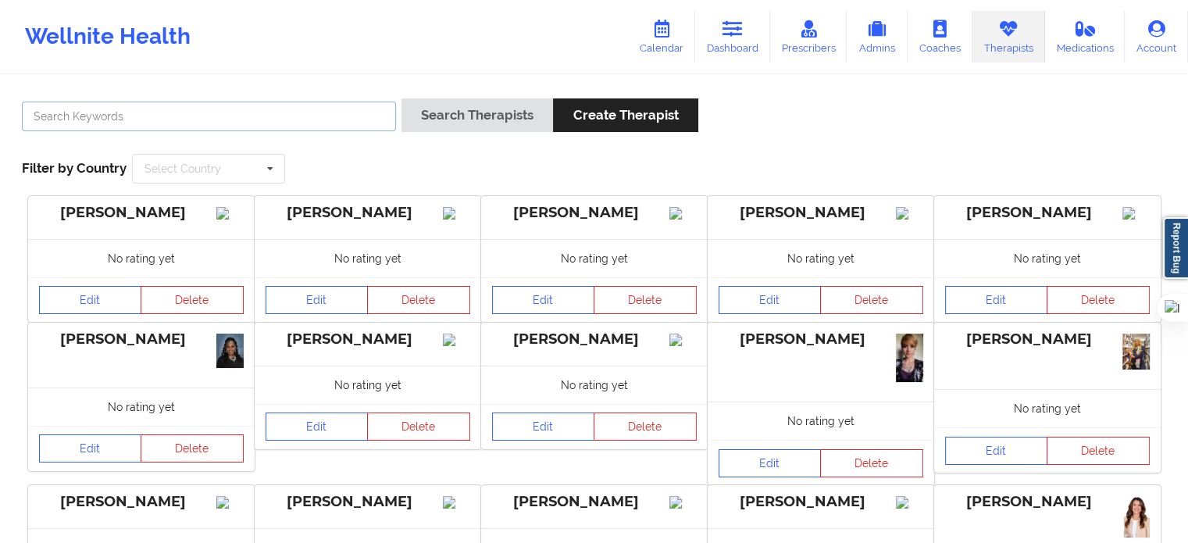
click at [309, 113] on input "text" at bounding box center [209, 117] width 374 height 30
type input "[PERSON_NAME]"
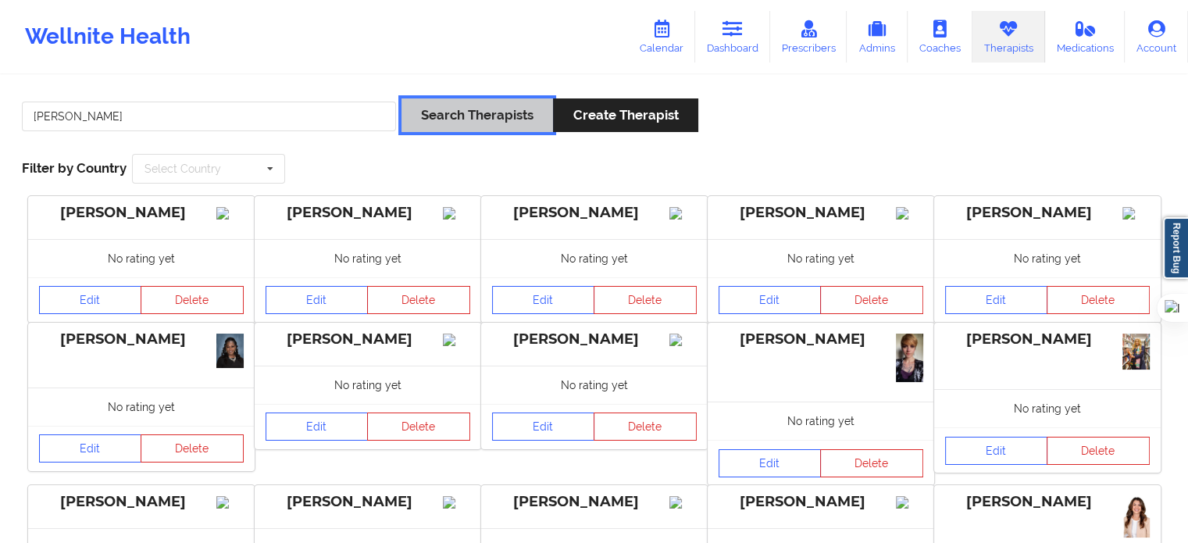
click at [415, 113] on button "Search Therapists" at bounding box center [478, 115] width 152 height 34
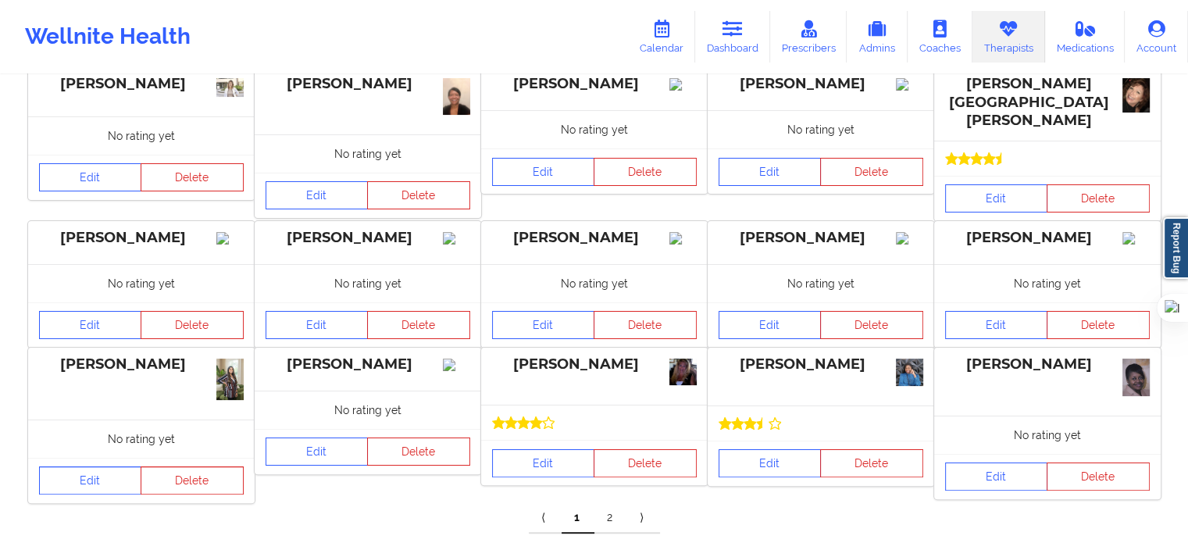
scroll to position [312, 0]
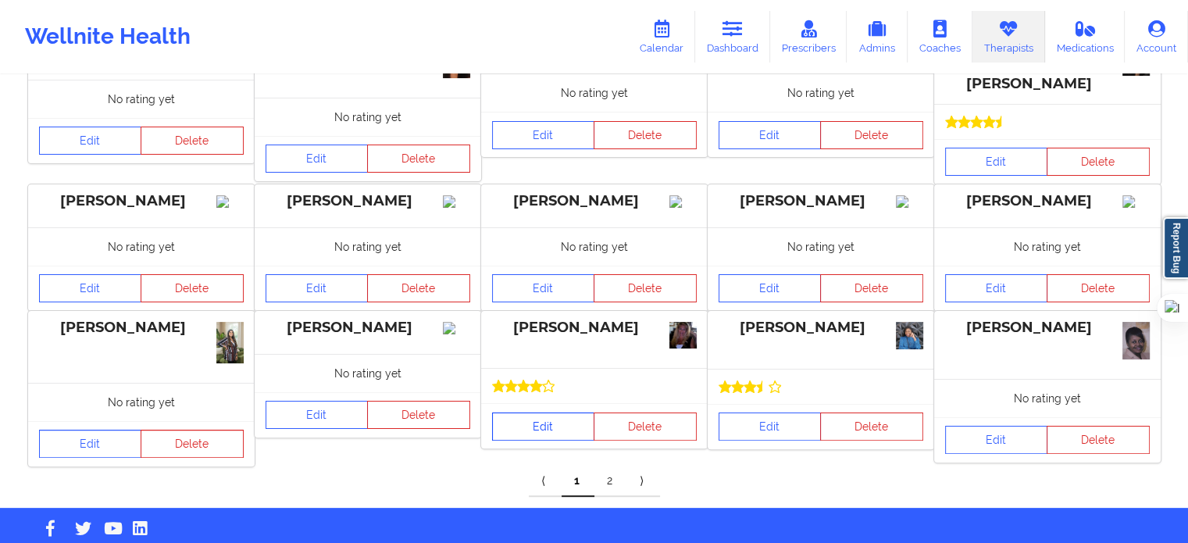
click at [543, 435] on link "Edit" at bounding box center [543, 426] width 103 height 28
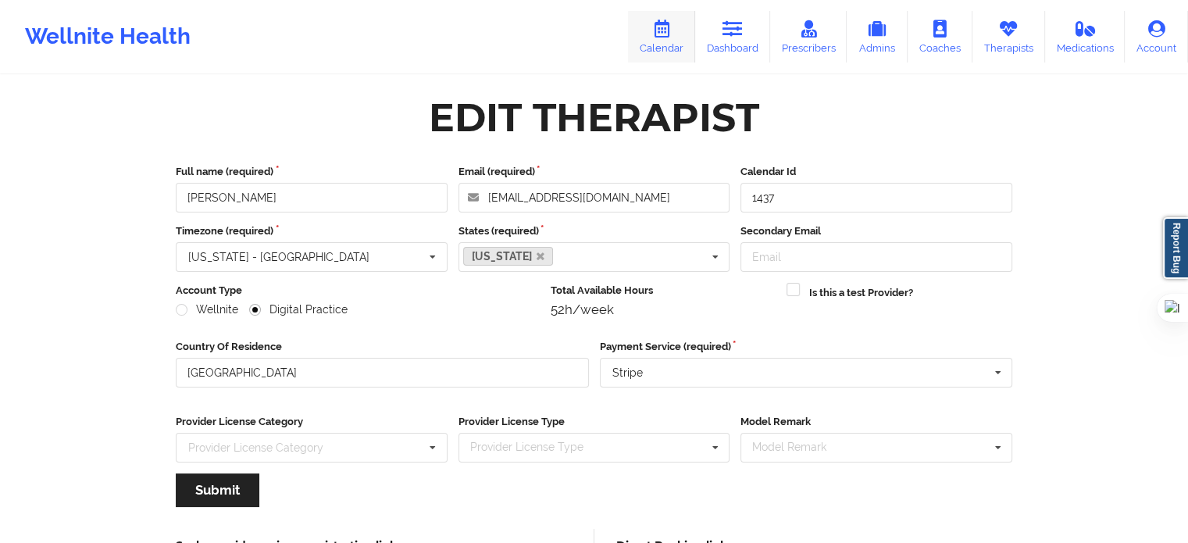
drag, startPoint x: 652, startPoint y: 41, endPoint x: 691, endPoint y: 54, distance: 42.0
click at [652, 41] on link "Calendar" at bounding box center [661, 37] width 67 height 52
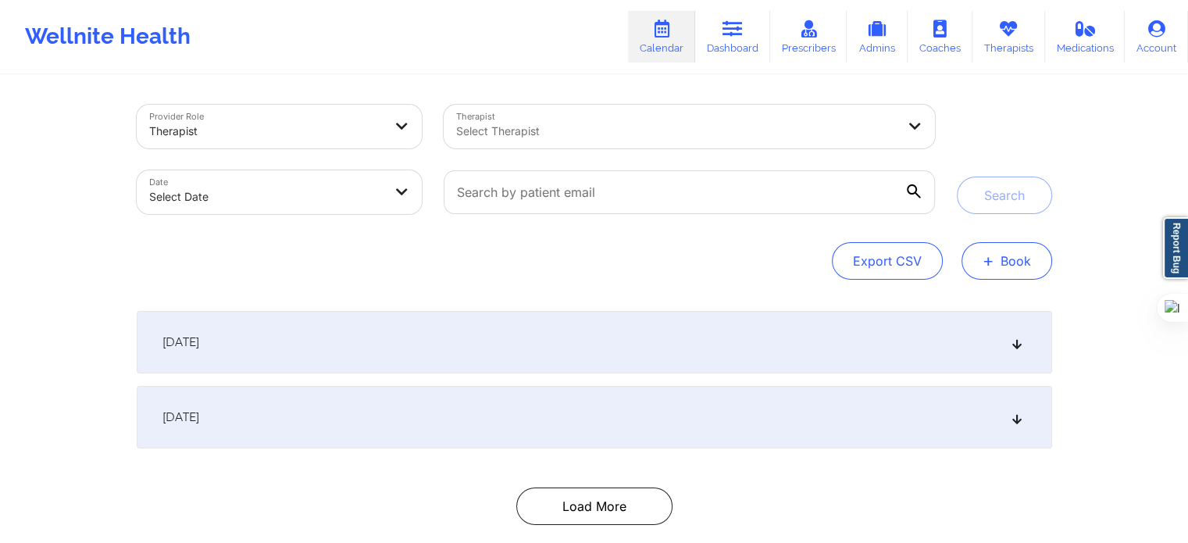
click at [1001, 252] on button "+ Book" at bounding box center [1007, 260] width 91 height 37
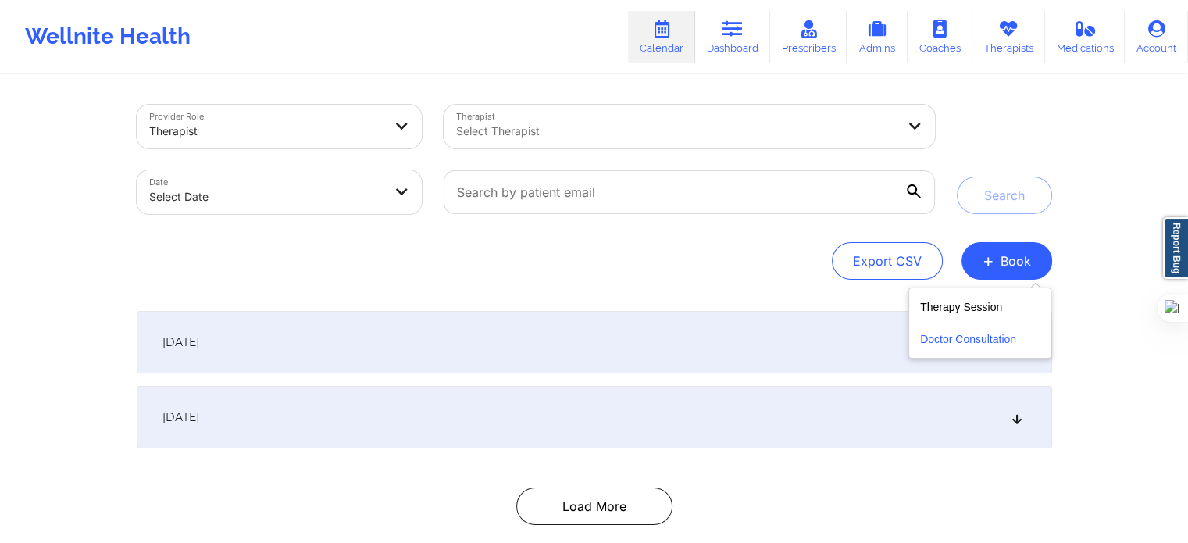
click at [1006, 337] on button "Doctor Consultation" at bounding box center [980, 335] width 120 height 25
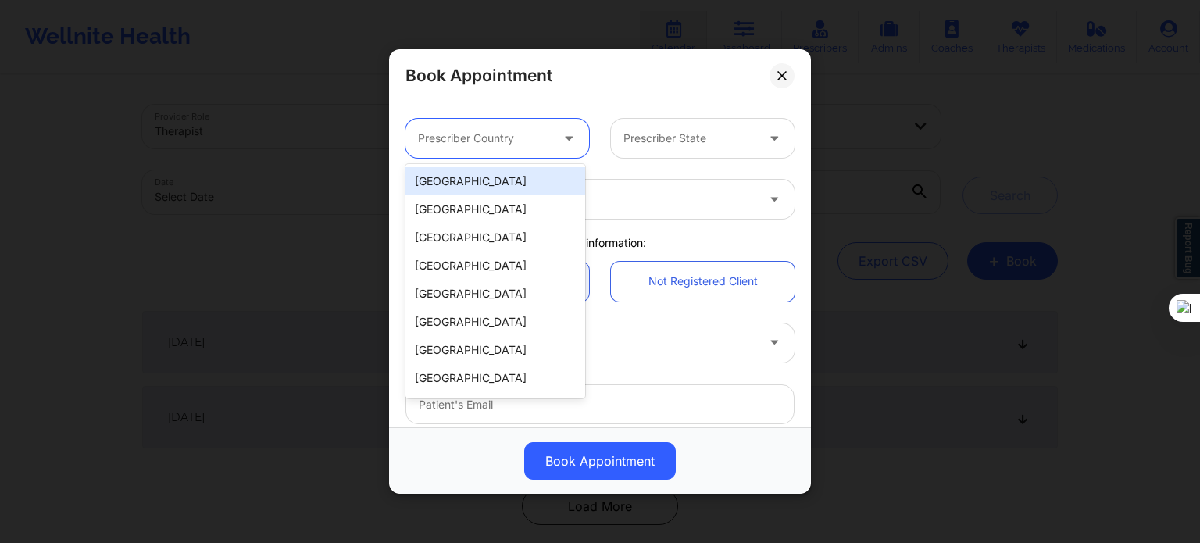
click at [546, 146] on div at bounding box center [484, 138] width 132 height 19
click at [528, 177] on div "[GEOGRAPHIC_DATA]" at bounding box center [495, 181] width 180 height 28
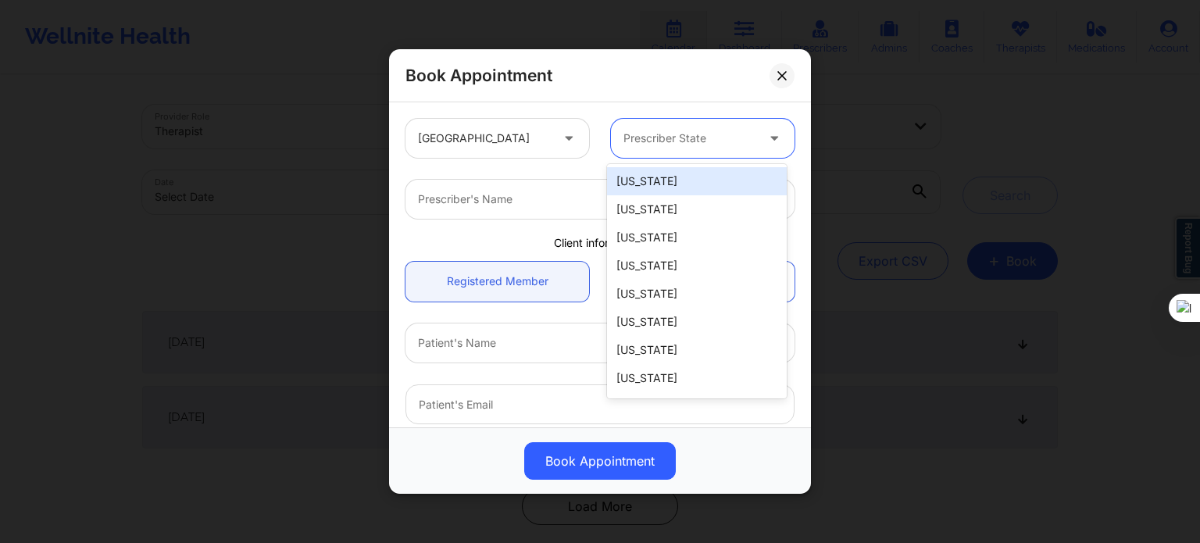
click at [648, 135] on div at bounding box center [689, 138] width 132 height 19
type input "a"
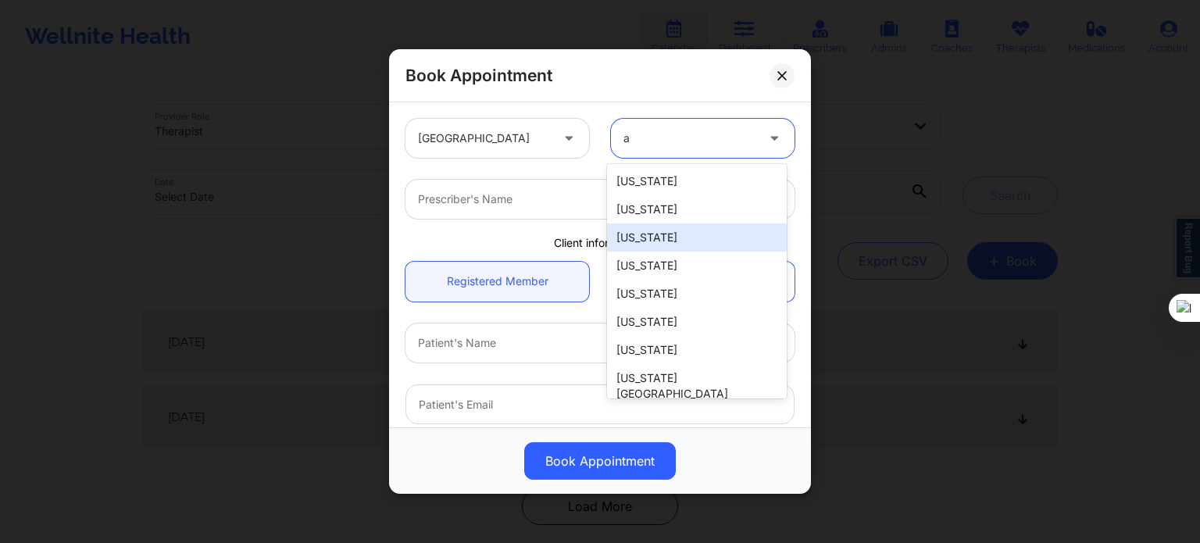
click at [655, 237] on div "[US_STATE]" at bounding box center [697, 237] width 180 height 28
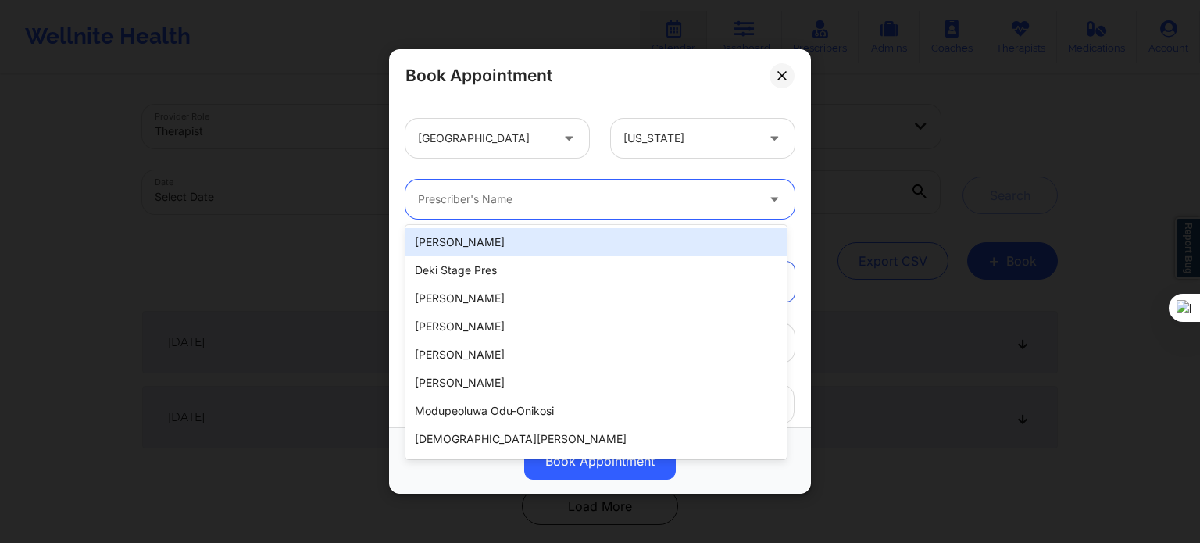
click at [506, 194] on div at bounding box center [586, 199] width 337 height 19
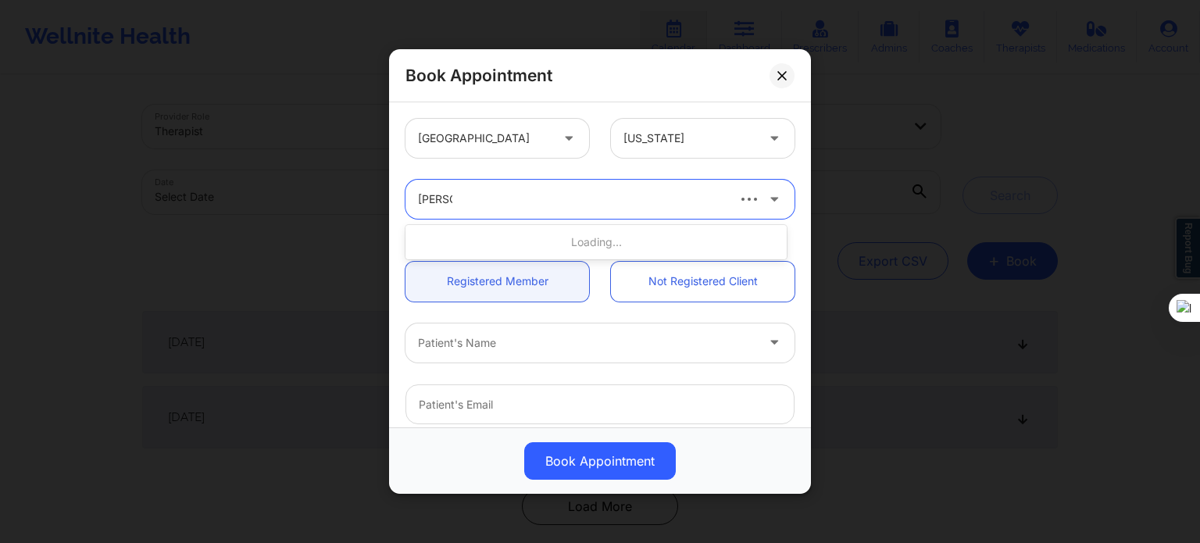
type input "amy ha"
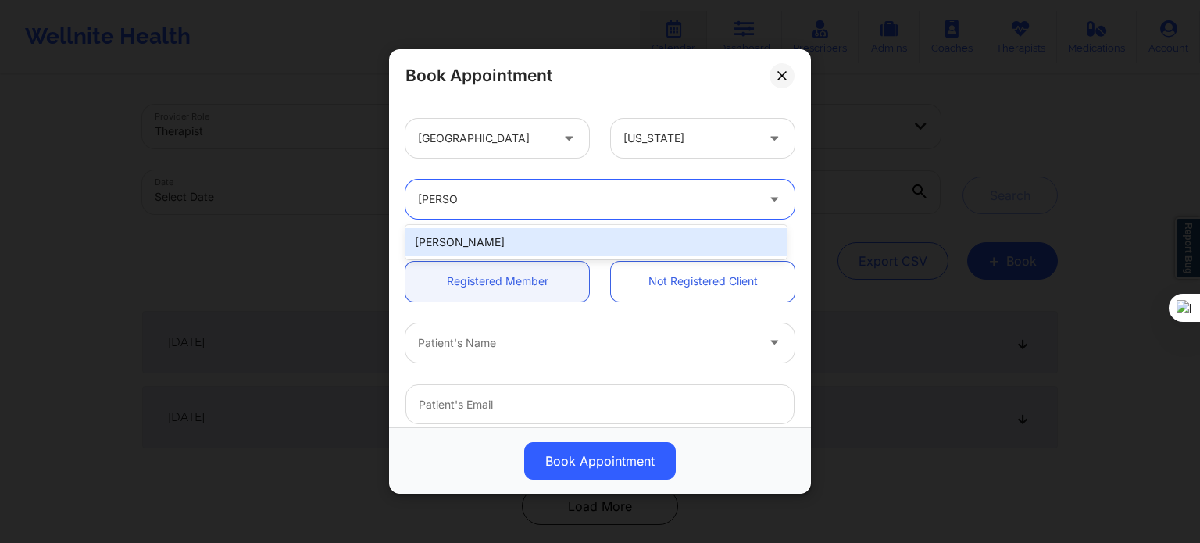
drag, startPoint x: 587, startPoint y: 256, endPoint x: 589, endPoint y: 241, distance: 15.8
click at [587, 252] on div "[PERSON_NAME]" at bounding box center [595, 242] width 381 height 34
click at [589, 240] on div "[PERSON_NAME]" at bounding box center [595, 242] width 381 height 28
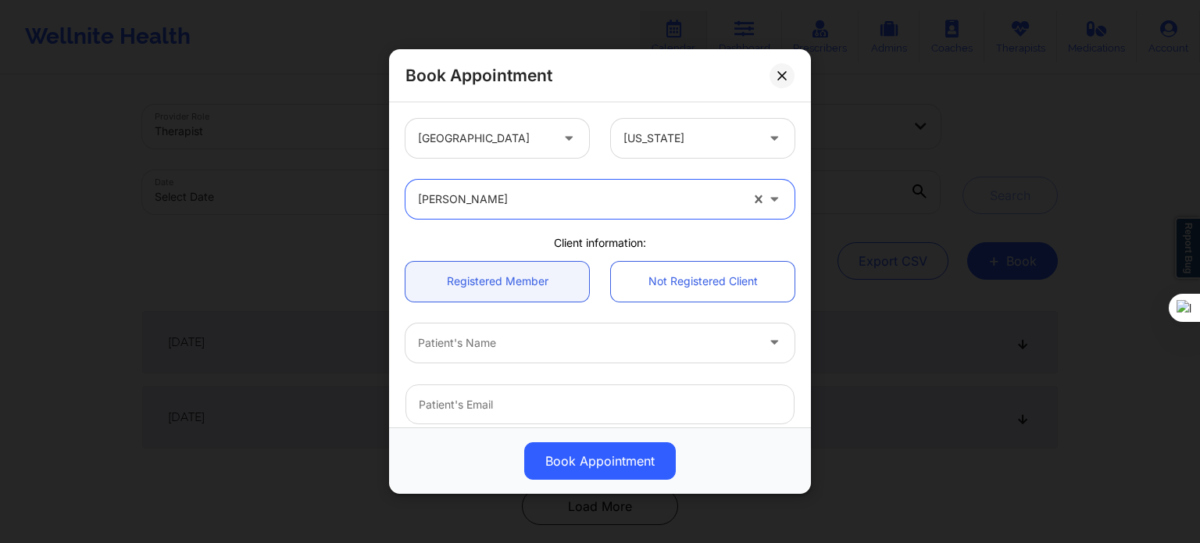
drag, startPoint x: 569, startPoint y: 322, endPoint x: 572, endPoint y: 343, distance: 21.2
click at [569, 327] on div "Patient's Name" at bounding box center [600, 342] width 411 height 61
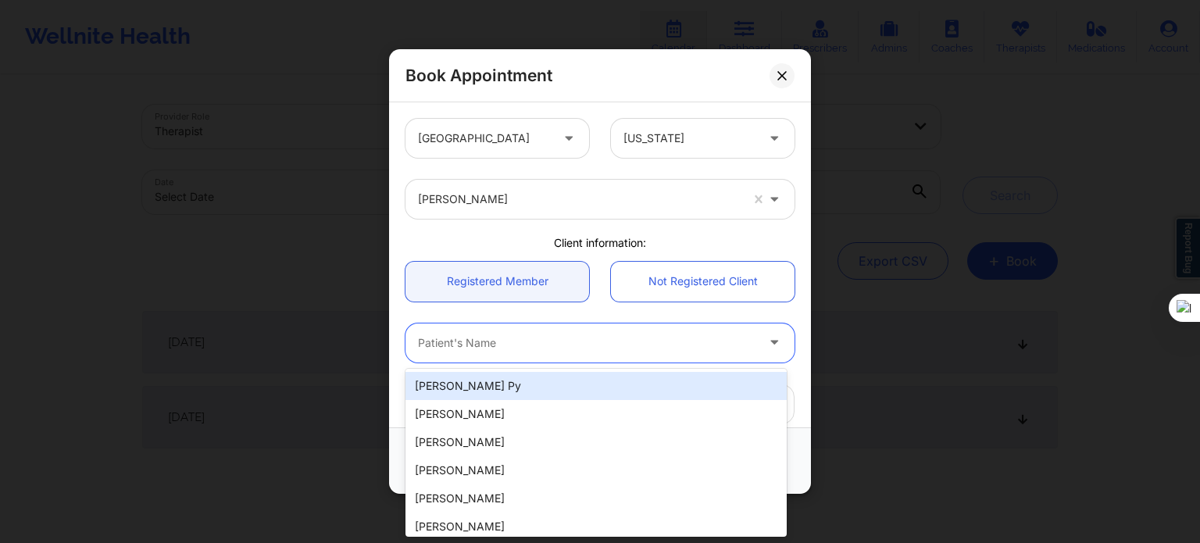
click at [574, 346] on div at bounding box center [586, 343] width 337 height 19
paste input "[PERSON_NAME]"
type input "[PERSON_NAME]"
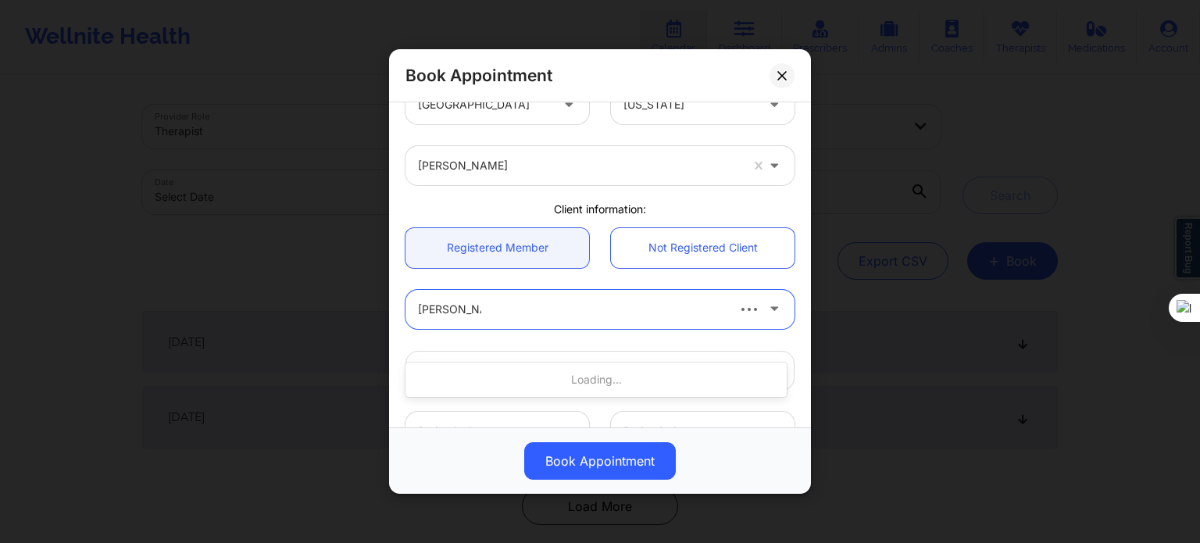
scroll to position [78, 0]
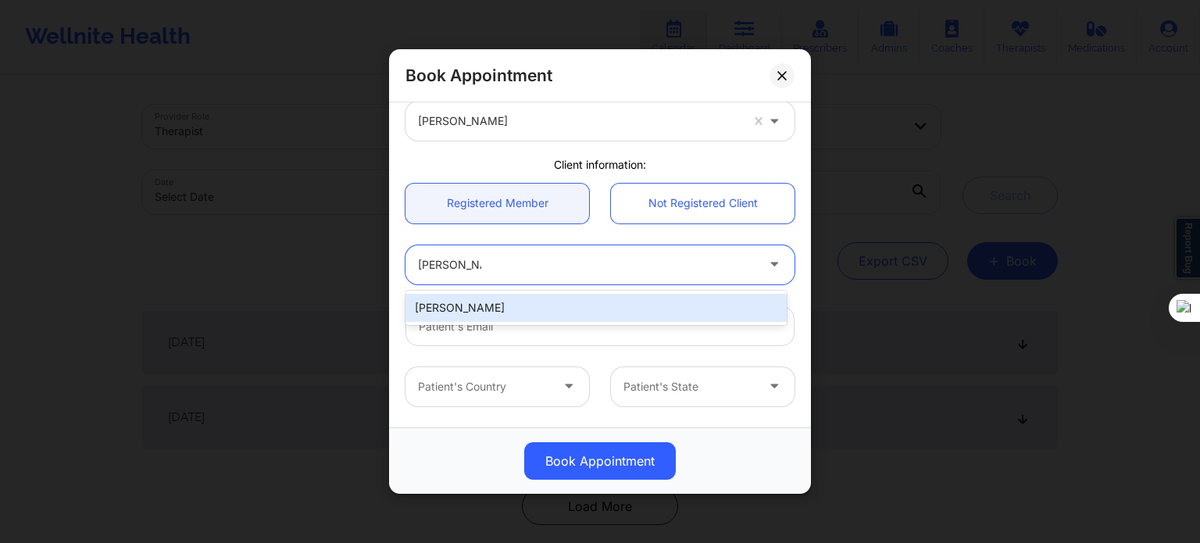
click at [565, 303] on div "[PERSON_NAME]" at bounding box center [595, 308] width 381 height 28
type input "[EMAIL_ADDRESS][DOMAIN_NAME]"
type input "[PHONE_NUMBER]"
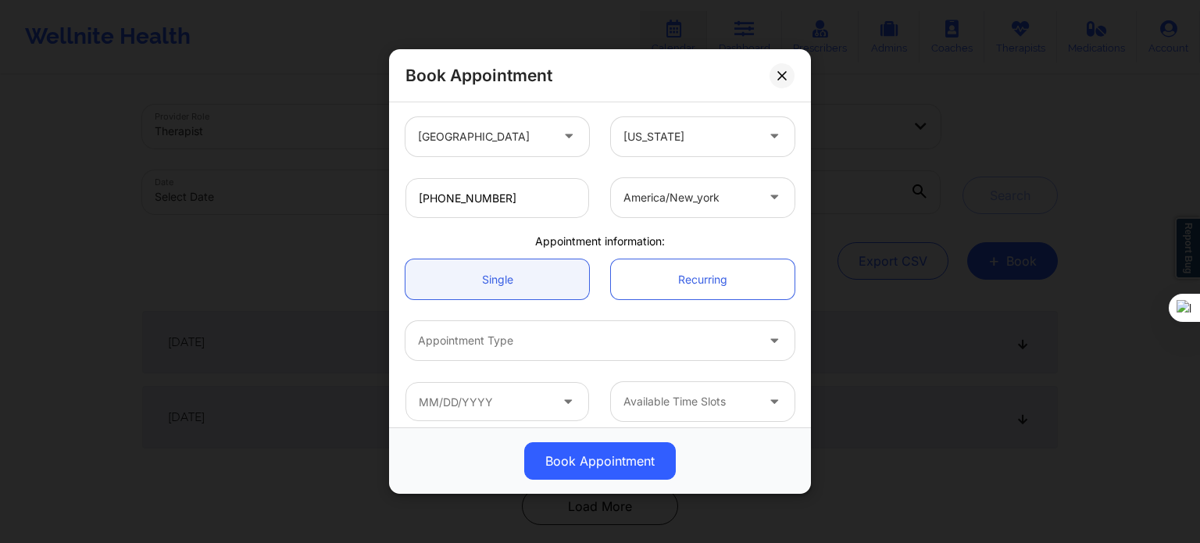
scroll to position [337, 0]
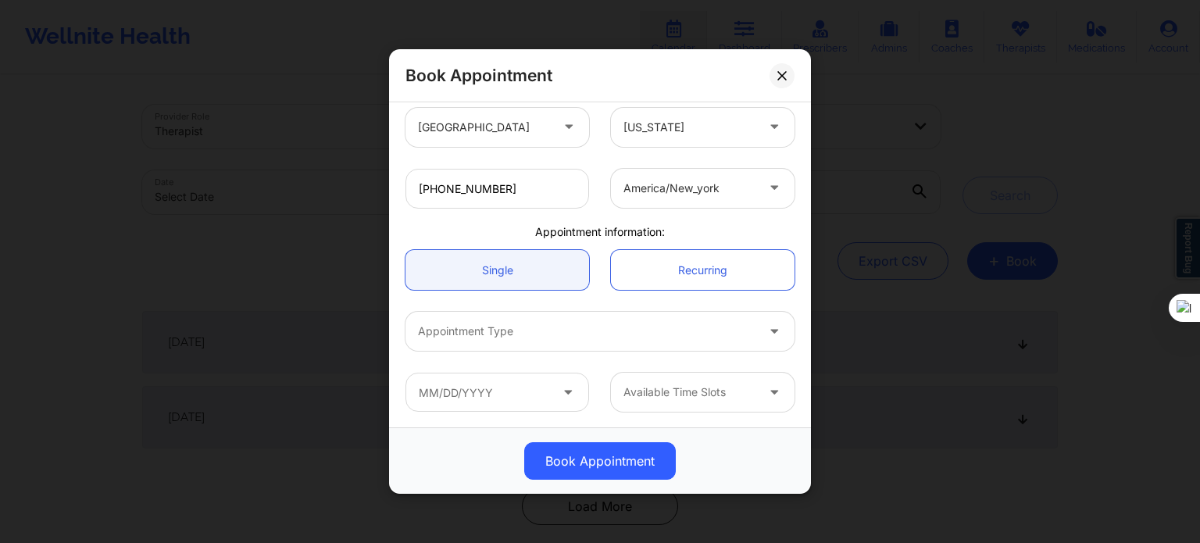
click at [536, 326] on div at bounding box center [586, 331] width 337 height 19
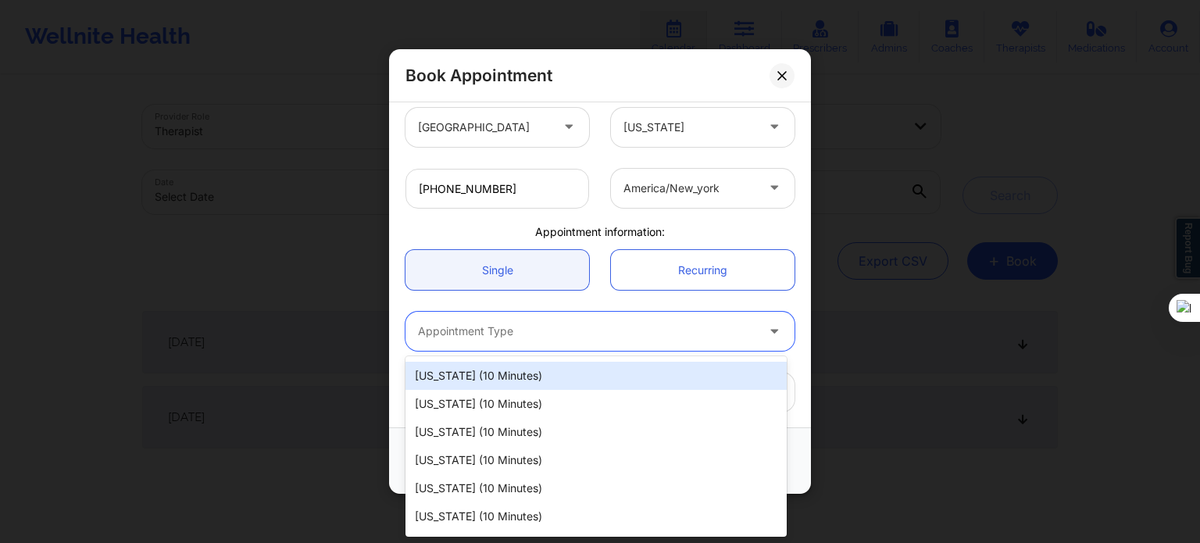
scroll to position [863, 0]
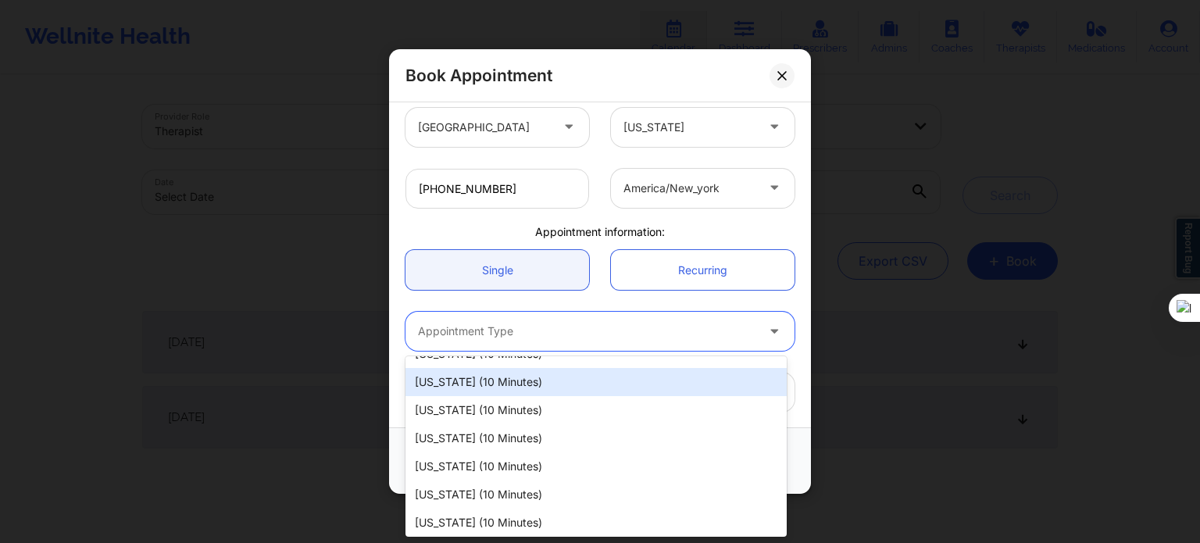
click at [527, 387] on div "[US_STATE] (10 minutes)" at bounding box center [595, 382] width 381 height 28
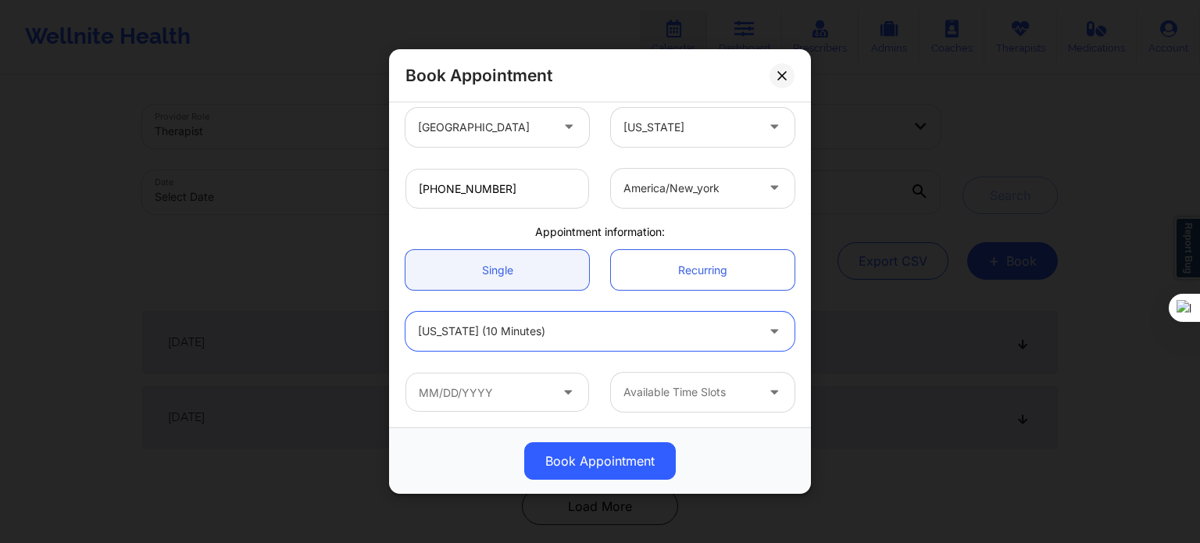
click at [616, 322] on div at bounding box center [586, 331] width 337 height 19
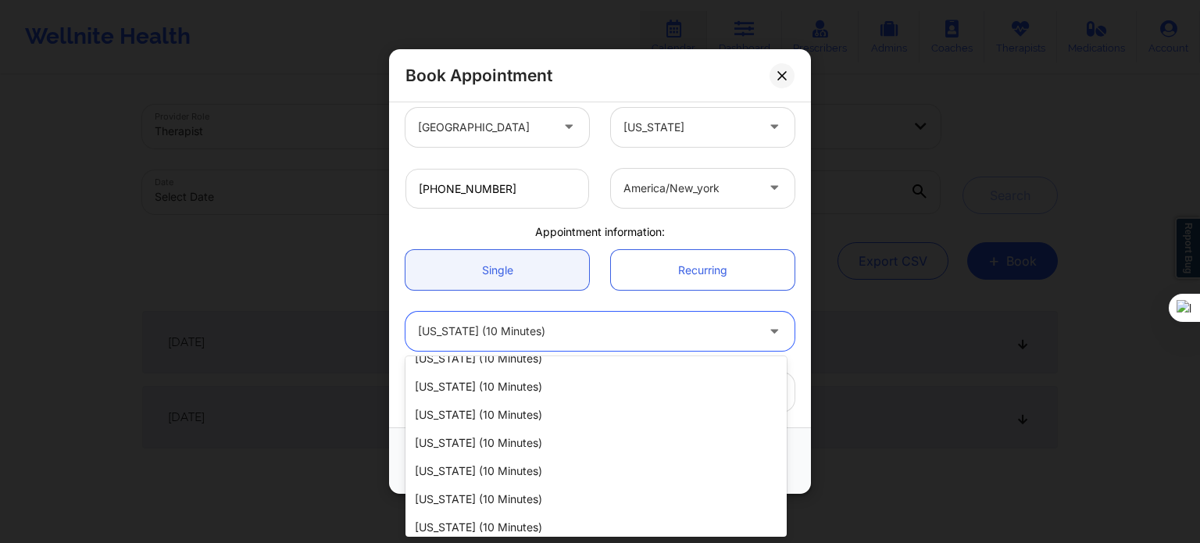
scroll to position [703, 0]
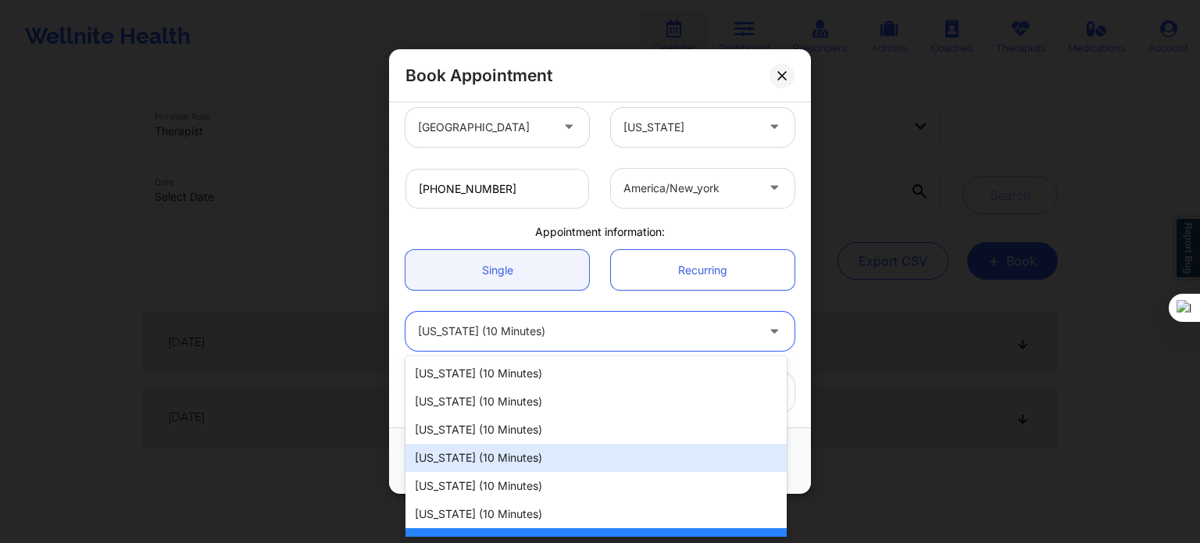
click at [532, 455] on div "[US_STATE] (10 minutes)" at bounding box center [595, 458] width 381 height 28
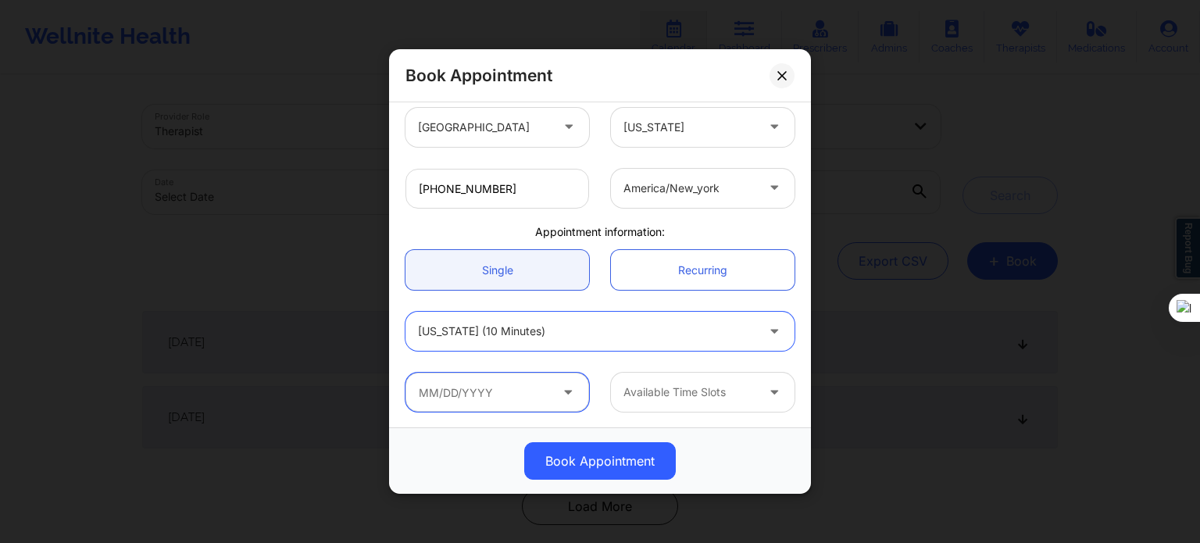
click at [545, 405] on input "text" at bounding box center [497, 392] width 184 height 39
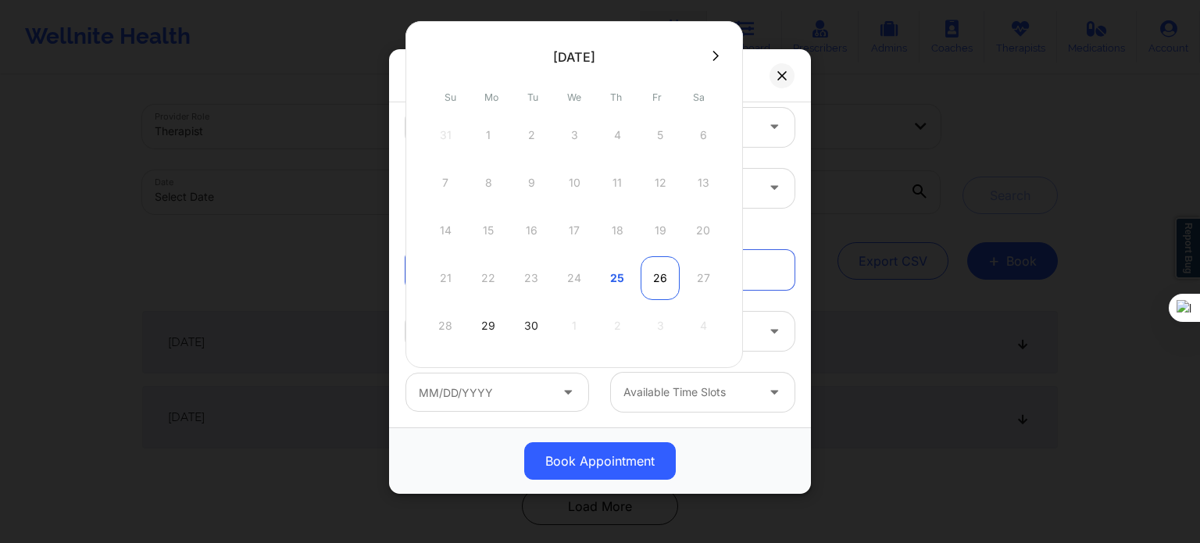
click at [659, 280] on div "26" at bounding box center [660, 278] width 39 height 44
type input "09/26/2025"
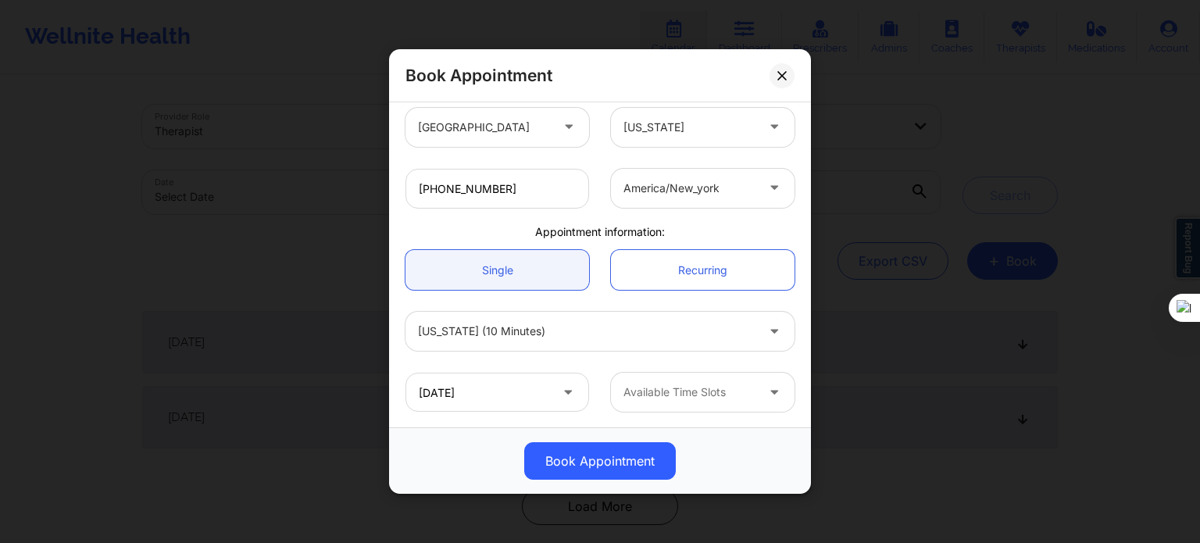
click at [703, 395] on div at bounding box center [689, 392] width 132 height 19
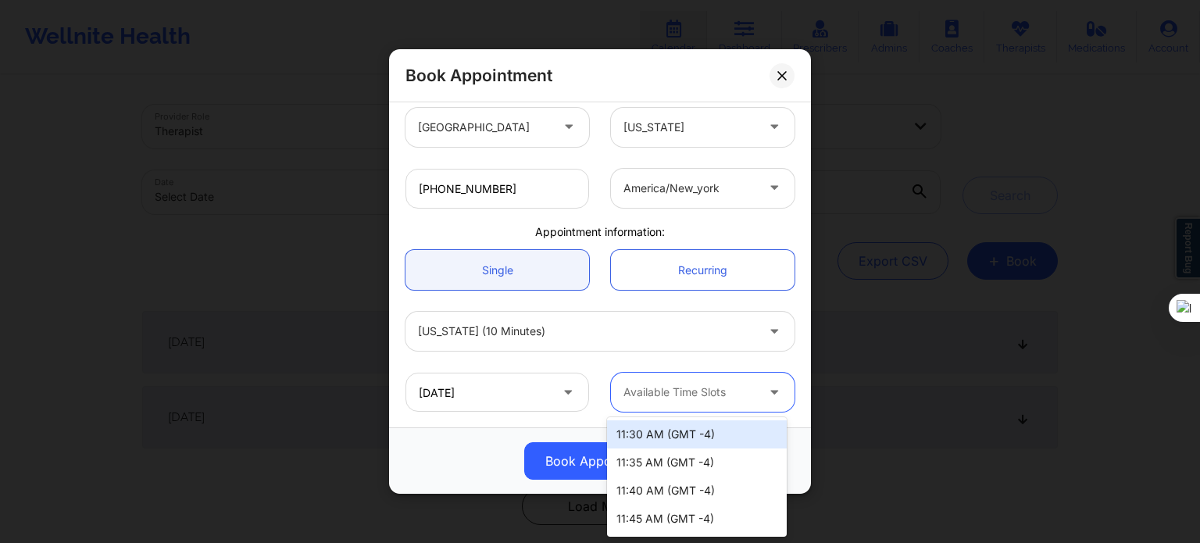
click at [691, 387] on div at bounding box center [689, 392] width 132 height 19
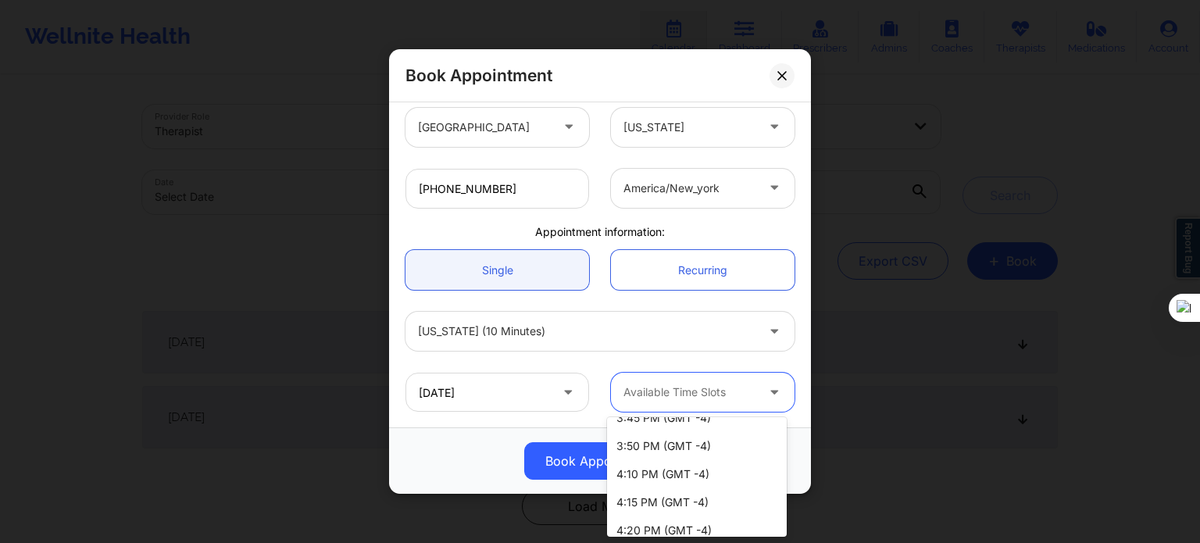
scroll to position [505, 0]
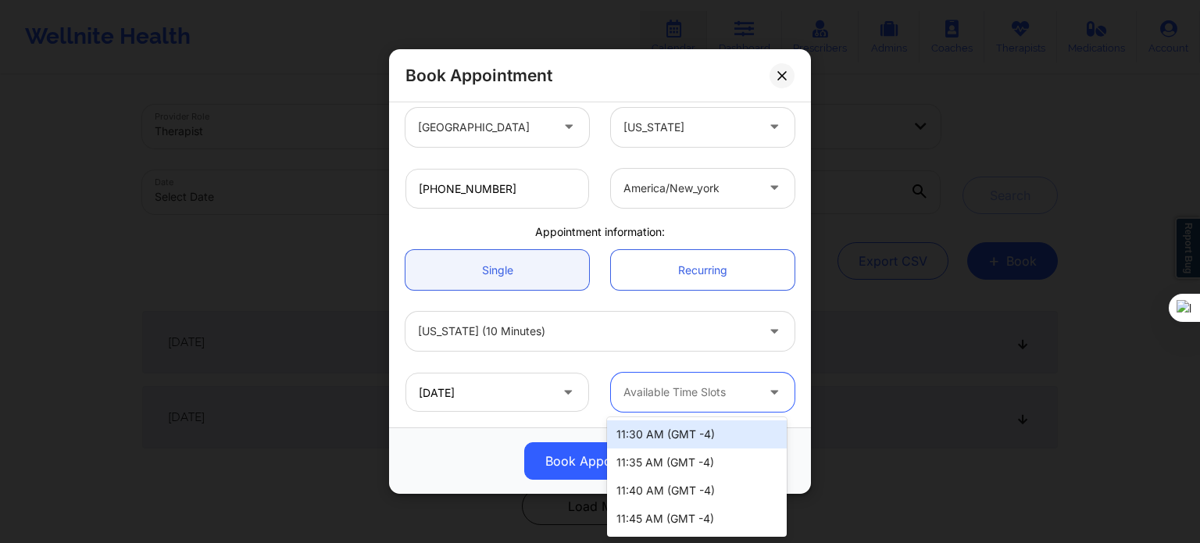
click at [685, 396] on div at bounding box center [689, 392] width 132 height 19
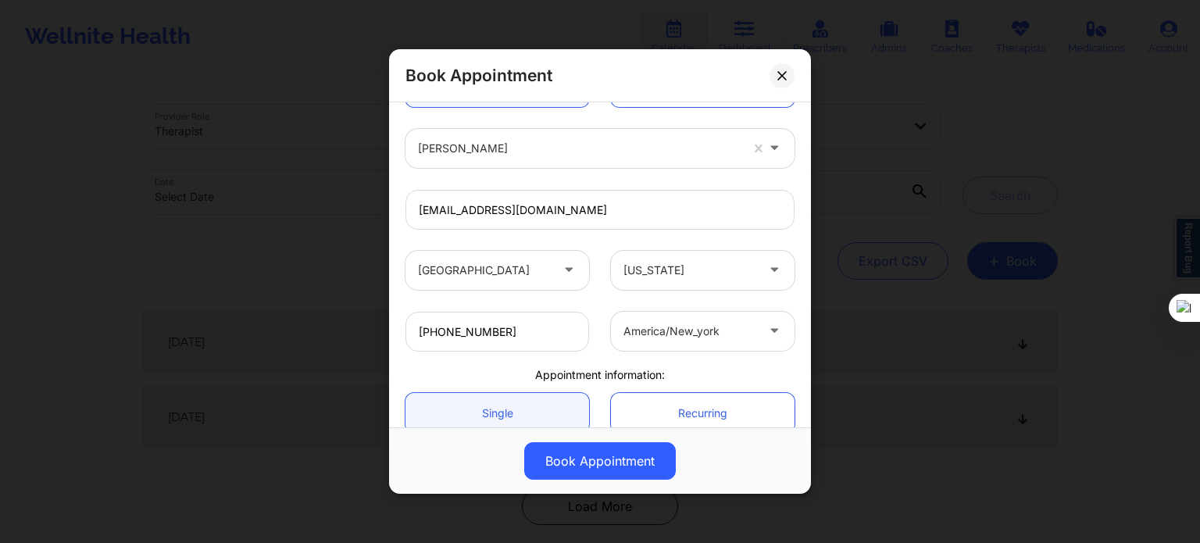
scroll to position [337, 0]
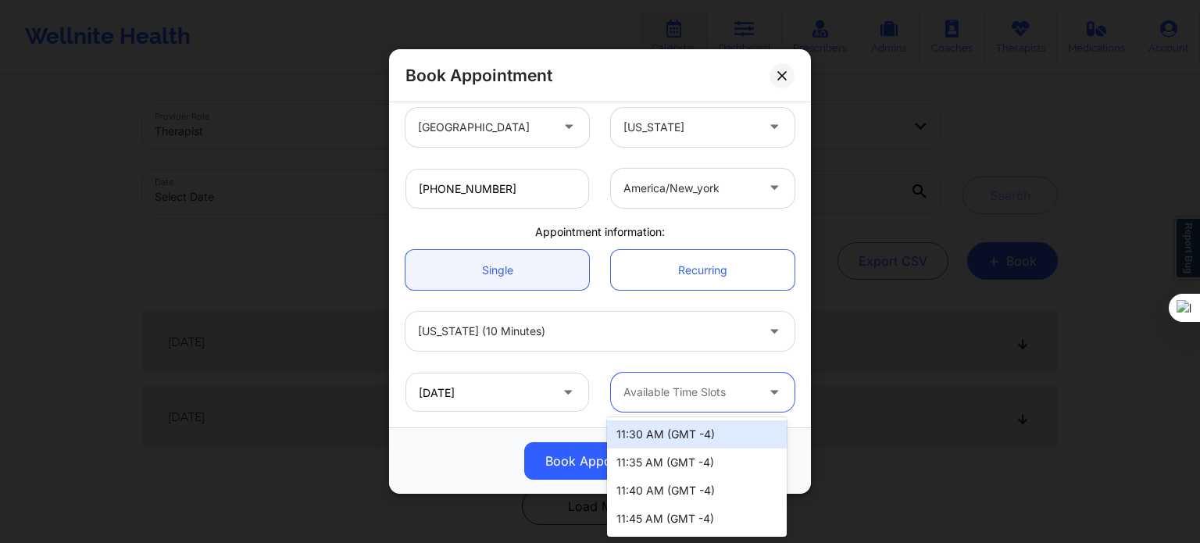
click at [700, 393] on div at bounding box center [689, 392] width 132 height 19
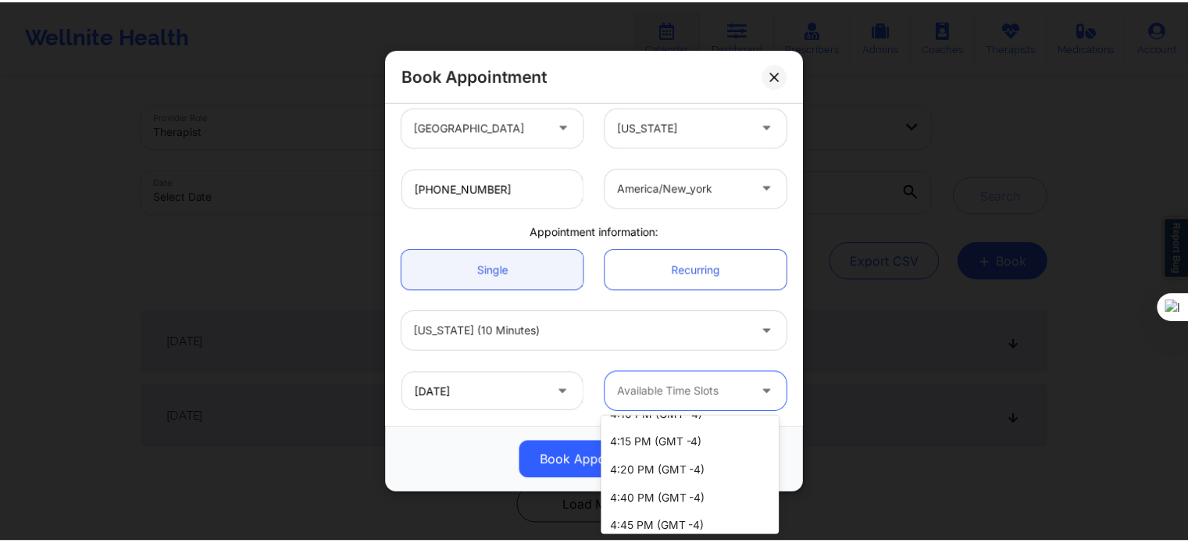
scroll to position [505, 0]
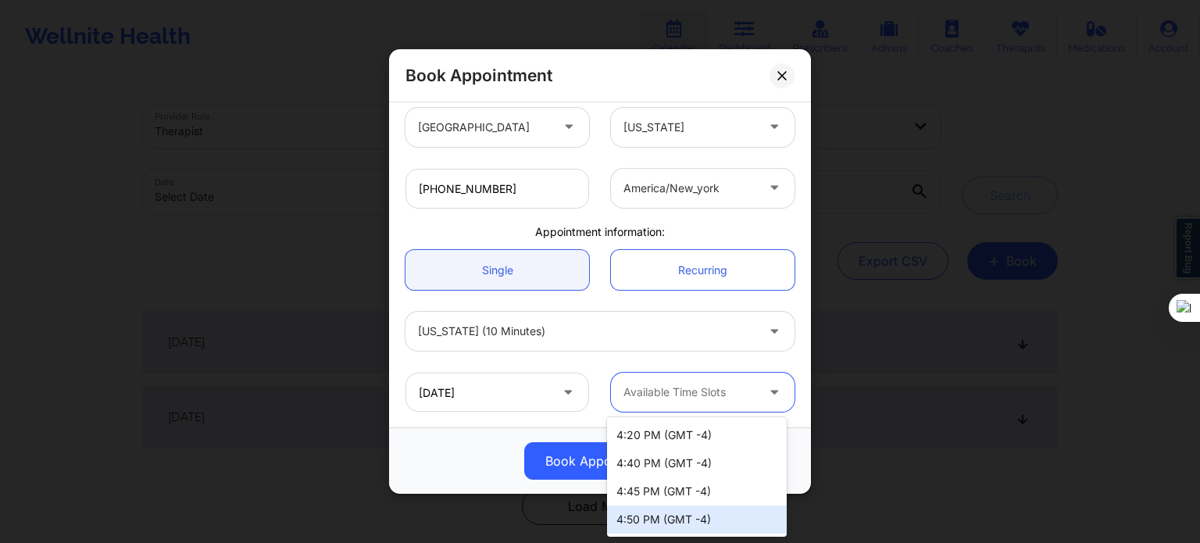
click at [705, 518] on div "4:50 PM (GMT -4)" at bounding box center [697, 519] width 180 height 28
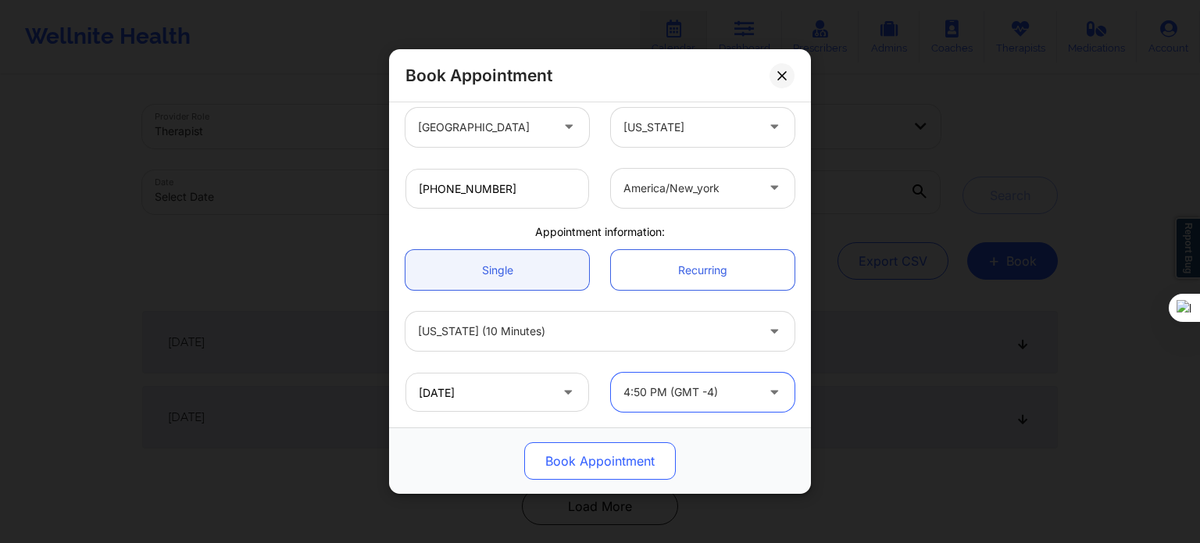
click at [637, 454] on button "Book Appointment" at bounding box center [600, 460] width 152 height 37
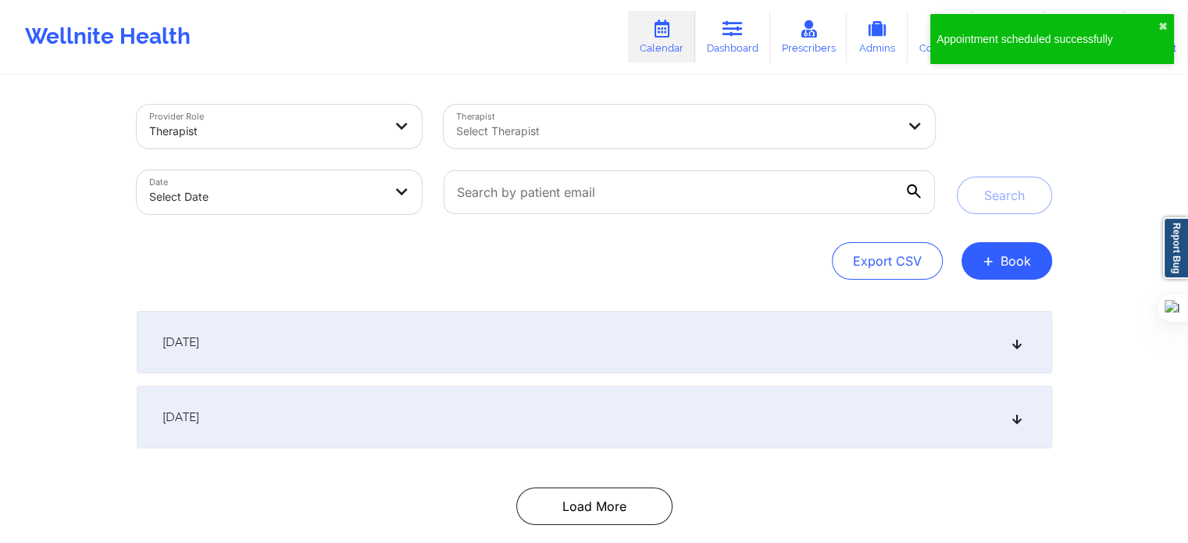
click at [666, 55] on link "Calendar" at bounding box center [661, 37] width 67 height 52
click at [762, 187] on input "text" at bounding box center [689, 192] width 491 height 44
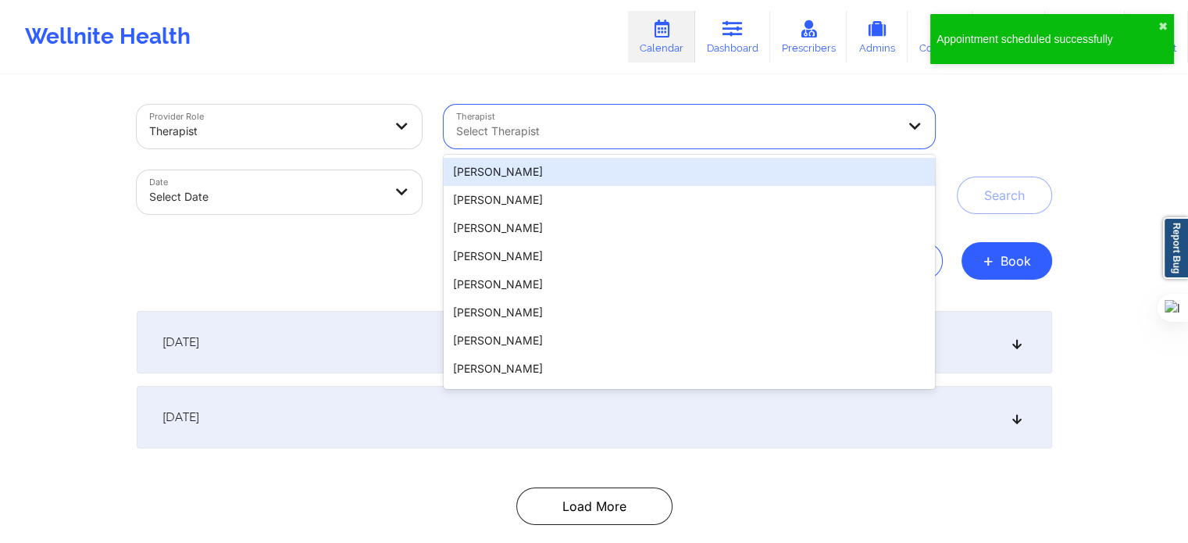
click at [744, 140] on div at bounding box center [676, 131] width 440 height 19
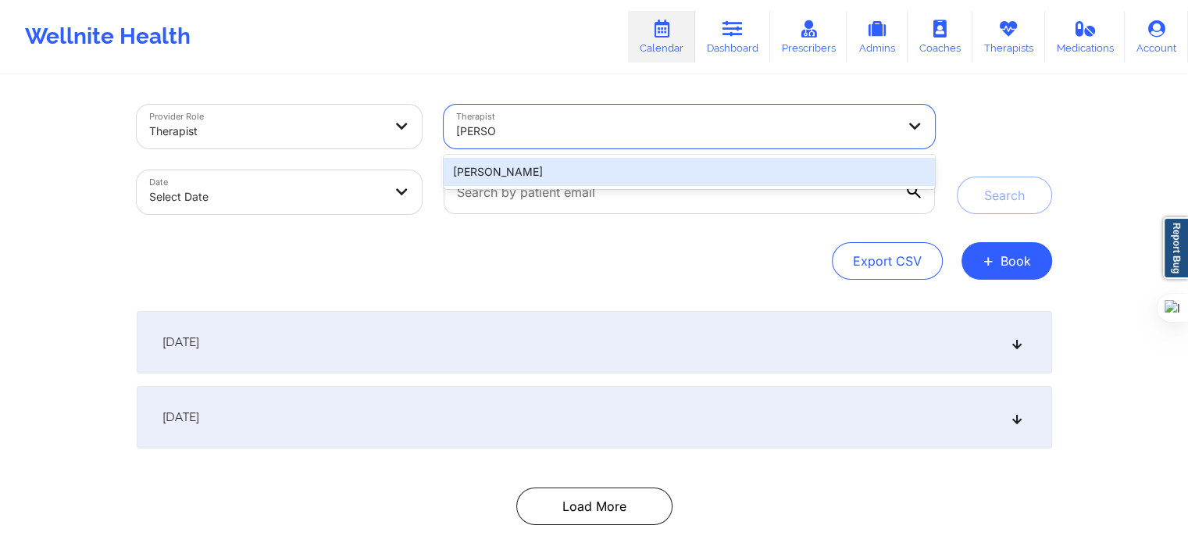
type input "amy ha"
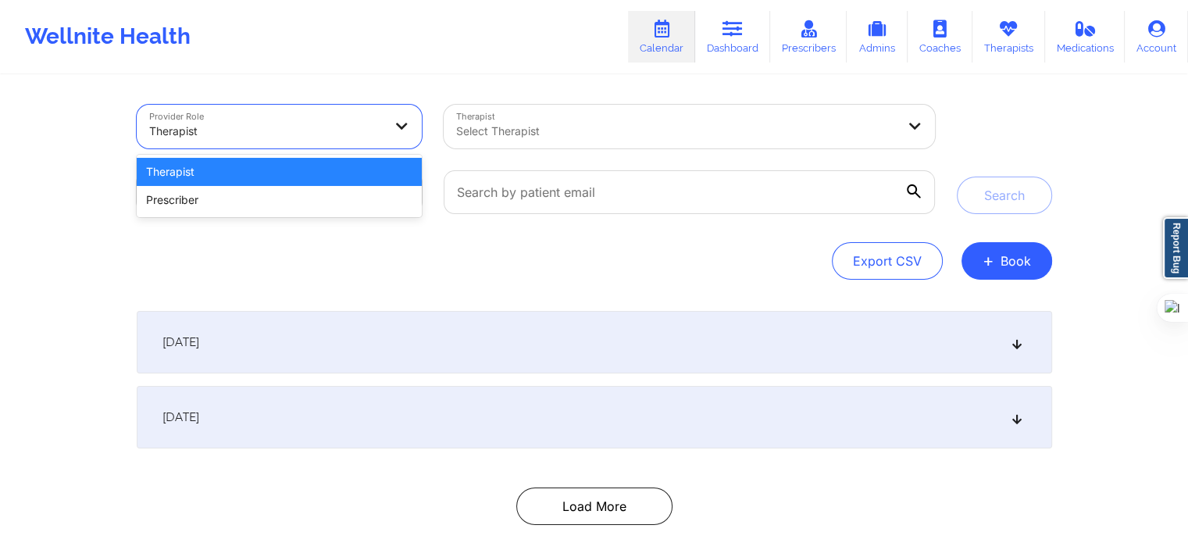
click at [348, 126] on div at bounding box center [266, 131] width 234 height 19
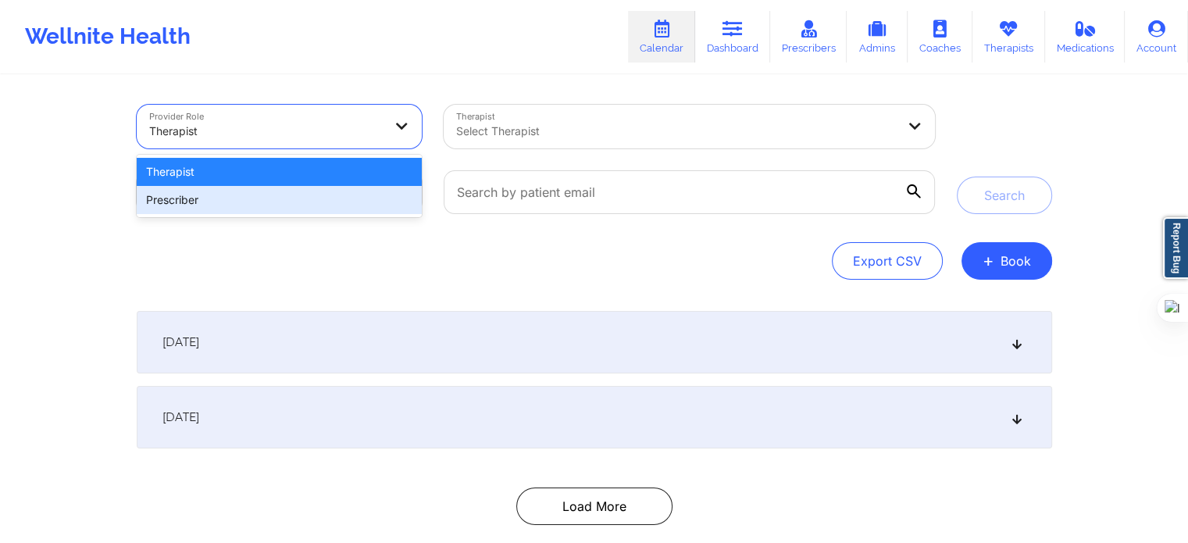
click at [295, 193] on div "Prescriber" at bounding box center [280, 200] width 286 height 28
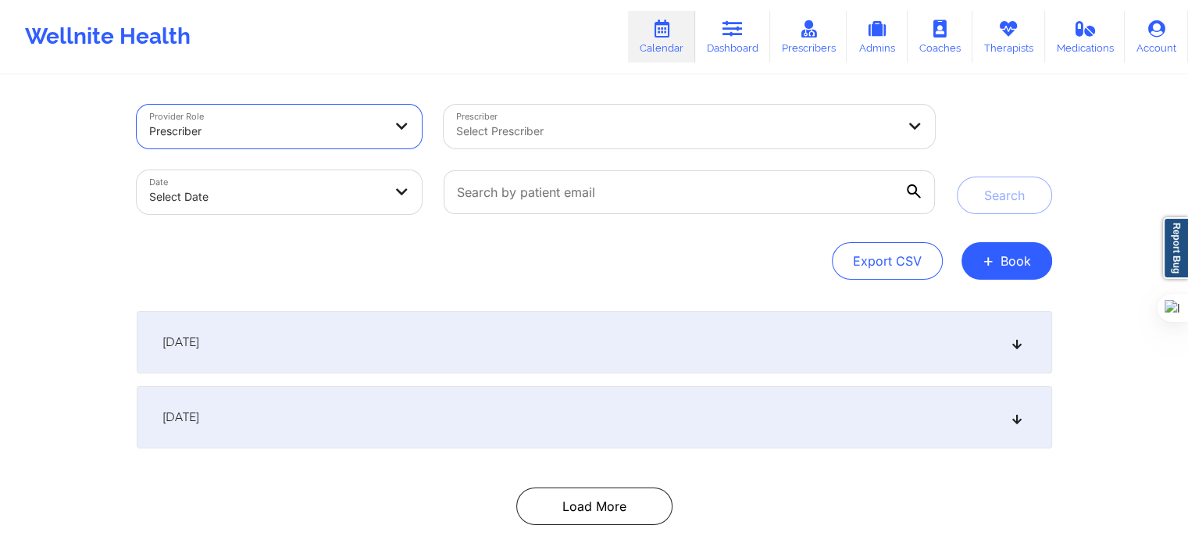
drag, startPoint x: 489, startPoint y: 150, endPoint x: 502, endPoint y: 137, distance: 17.7
click at [489, 149] on div "Prescriber Select Prescriber" at bounding box center [689, 127] width 512 height 66
click at [502, 137] on div at bounding box center [676, 131] width 440 height 19
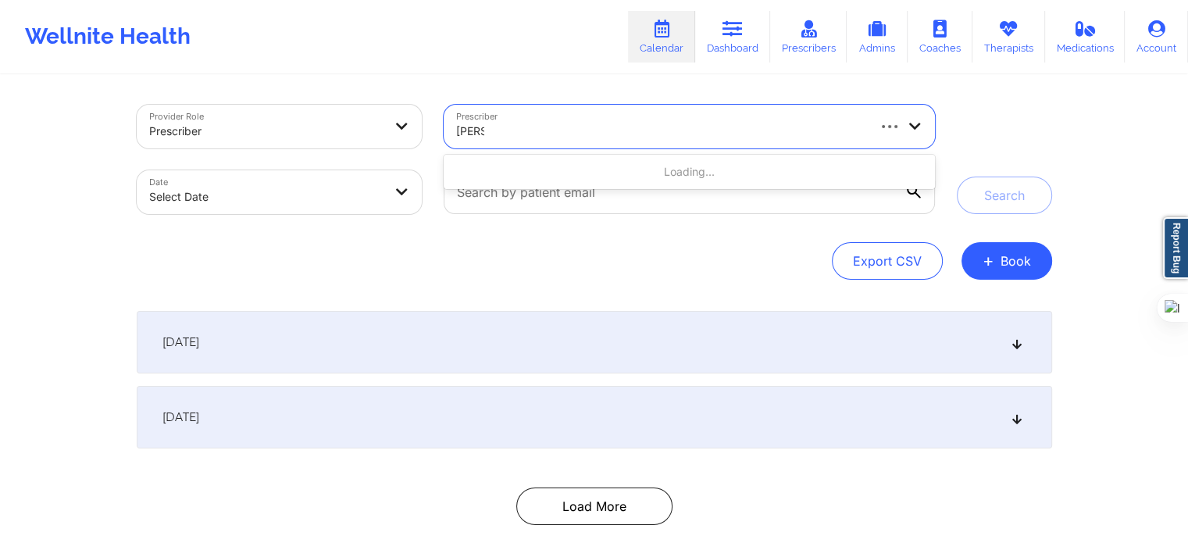
type input "amy h"
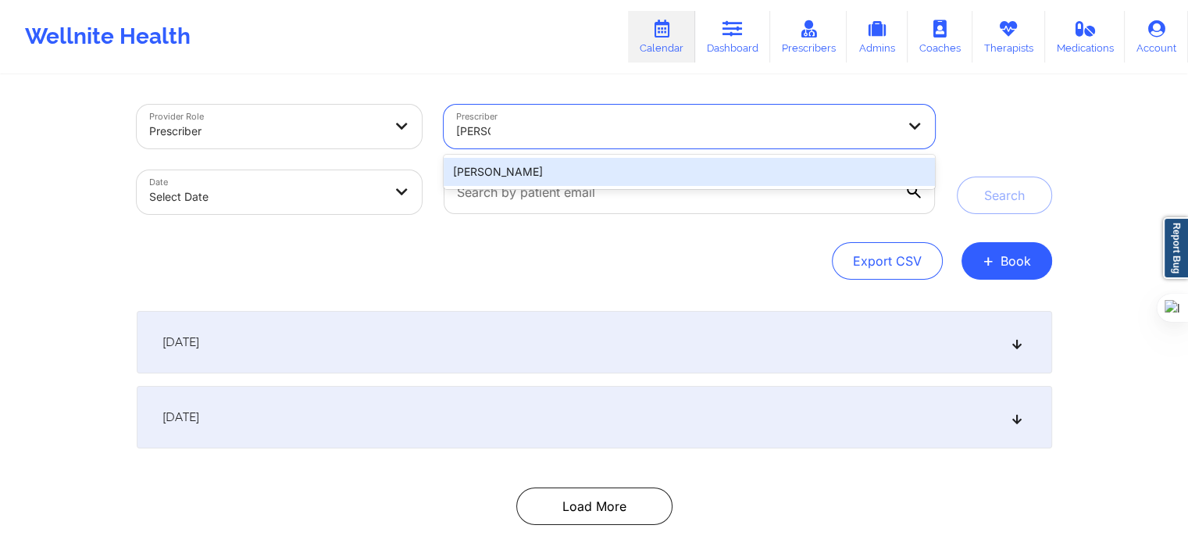
click at [530, 181] on div "[PERSON_NAME]" at bounding box center [689, 172] width 491 height 28
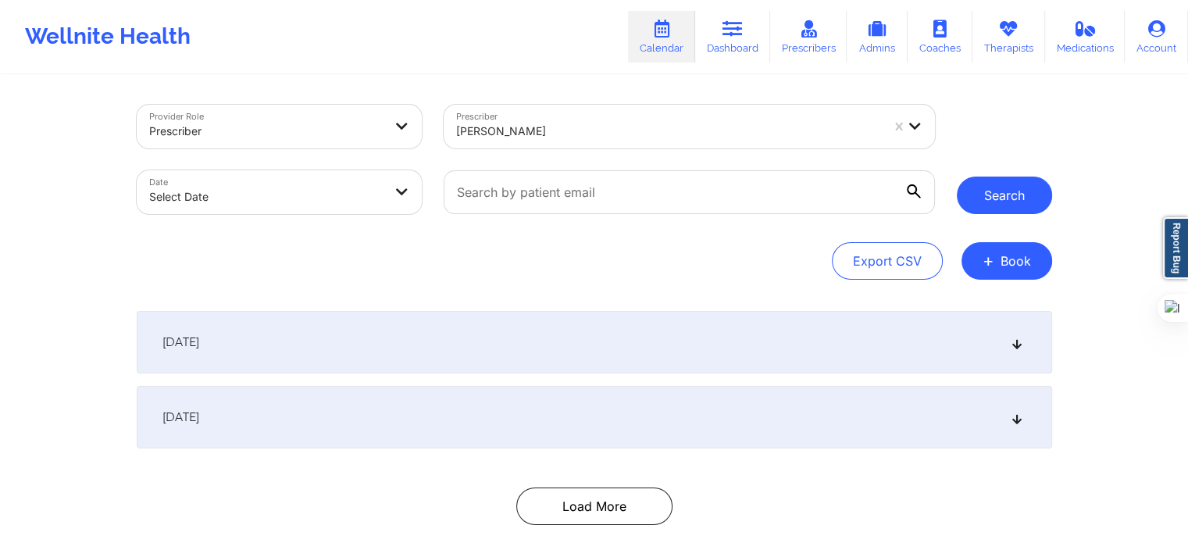
click at [1016, 202] on button "Search" at bounding box center [1004, 195] width 95 height 37
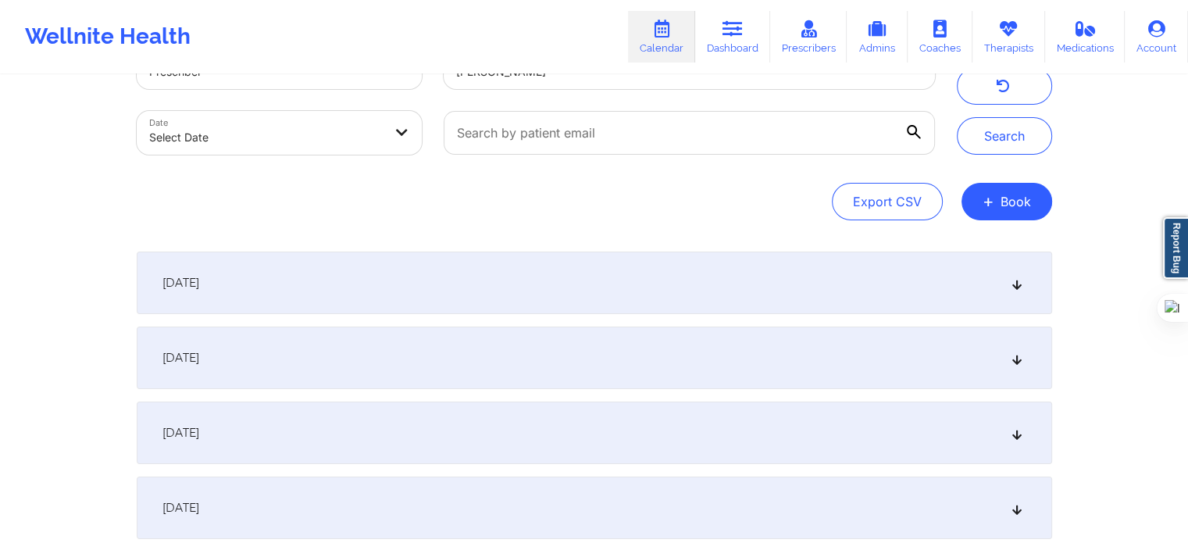
scroll to position [156, 0]
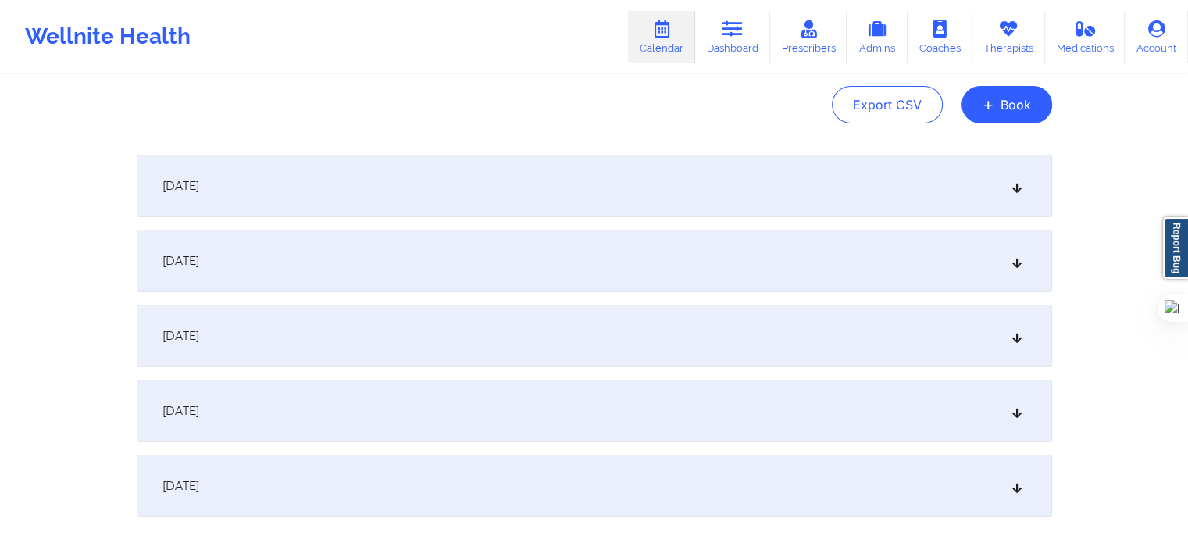
click at [532, 266] on div "September 26, 2025" at bounding box center [595, 261] width 916 height 62
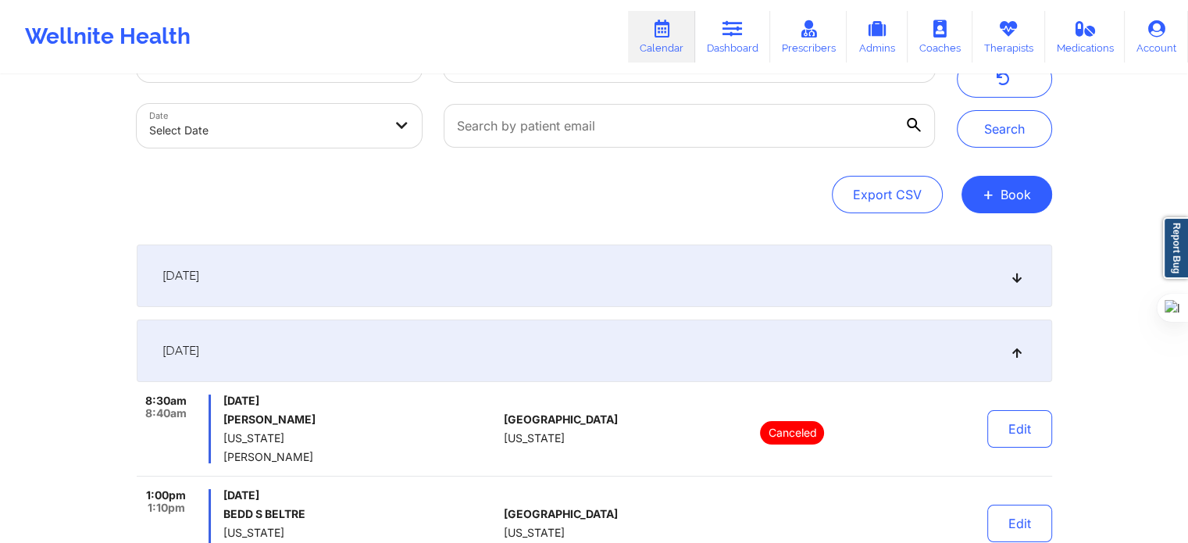
scroll to position [0, 0]
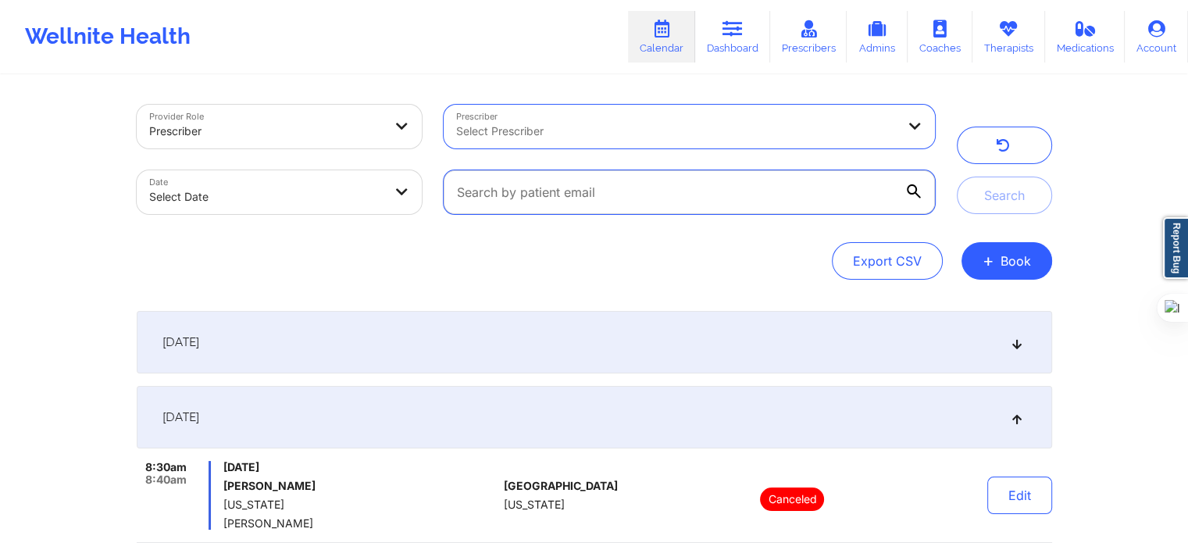
click at [555, 186] on input "text" at bounding box center [689, 192] width 491 height 44
paste input "Yanan"
type input "Yanan me"
